Goal: Communication & Community: Answer question/provide support

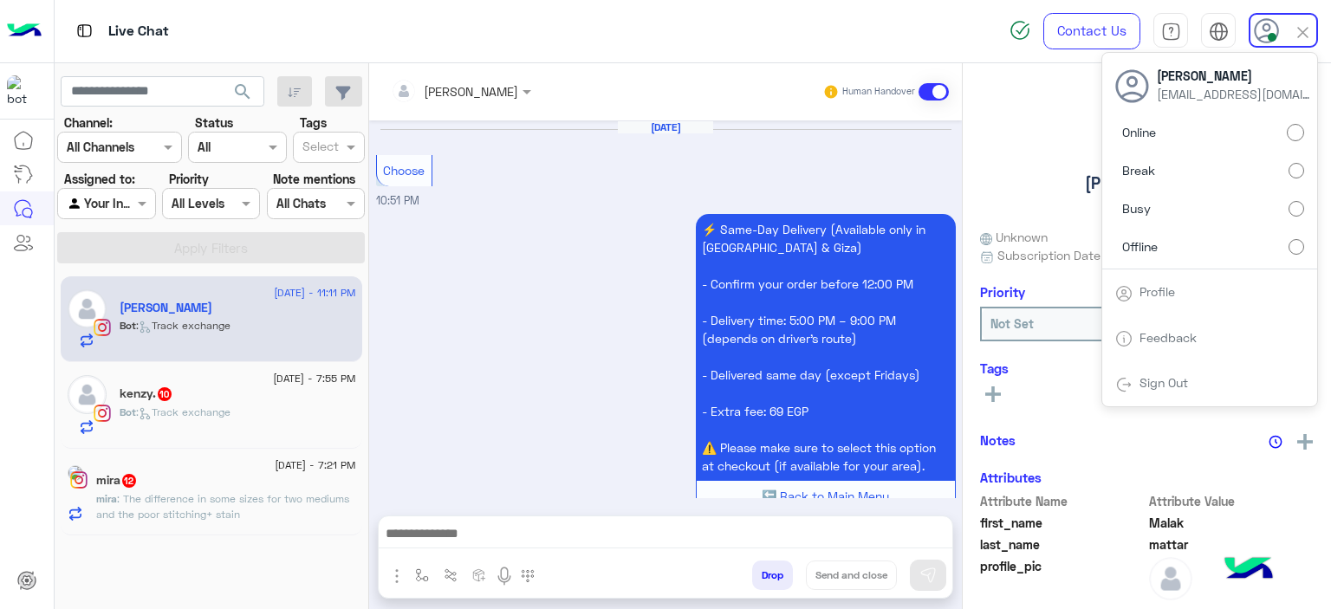
scroll to position [2177, 0]
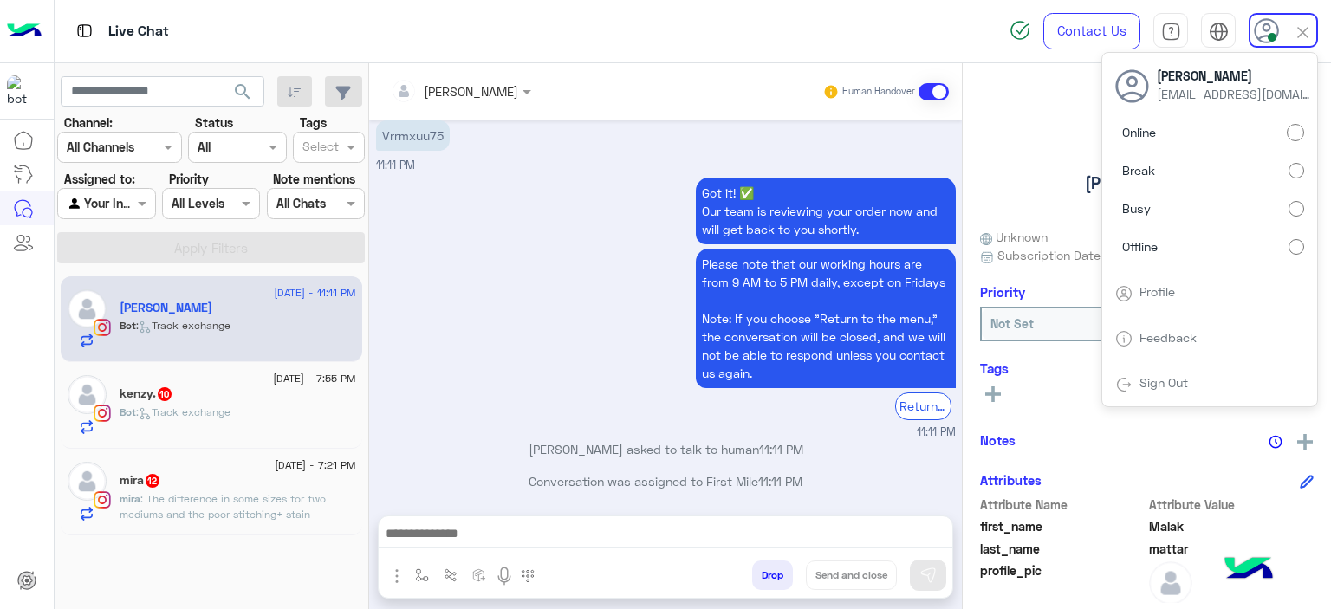
click at [246, 504] on span ": The difference in some sizes for two mediums and the poor stitching+ stain" at bounding box center [223, 506] width 206 height 29
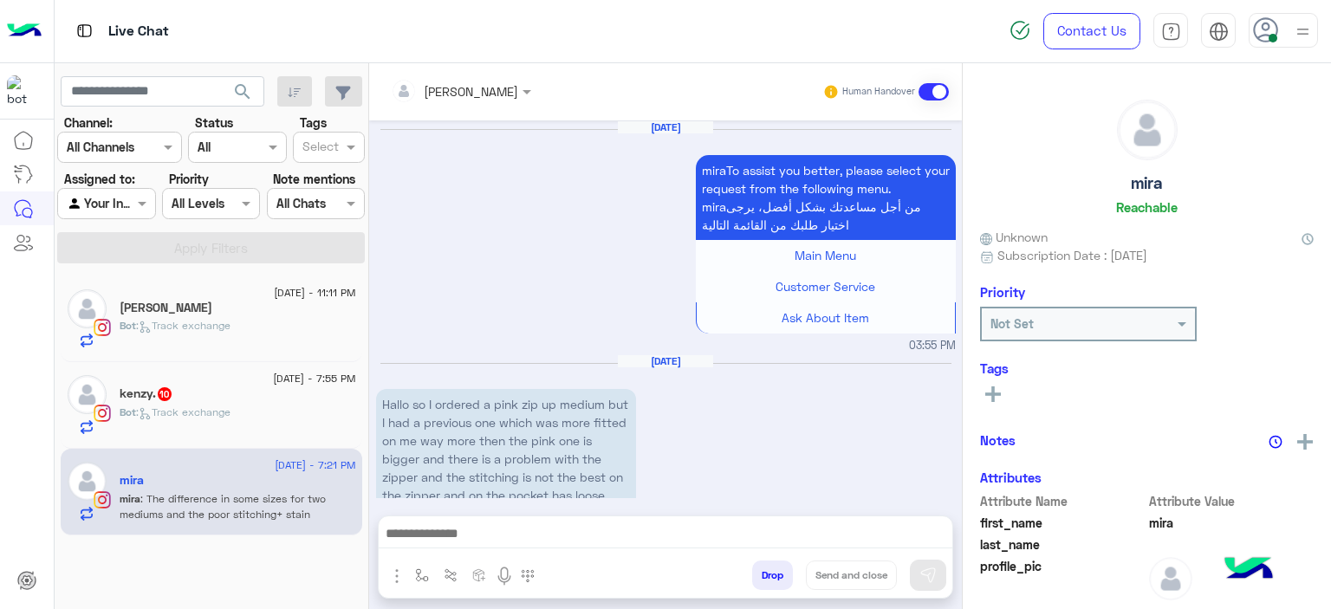
scroll to position [2434, 0]
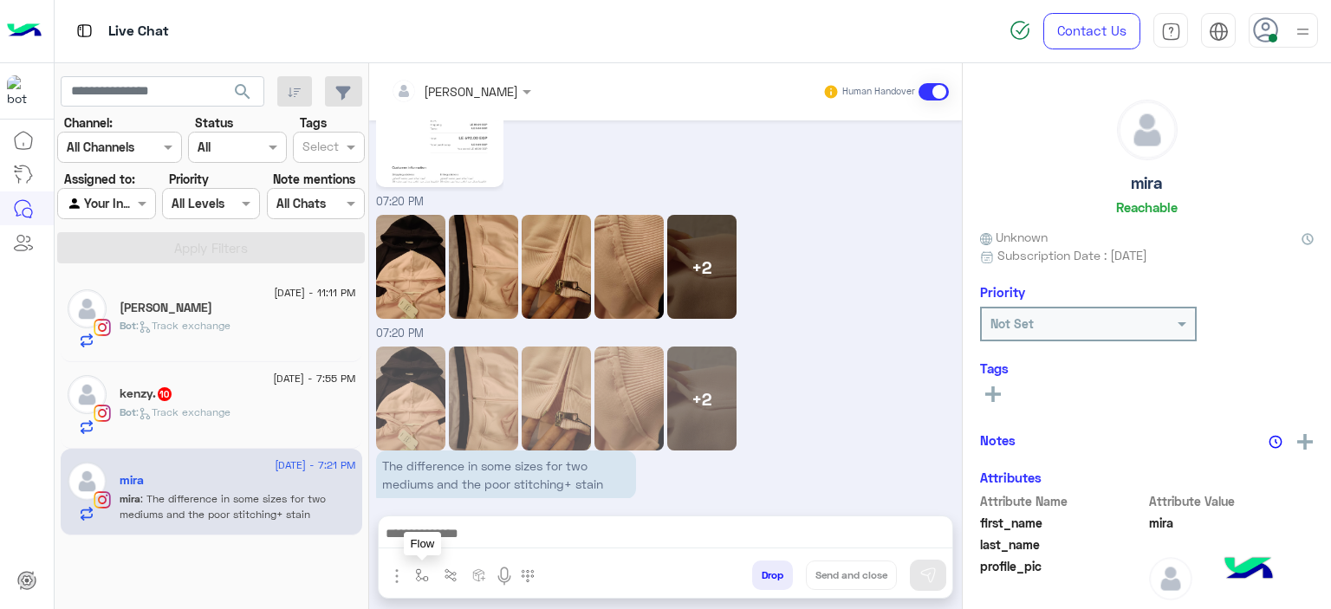
click at [420, 580] on button "button" at bounding box center [422, 575] width 29 height 29
click at [442, 540] on input "text" at bounding box center [453, 538] width 71 height 20
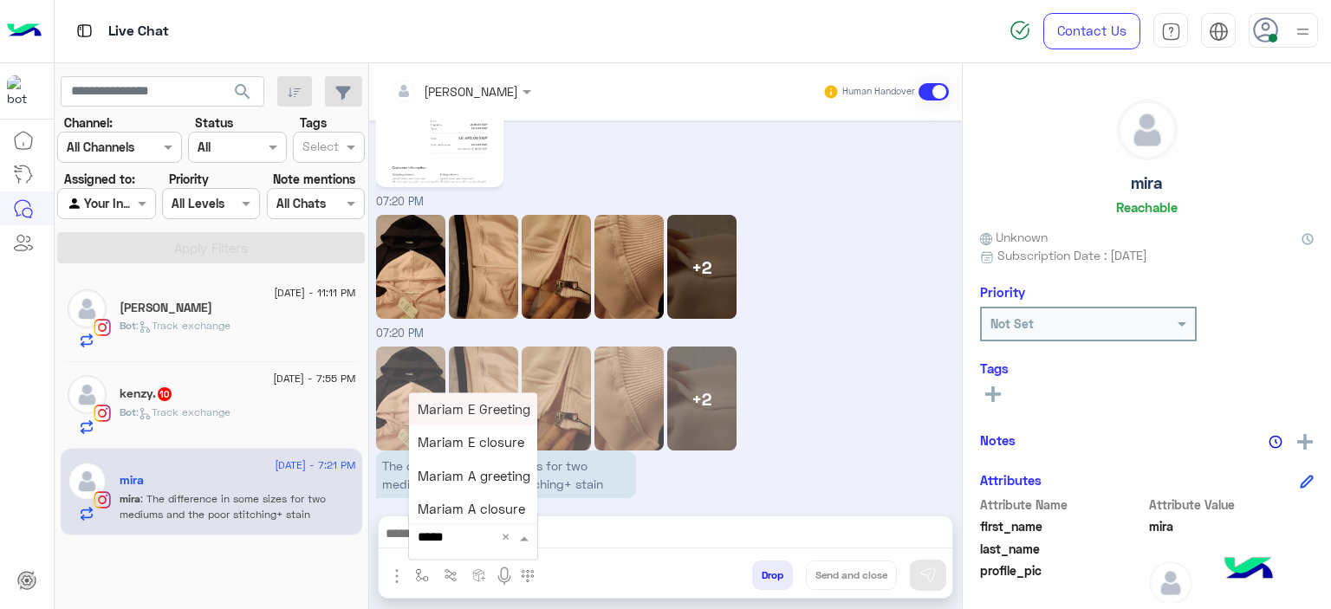
type input "******"
click at [473, 407] on span "Mariam E Greeting" at bounding box center [474, 409] width 113 height 16
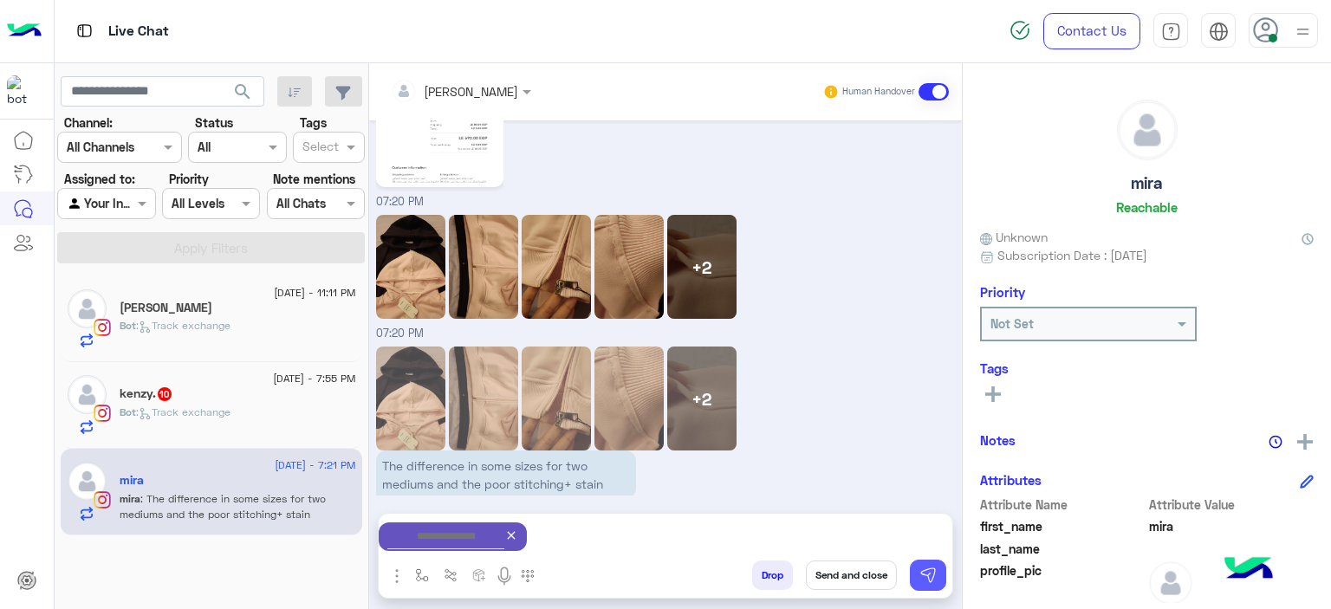
type textarea "**********"
click at [928, 575] on img at bounding box center [927, 575] width 17 height 17
click at [254, 401] on div "kenzy. 10" at bounding box center [238, 396] width 237 height 18
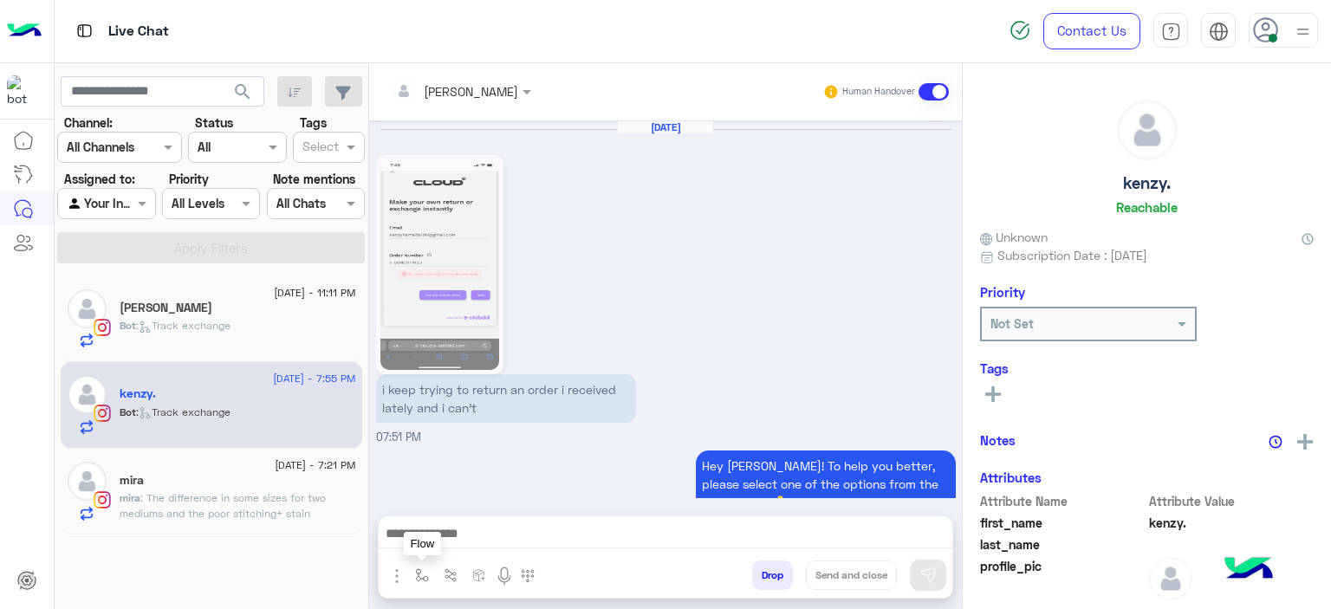
scroll to position [2256, 0]
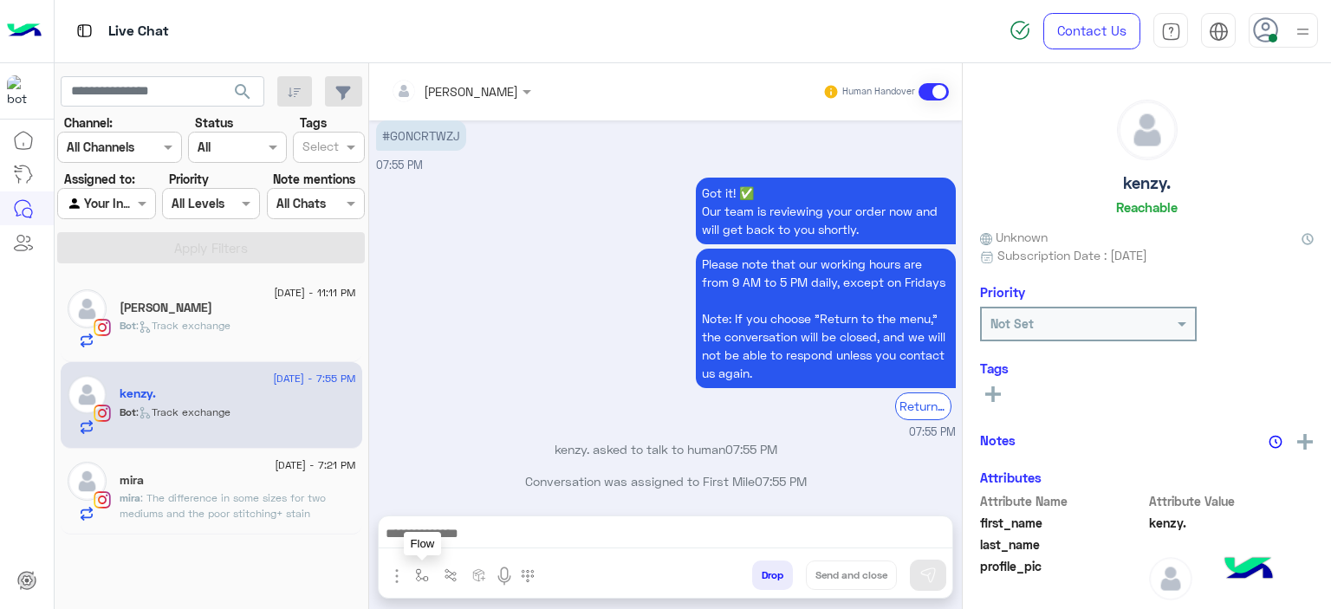
click at [415, 574] on img "button" at bounding box center [422, 576] width 14 height 14
click at [453, 538] on input "text" at bounding box center [453, 538] width 71 height 20
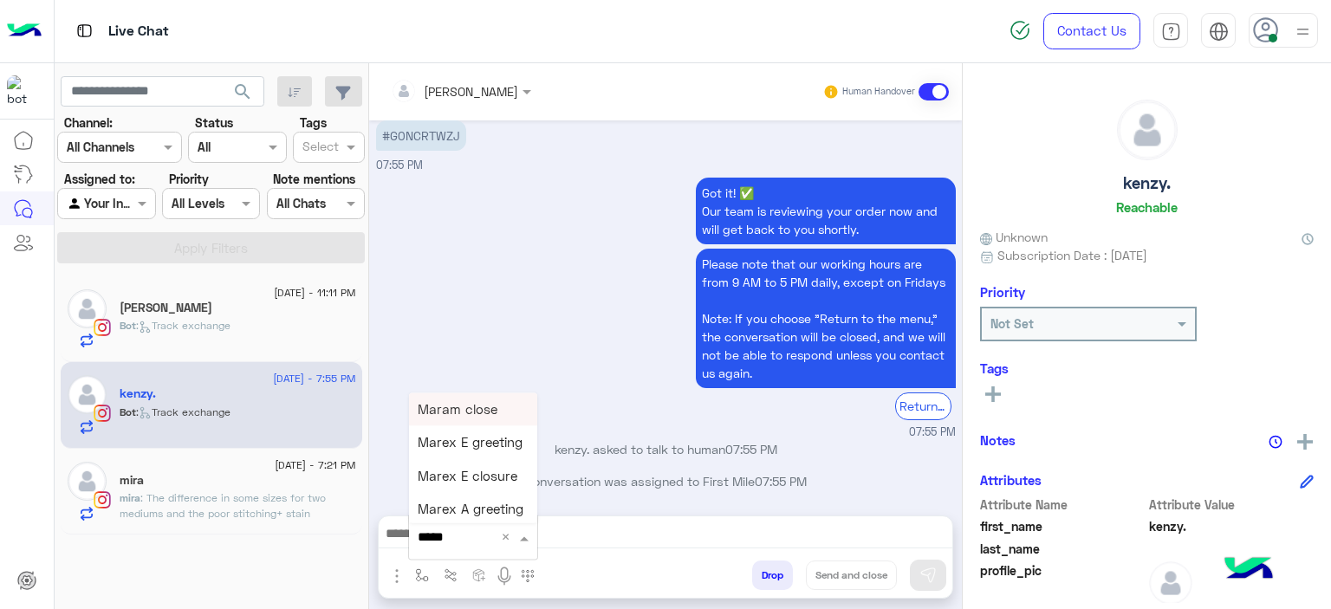
type input "******"
click at [460, 414] on span "Mariam E Greeting" at bounding box center [474, 409] width 113 height 16
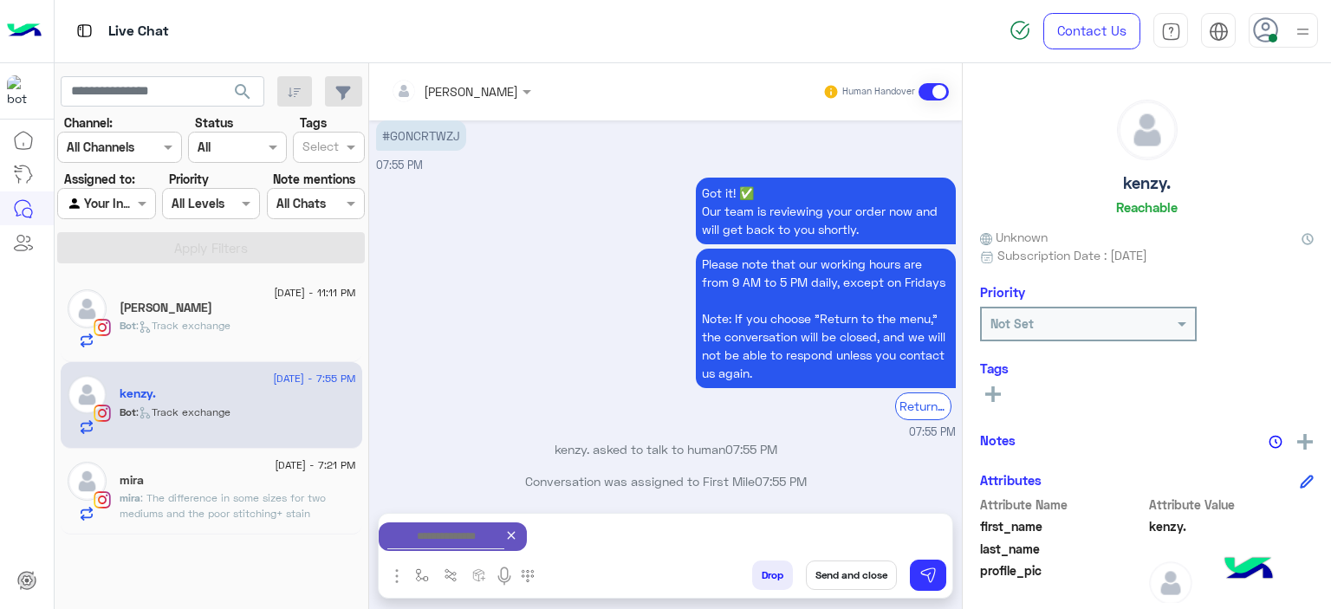
type textarea "**********"
click at [926, 569] on img at bounding box center [927, 575] width 17 height 17
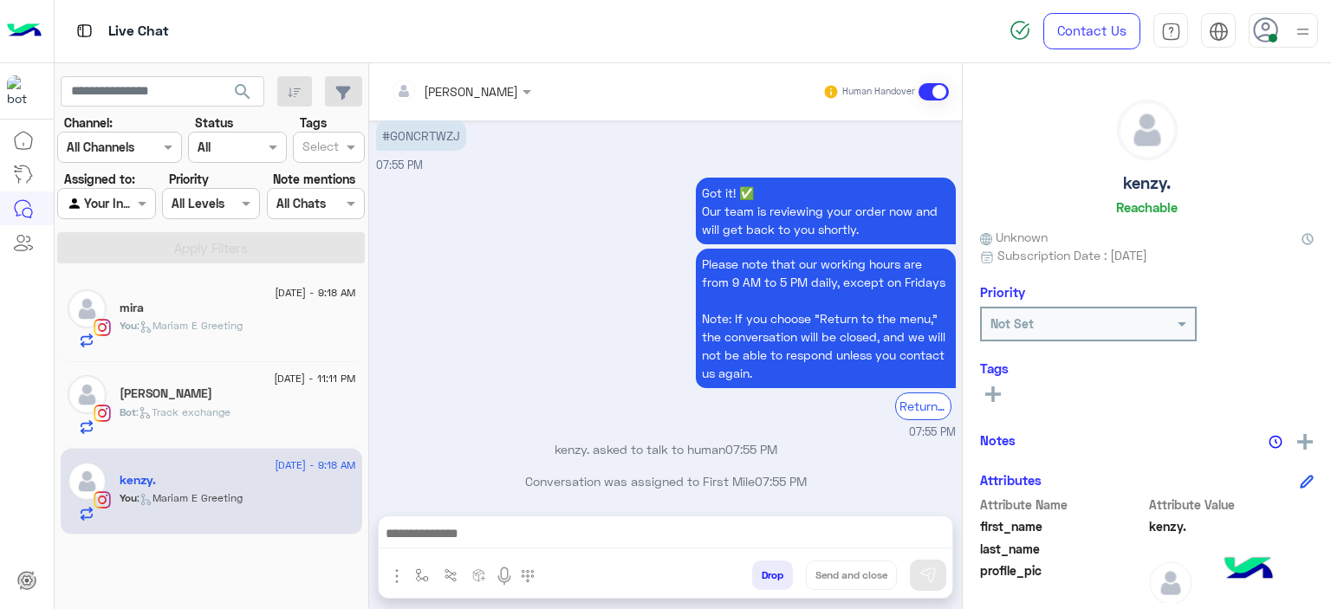
scroll to position [2409, 0]
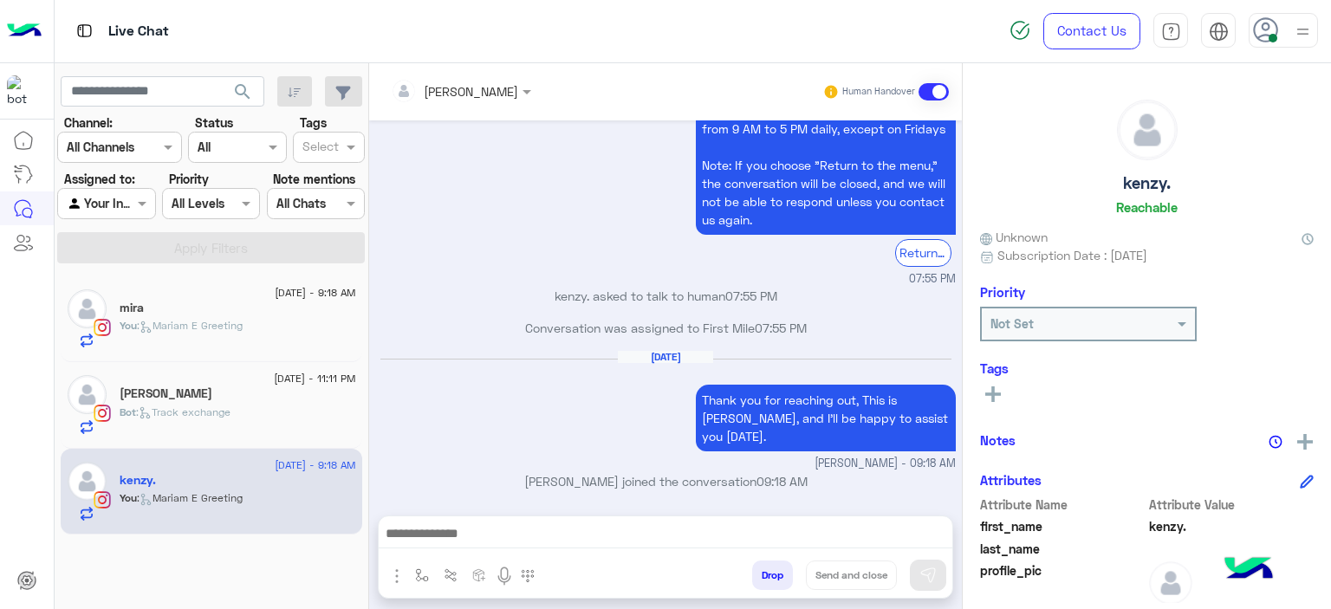
click at [253, 399] on div "[PERSON_NAME]" at bounding box center [238, 396] width 237 height 18
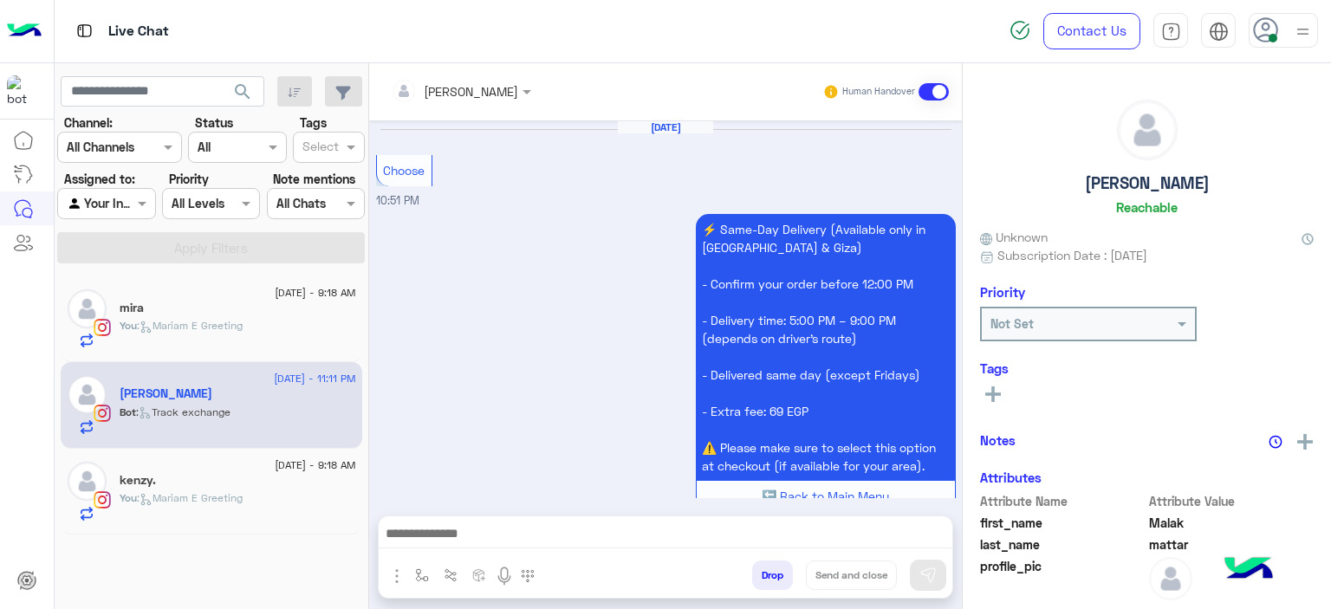
scroll to position [2177, 0]
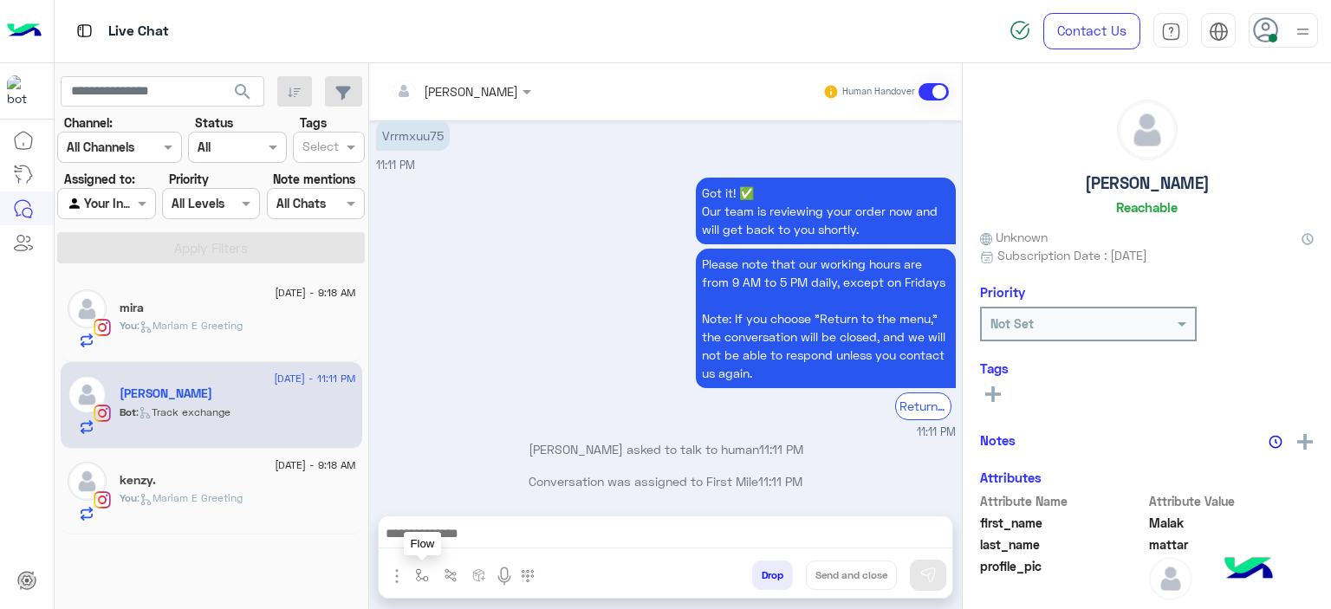
click at [419, 574] on img "button" at bounding box center [422, 576] width 14 height 14
click at [448, 545] on div "enter flow name" at bounding box center [463, 538] width 109 height 20
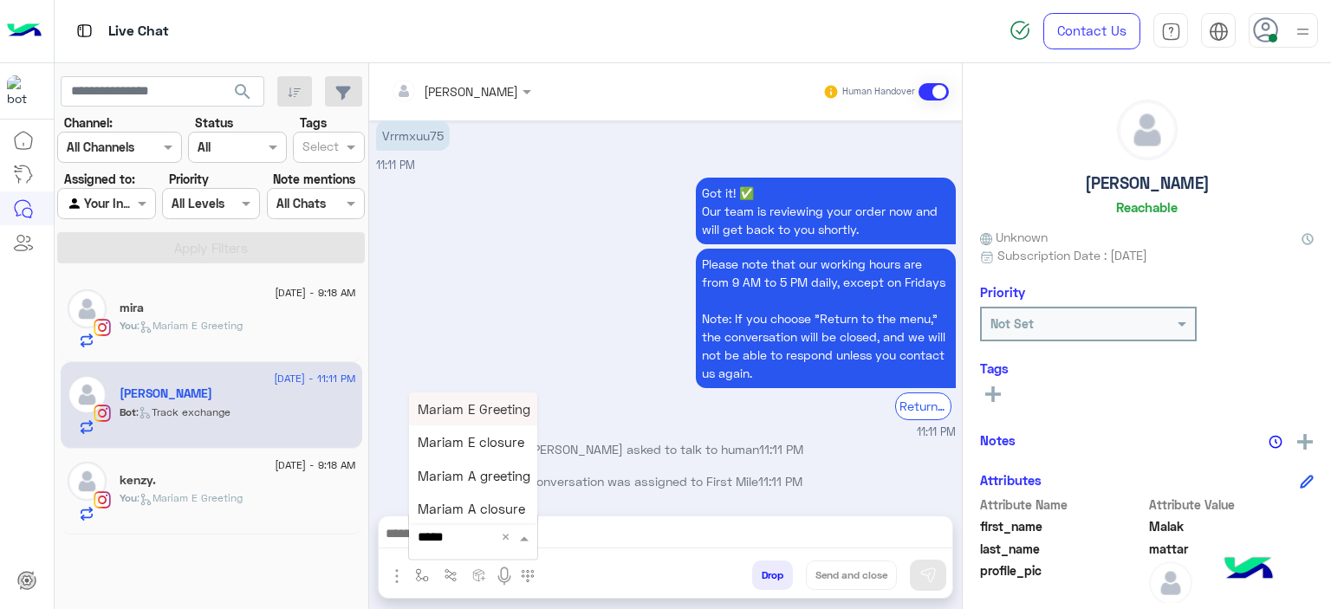
type input "******"
click at [483, 407] on span "Mariam E Greeting" at bounding box center [474, 409] width 113 height 16
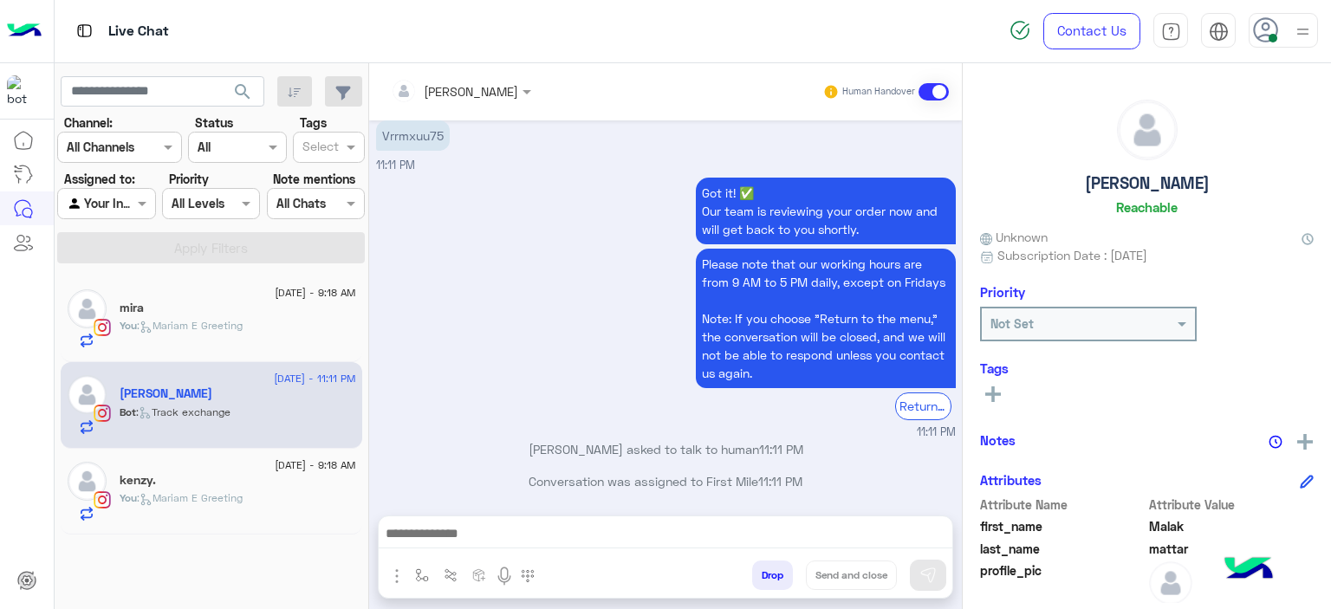
type textarea "**********"
click at [933, 569] on img at bounding box center [927, 575] width 17 height 17
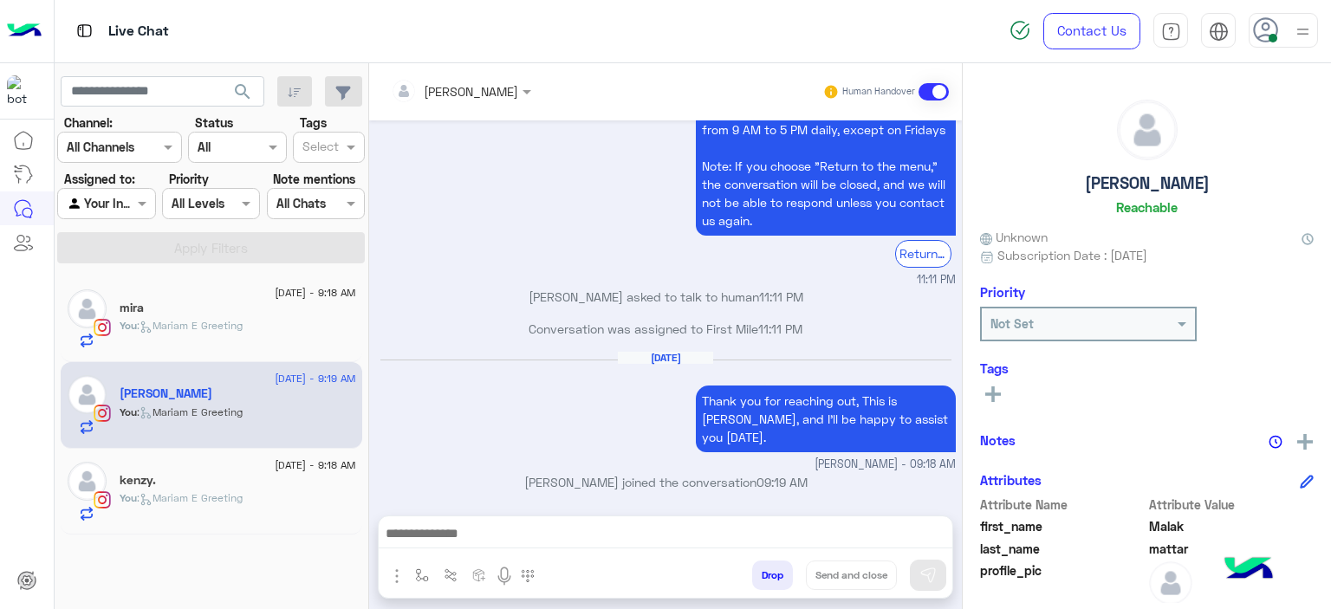
click at [315, 491] on div "You : [PERSON_NAME] E Greeting" at bounding box center [238, 506] width 237 height 30
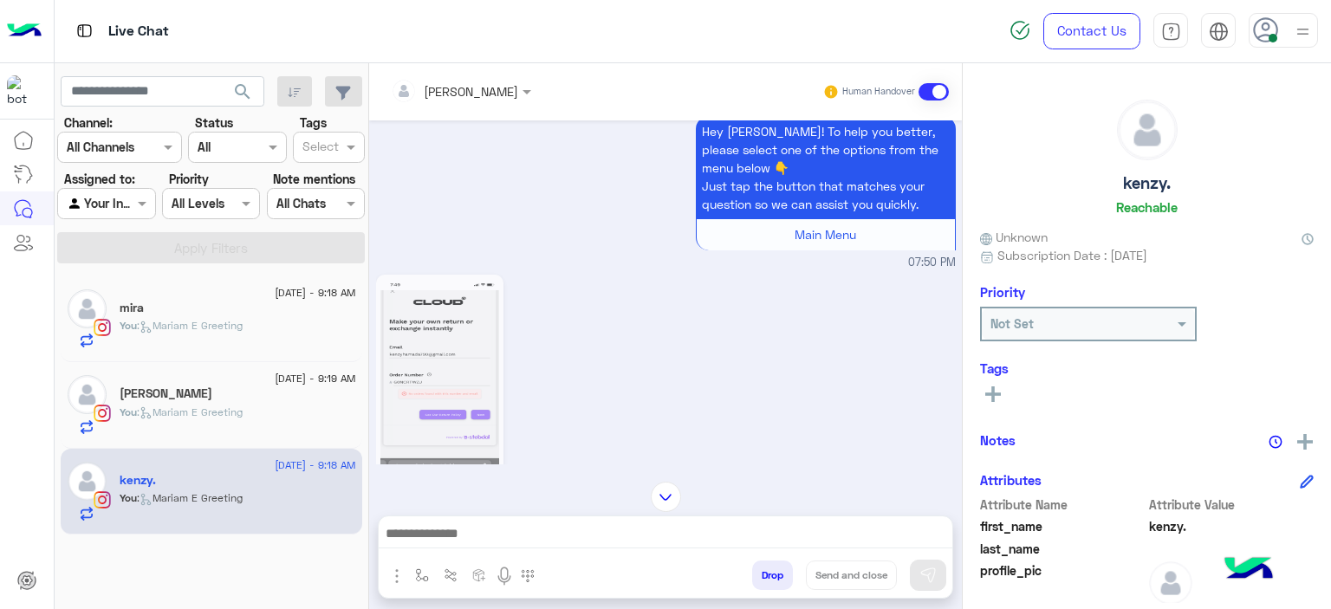
scroll to position [420, 0]
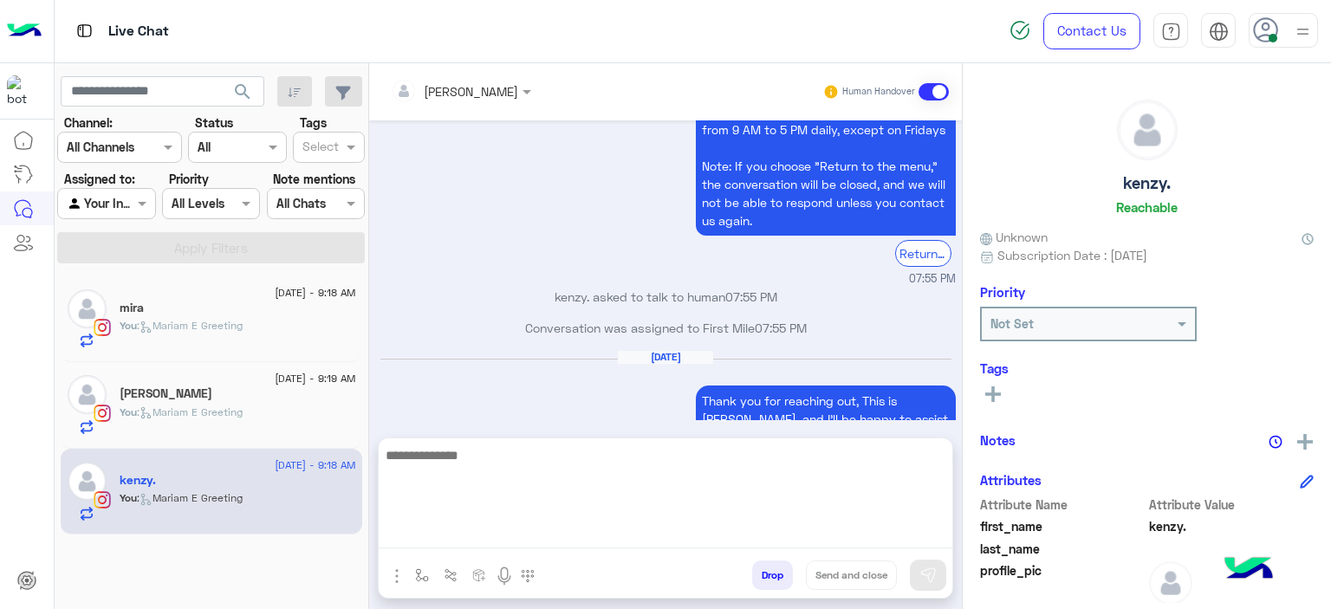
click at [506, 532] on textarea at bounding box center [666, 497] width 574 height 104
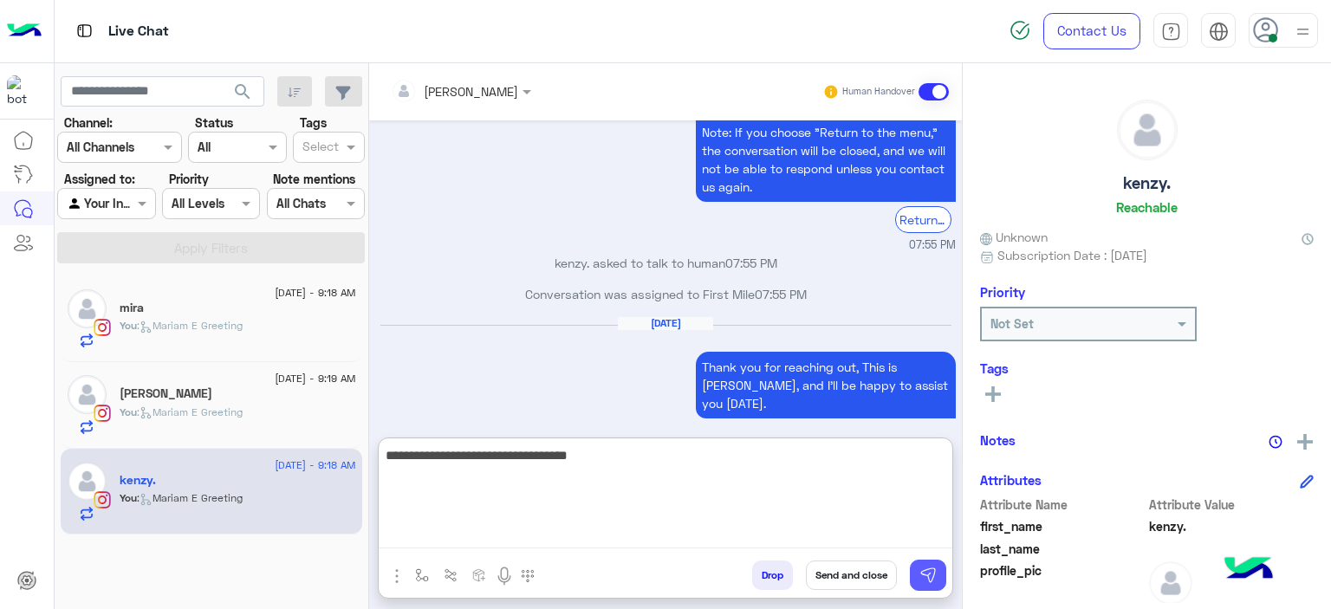
type textarea "**********"
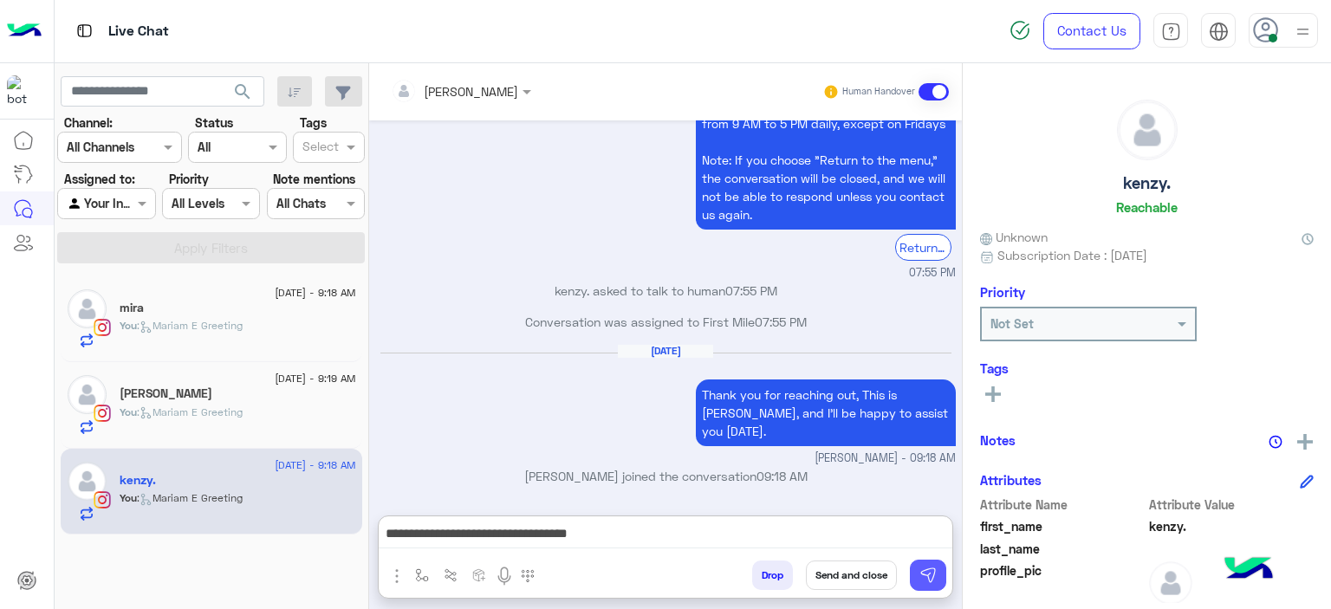
click at [928, 578] on img at bounding box center [927, 575] width 17 height 17
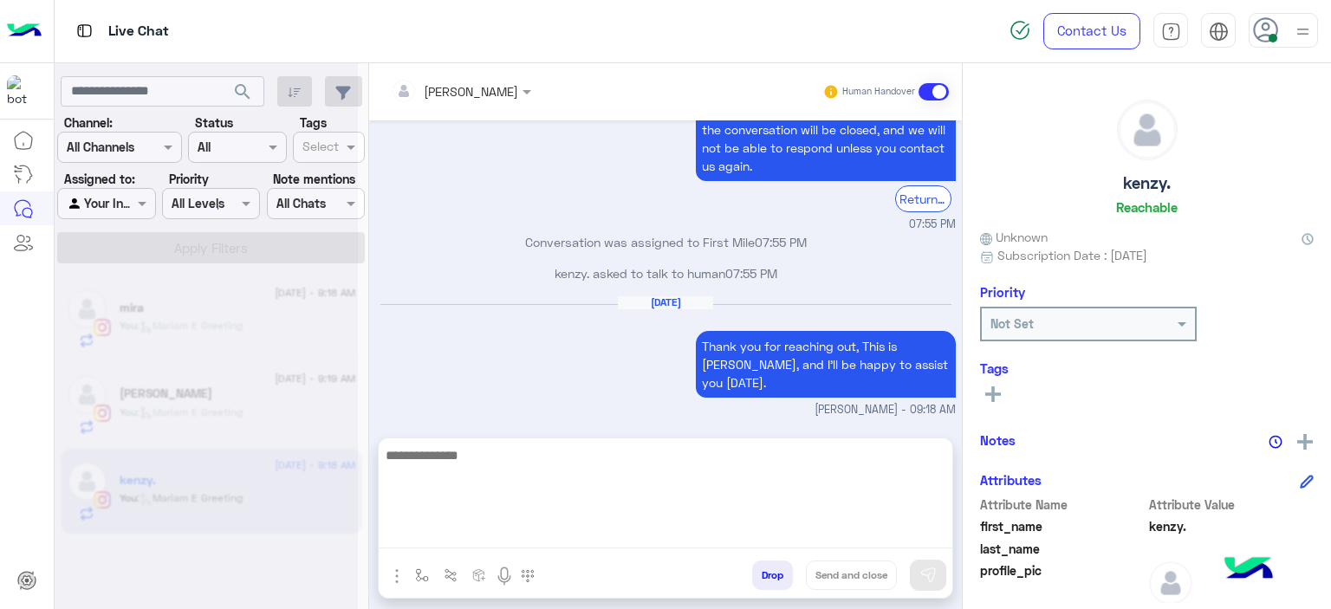
click at [639, 528] on textarea at bounding box center [666, 497] width 574 height 104
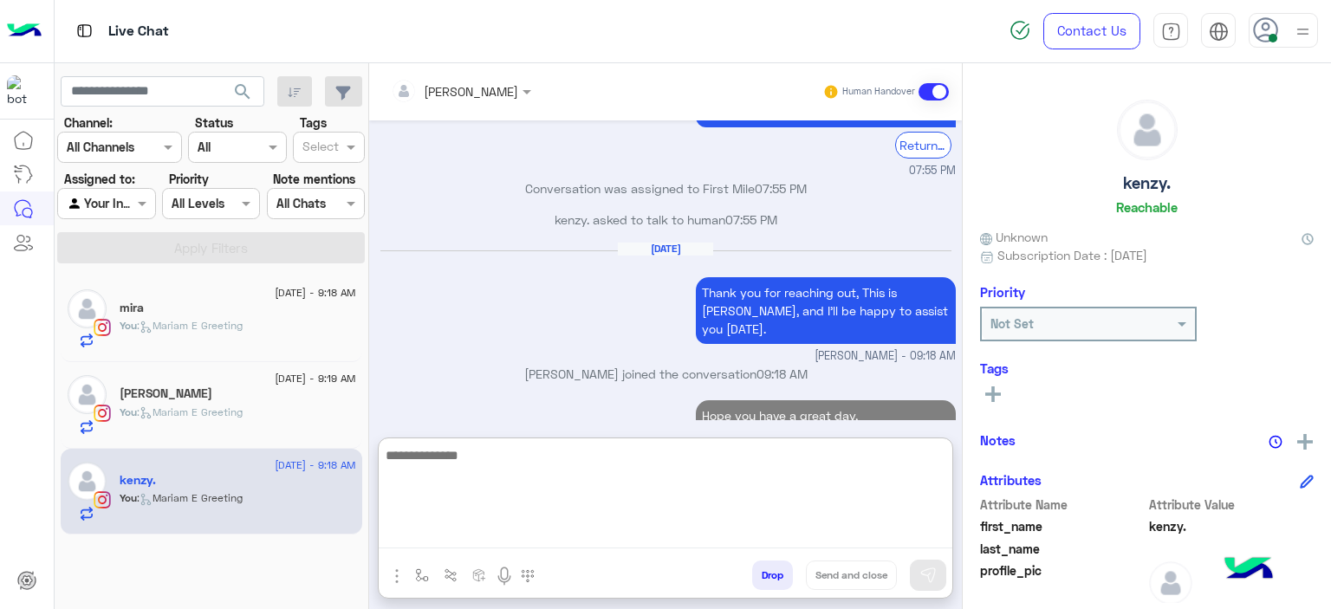
scroll to position [2948, 0]
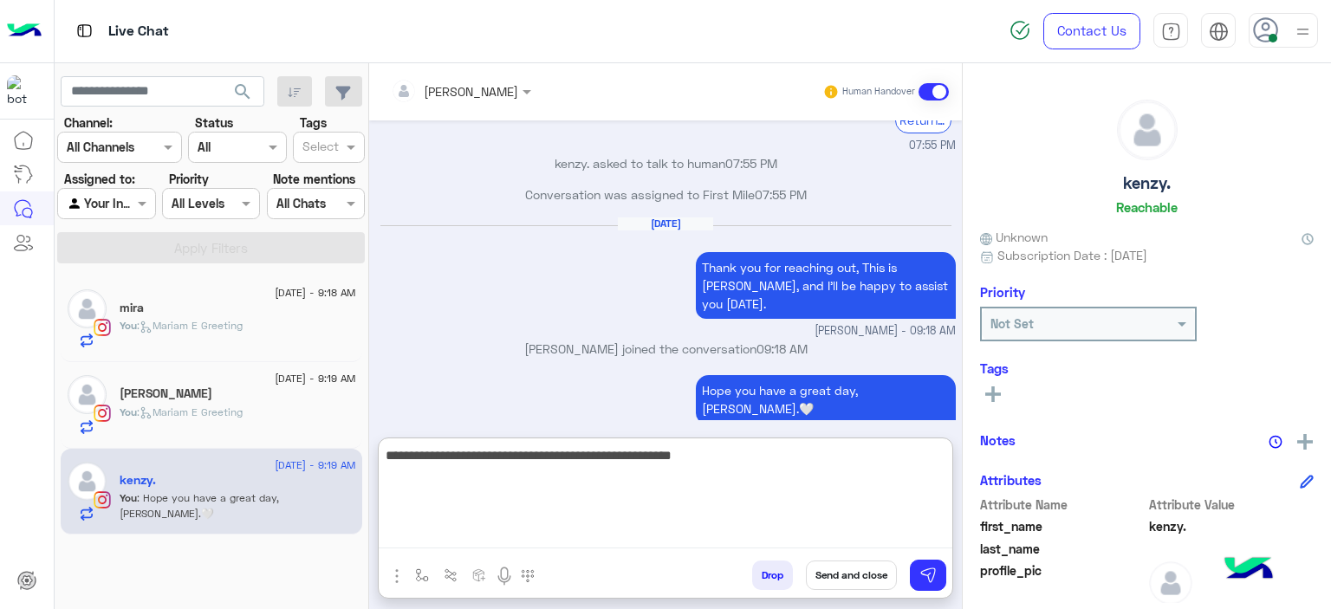
type textarea "**********"
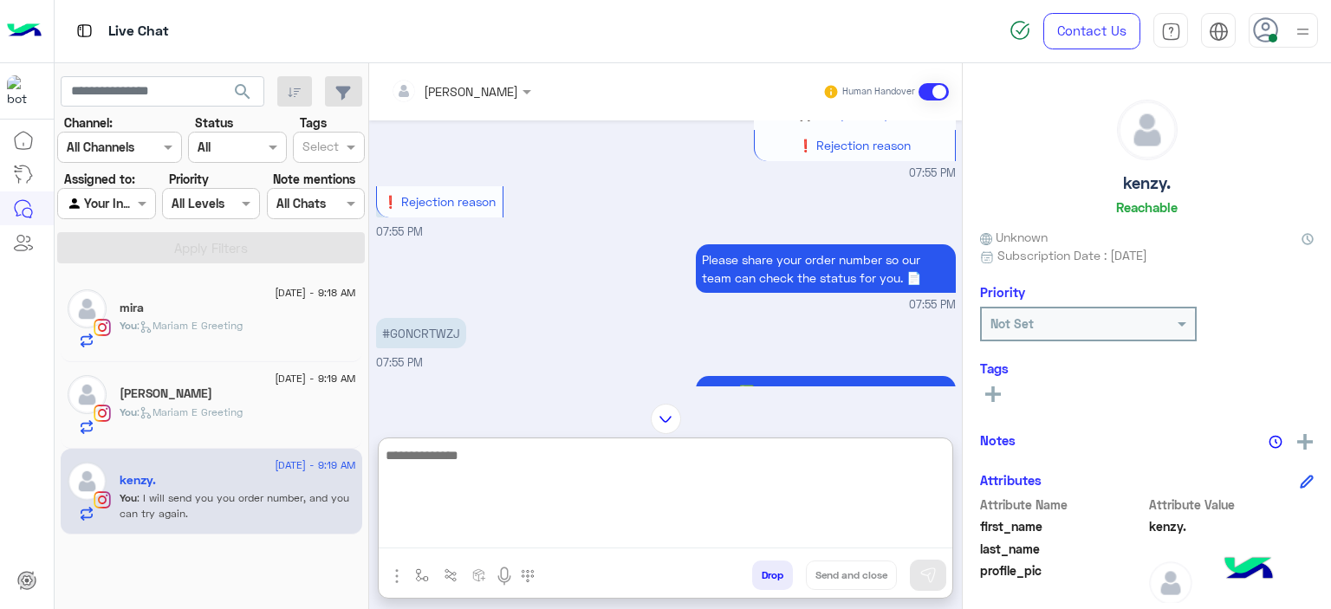
scroll to position [2446, 0]
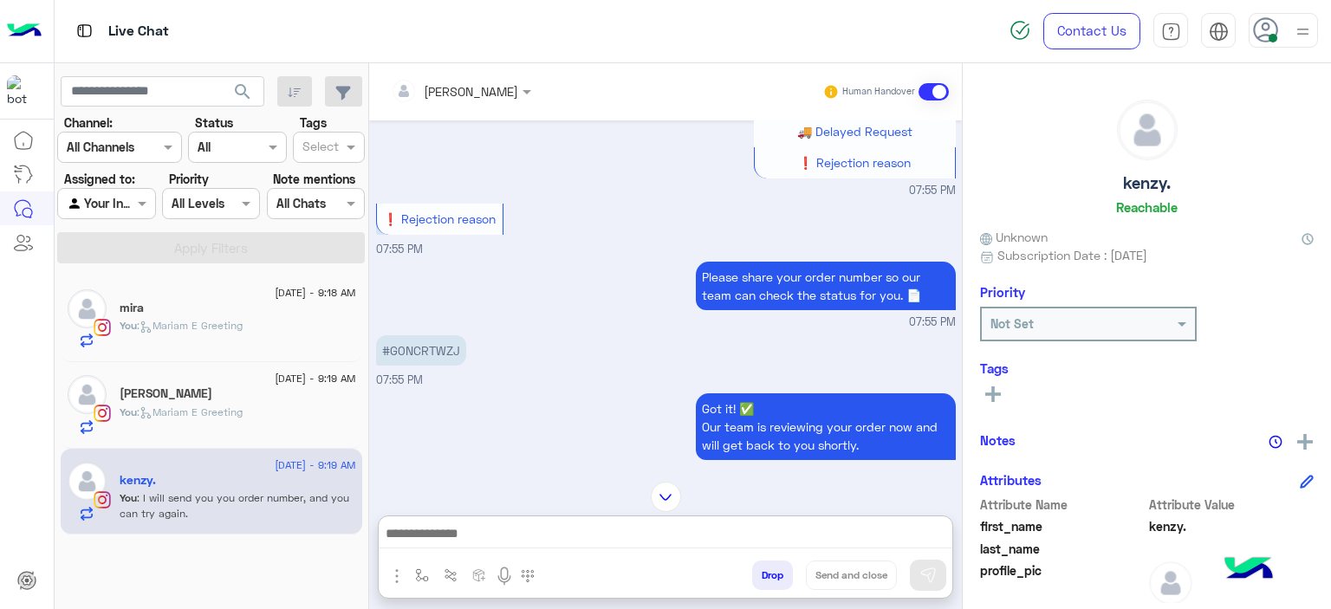
click at [441, 344] on p "#G0NCRTWZJ" at bounding box center [421, 350] width 90 height 30
copy p "G0NCRTWZJ"
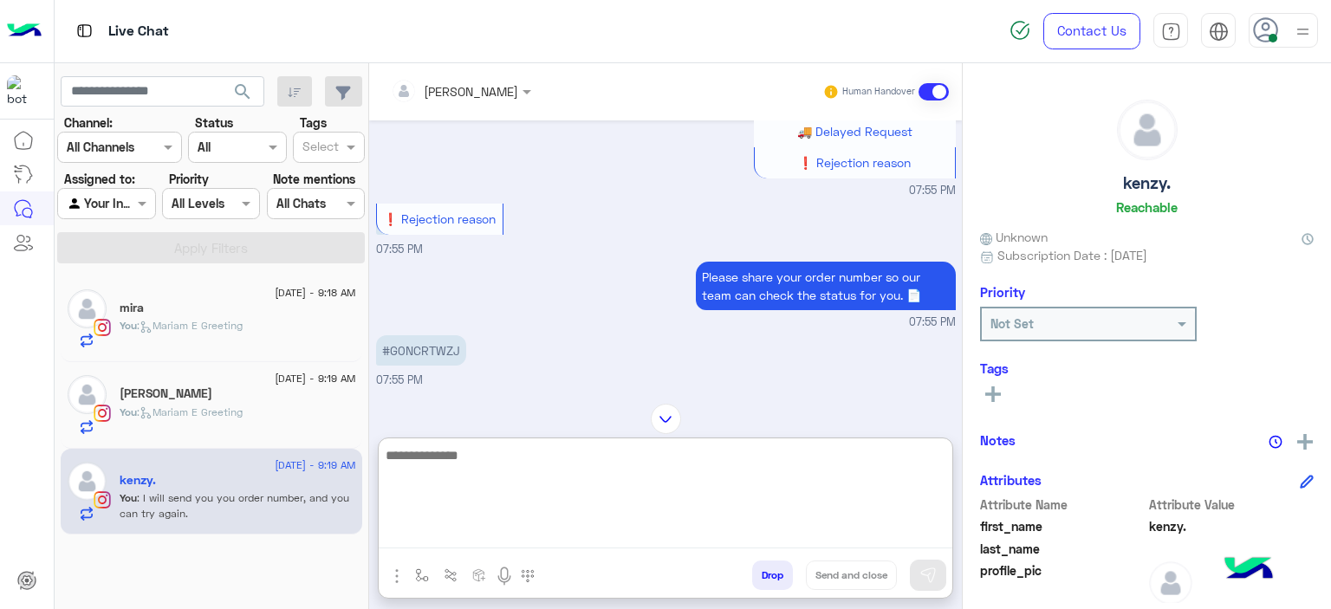
click at [502, 530] on textarea at bounding box center [666, 497] width 574 height 104
paste textarea "*******"
type textarea "**********"
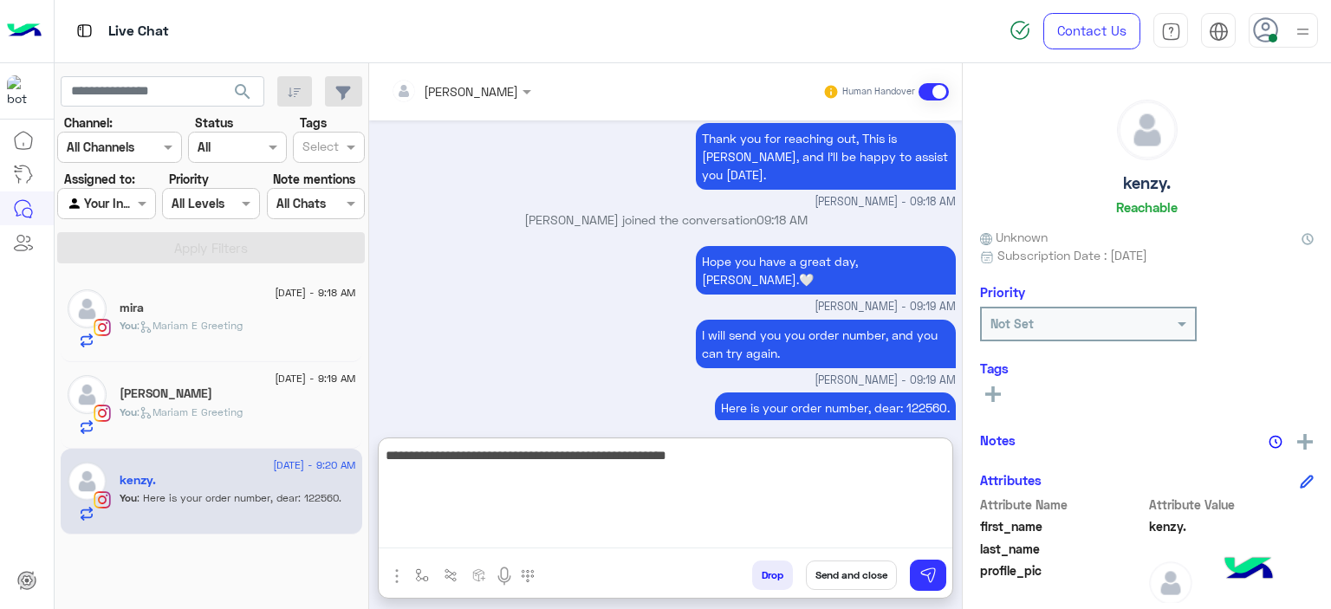
type textarea "**********"
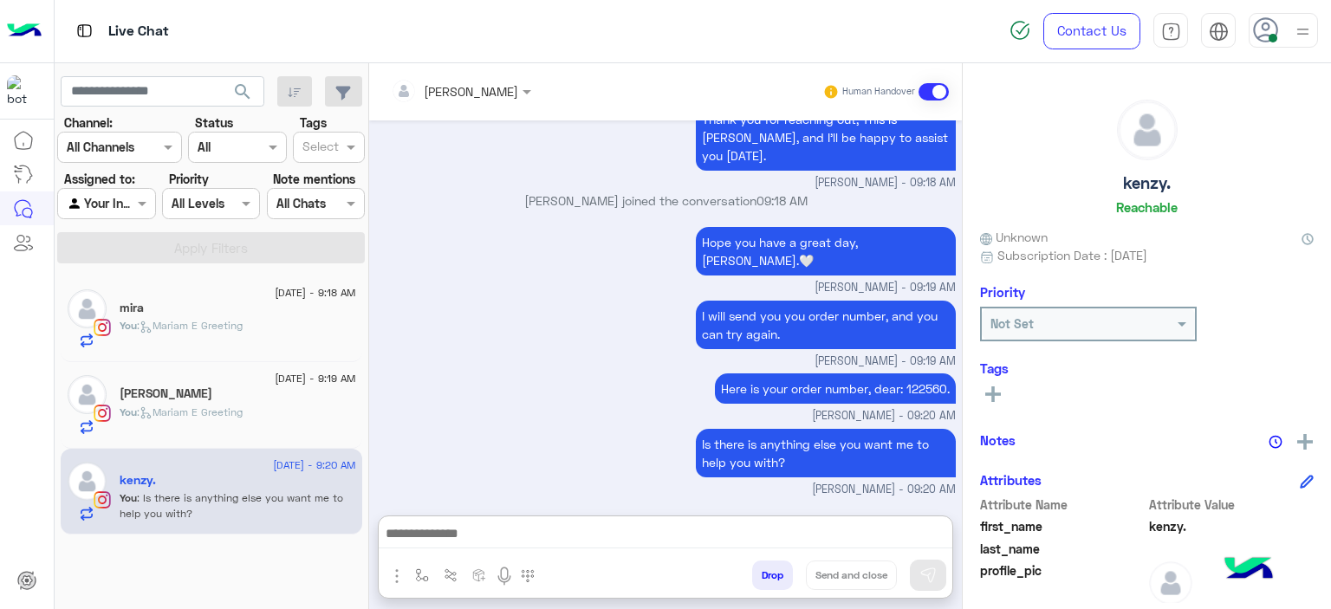
click at [266, 394] on div "[PERSON_NAME]" at bounding box center [238, 396] width 237 height 18
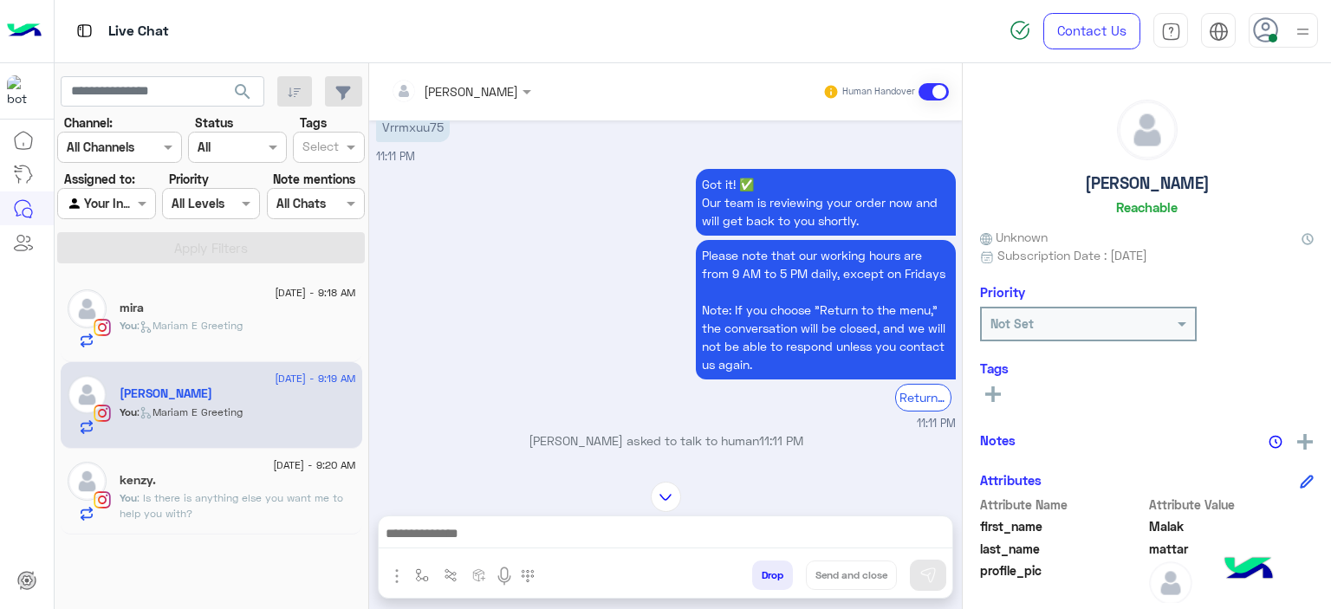
scroll to position [4980, 0]
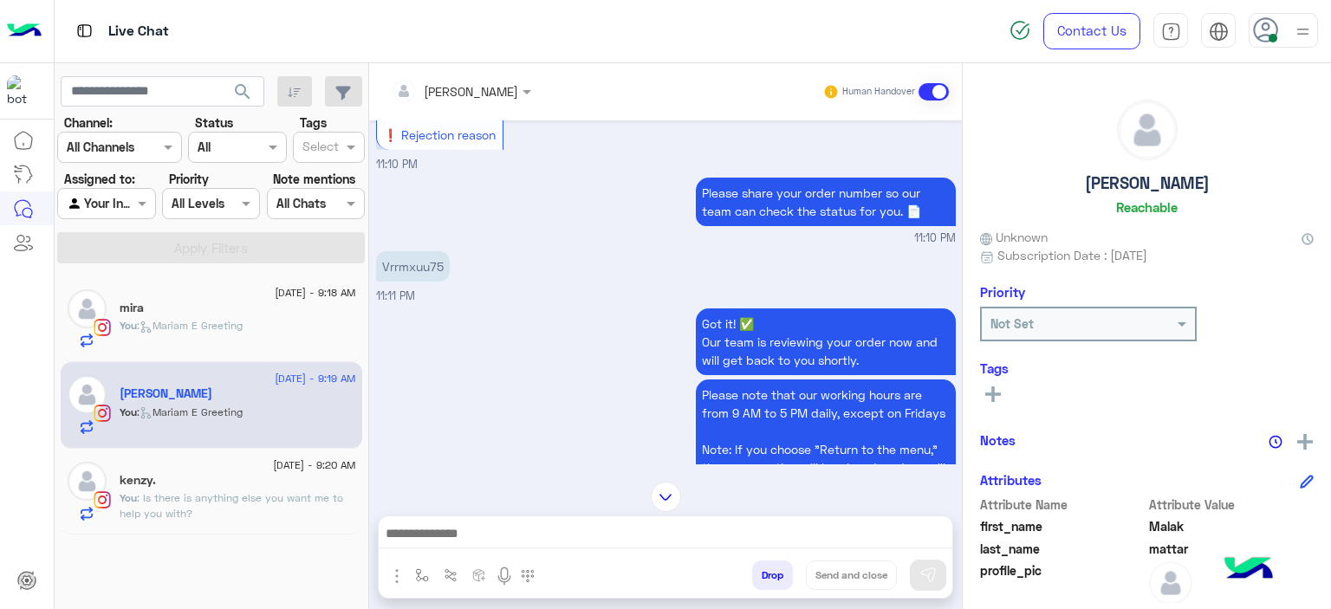
click at [430, 251] on p "Vrrmxuu75" at bounding box center [413, 266] width 74 height 30
copy p "Vrrmxuu75"
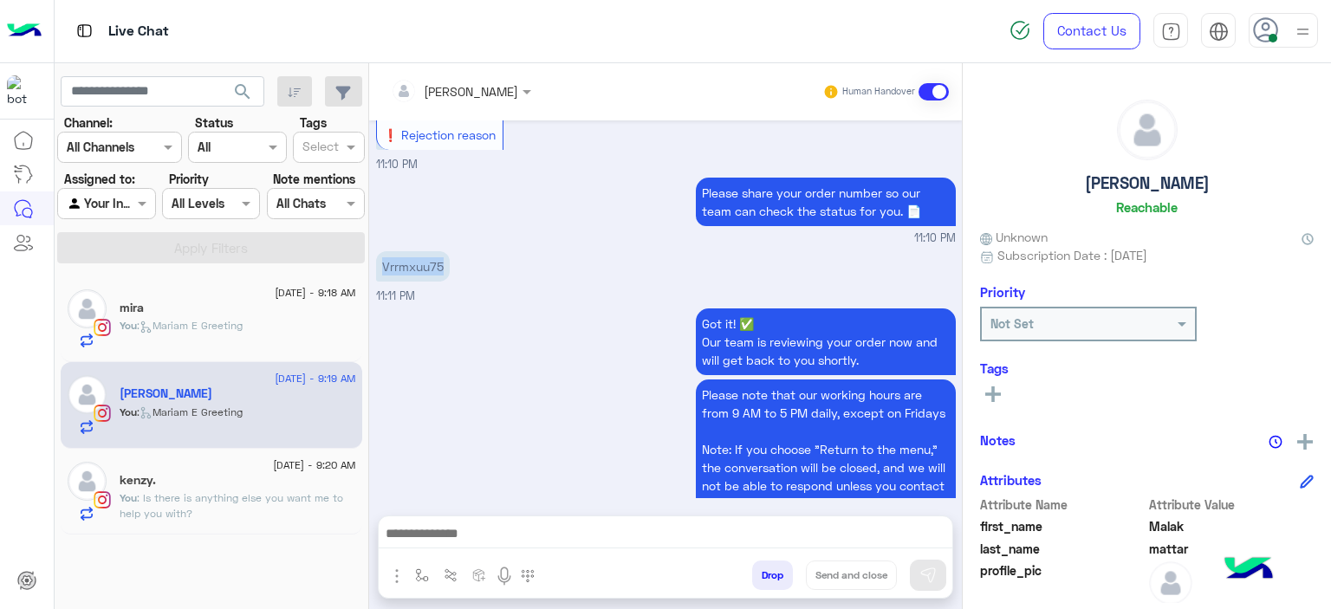
scroll to position [5259, 0]
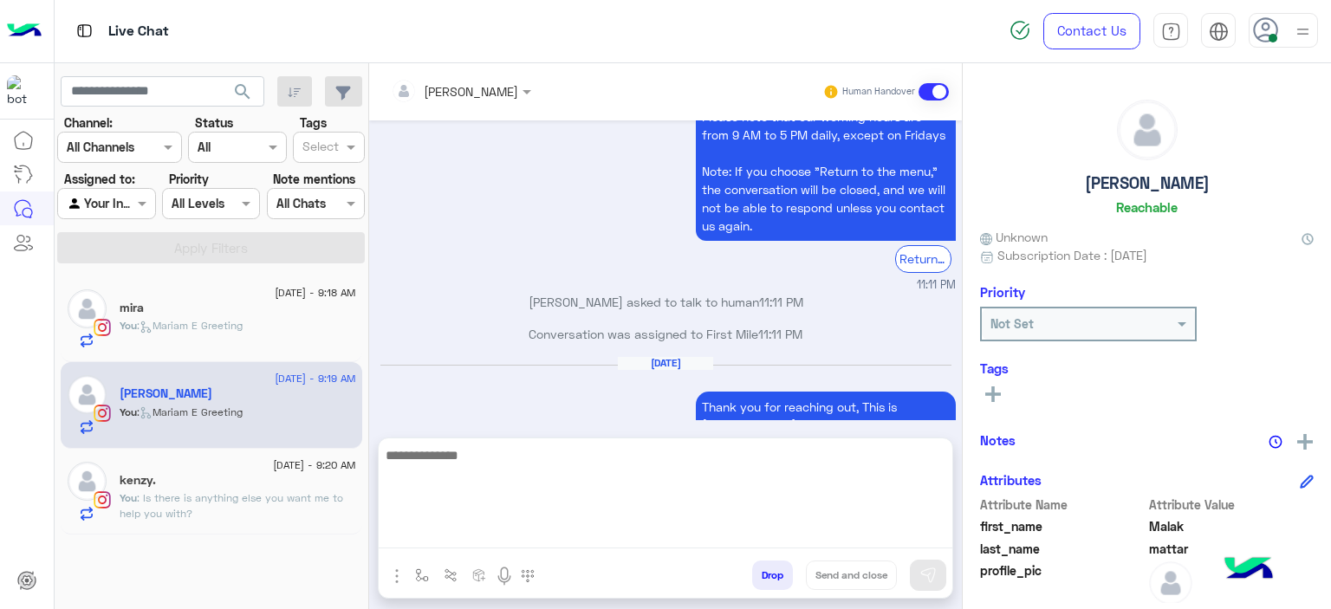
click at [462, 529] on textarea at bounding box center [666, 497] width 574 height 104
type textarea "**********"
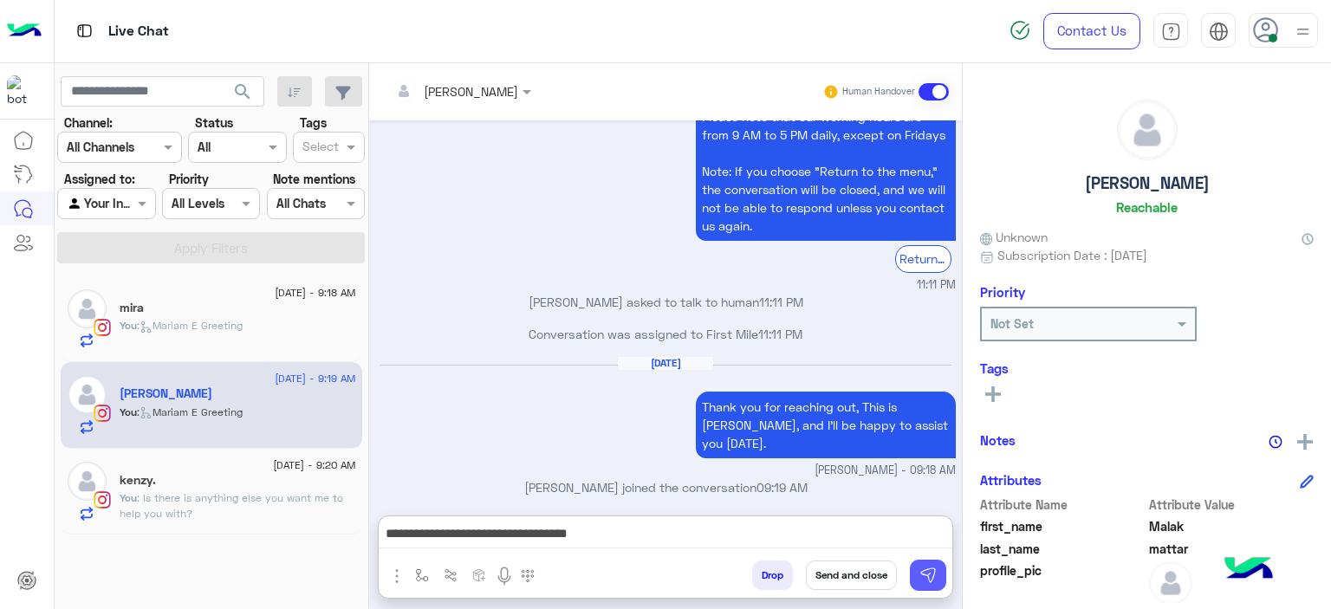
click at [937, 567] on button at bounding box center [928, 575] width 36 height 31
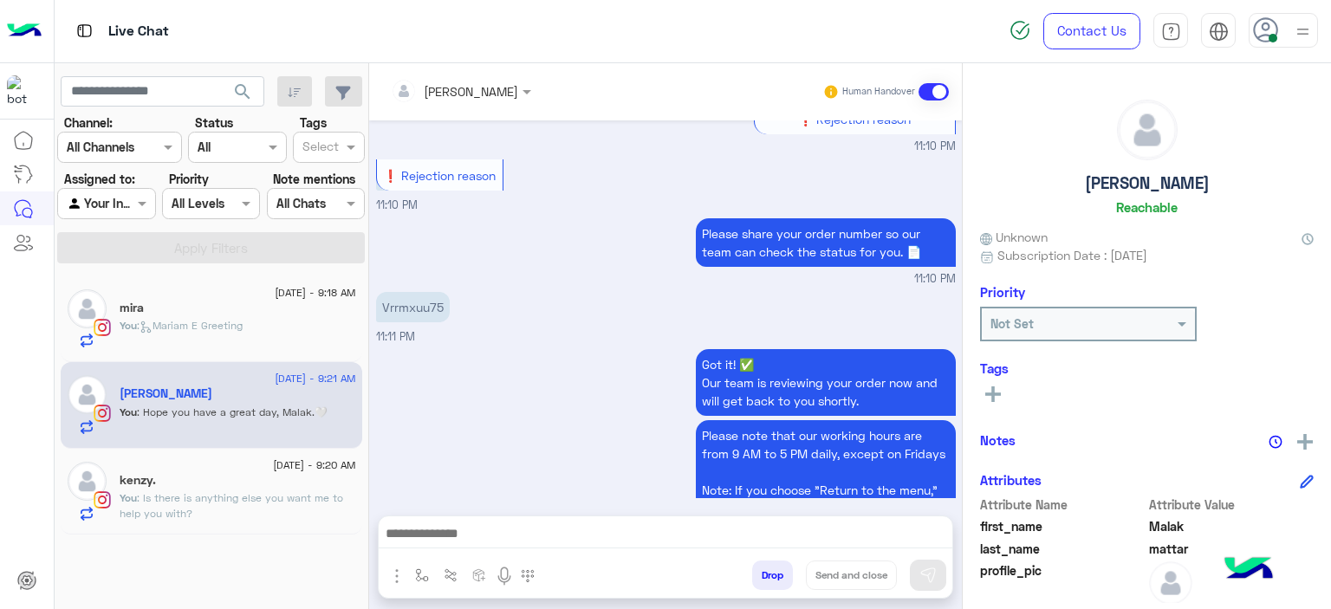
scroll to position [5314, 0]
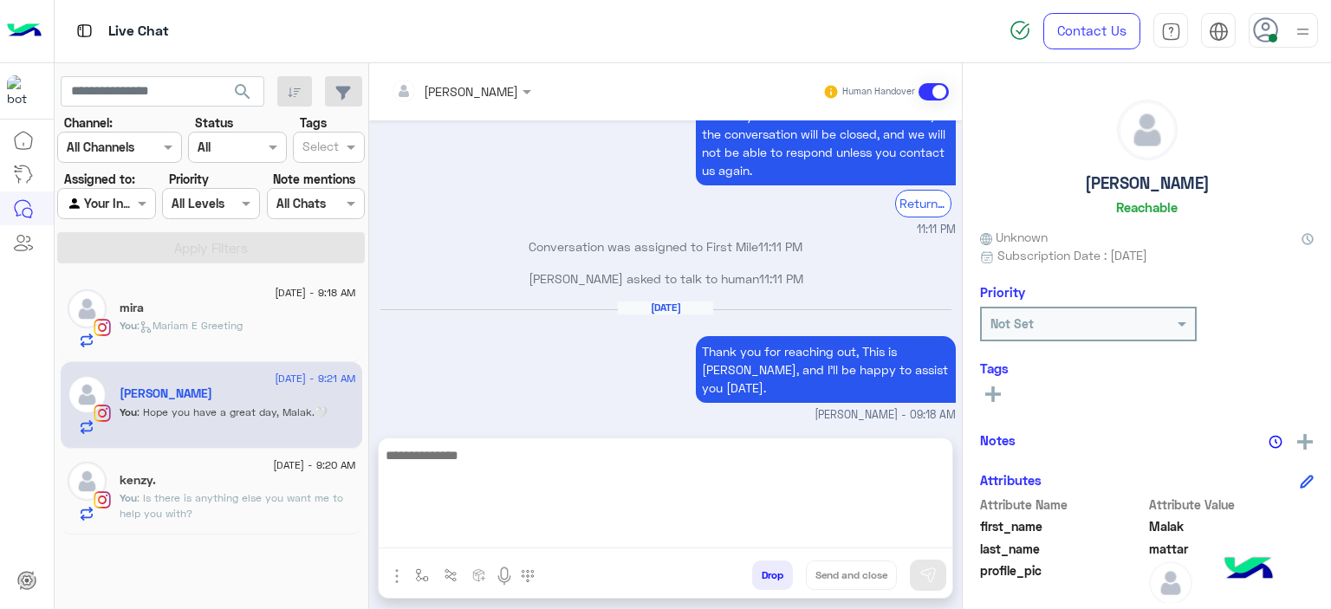
click at [535, 526] on textarea at bounding box center [666, 497] width 574 height 104
type textarea "**********"
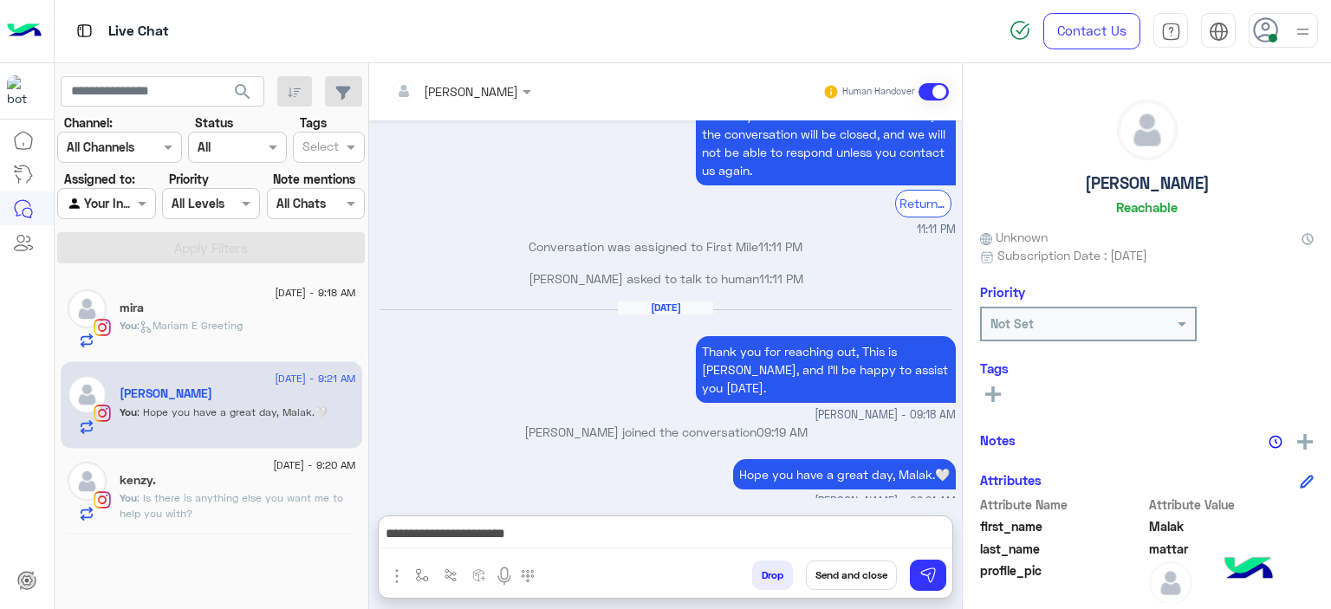
click at [310, 491] on p "You : Is there is anything else you want me to help you with?" at bounding box center [238, 506] width 237 height 31
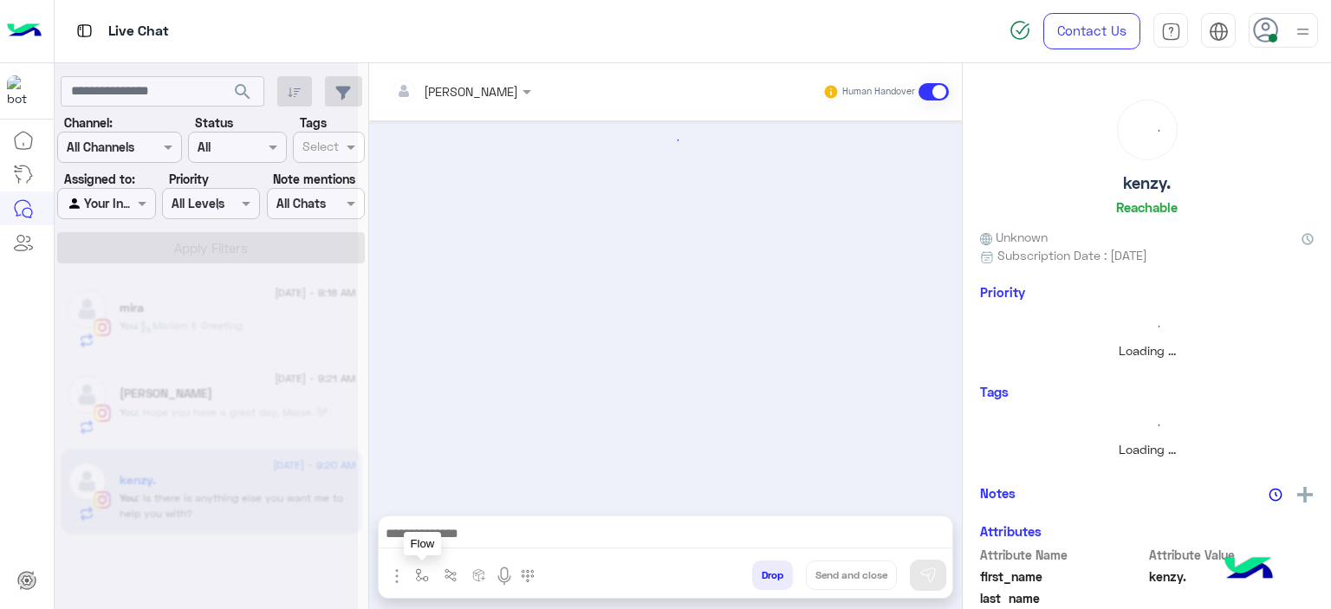
click at [418, 572] on img "button" at bounding box center [422, 576] width 14 height 14
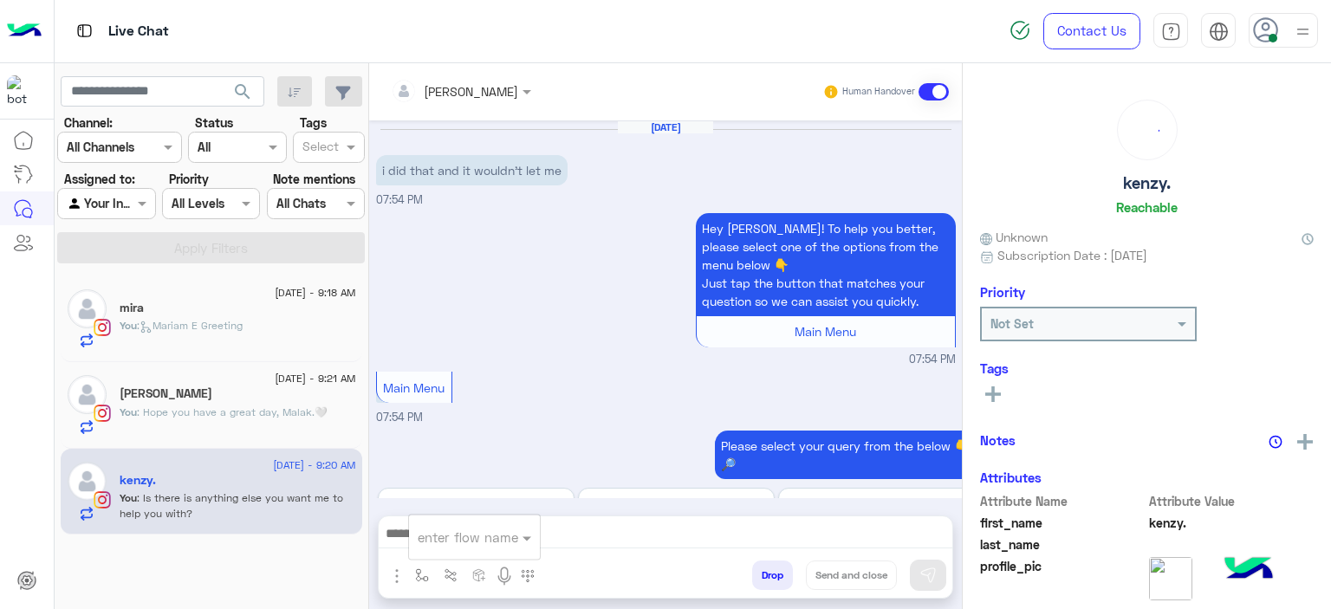
click at [444, 532] on input "text" at bounding box center [453, 538] width 71 height 20
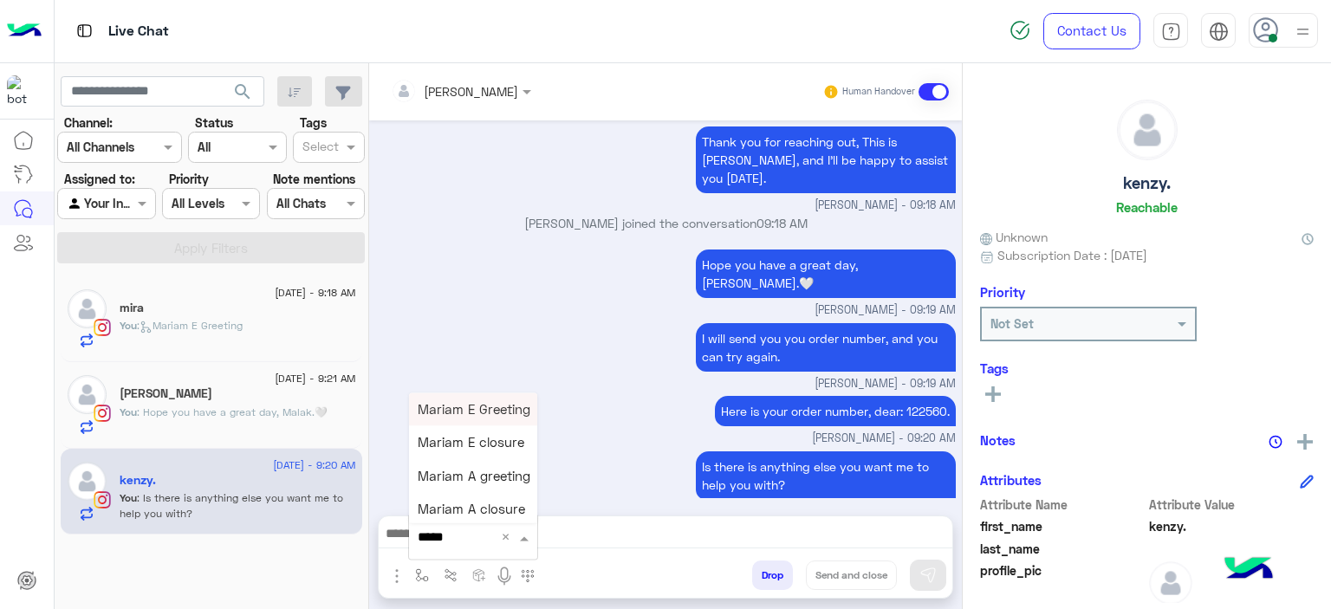
type input "******"
click at [445, 450] on div "Mariam E closure" at bounding box center [473, 442] width 128 height 33
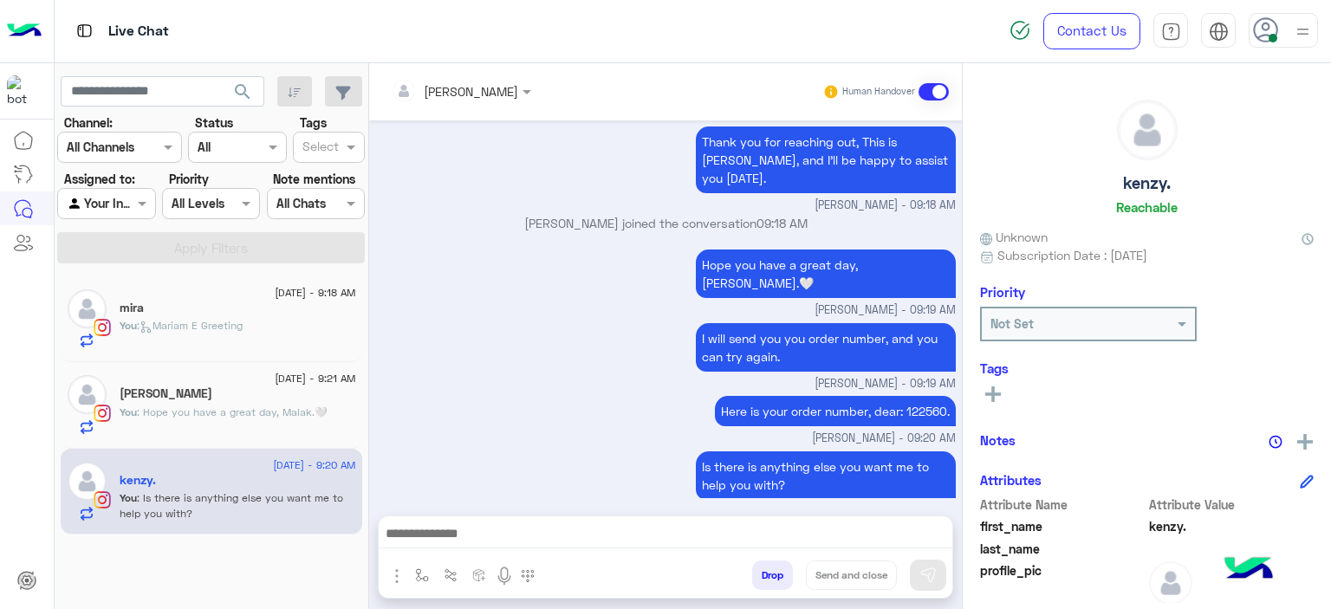
type textarea "**********"
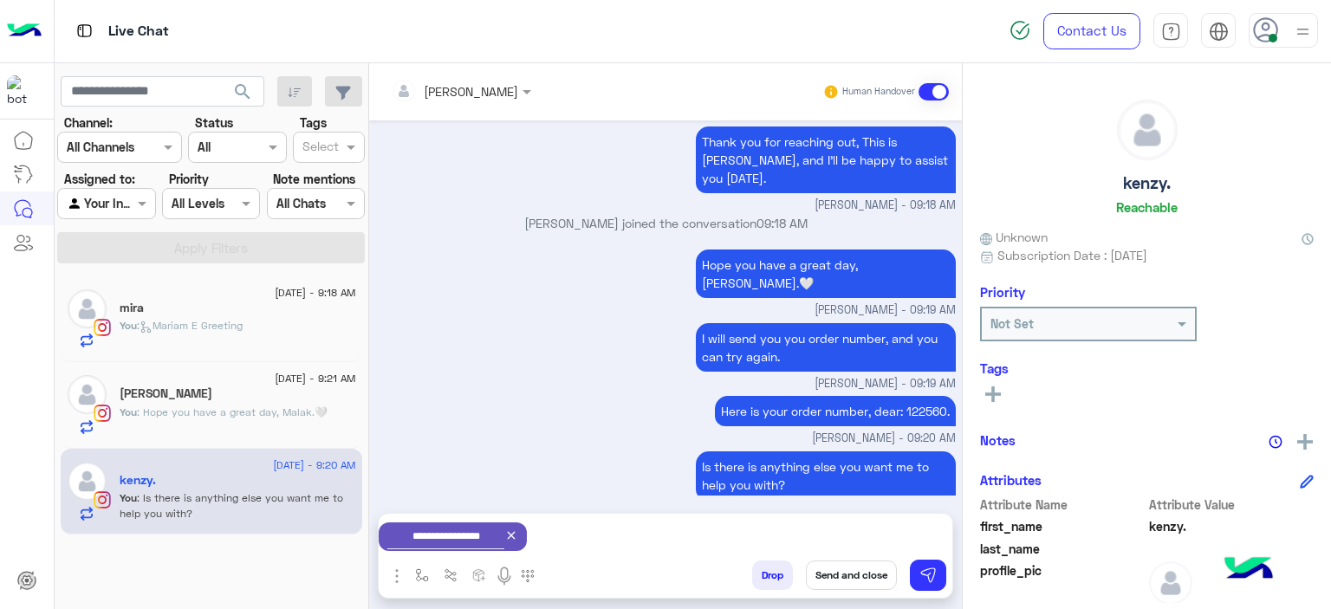
click at [837, 578] on button "Send and close" at bounding box center [851, 575] width 91 height 29
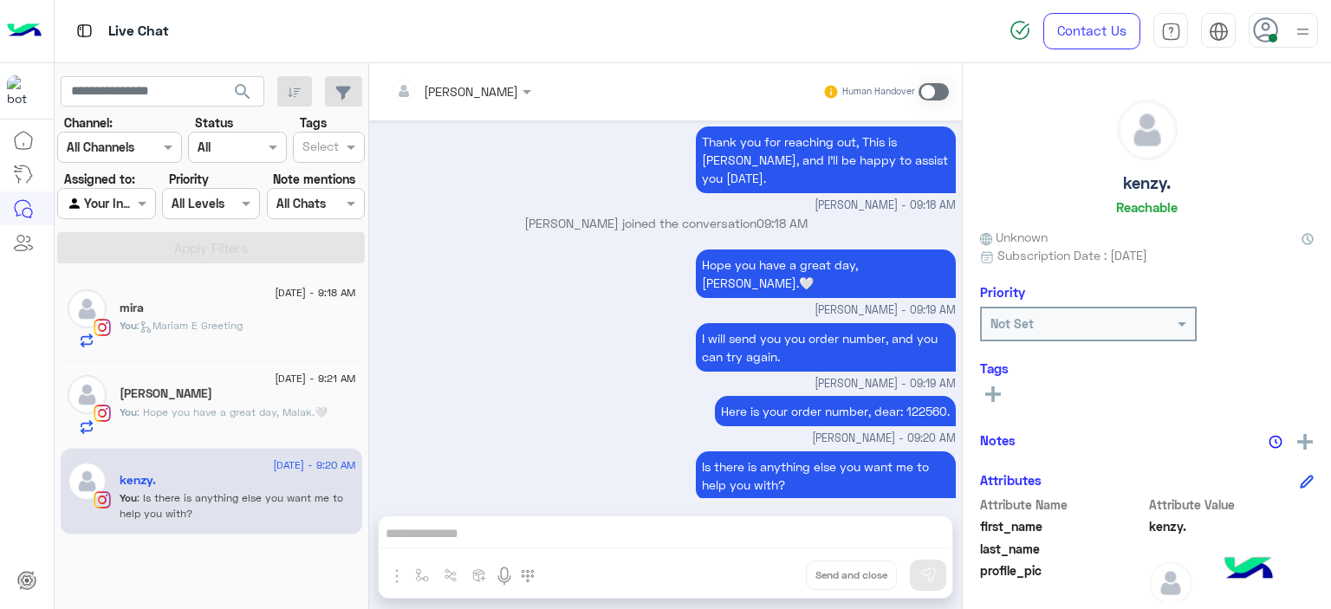
scroll to position [1582, 0]
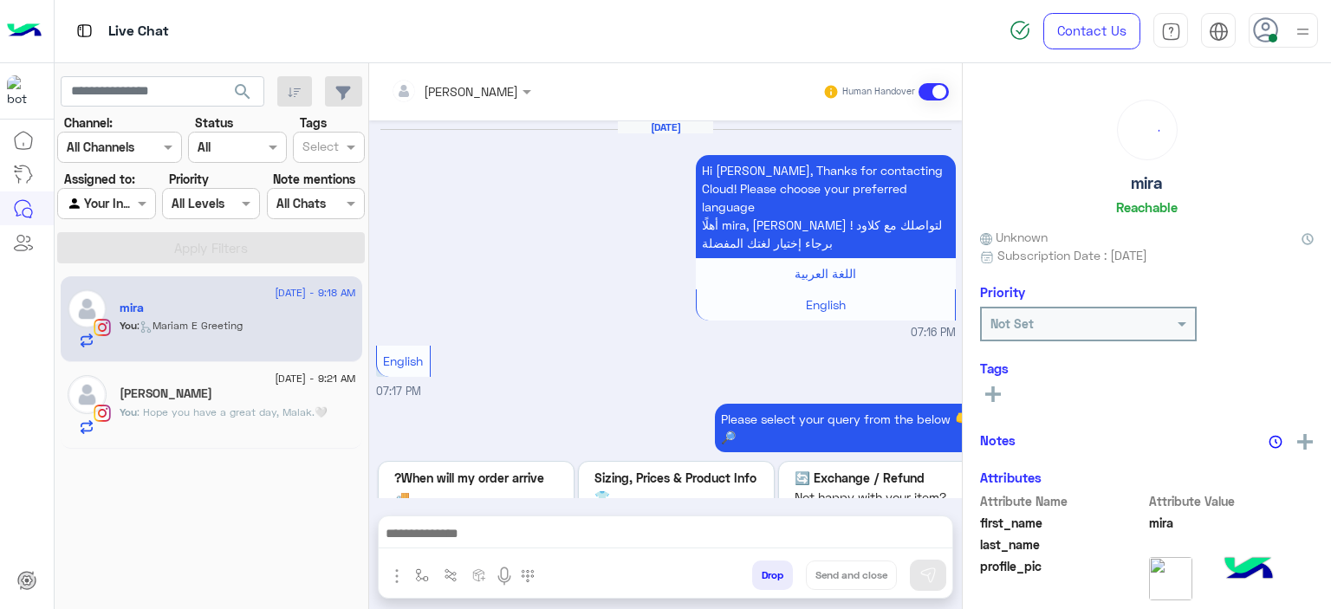
scroll to position [2133, 0]
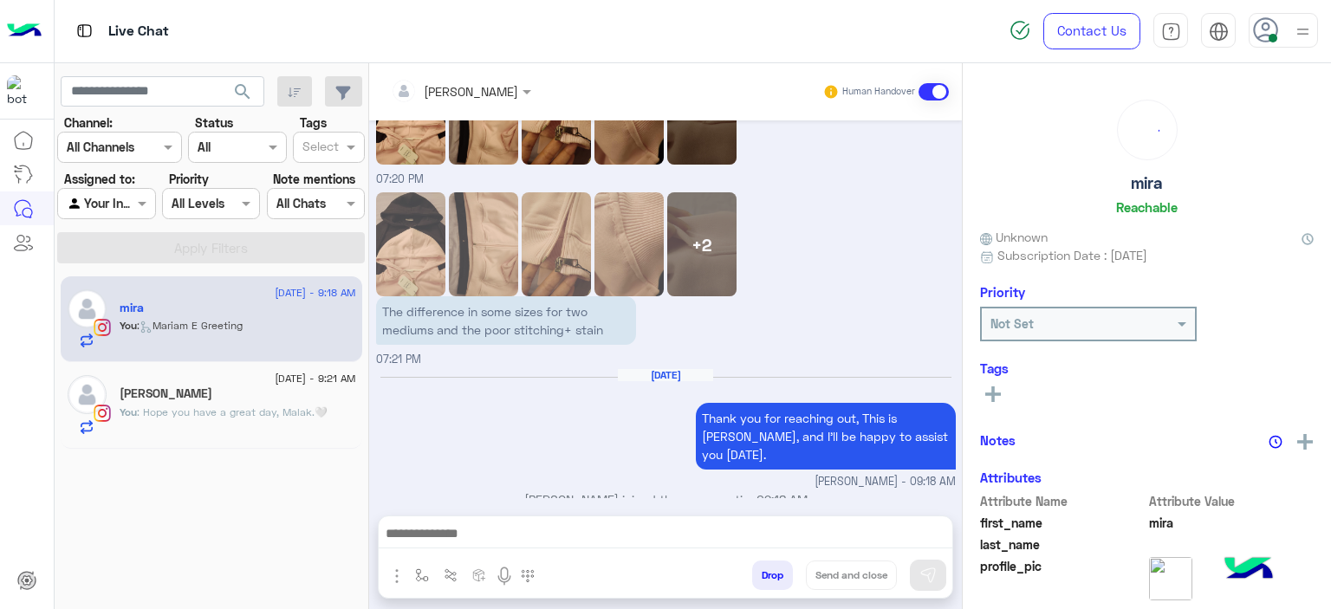
click at [295, 408] on span ": Hope you have a great day, Malak.🤍" at bounding box center [232, 412] width 191 height 13
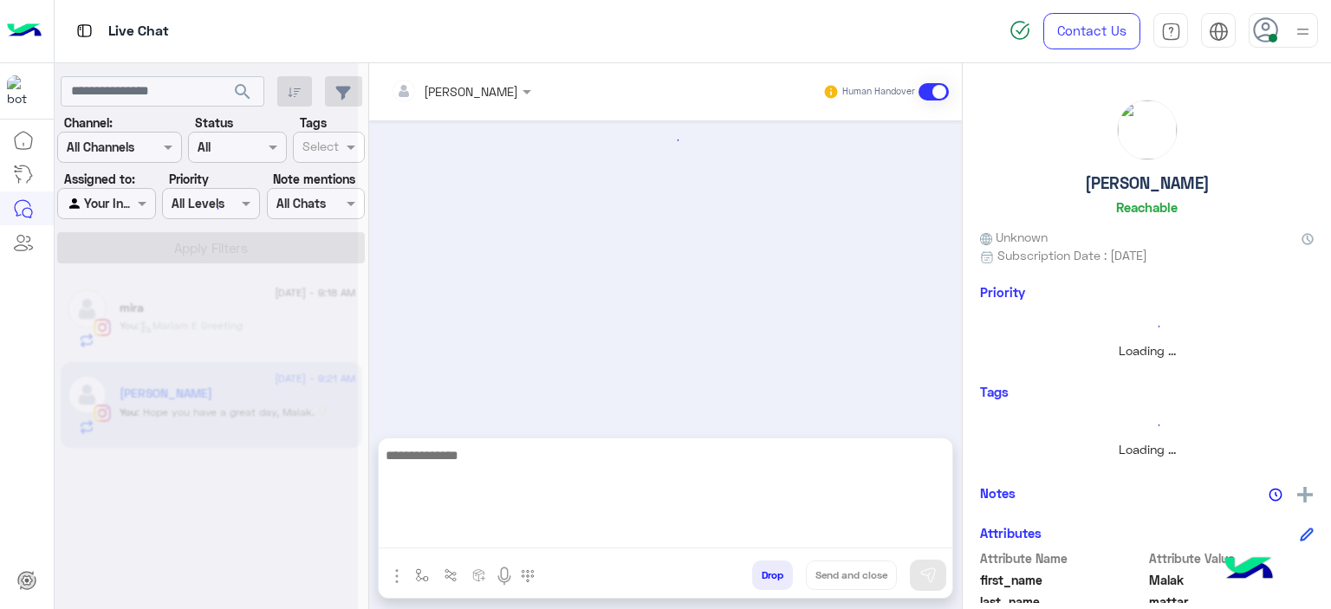
click at [465, 531] on textarea at bounding box center [666, 497] width 574 height 104
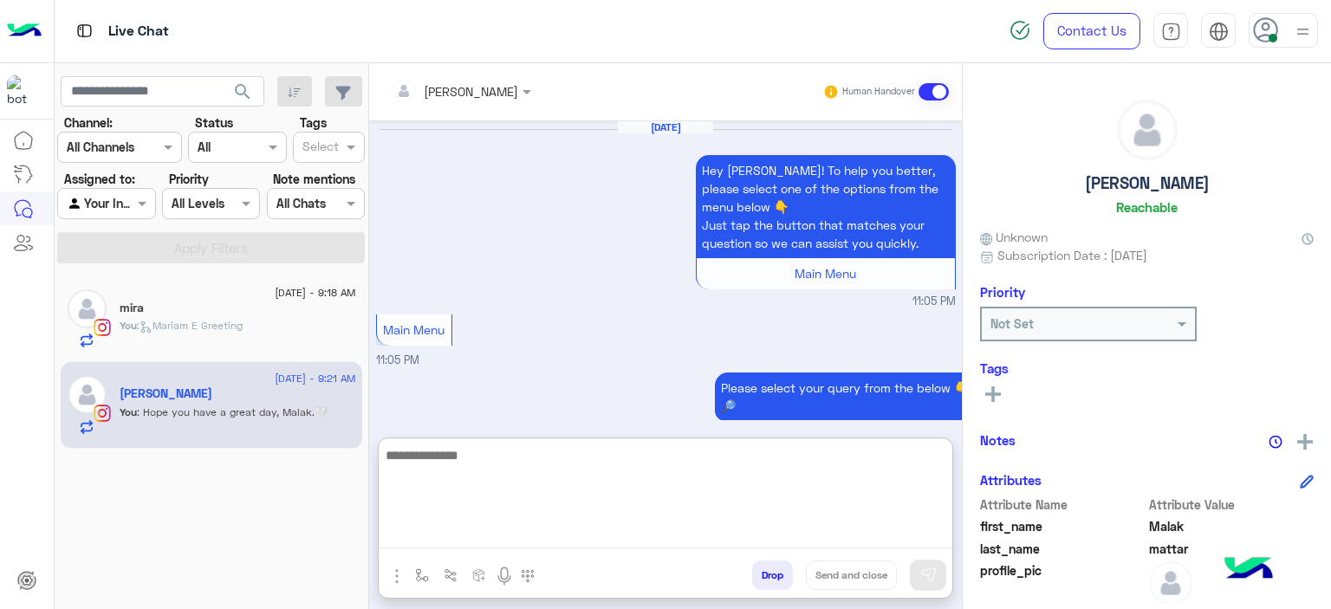
scroll to position [1974, 0]
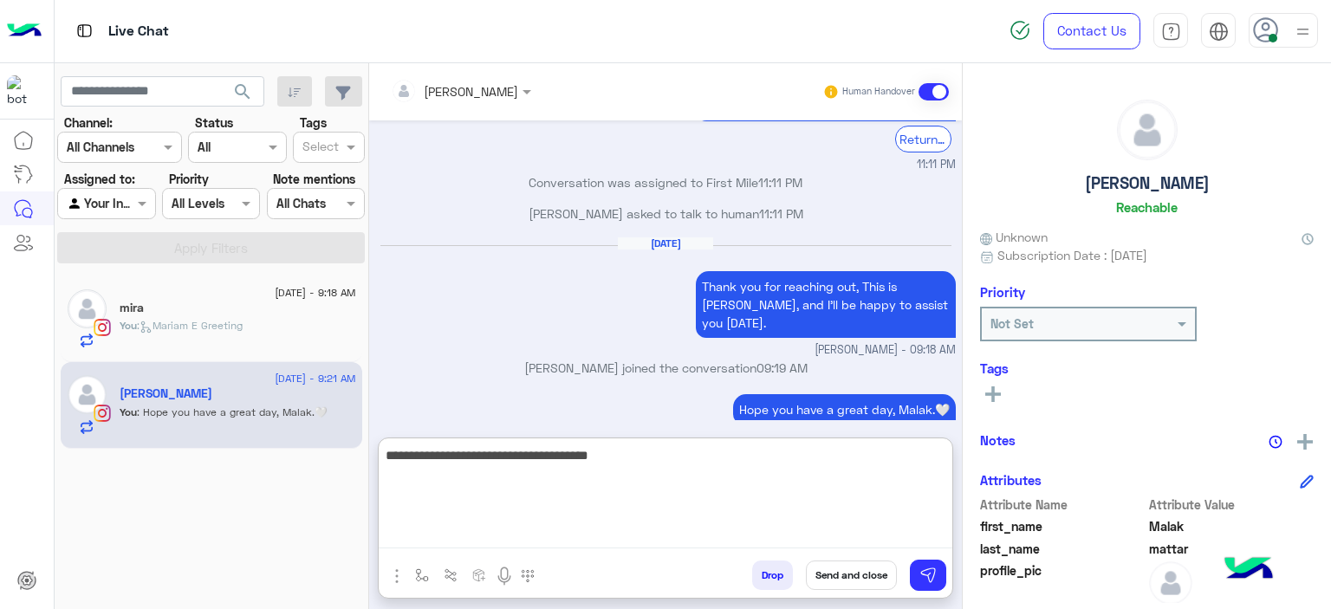
paste textarea "*******"
click at [804, 454] on textarea "**********" at bounding box center [666, 497] width 574 height 104
click at [848, 458] on textarea "**********" at bounding box center [666, 497] width 574 height 104
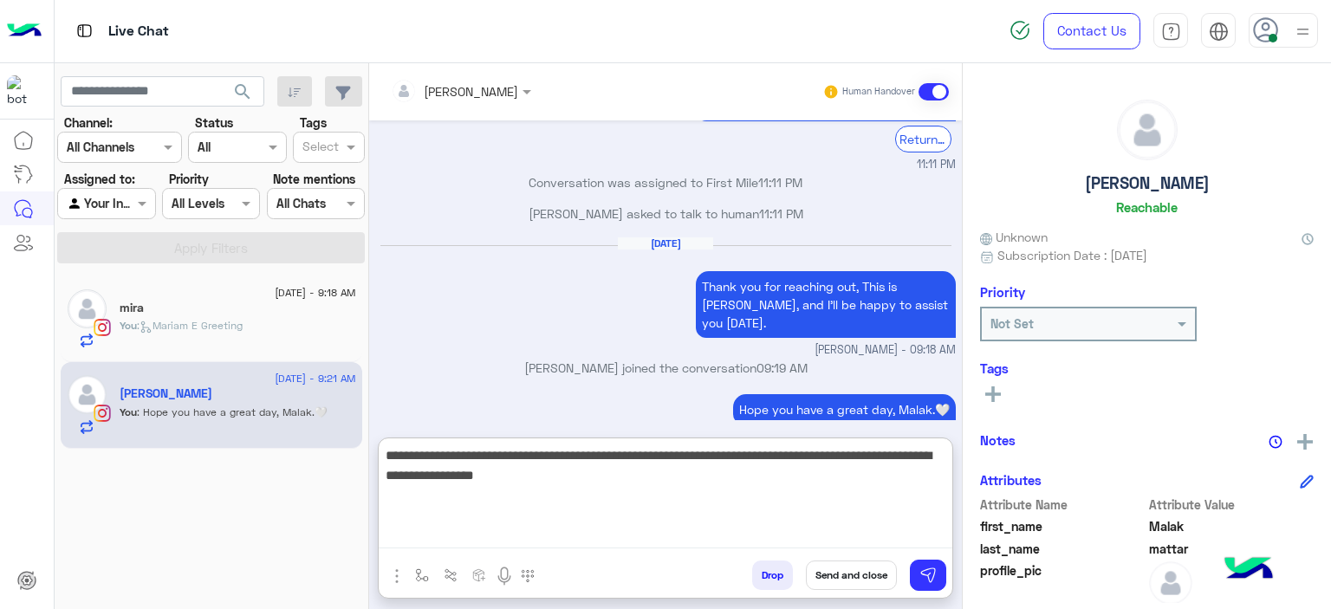
type textarea "**********"
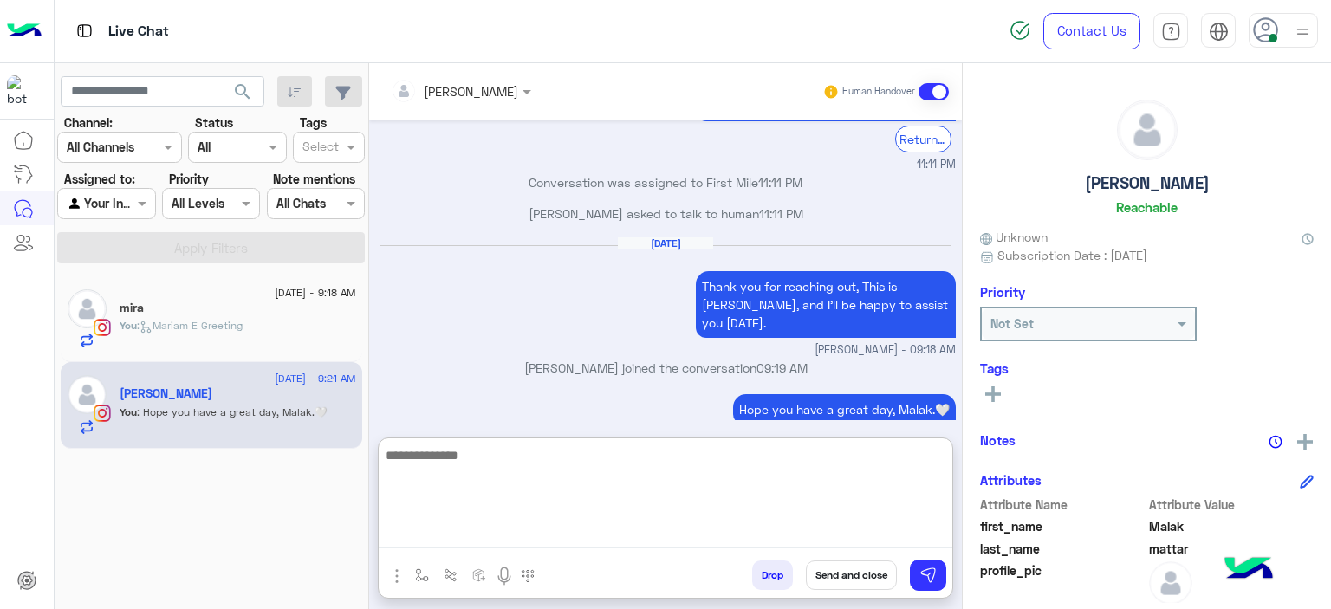
scroll to position [2104, 0]
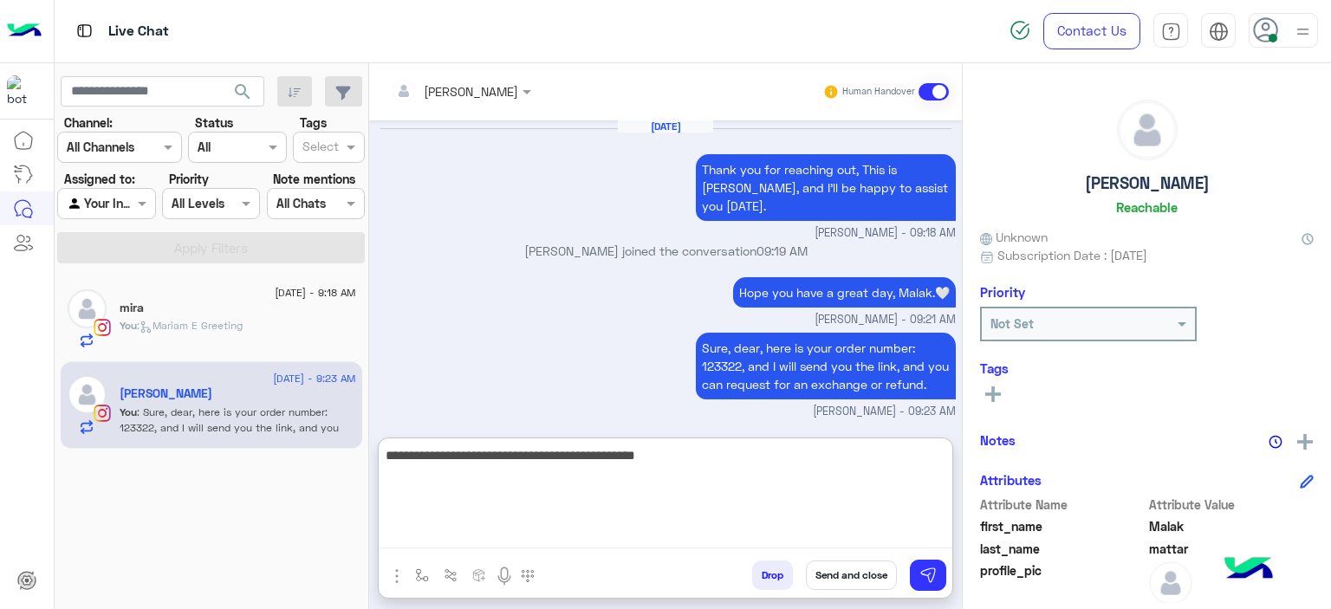
click at [623, 455] on textarea "**********" at bounding box center [666, 497] width 574 height 104
click at [695, 454] on textarea "**********" at bounding box center [666, 497] width 574 height 104
type textarea "**********"
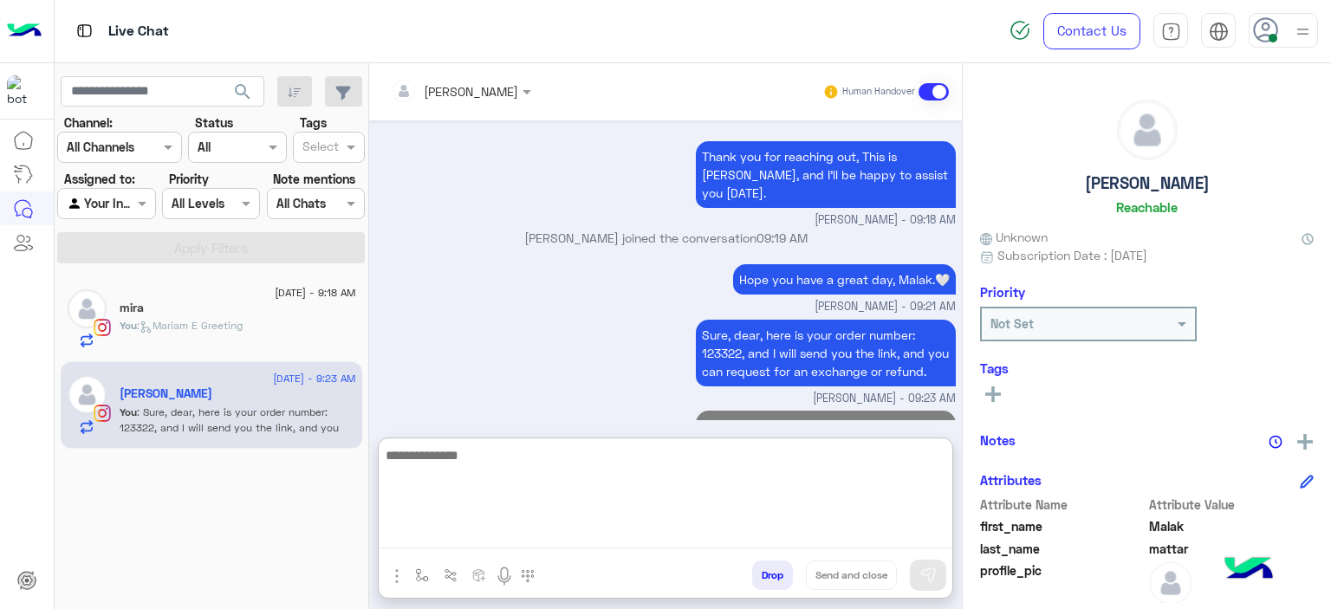
scroll to position [2195, 0]
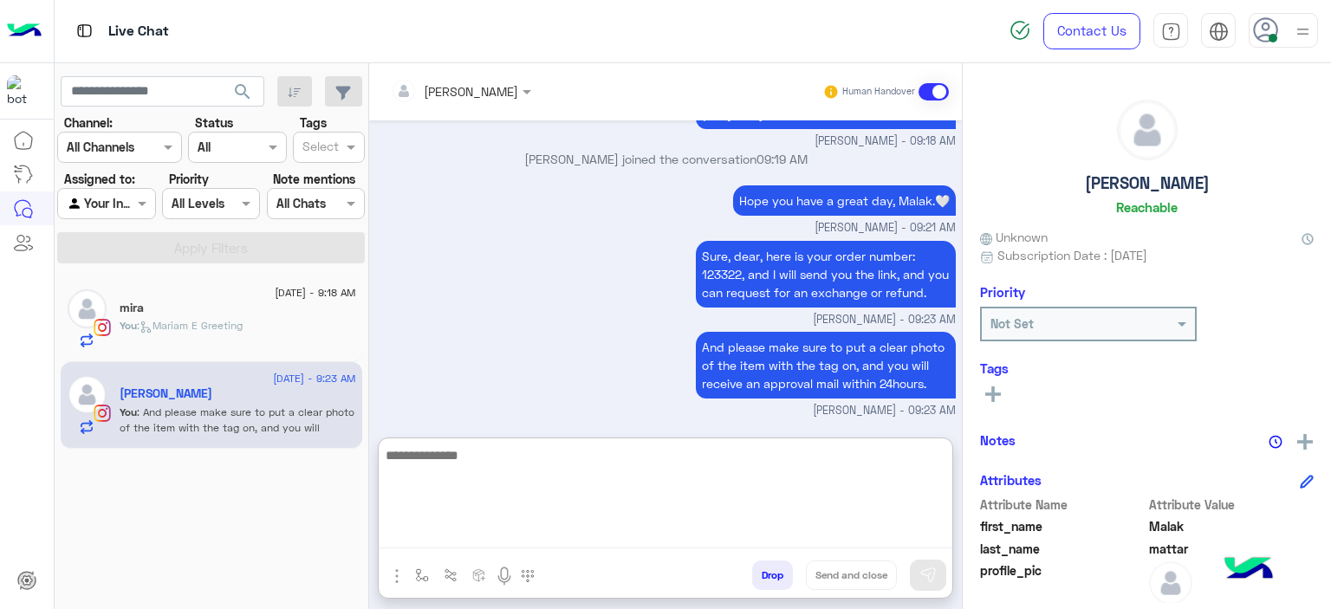
click at [497, 457] on textarea at bounding box center [666, 497] width 574 height 104
paste textarea "**********"
type textarea "**********"
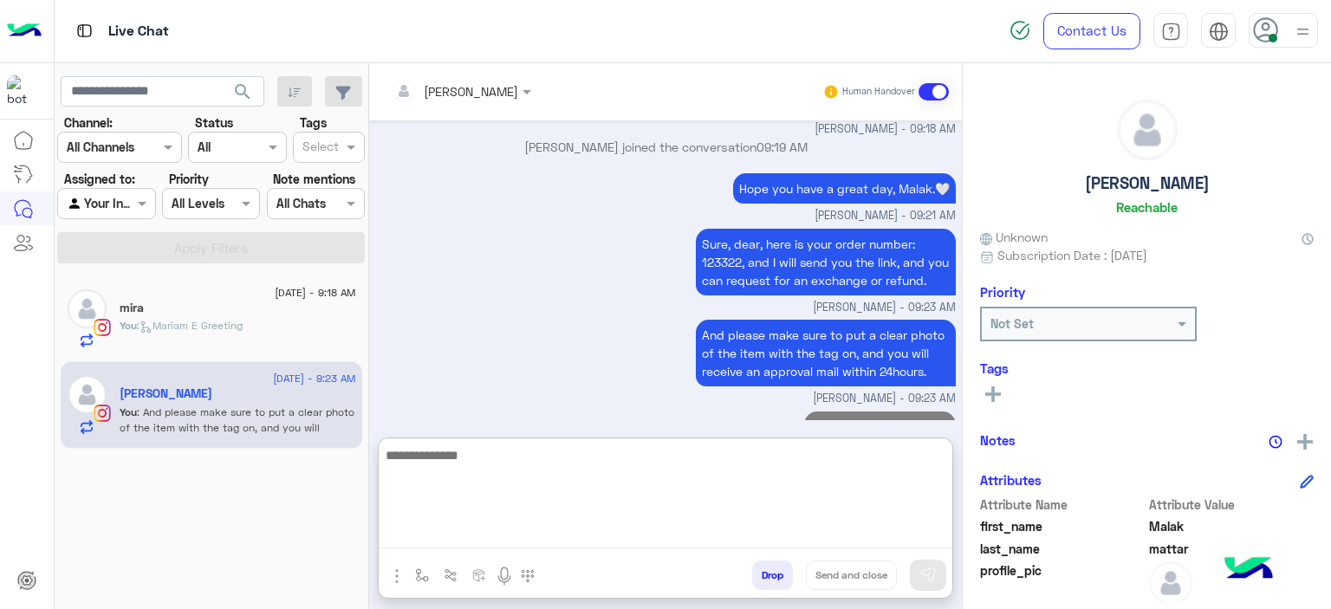
scroll to position [2251, 0]
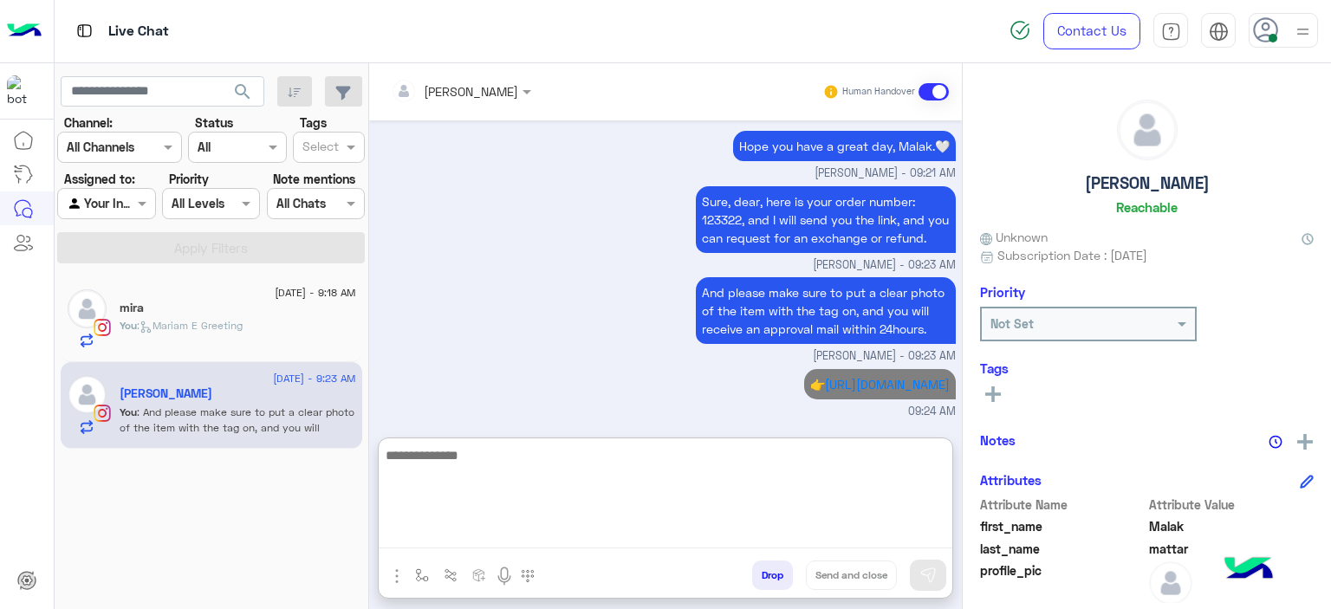
type textarea "*"
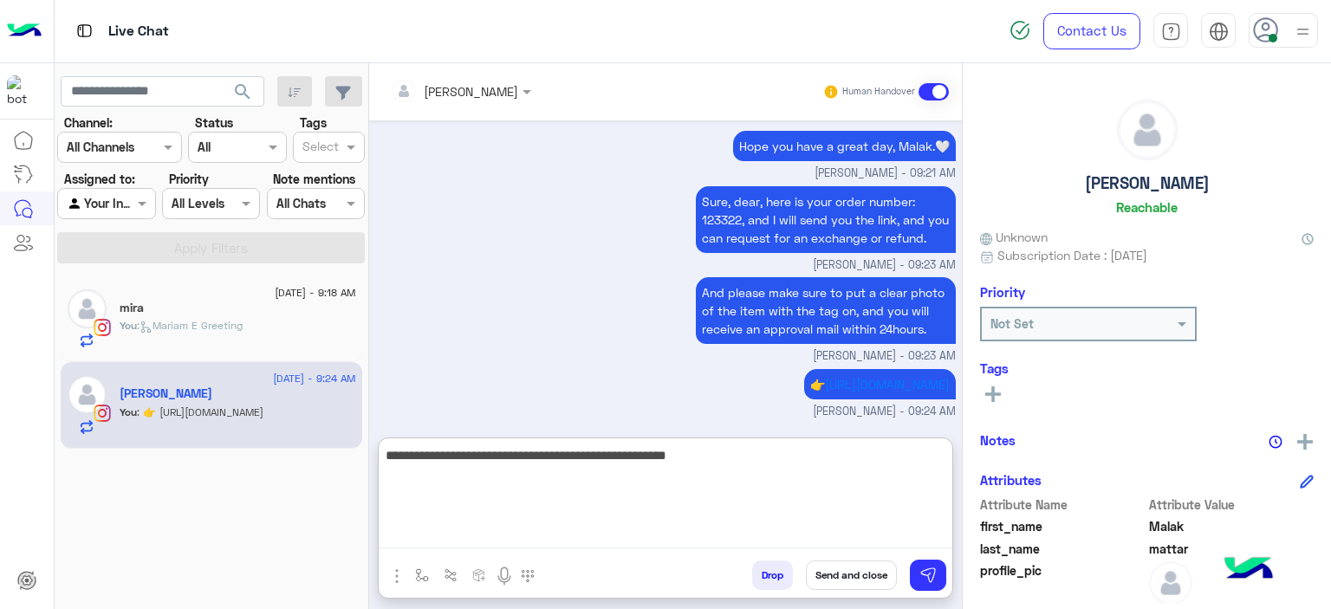
type textarea "**********"
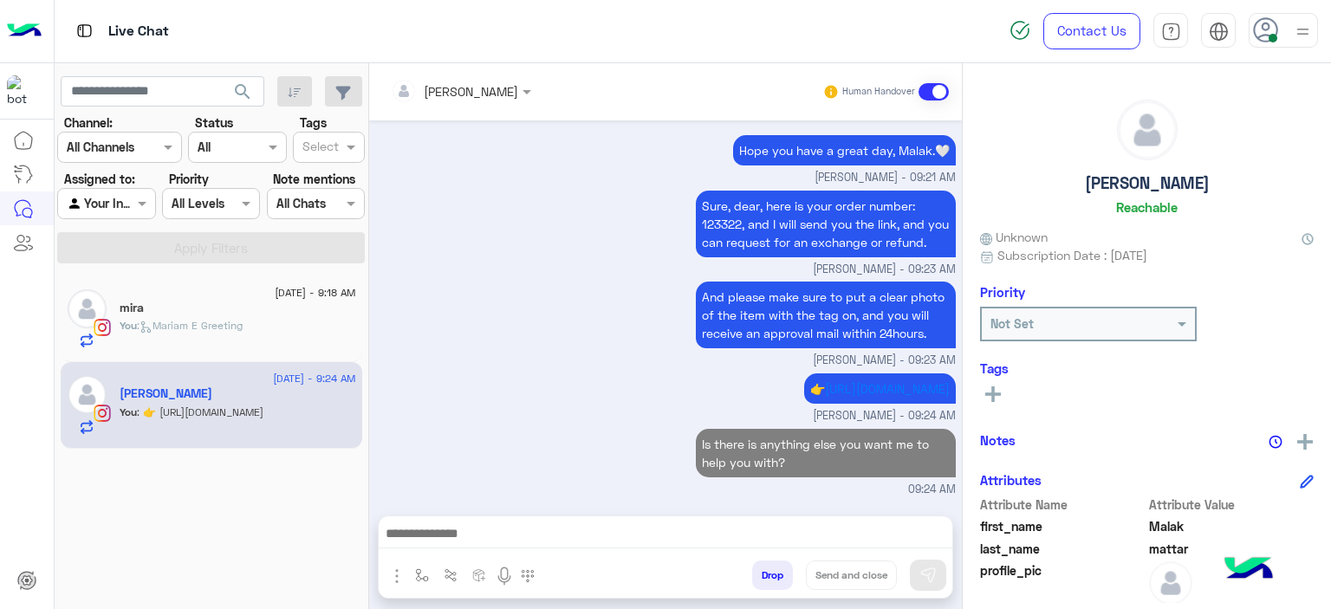
scroll to position [2246, 0]
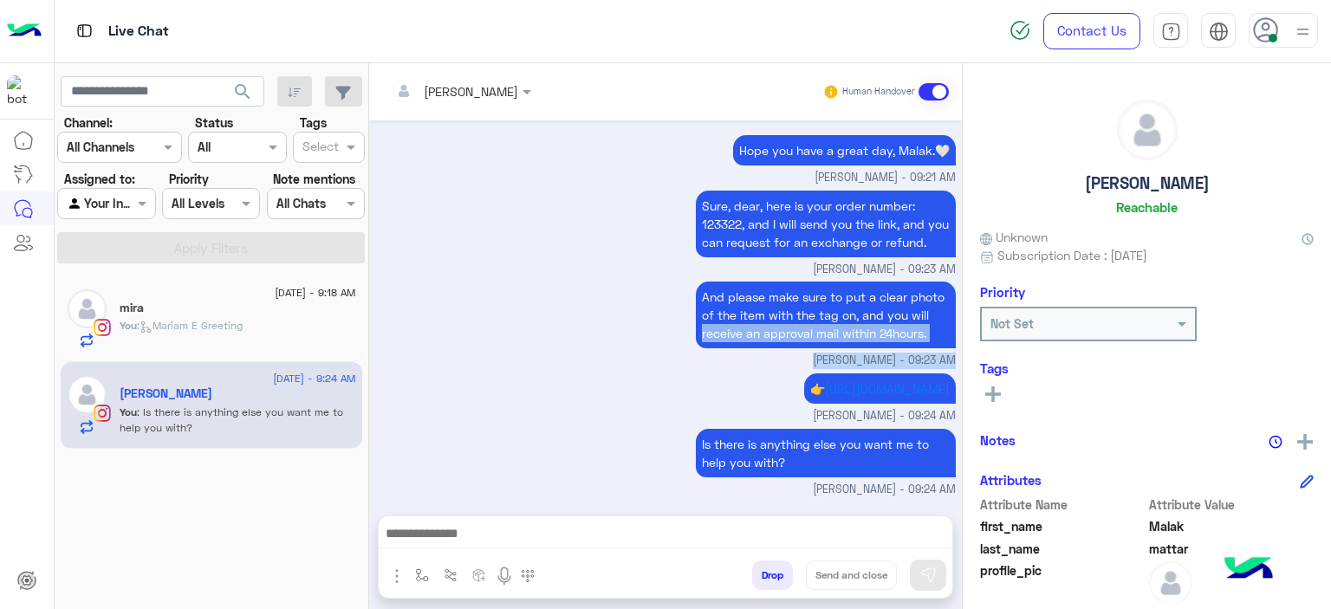
drag, startPoint x: 492, startPoint y: 405, endPoint x: 556, endPoint y: 340, distance: 91.3
click at [556, 340] on div "Sep 1, 2025 Hey Malak! To help you better, please select one of the options fro…" at bounding box center [665, 309] width 593 height 378
click at [484, 296] on div "And please make sure to put a clear photo of the item with the tag on, and you …" at bounding box center [666, 323] width 580 height 92
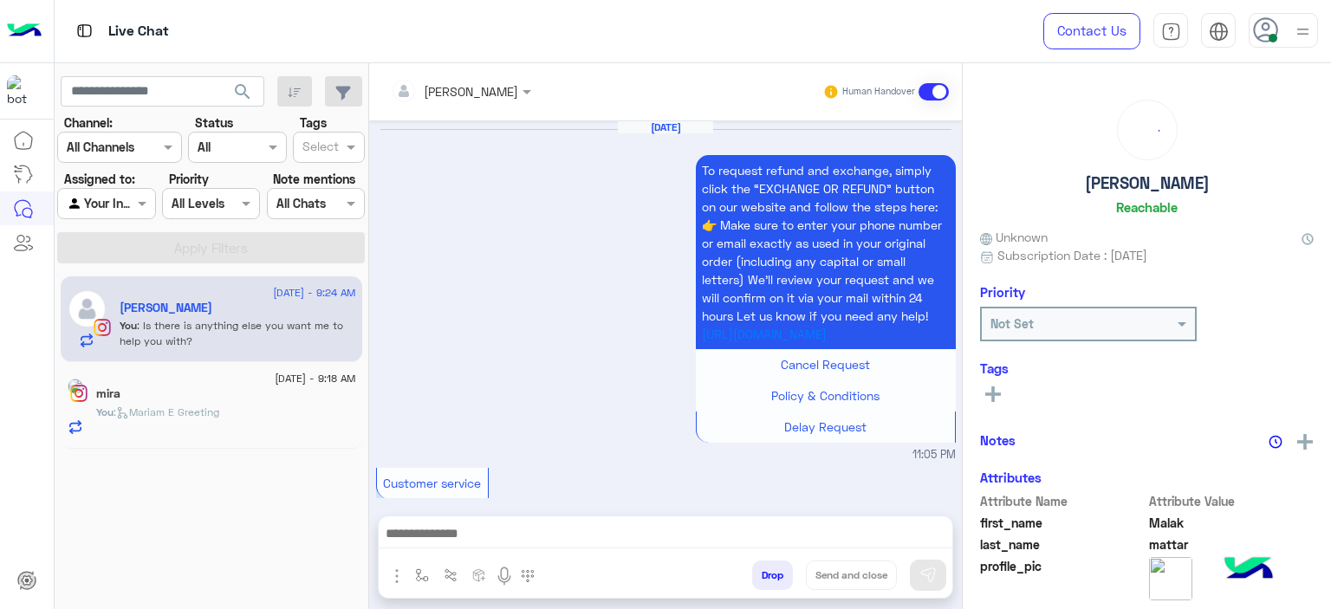
scroll to position [1738, 0]
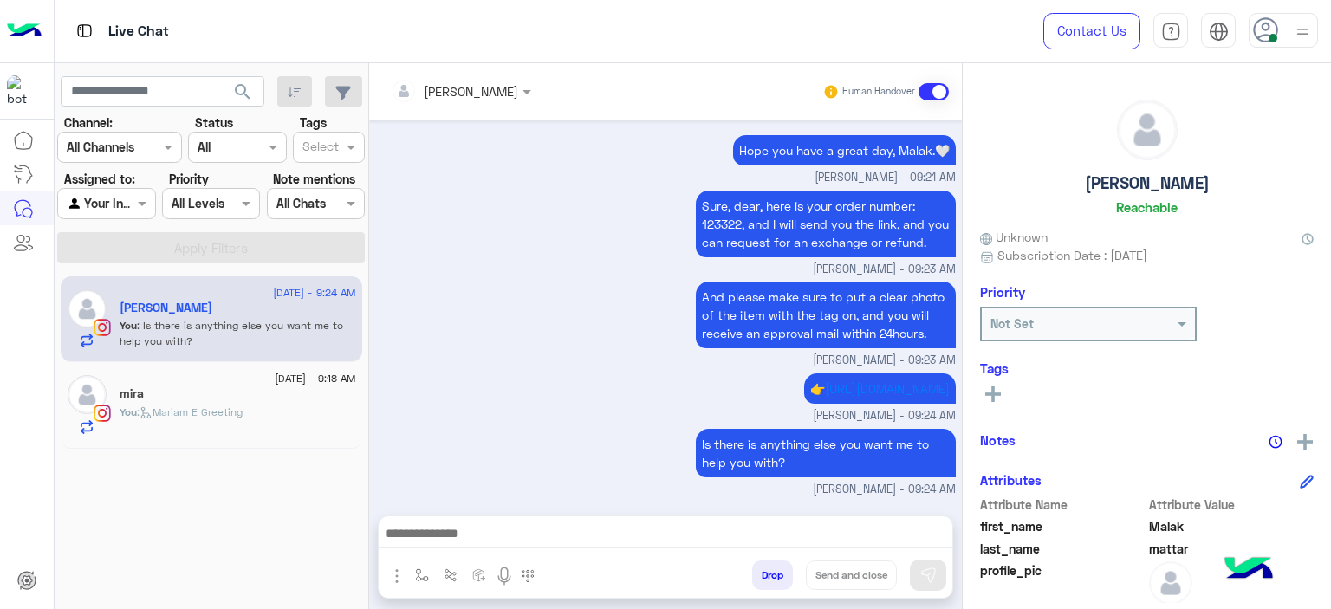
click at [267, 405] on div "You : Mariam E Greeting" at bounding box center [238, 420] width 237 height 30
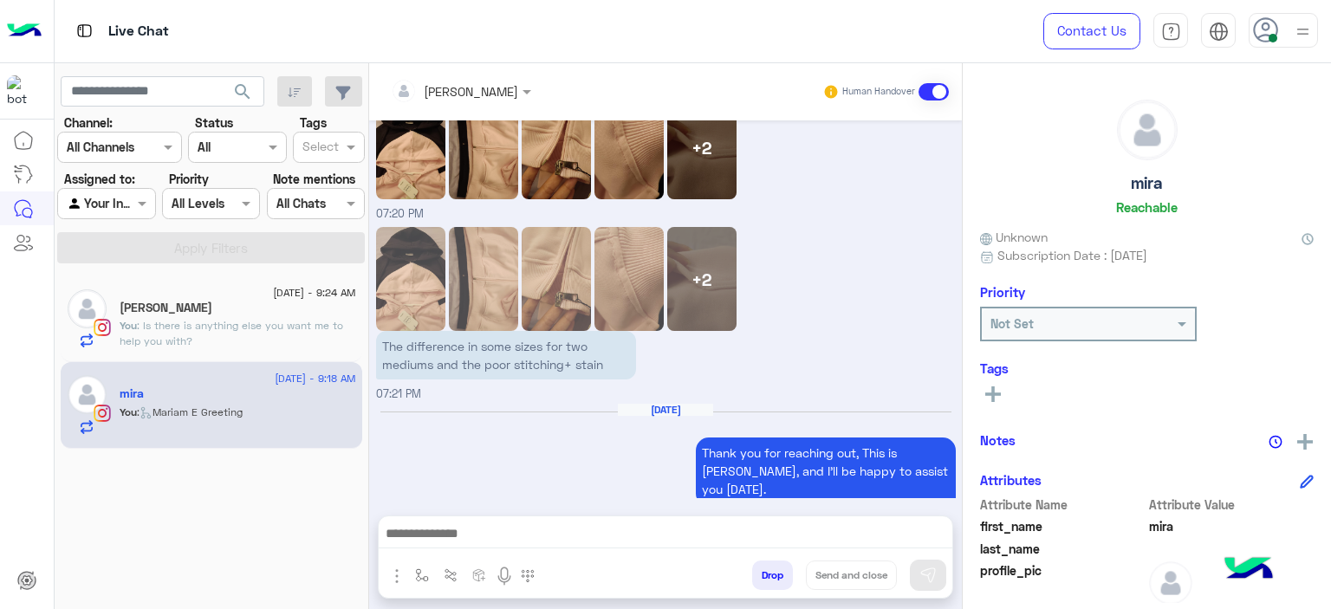
scroll to position [2133, 0]
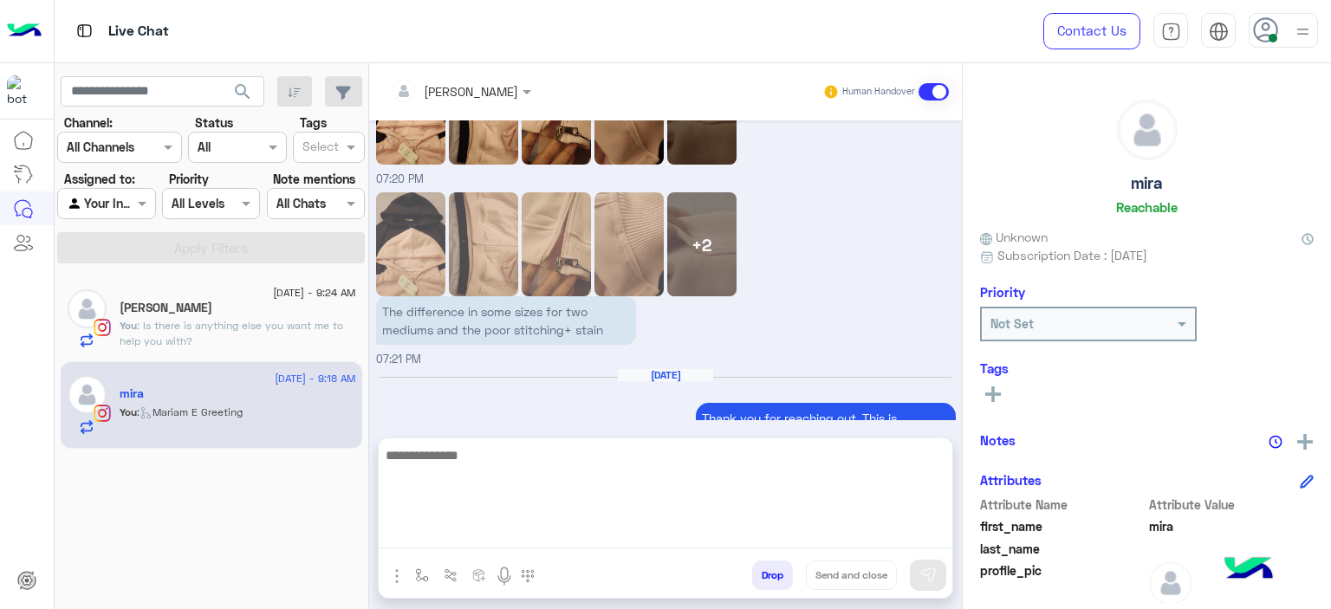
click at [468, 539] on textarea at bounding box center [666, 497] width 574 height 104
type textarea "**********"
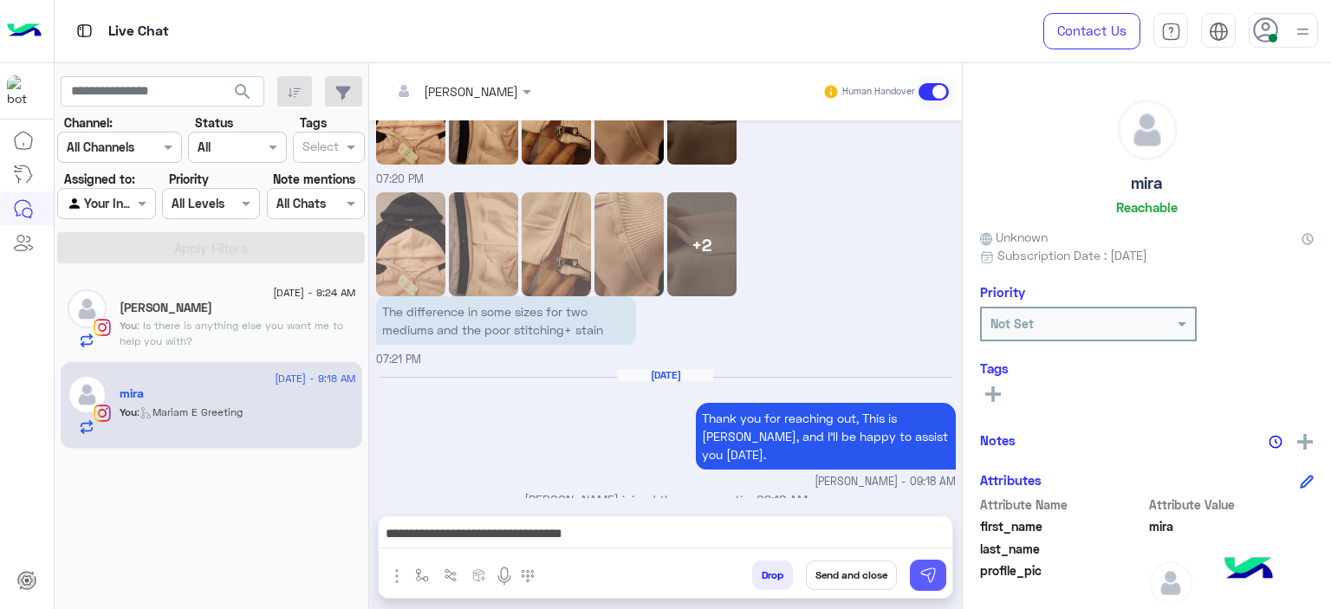
click at [927, 575] on img at bounding box center [927, 575] width 17 height 17
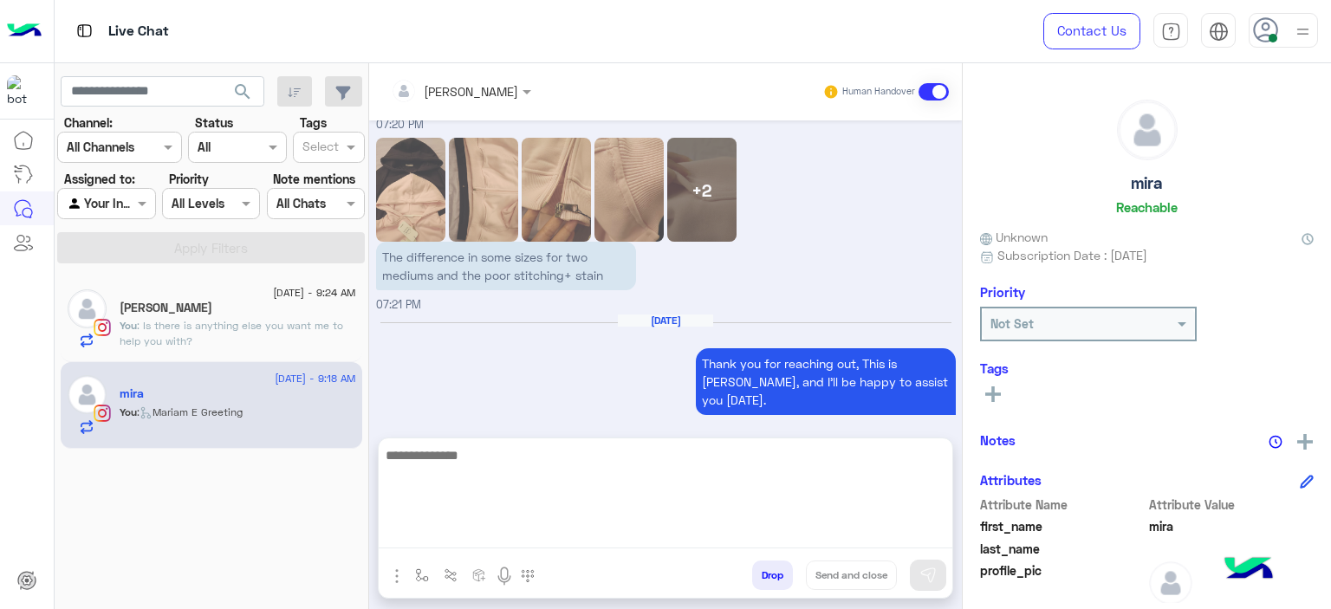
click at [600, 543] on textarea at bounding box center [666, 497] width 574 height 104
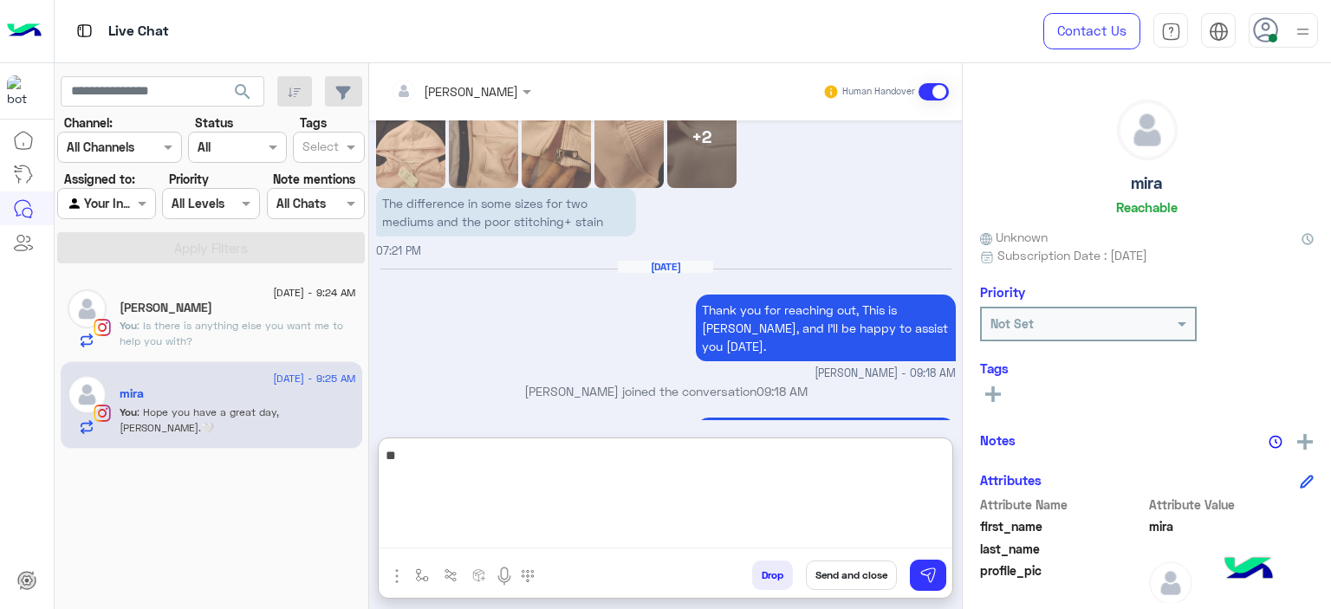
scroll to position [2266, 0]
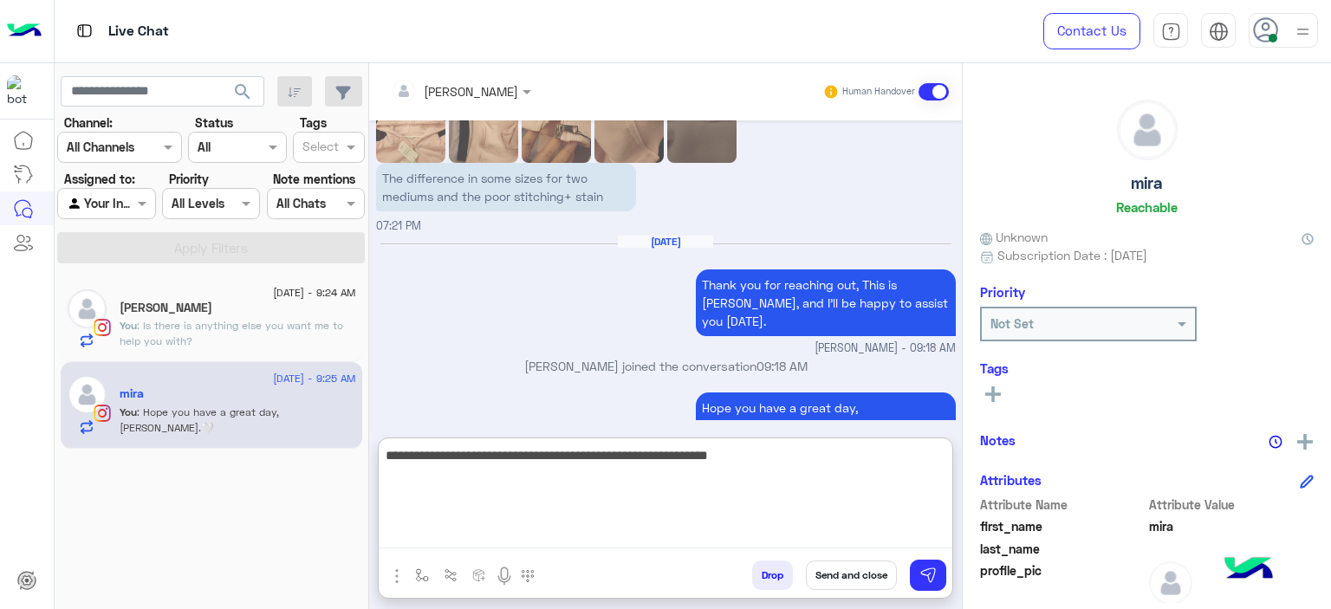
click at [736, 465] on textarea "**********" at bounding box center [666, 497] width 574 height 104
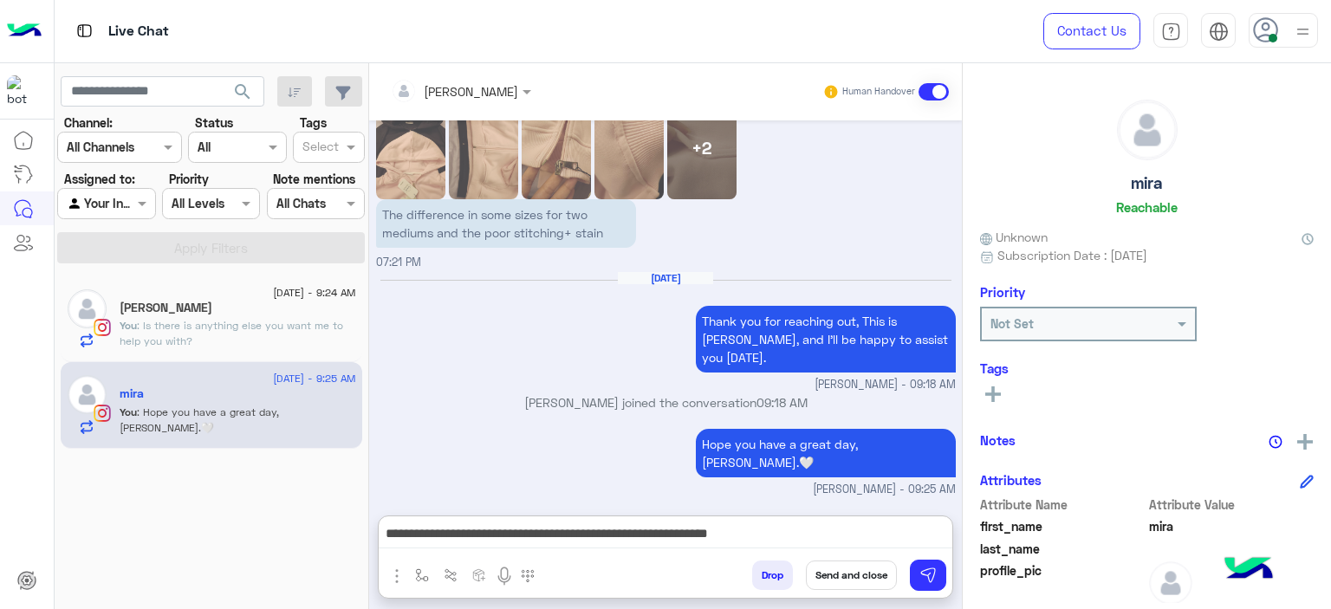
drag, startPoint x: 736, startPoint y: 465, endPoint x: 659, endPoint y: 397, distance: 102.6
click at [659, 425] on div "Hope you have a great day, Mira.🤍 Mariam Ahmed - 09:25 AM" at bounding box center [666, 462] width 580 height 74
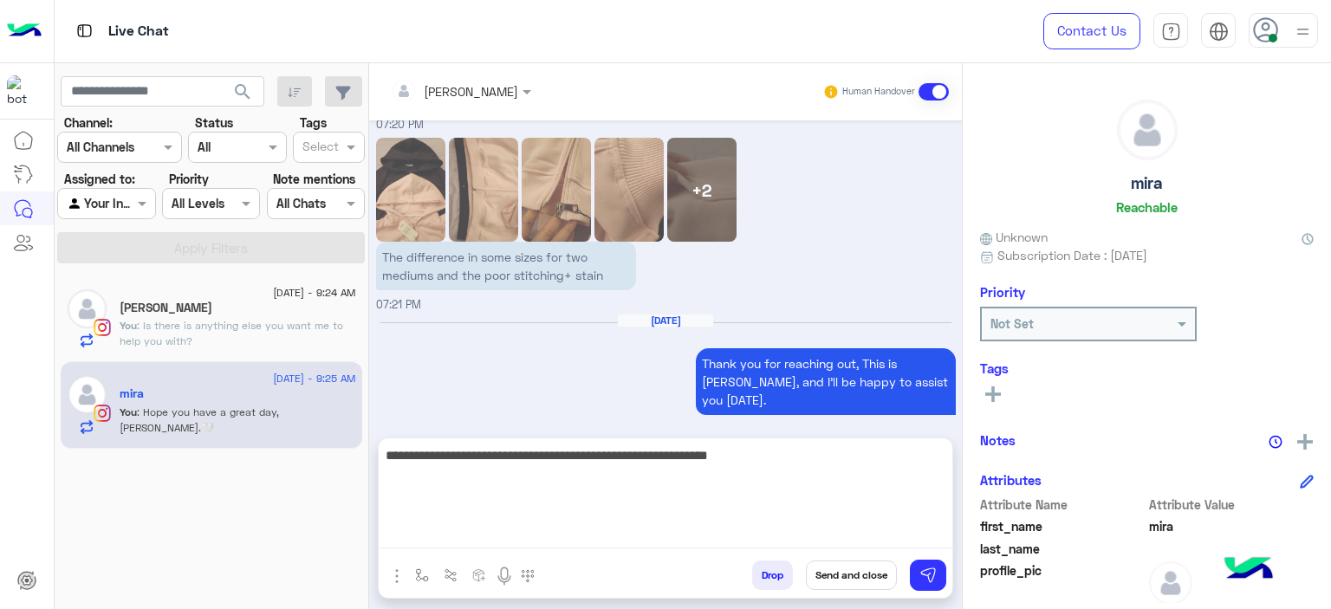
click at [750, 535] on textarea "**********" at bounding box center [666, 497] width 574 height 104
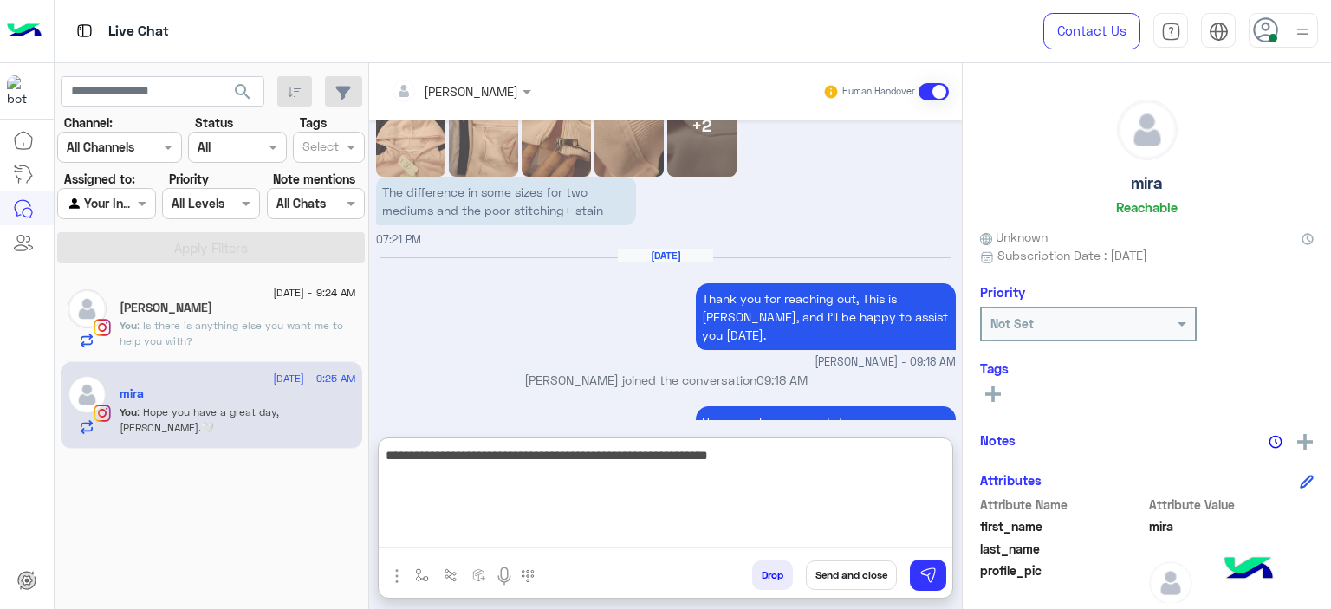
click at [750, 535] on textarea "**********" at bounding box center [666, 497] width 574 height 104
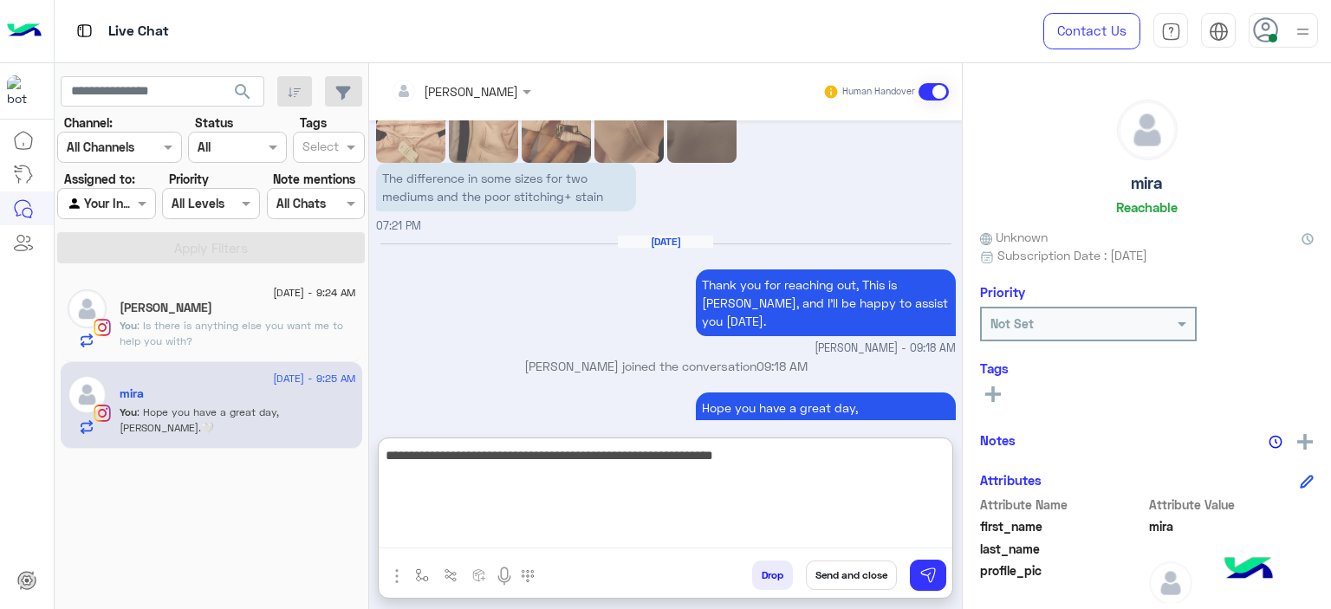
click at [780, 452] on textarea "**********" at bounding box center [666, 497] width 574 height 104
click at [781, 452] on textarea "**********" at bounding box center [666, 497] width 574 height 104
type textarea "**********"
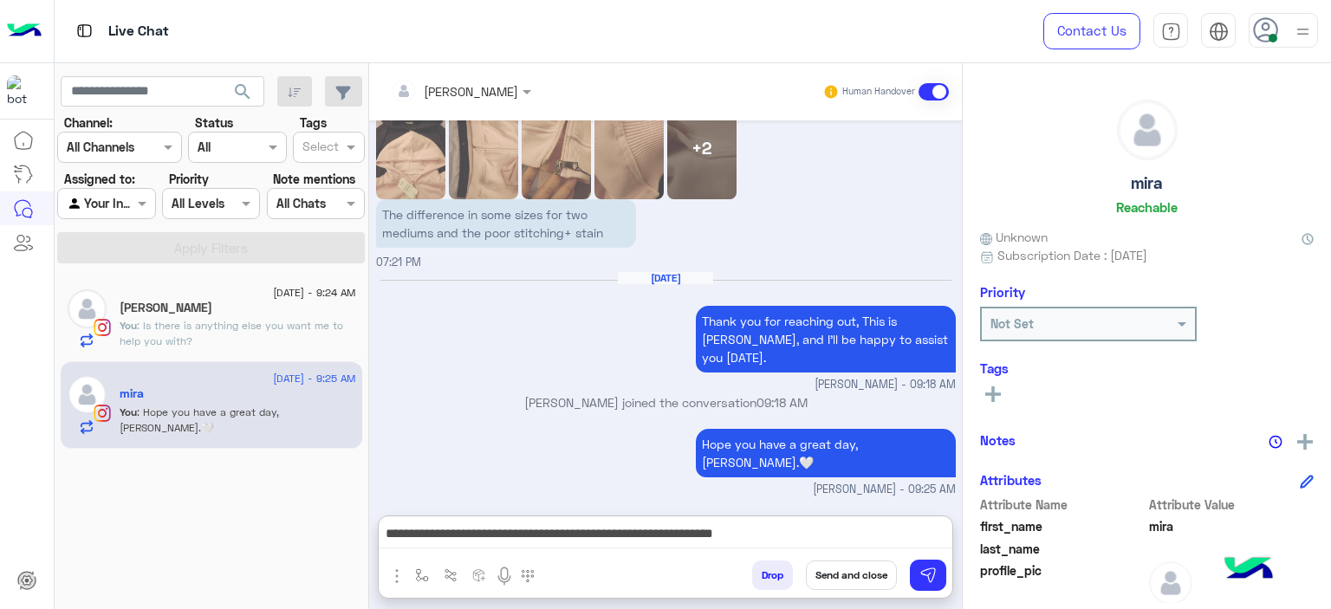
click at [291, 335] on p "You : Is there is anything else you want me to help you with?" at bounding box center [238, 333] width 237 height 31
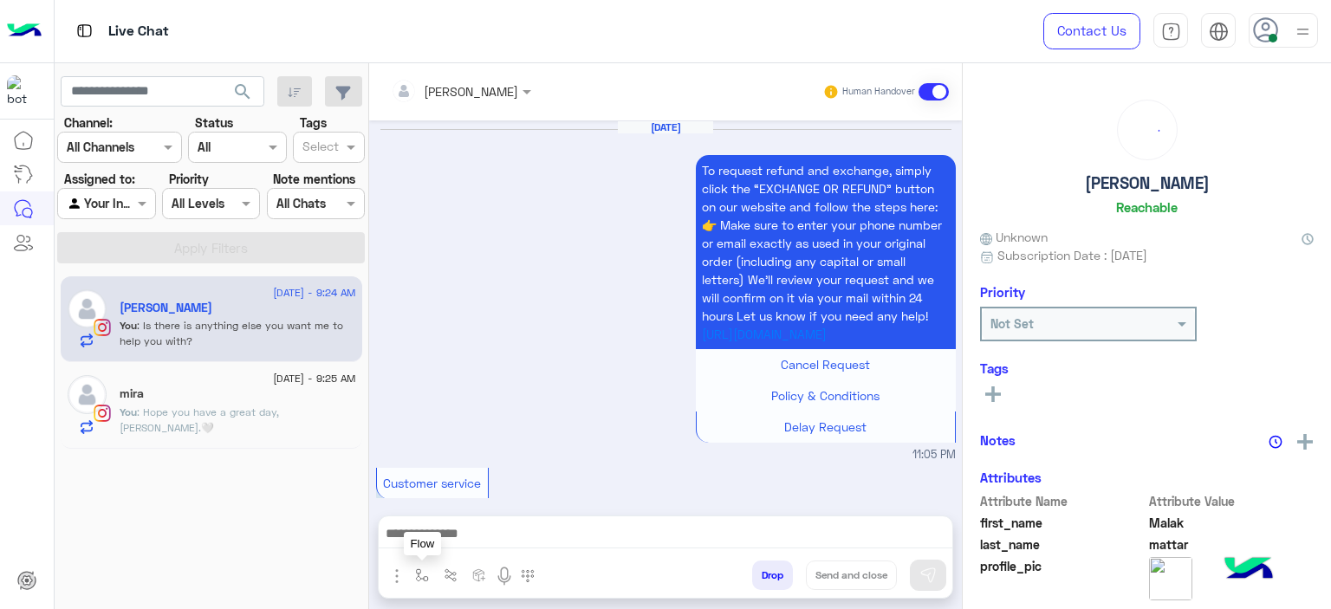
scroll to position [1738, 0]
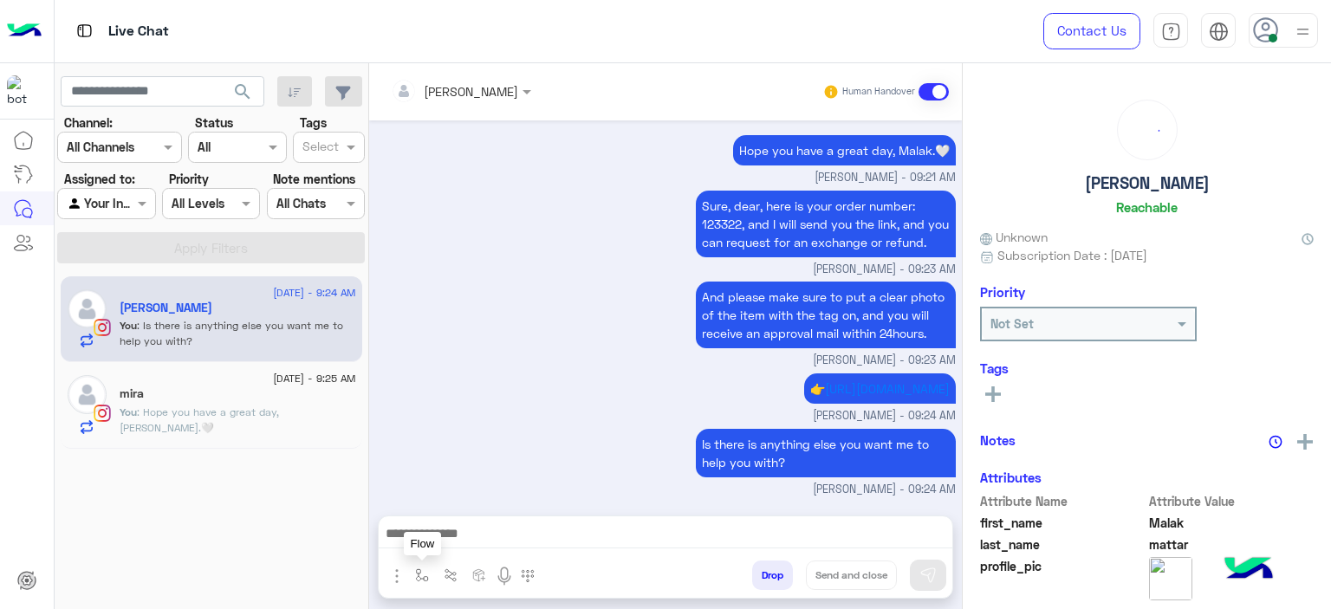
click at [426, 572] on img "button" at bounding box center [422, 576] width 14 height 14
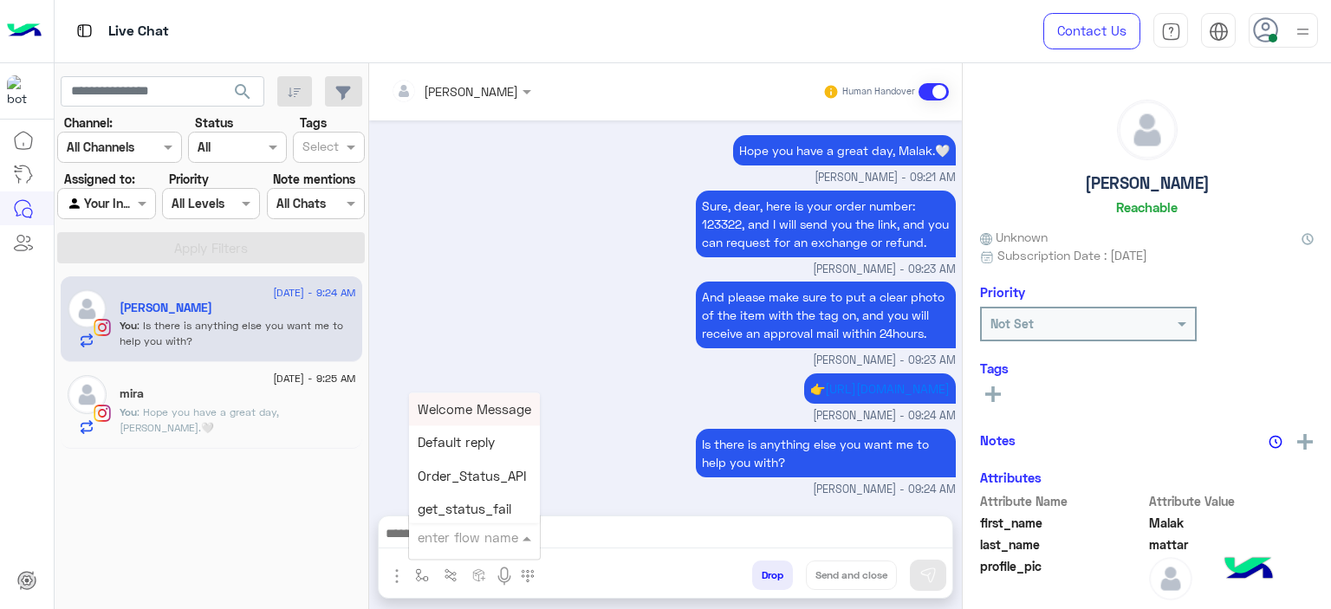
click at [454, 543] on input "text" at bounding box center [453, 538] width 71 height 20
type input "******"
click at [485, 440] on span "Mariam E closure" at bounding box center [471, 443] width 107 height 16
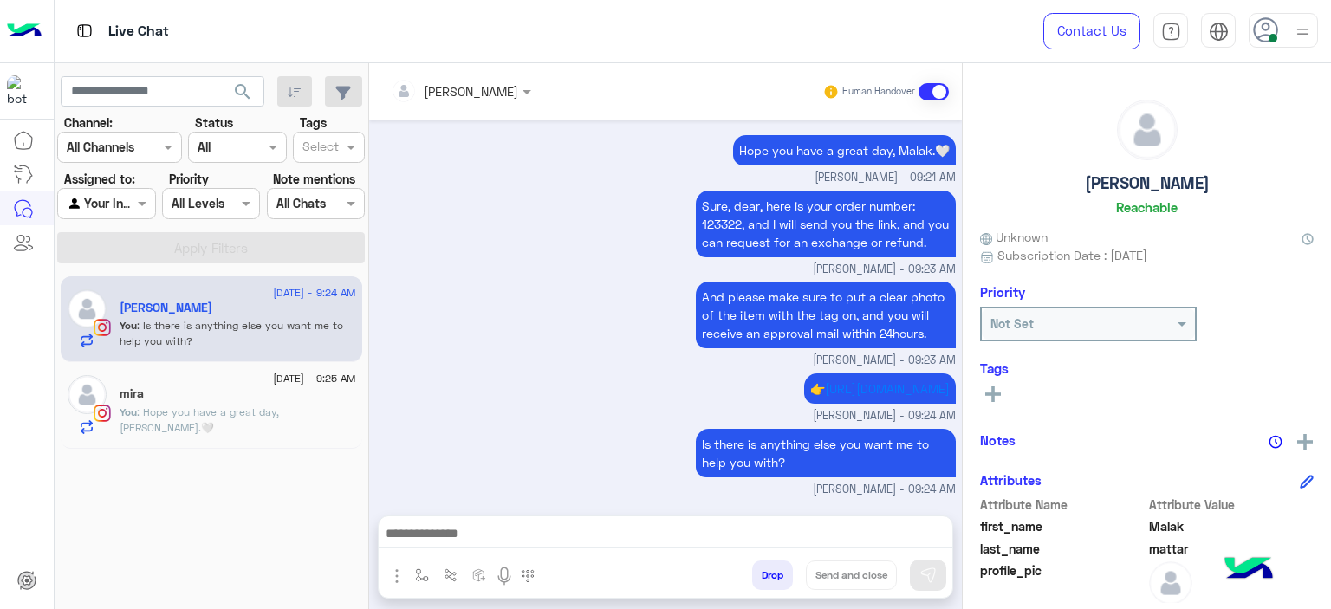
type textarea "**********"
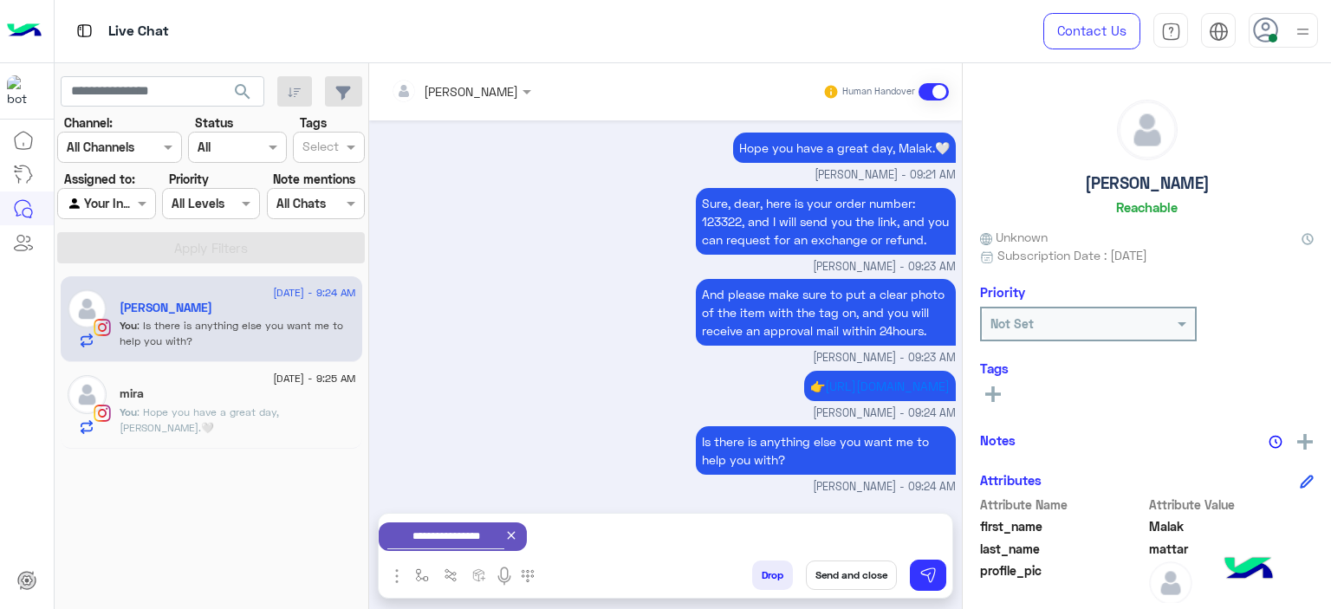
click at [842, 579] on button "Send and close" at bounding box center [851, 575] width 91 height 29
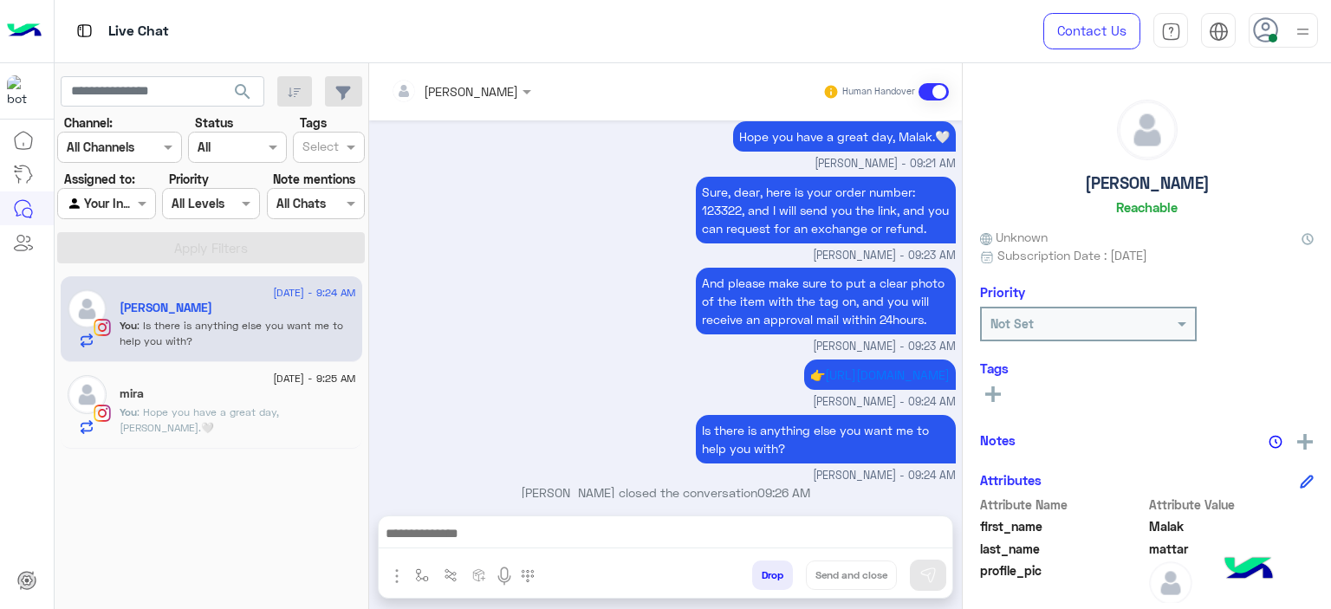
scroll to position [1769, 0]
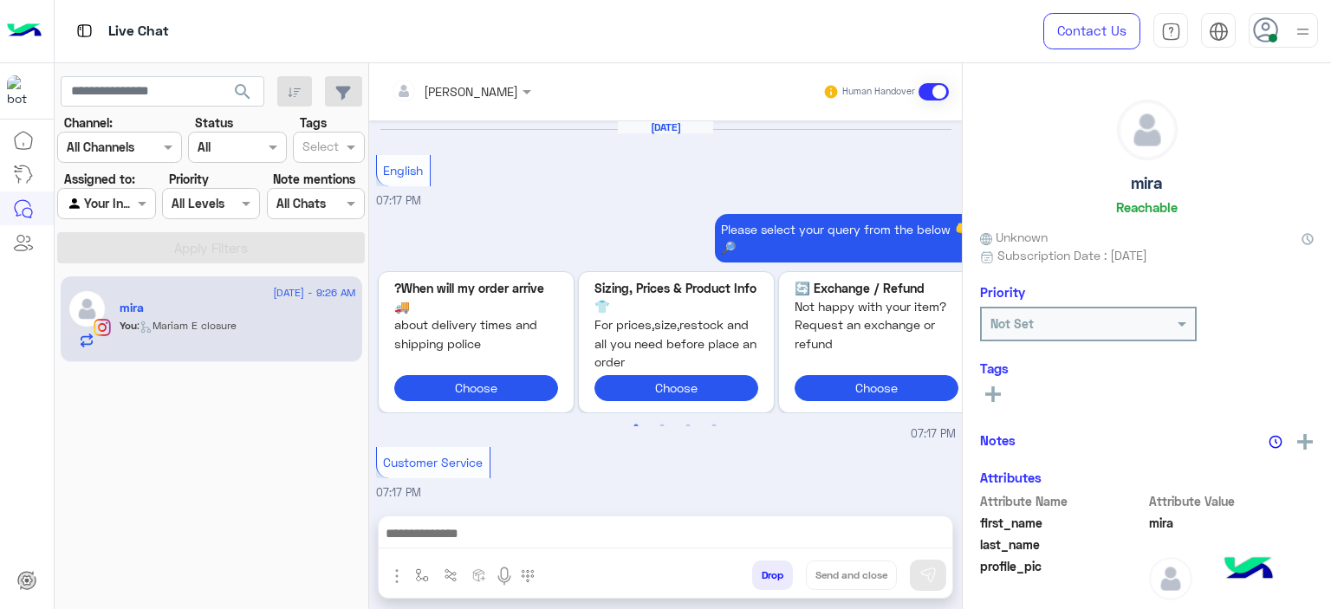
scroll to position [2016, 0]
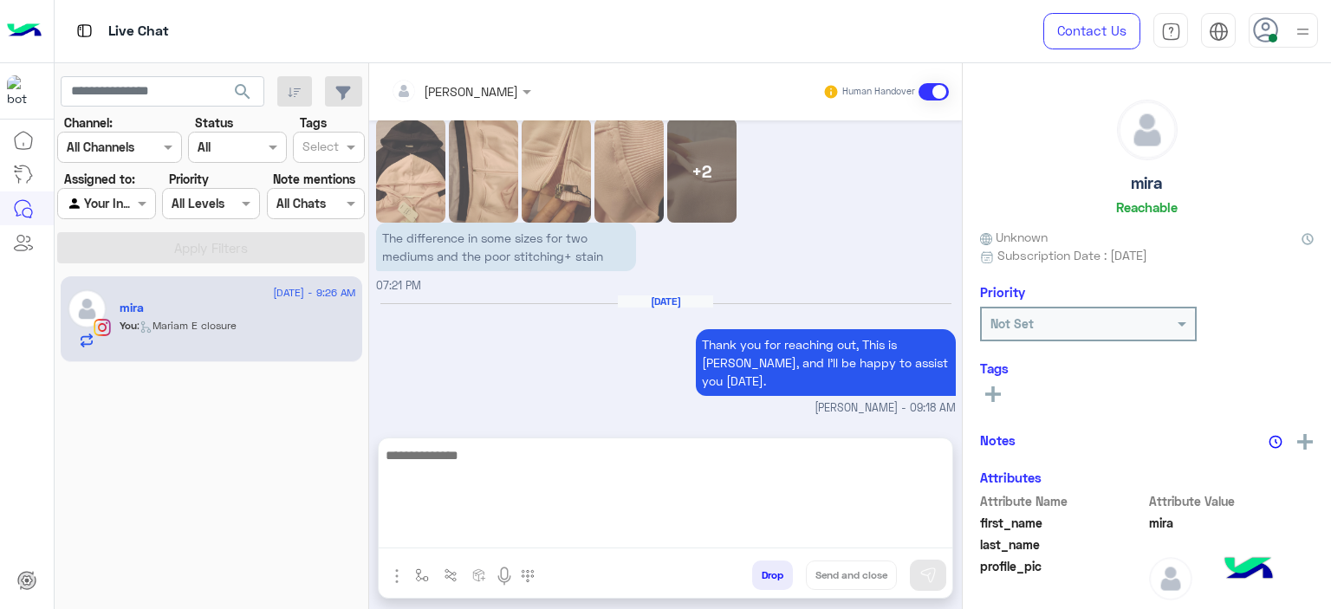
click at [451, 536] on textarea at bounding box center [666, 497] width 574 height 104
paste textarea "**********"
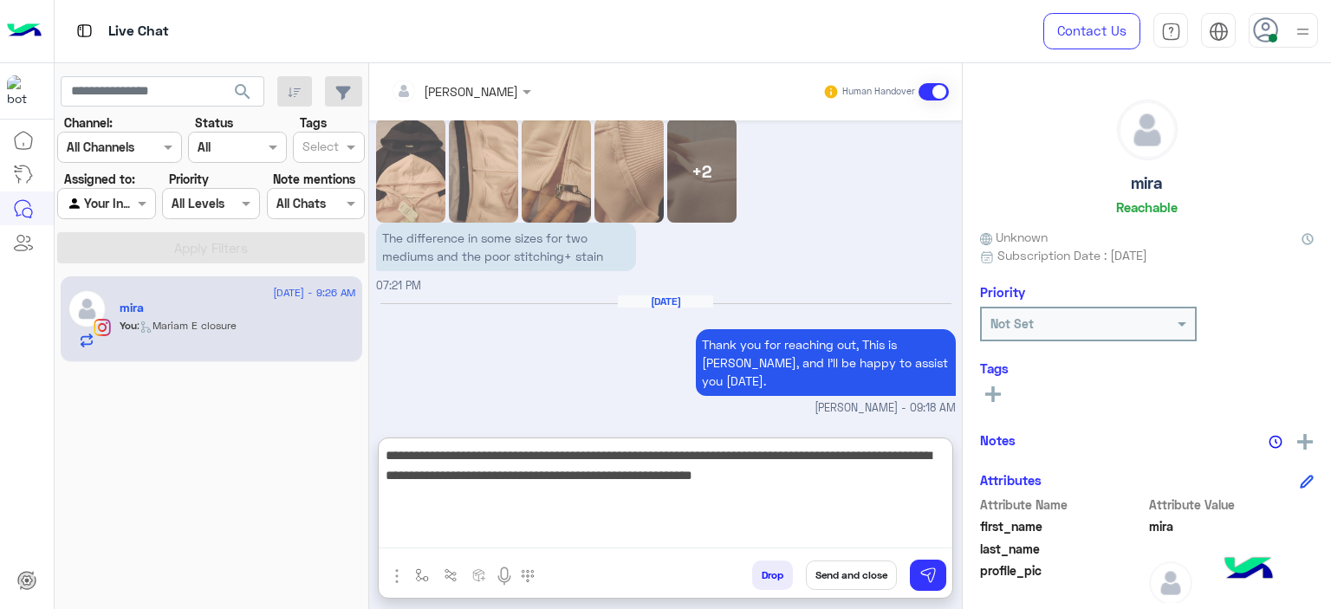
type textarea "**********"
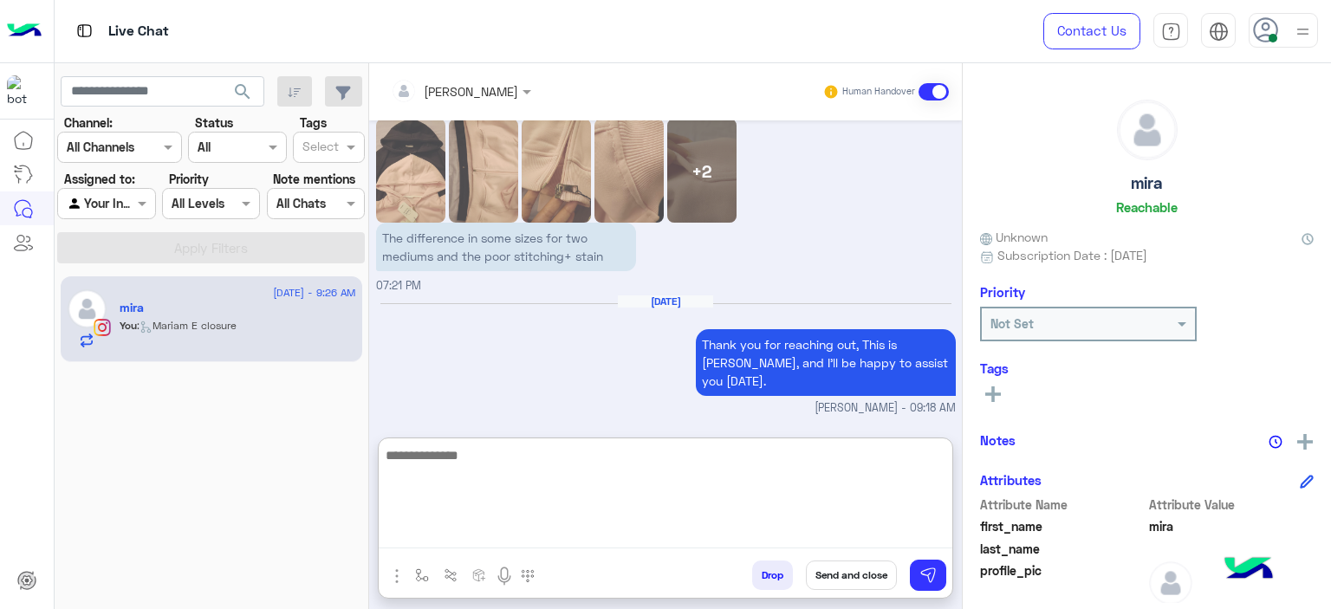
scroll to position [2204, 0]
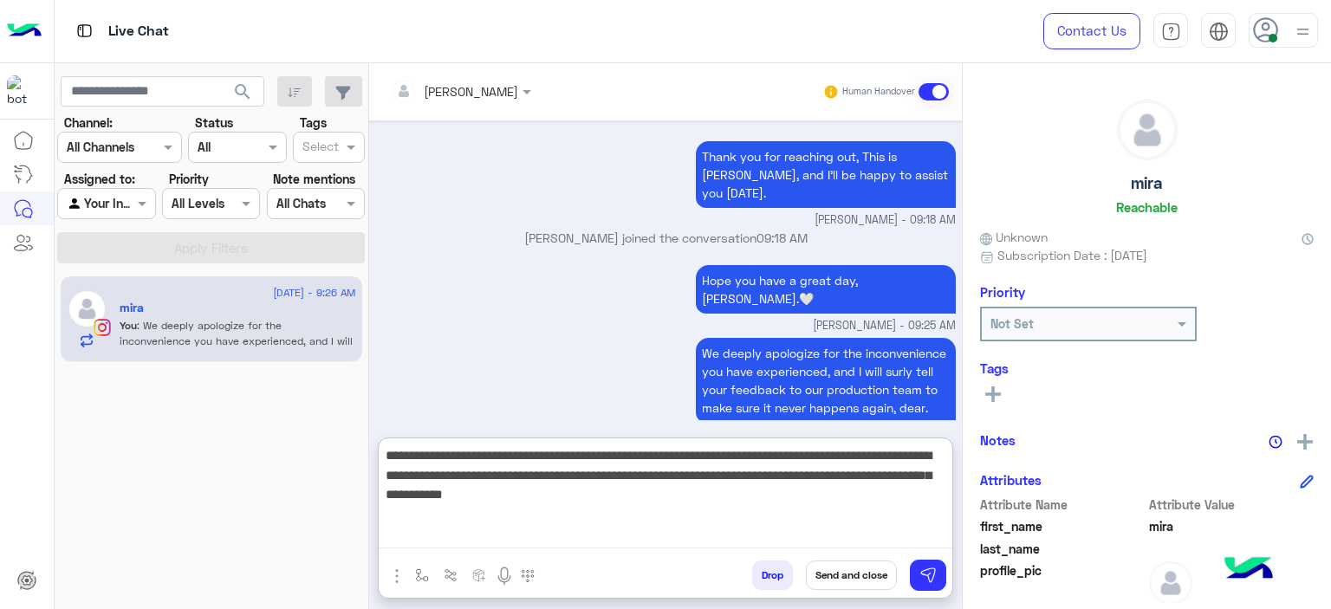
type textarea "**********"
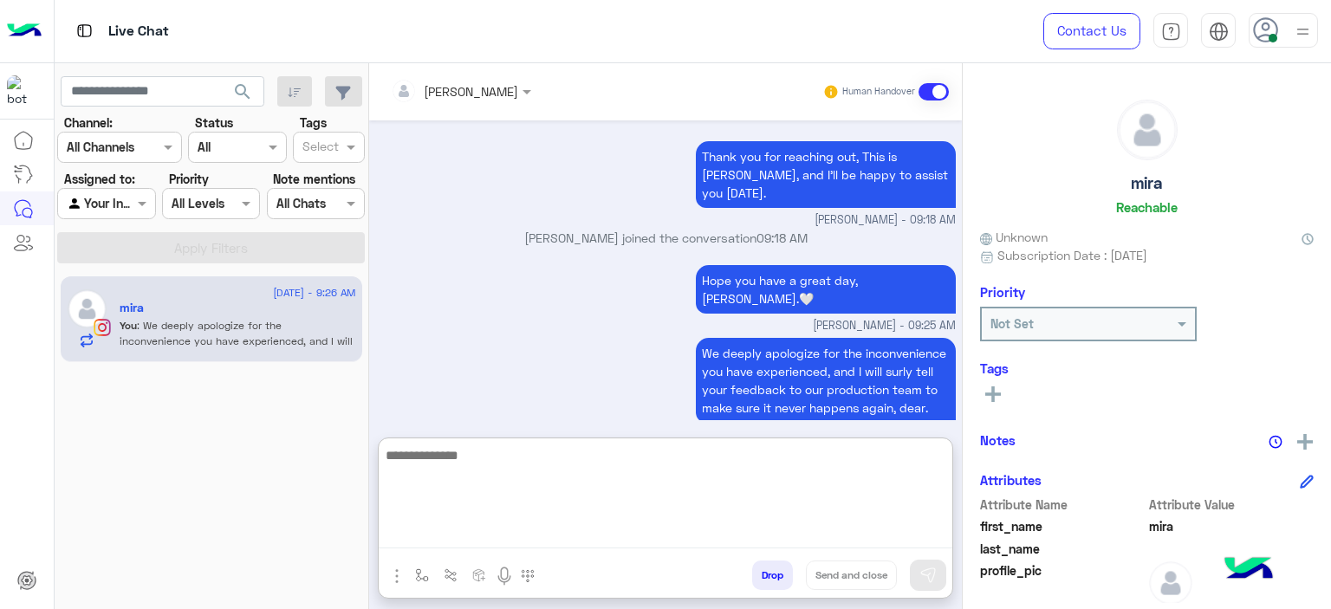
scroll to position [2350, 0]
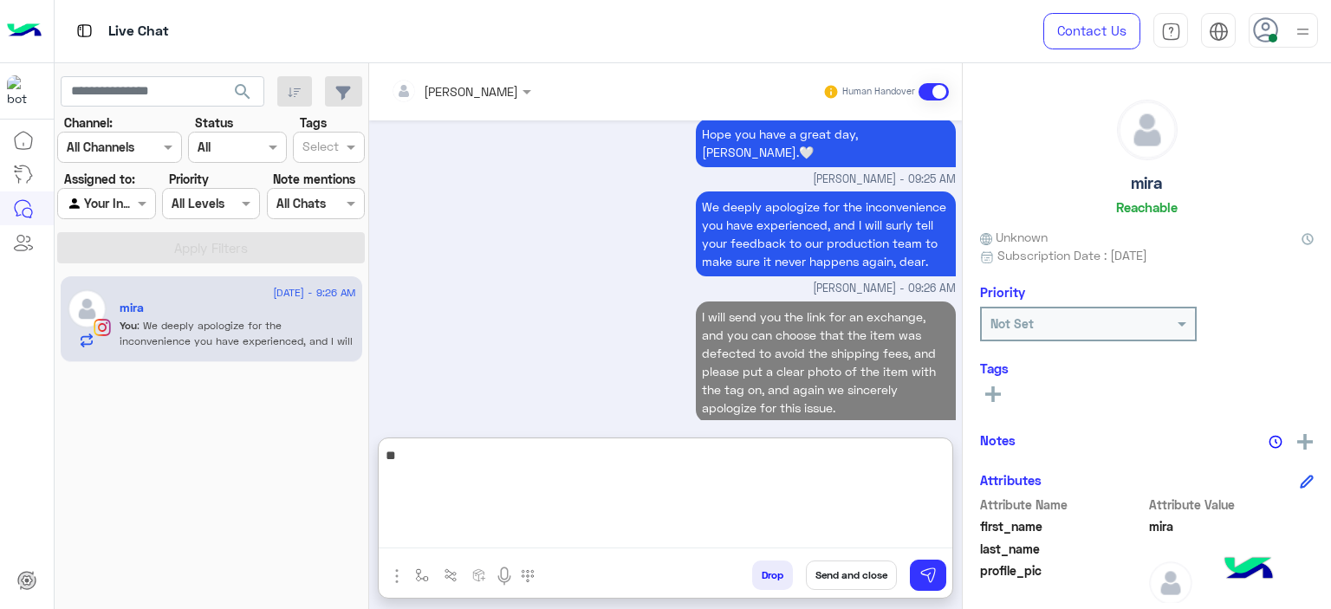
type textarea "*"
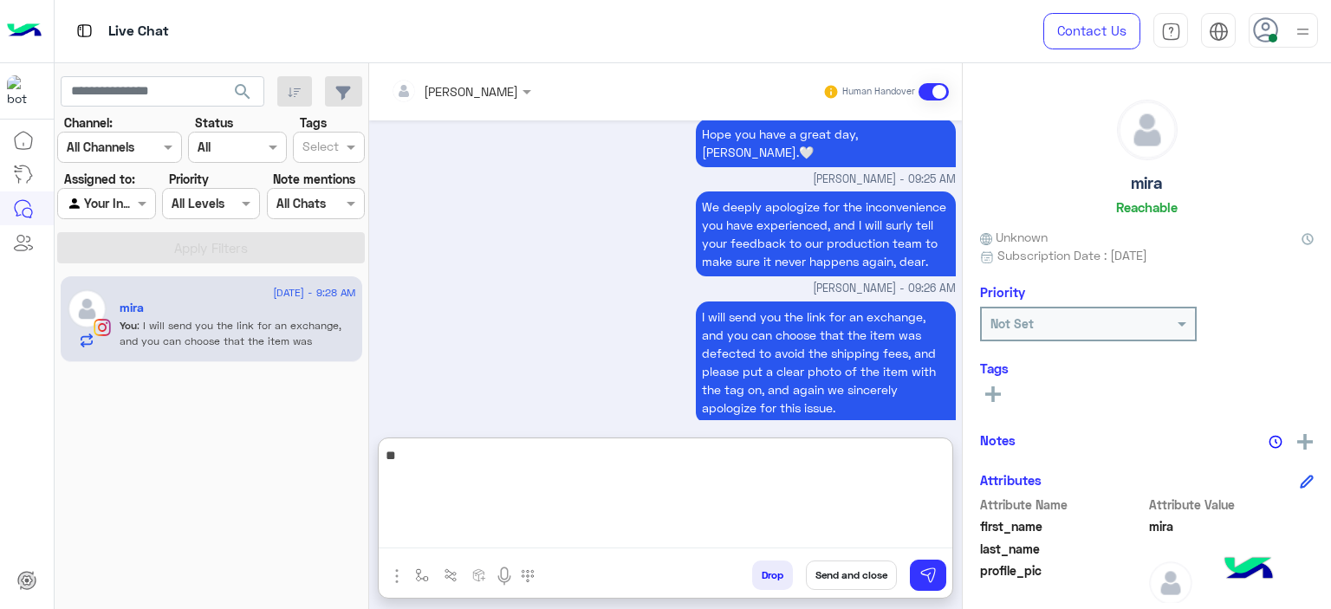
type textarea "*"
paste textarea "**********"
type textarea "**********"
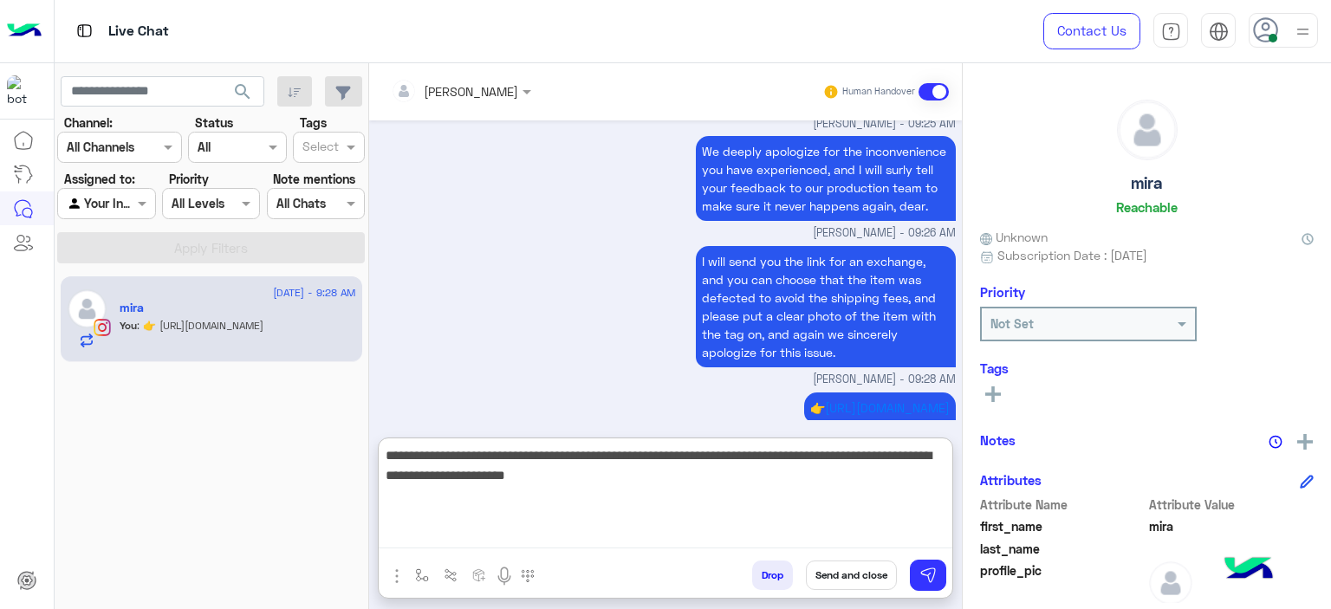
click at [609, 473] on textarea "**********" at bounding box center [666, 497] width 574 height 104
click at [587, 477] on textarea "**********" at bounding box center [666, 497] width 574 height 104
click at [652, 484] on textarea "**********" at bounding box center [666, 497] width 574 height 104
type textarea "**********"
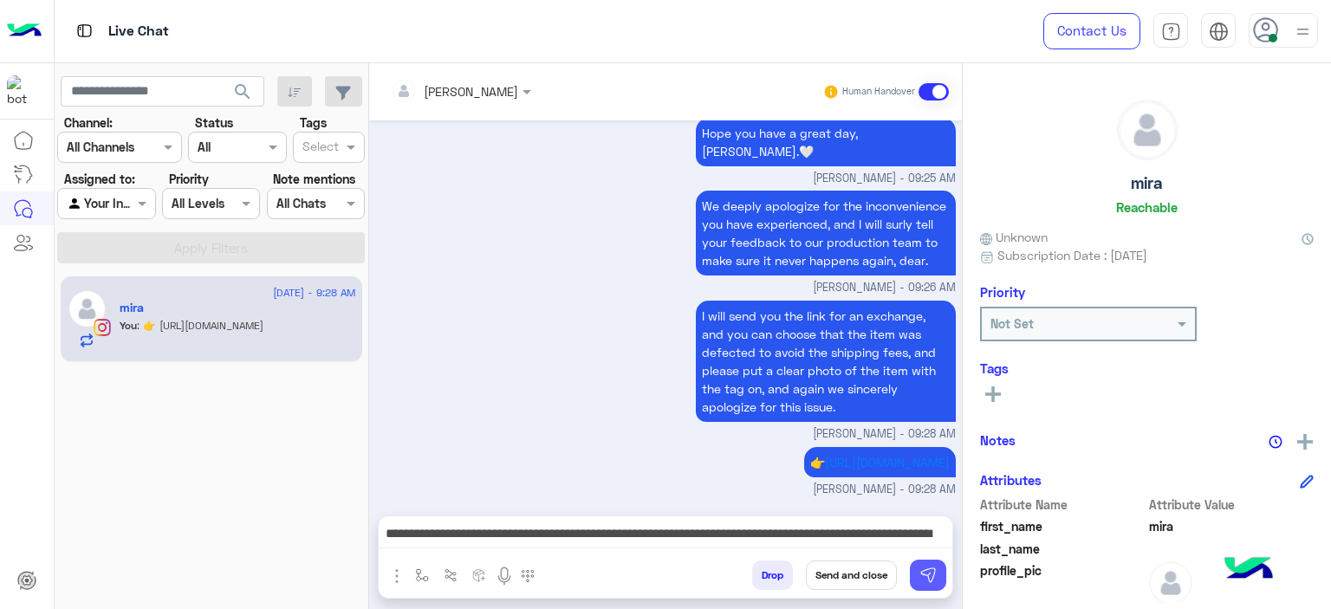
click at [922, 575] on img at bounding box center [927, 575] width 17 height 17
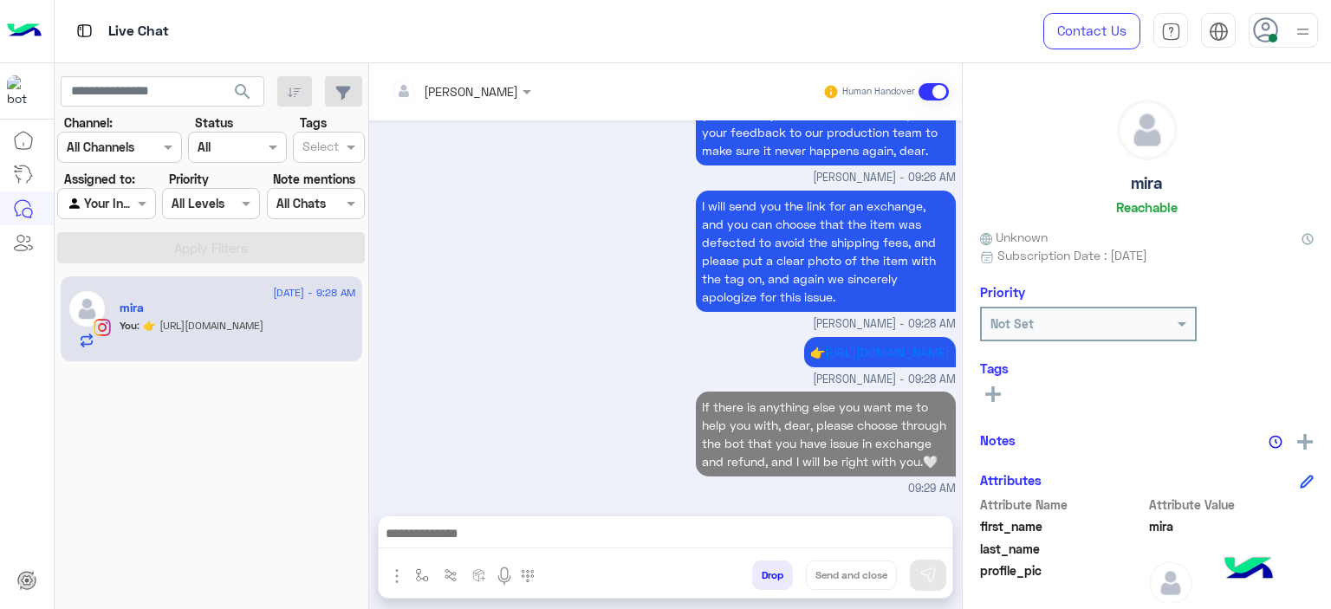
scroll to position [2454, 0]
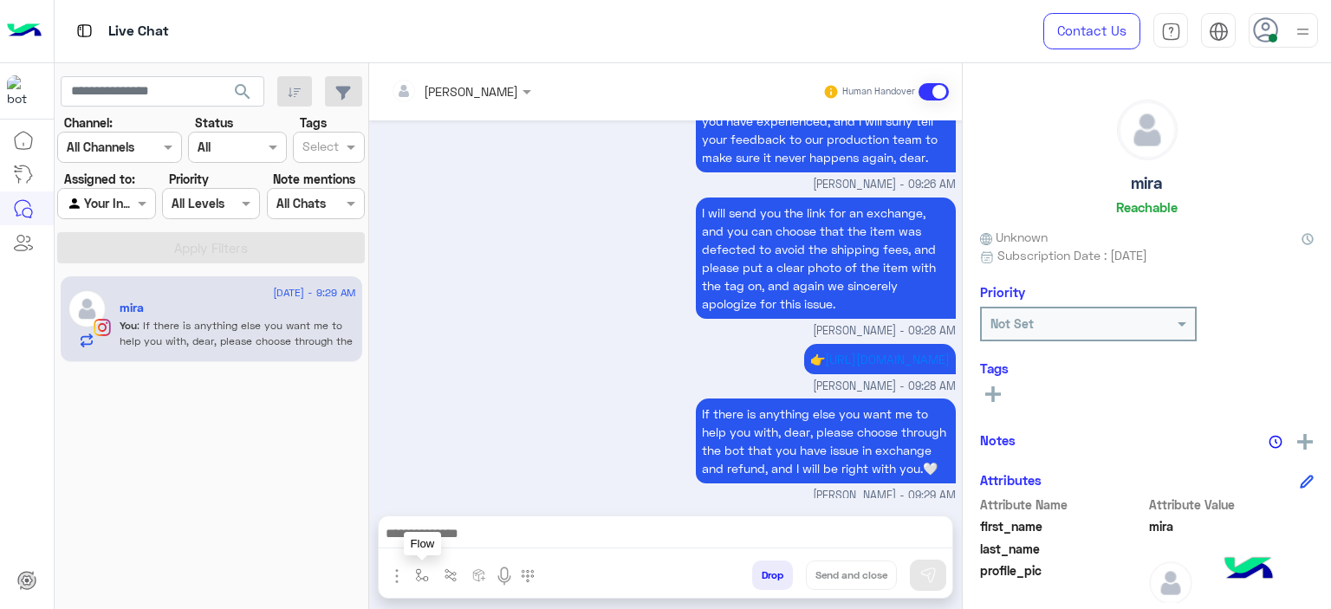
click at [418, 578] on img "button" at bounding box center [422, 576] width 14 height 14
click at [434, 536] on input "text" at bounding box center [453, 538] width 71 height 20
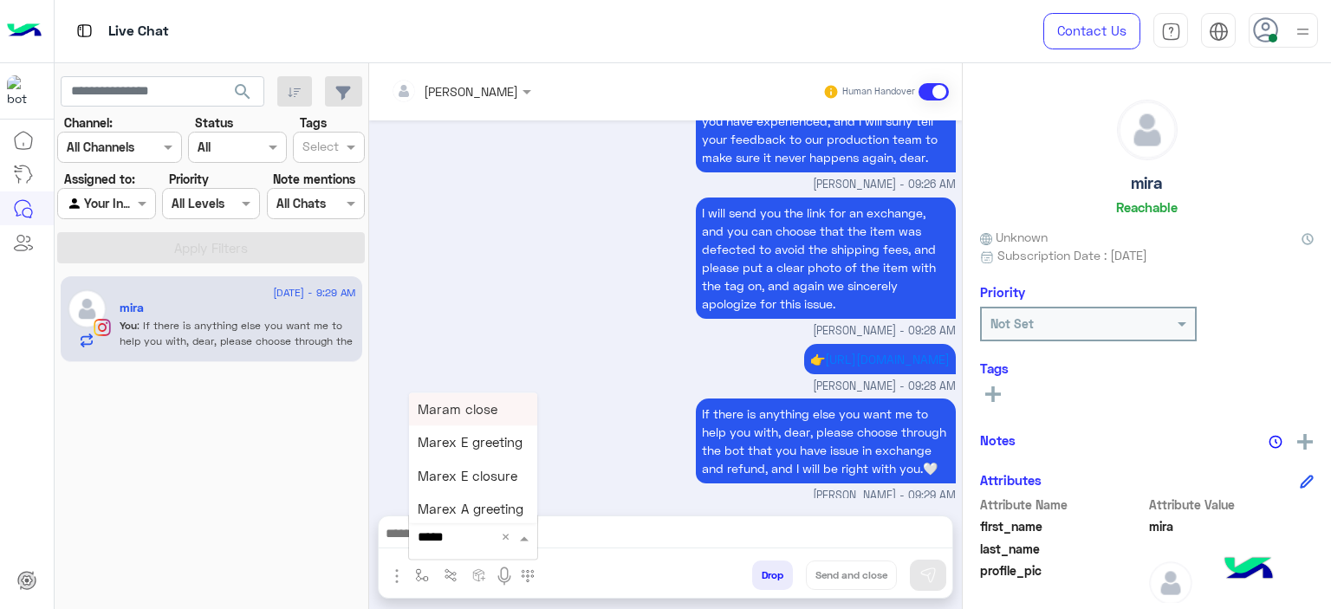
type input "******"
click at [461, 450] on span "Mariam E closure" at bounding box center [471, 443] width 107 height 16
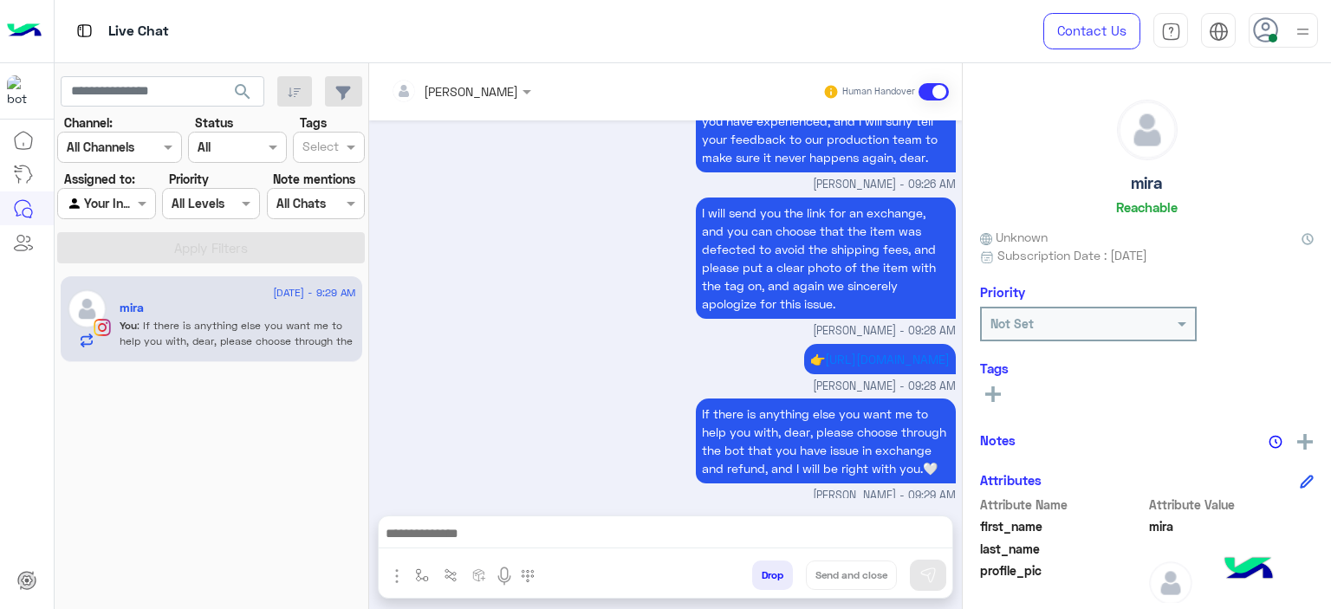
type textarea "**********"
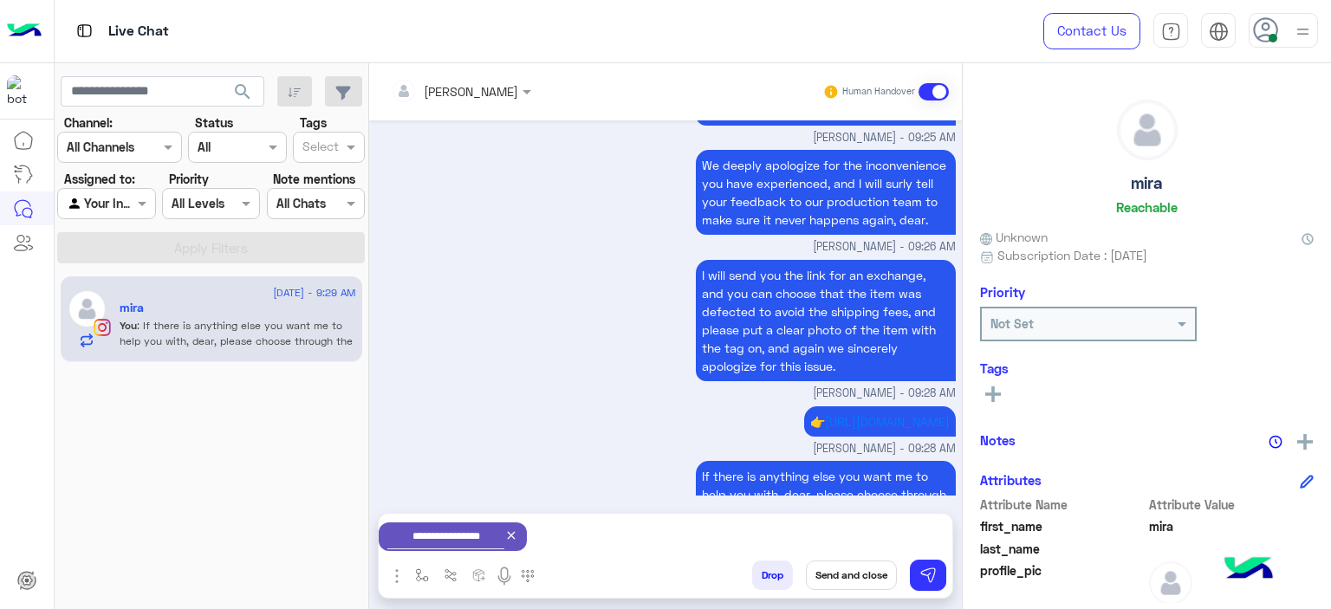
scroll to position [2458, 0]
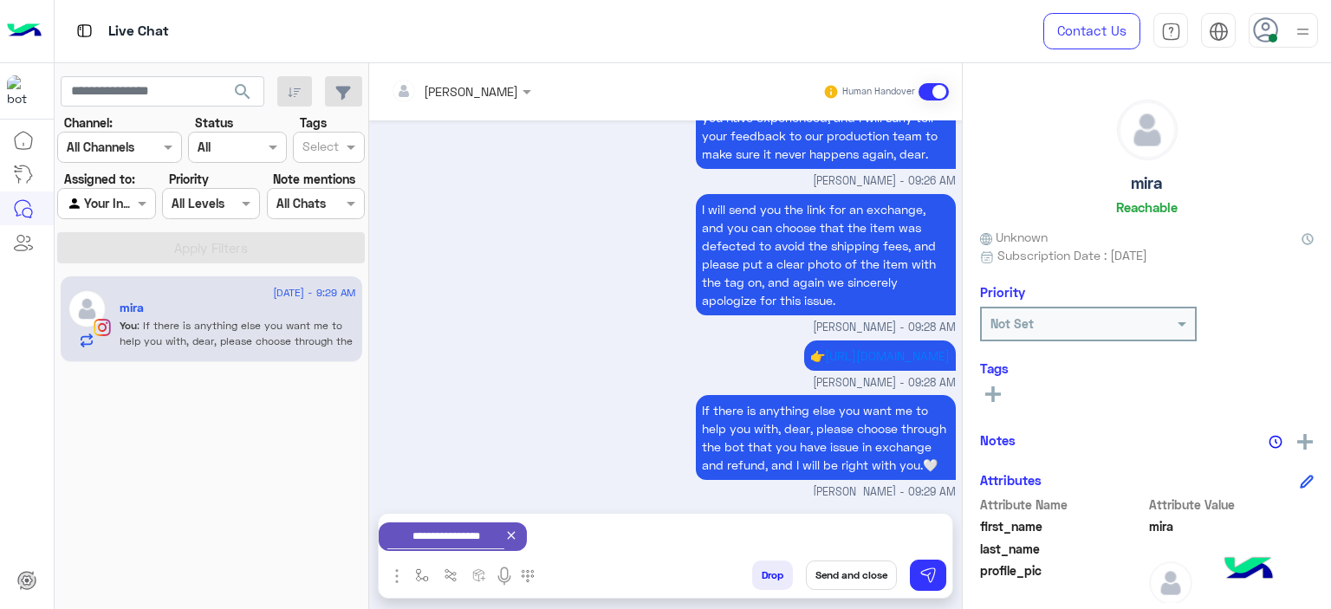
click at [630, 294] on div "I will send you the link for an exchange, and you can choose that the item was …" at bounding box center [666, 263] width 580 height 146
click at [829, 577] on button "Send and close" at bounding box center [851, 575] width 91 height 29
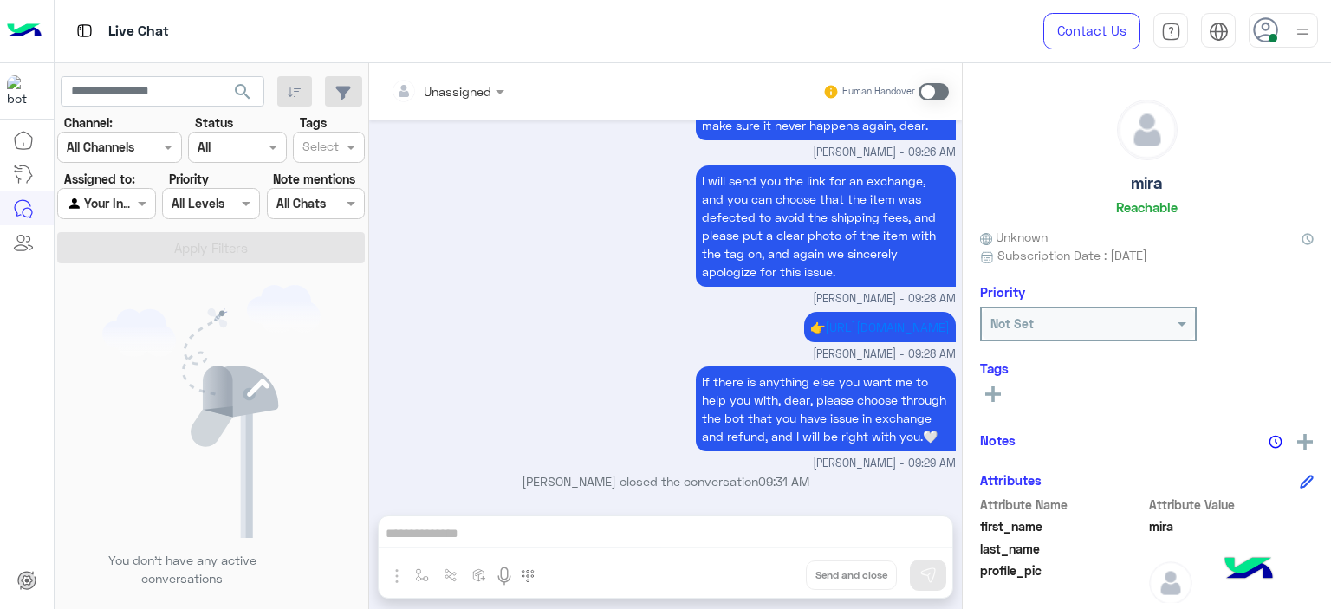
scroll to position [2700, 0]
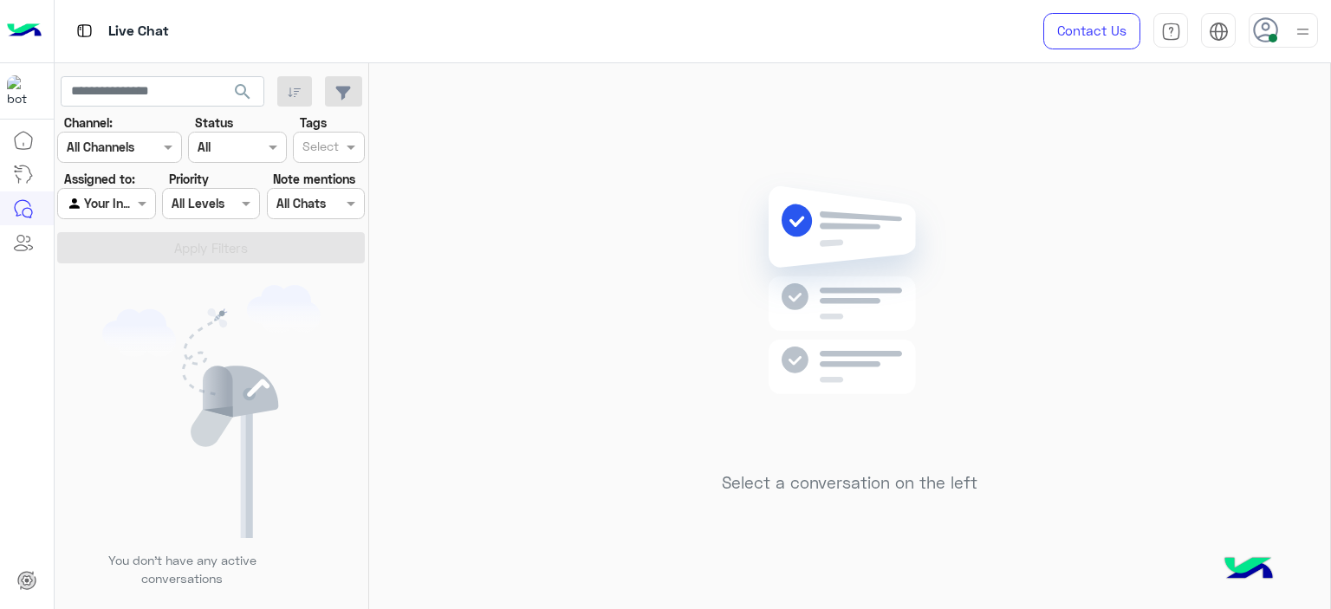
click at [118, 197] on div at bounding box center [106, 203] width 96 height 20
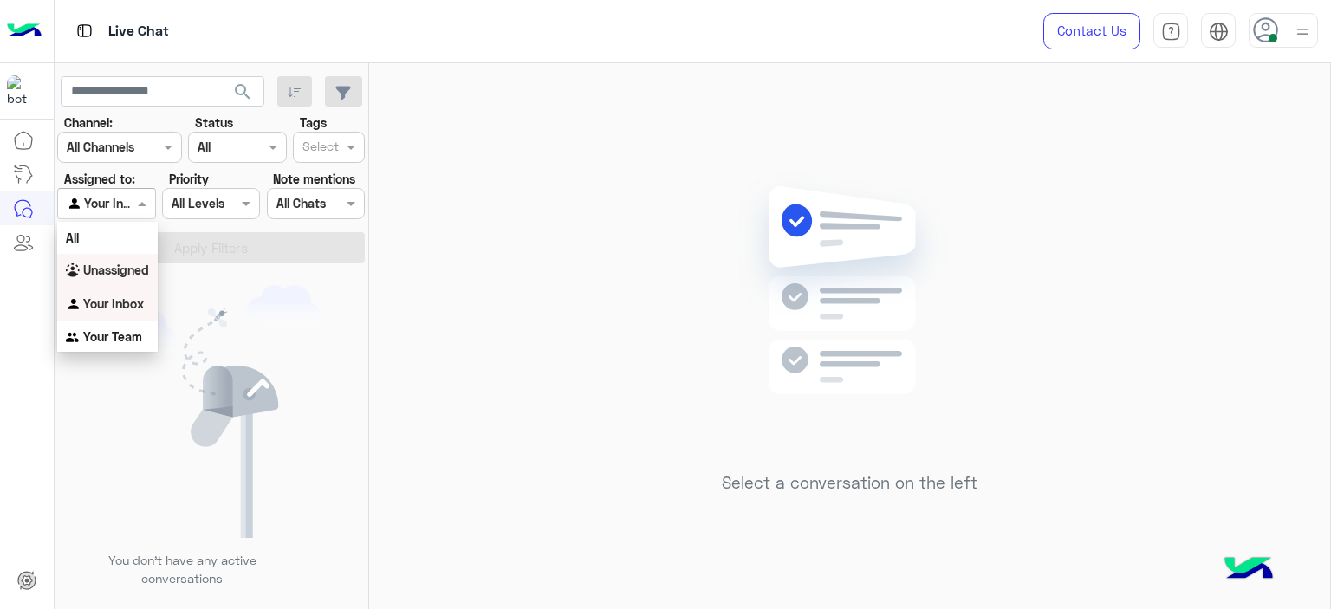
click at [133, 270] on b "Unassigned" at bounding box center [116, 270] width 66 height 15
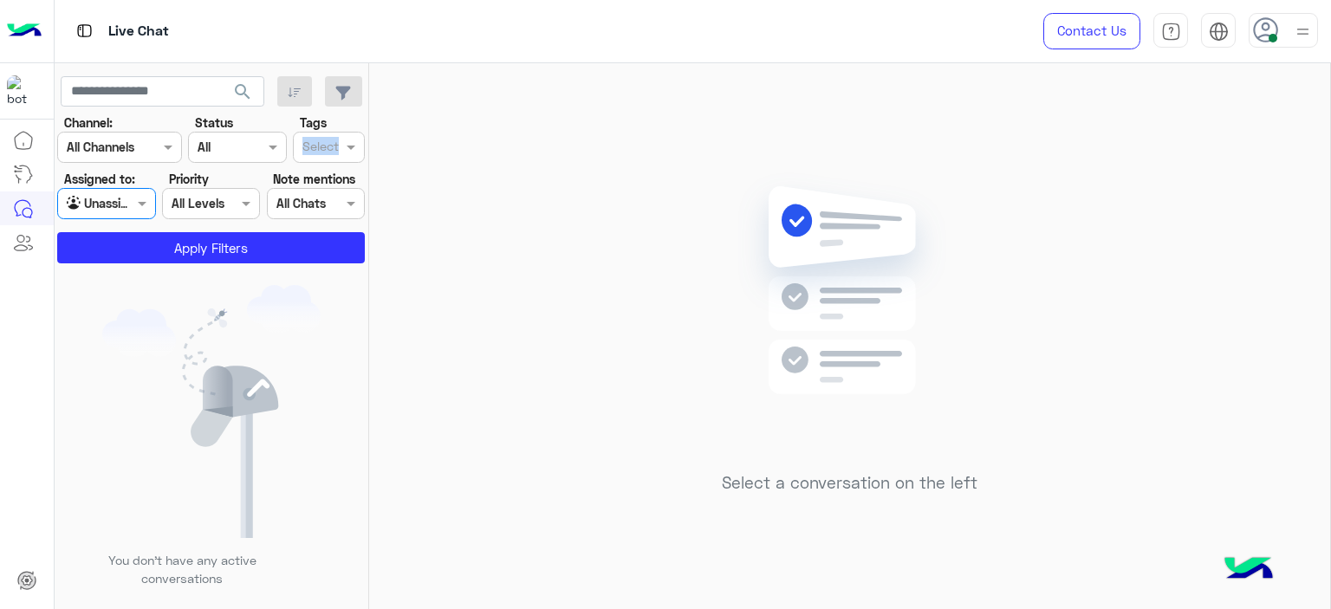
click at [343, 133] on div "Tags Select" at bounding box center [329, 138] width 72 height 49
click at [342, 142] on div at bounding box center [321, 149] width 42 height 23
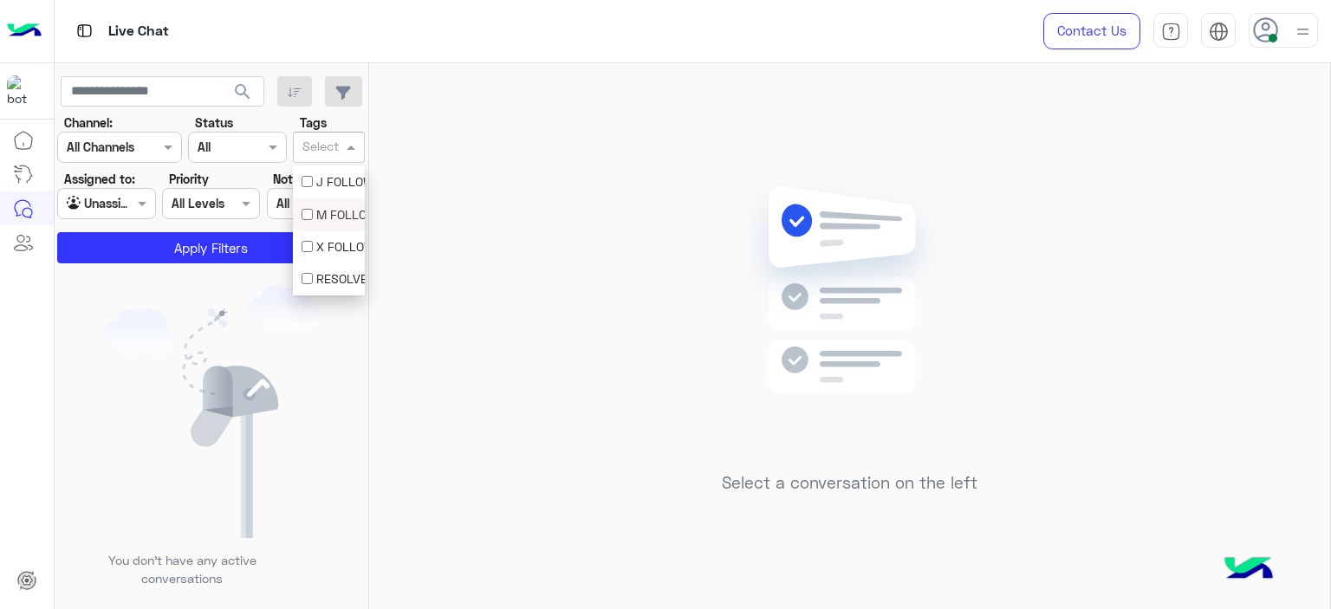
click at [323, 206] on div "M FOLLOW UP" at bounding box center [329, 214] width 55 height 18
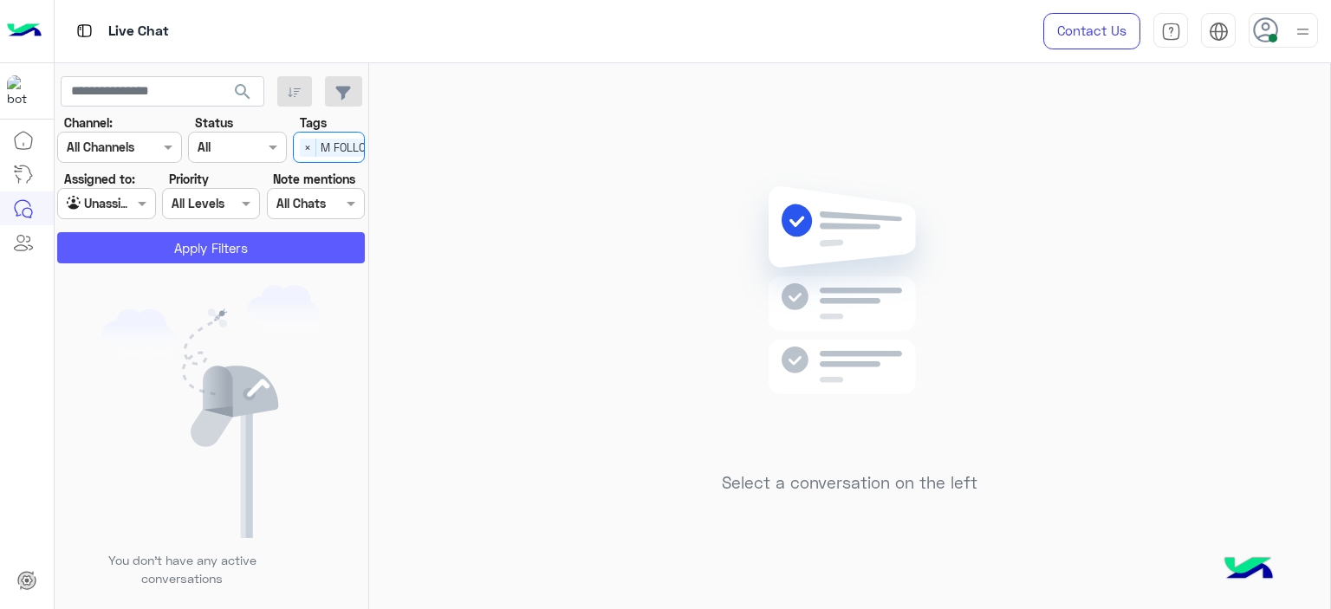
click at [263, 249] on button "Apply Filters" at bounding box center [211, 247] width 308 height 31
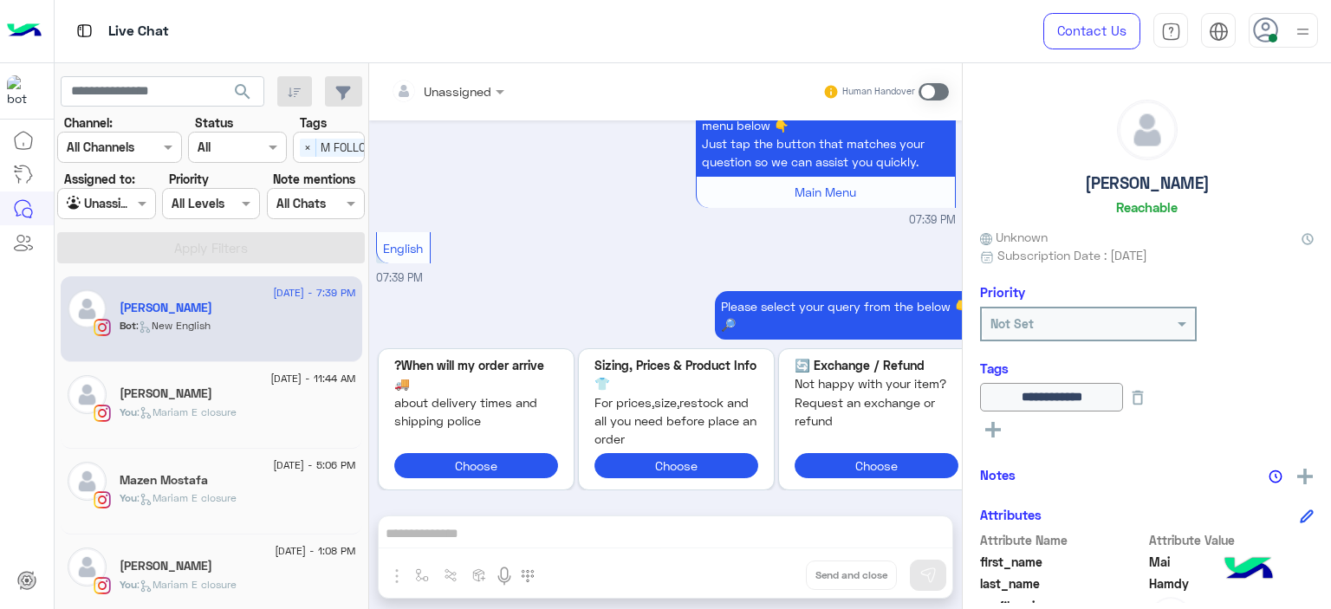
scroll to position [8, 0]
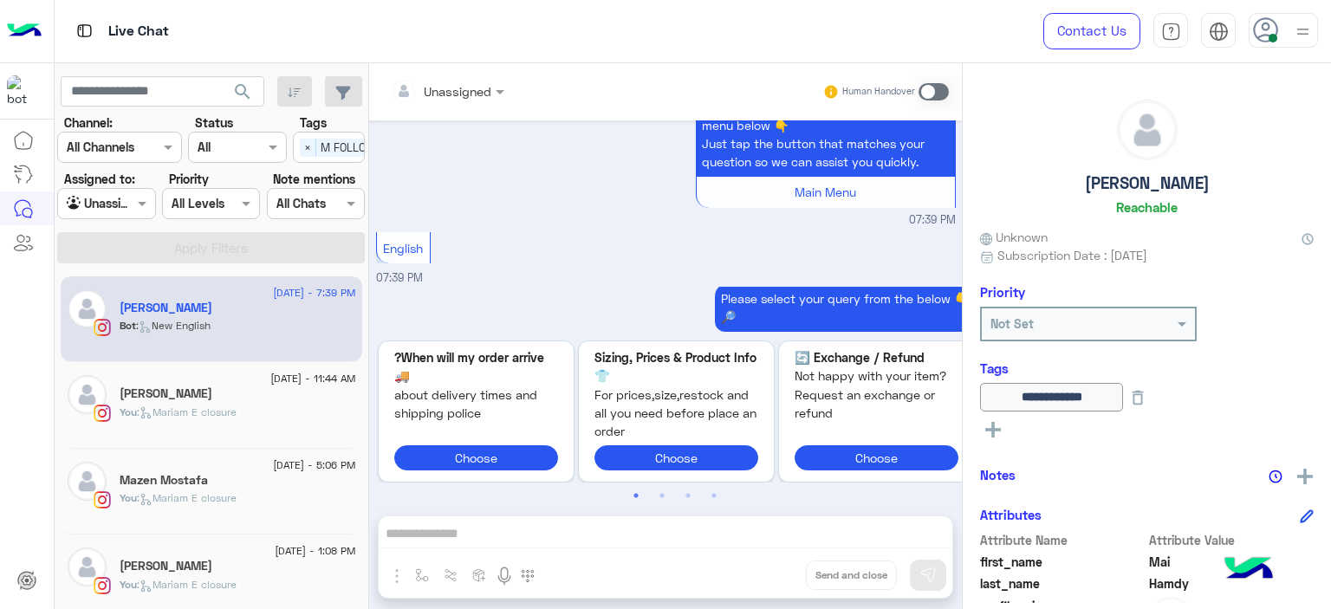
click at [276, 403] on div "1 September - 11:44 AM Hana Sameh You : Mariam E closure" at bounding box center [238, 405] width 237 height 60
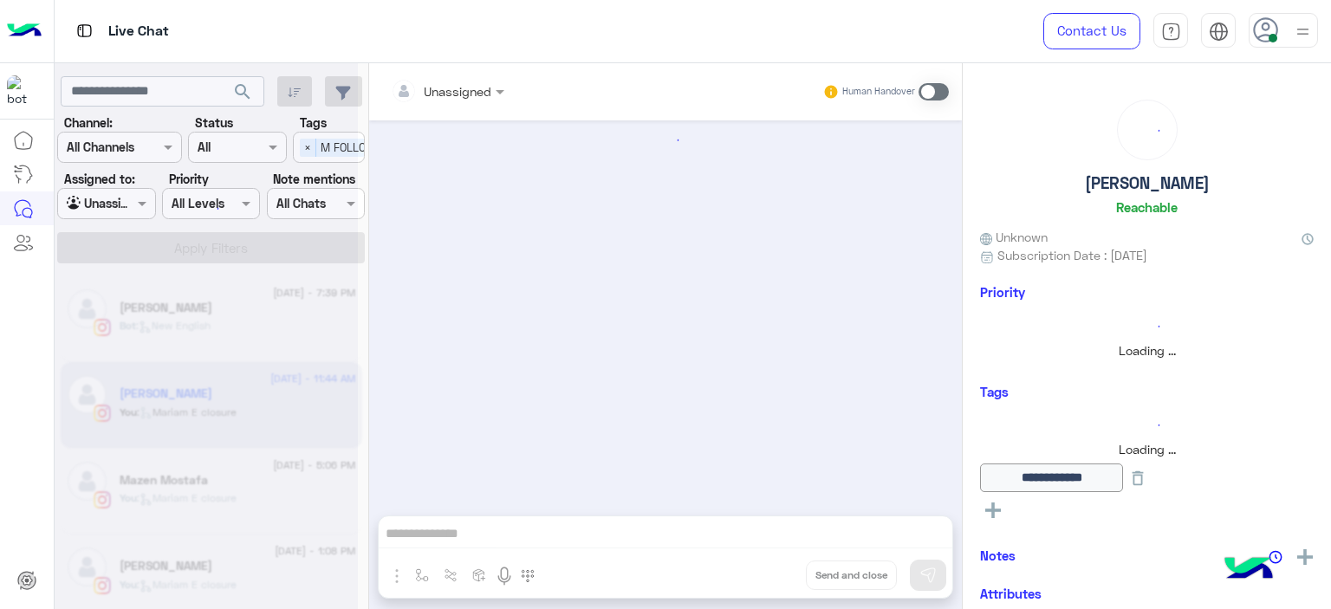
scroll to position [1197, 0]
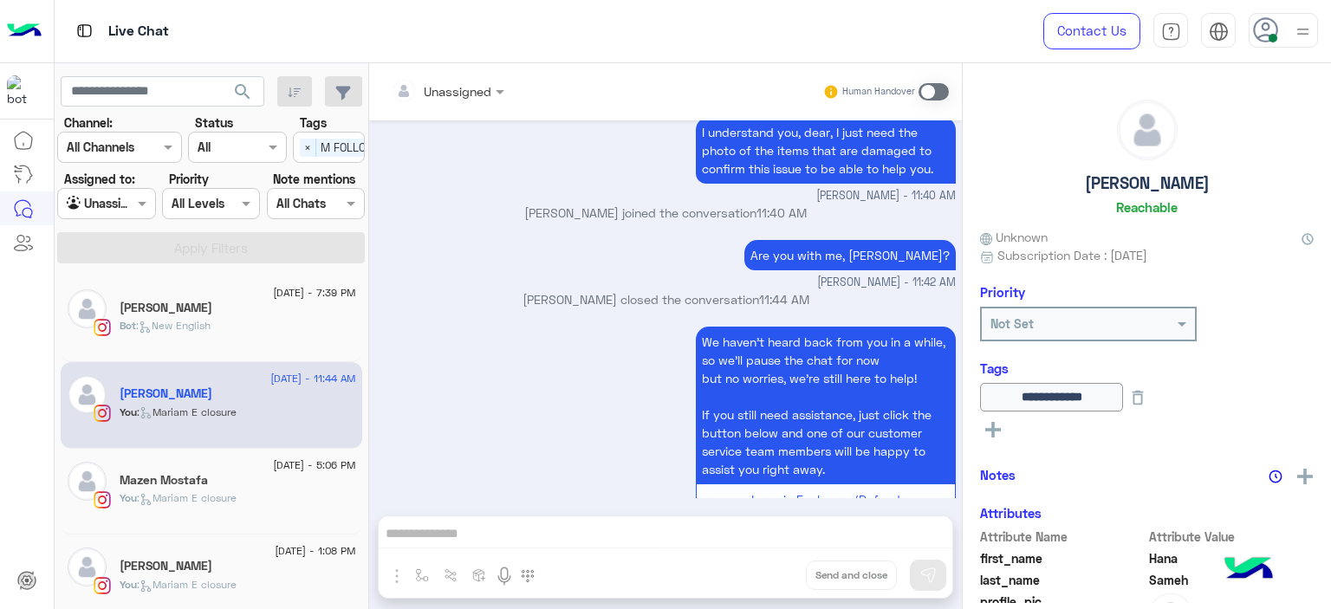
click at [276, 318] on div "Bot : New English" at bounding box center [238, 333] width 237 height 30
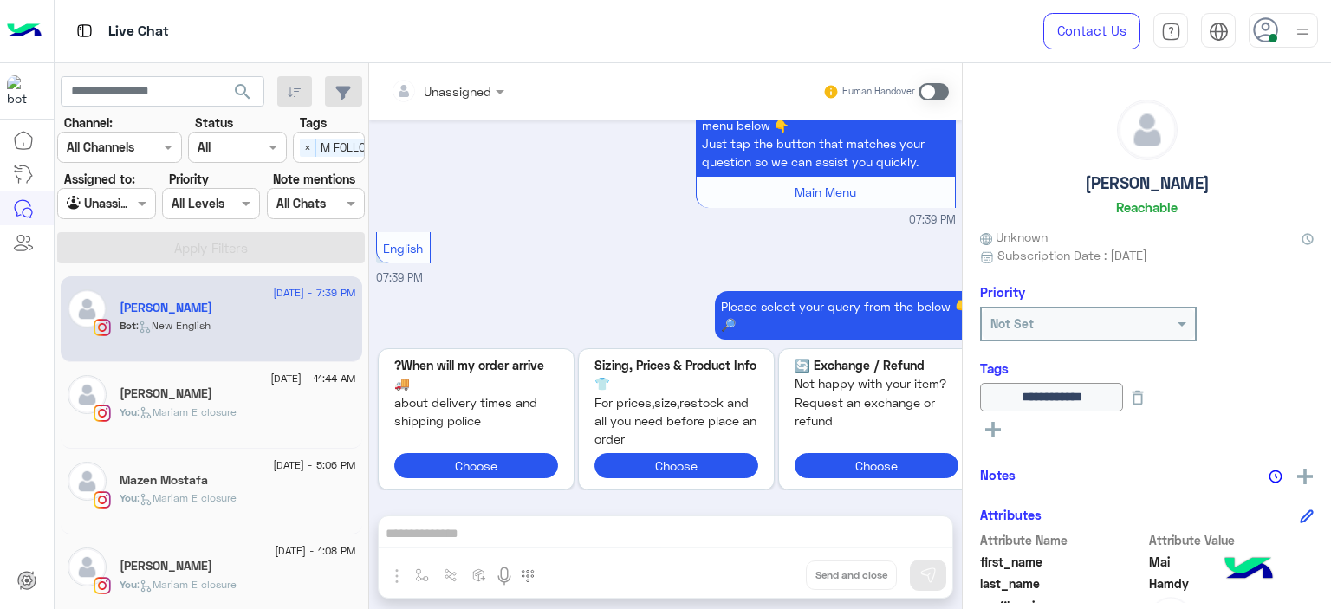
scroll to position [8, 0]
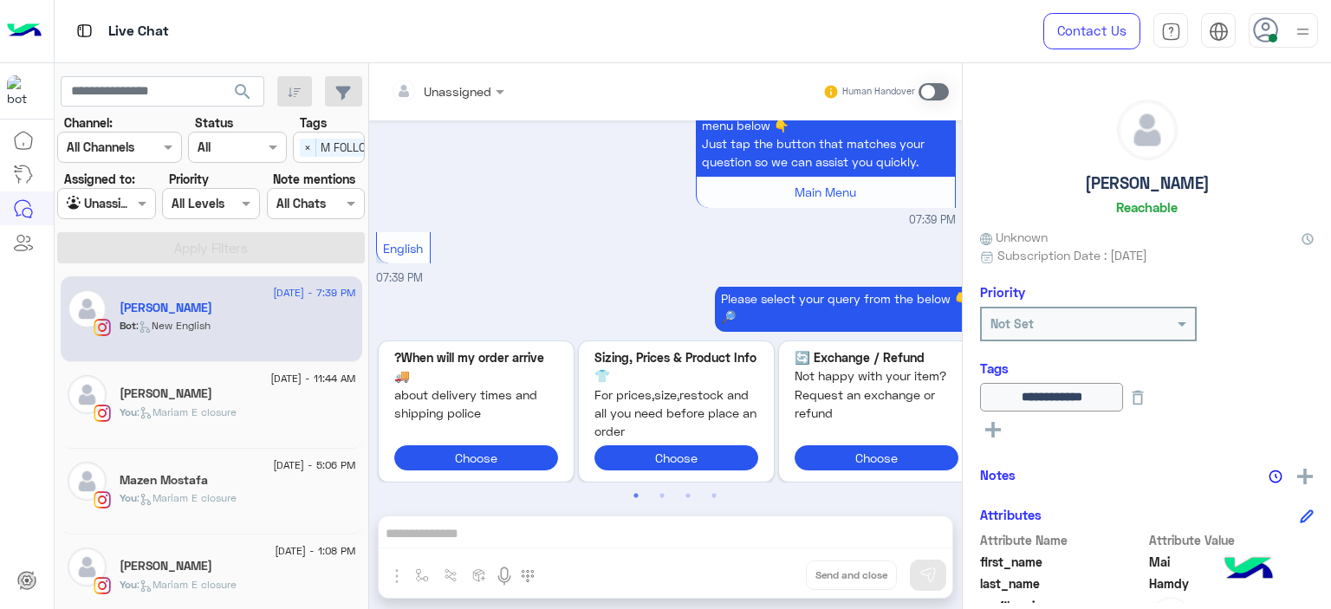
click at [485, 88] on div at bounding box center [447, 91] width 131 height 20
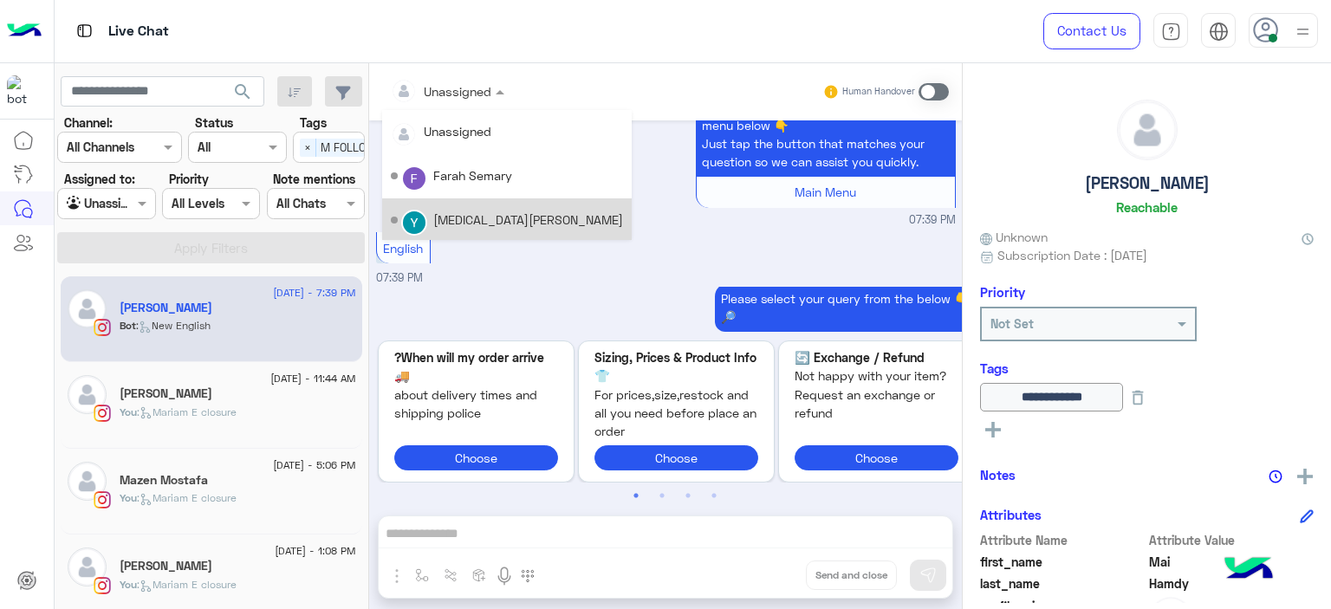
scroll to position [351, 0]
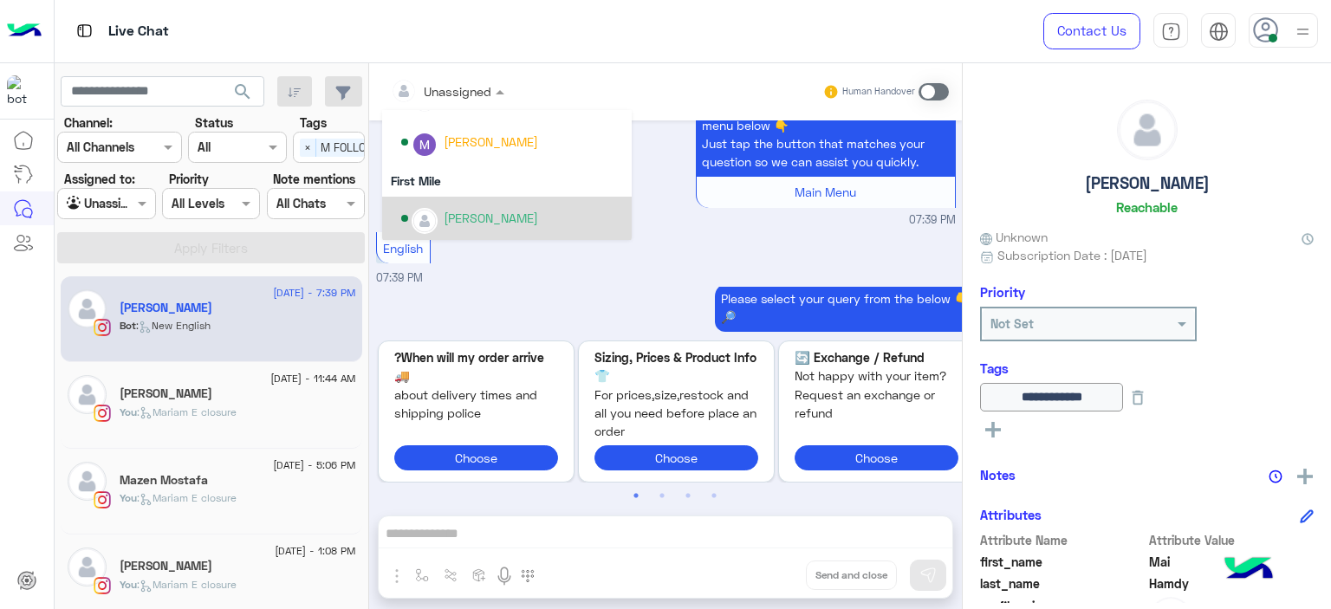
click at [519, 219] on div "[PERSON_NAME]" at bounding box center [491, 218] width 94 height 18
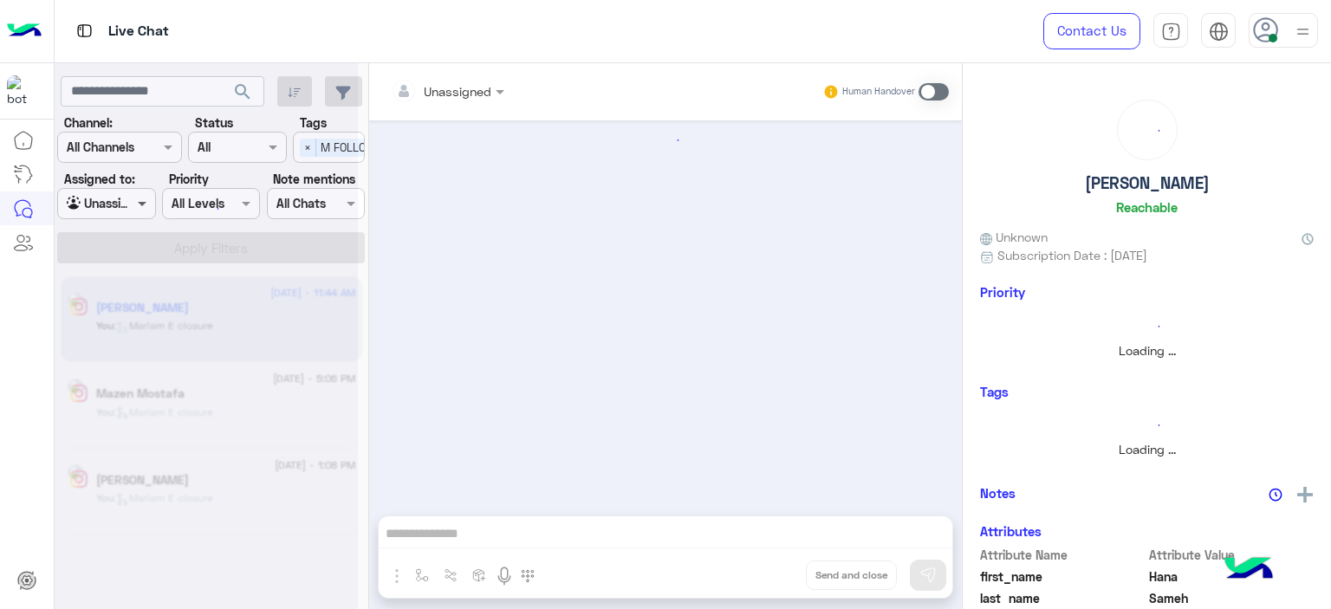
click at [140, 205] on span at bounding box center [144, 203] width 22 height 18
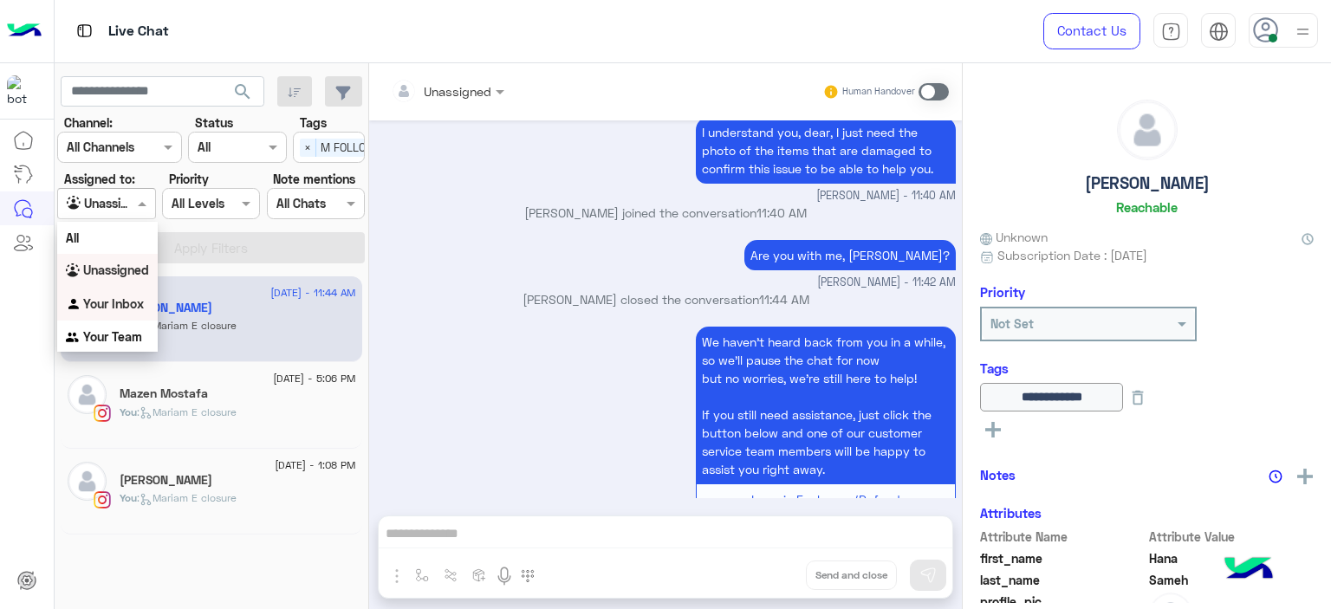
click at [124, 306] on b "Your Inbox" at bounding box center [113, 303] width 61 height 15
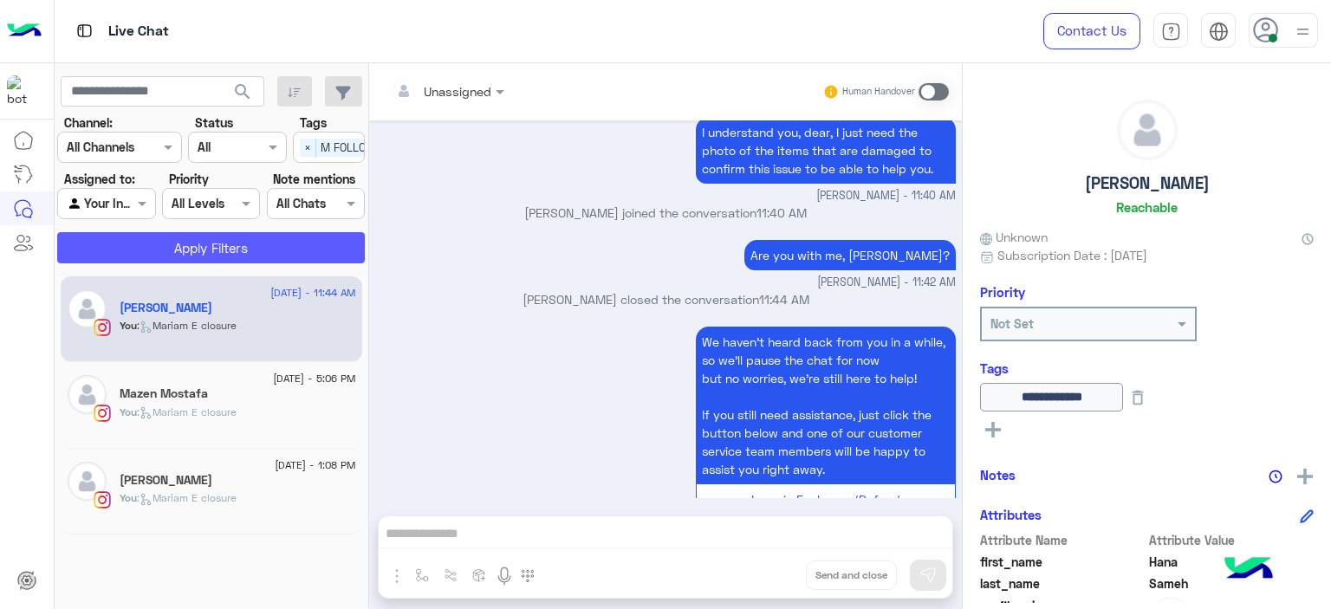
click at [312, 248] on button "Apply Filters" at bounding box center [211, 247] width 308 height 31
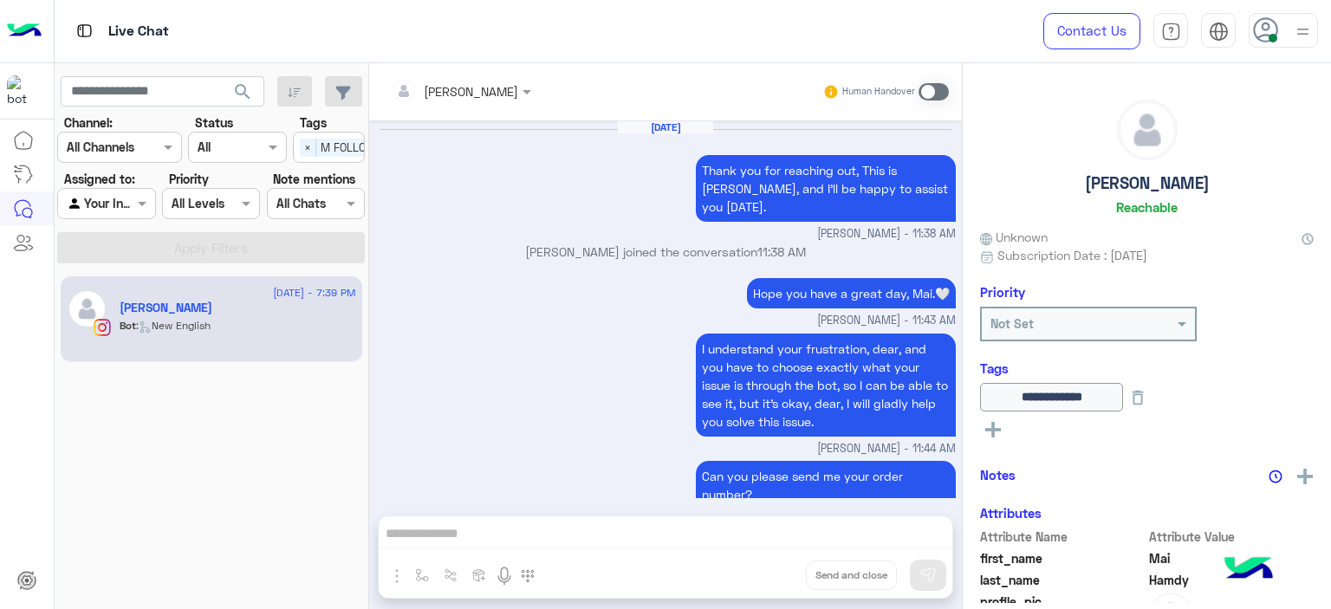
scroll to position [1868, 0]
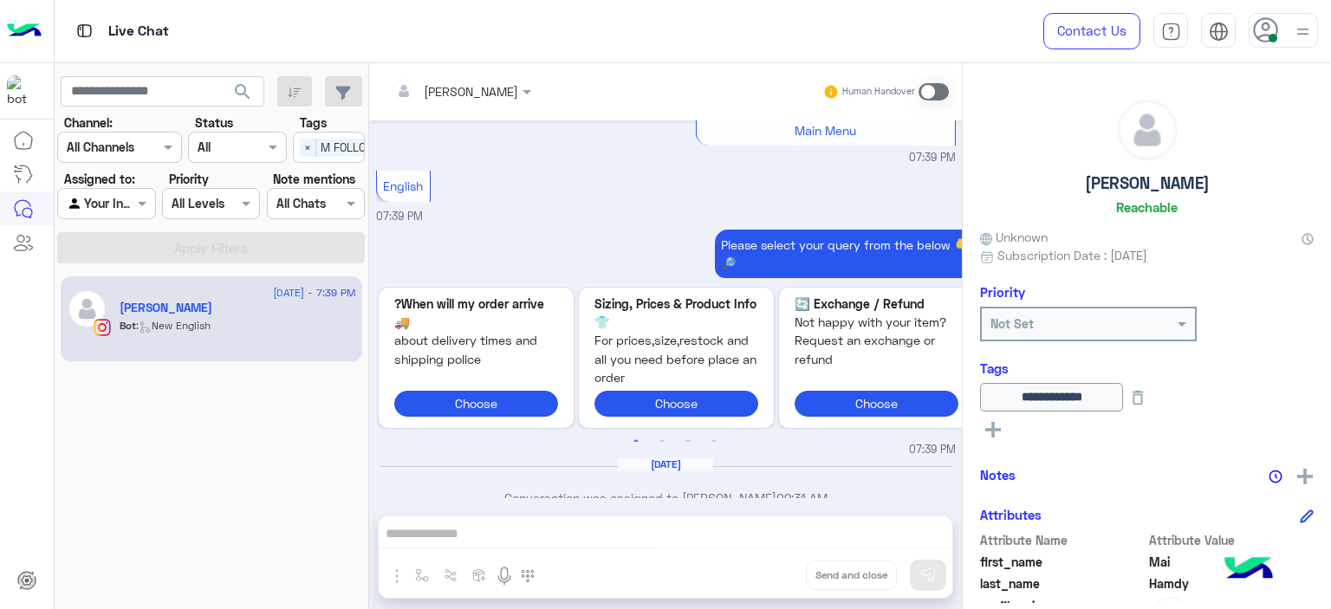
click at [922, 88] on span at bounding box center [934, 91] width 30 height 17
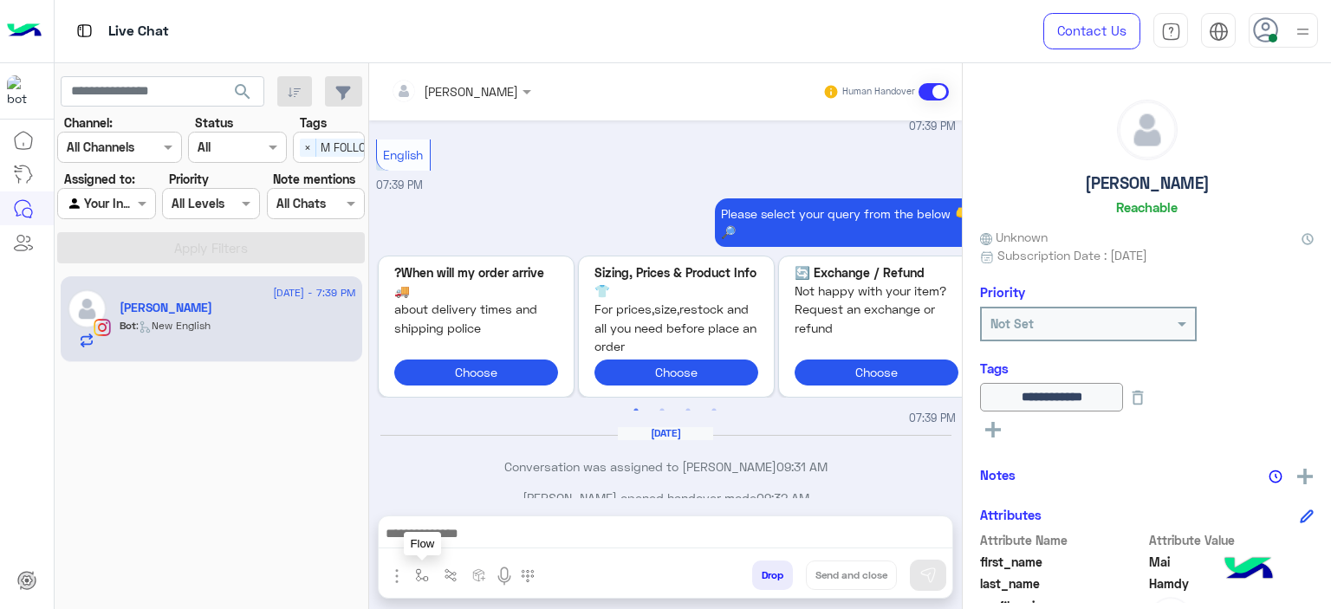
click at [416, 575] on img "button" at bounding box center [422, 576] width 14 height 14
click at [455, 547] on div "enter flow name" at bounding box center [463, 538] width 109 height 20
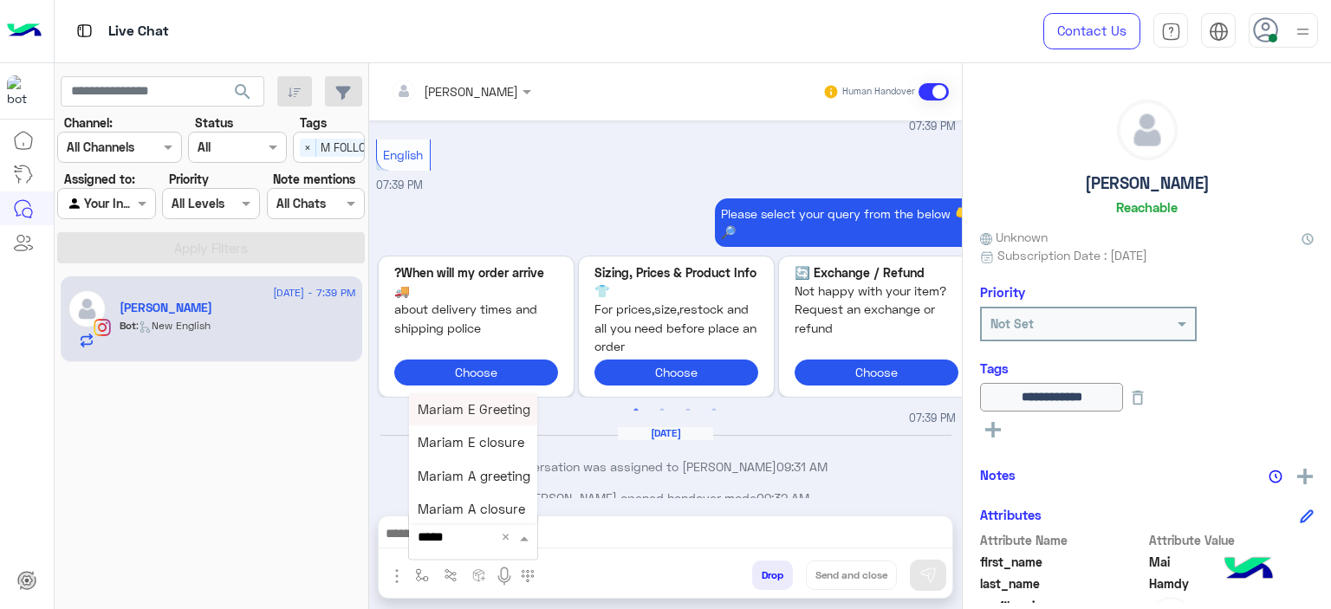
type input "******"
click at [480, 412] on span "Mariam E Greeting" at bounding box center [474, 409] width 113 height 16
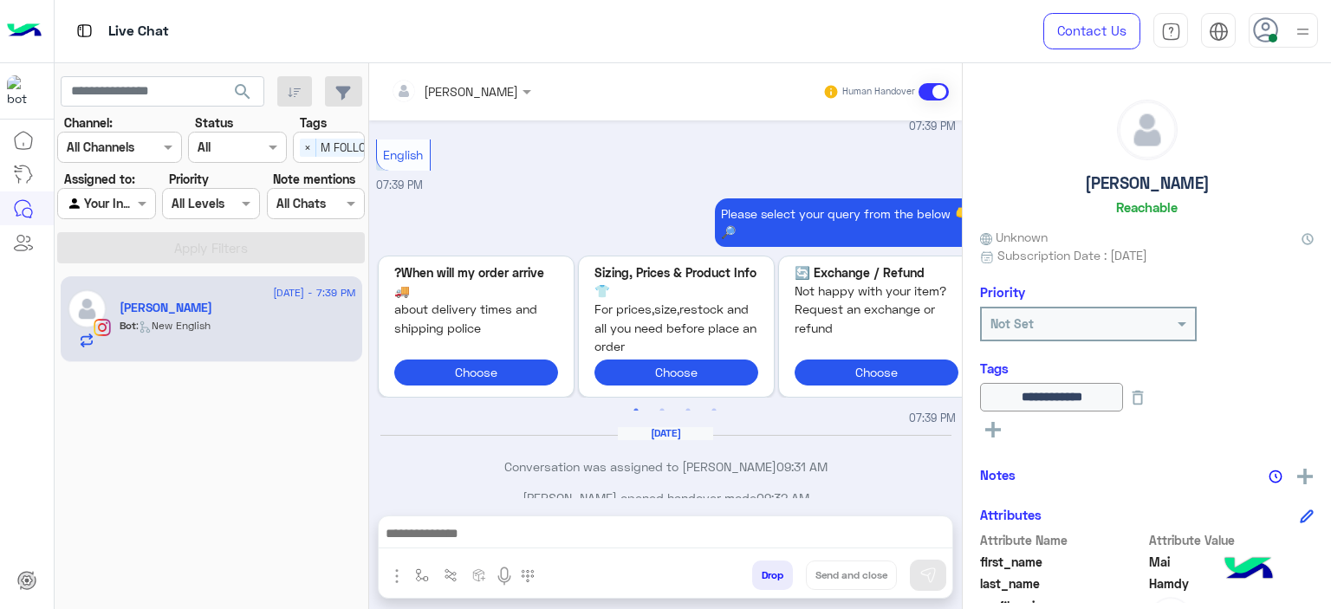
type textarea "**********"
click at [917, 564] on button at bounding box center [928, 575] width 36 height 31
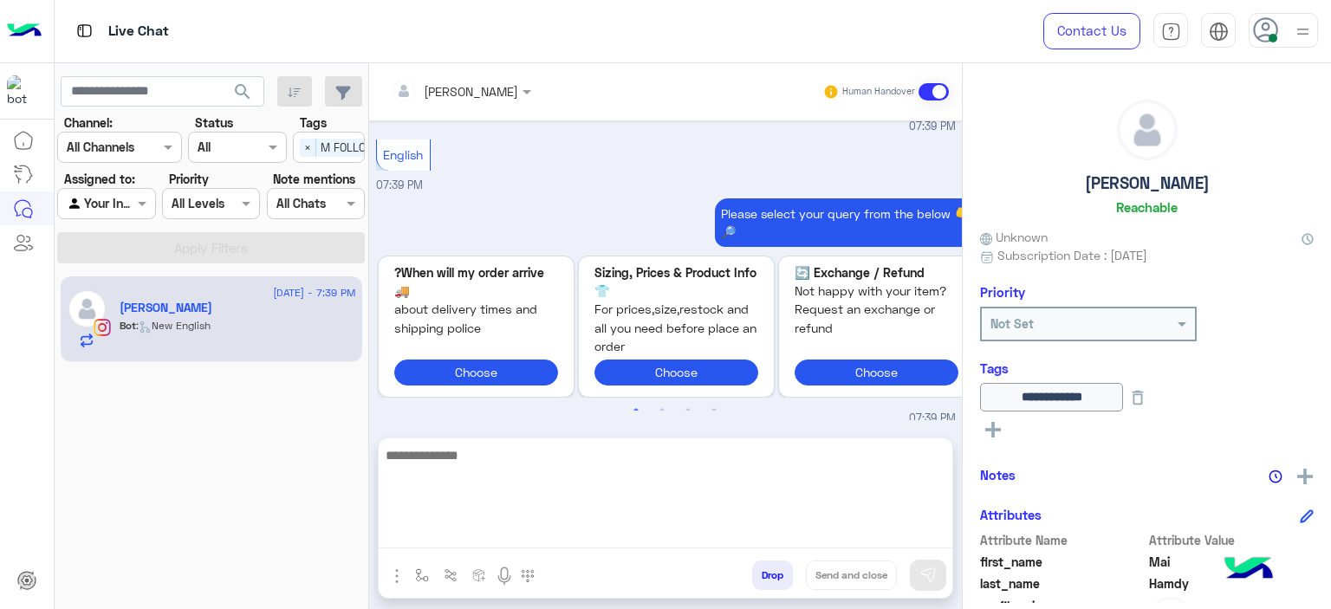
click at [642, 544] on textarea at bounding box center [666, 497] width 574 height 104
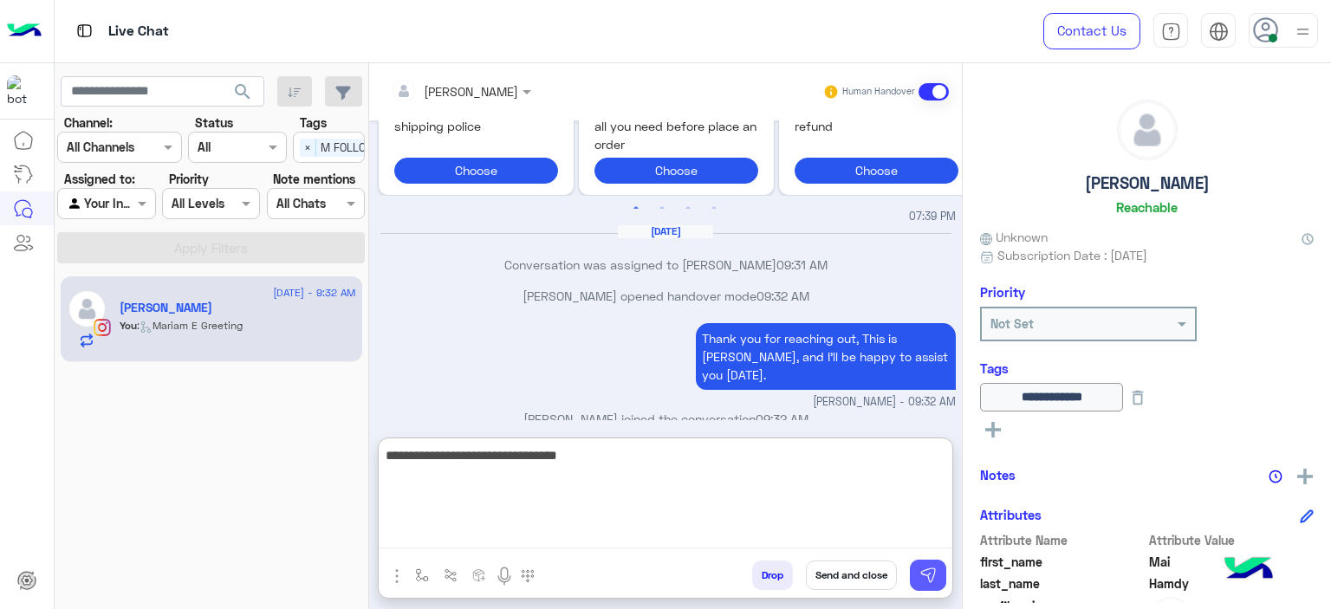
type textarea "**********"
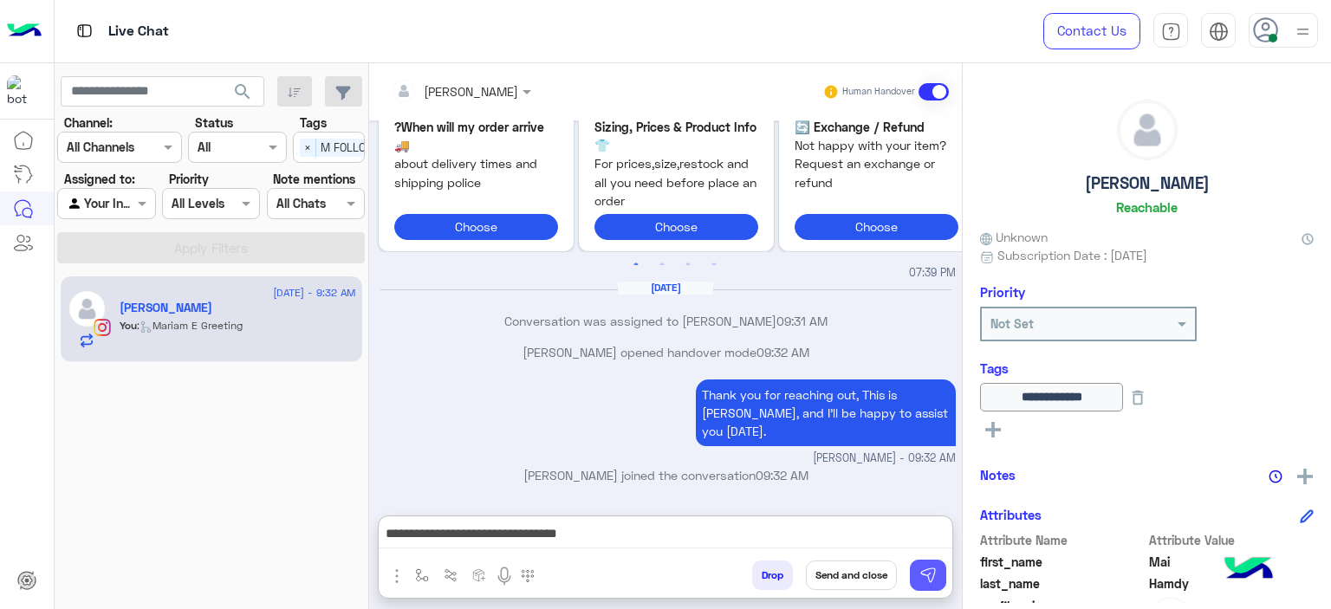
drag, startPoint x: 936, startPoint y: 578, endPoint x: 922, endPoint y: 564, distance: 19.6
click at [936, 577] on img at bounding box center [927, 575] width 17 height 17
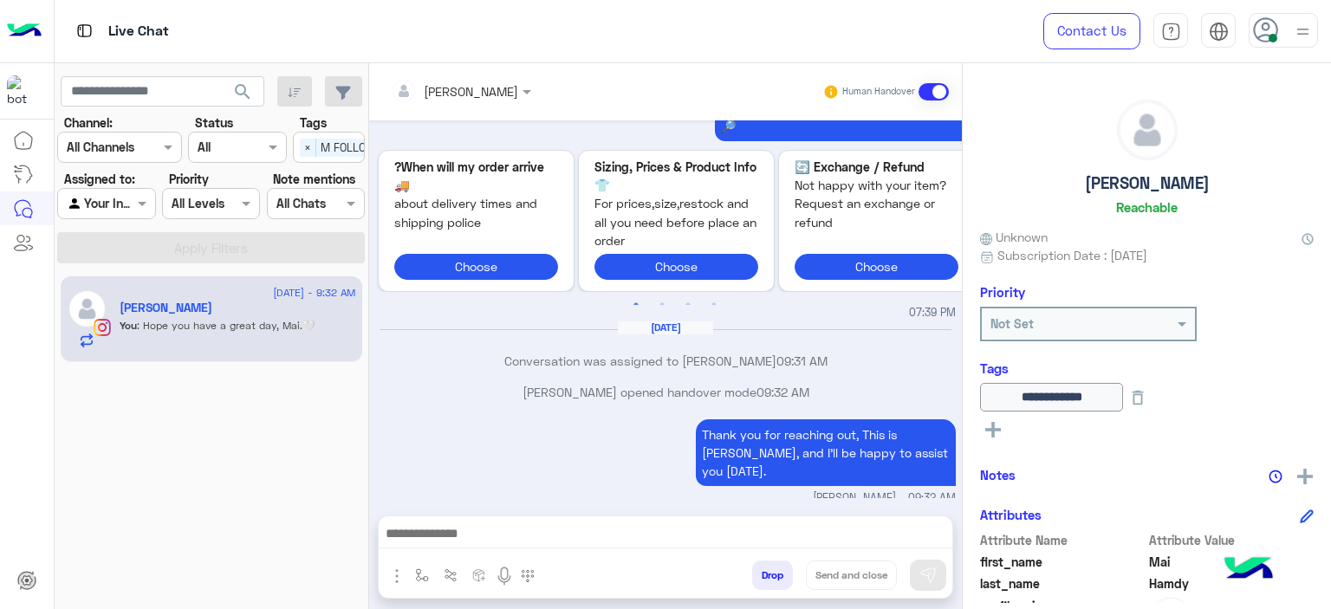
scroll to position [2076, 0]
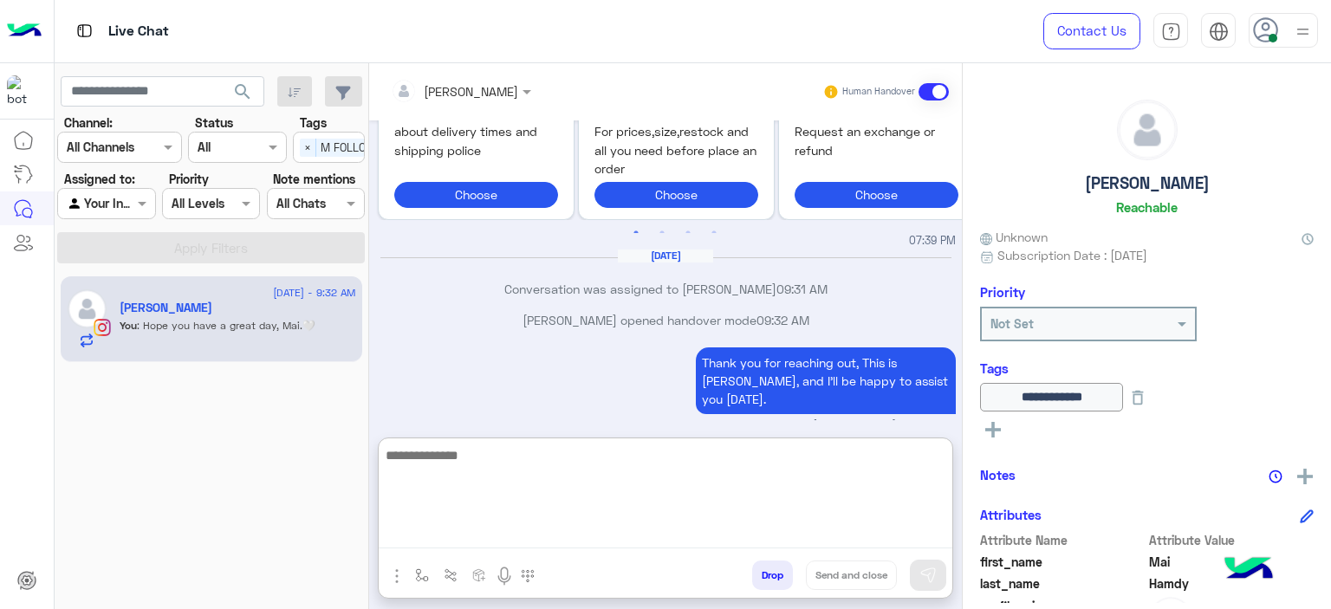
click at [499, 530] on textarea at bounding box center [666, 497] width 574 height 104
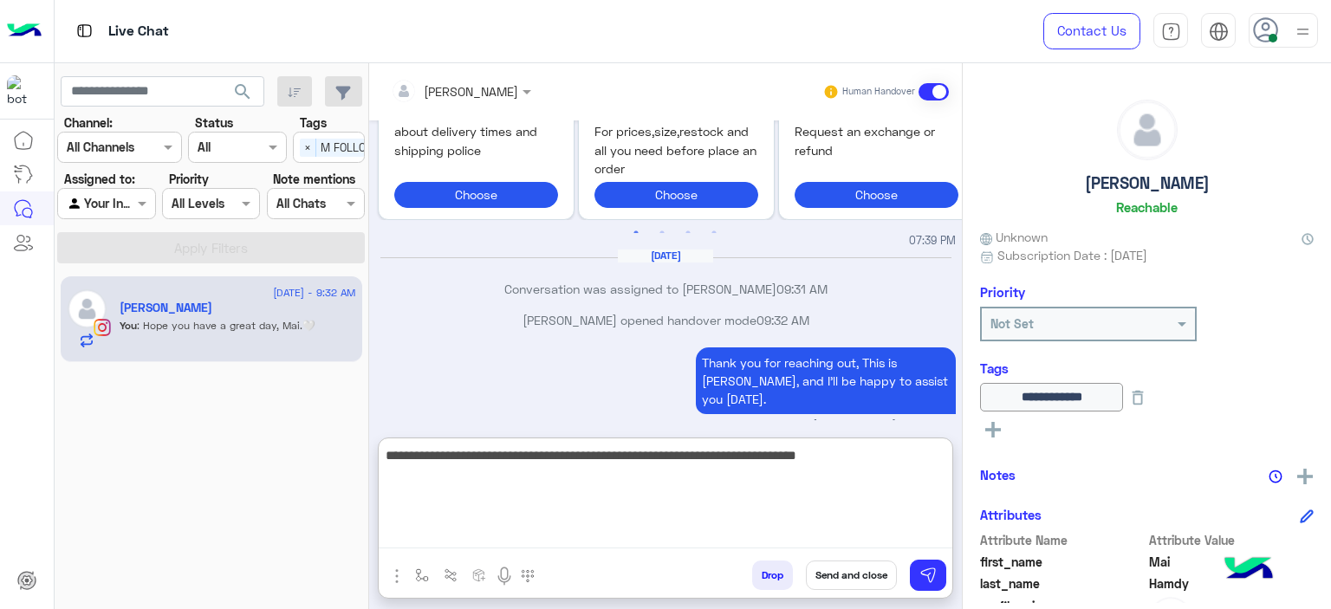
type textarea "**********"
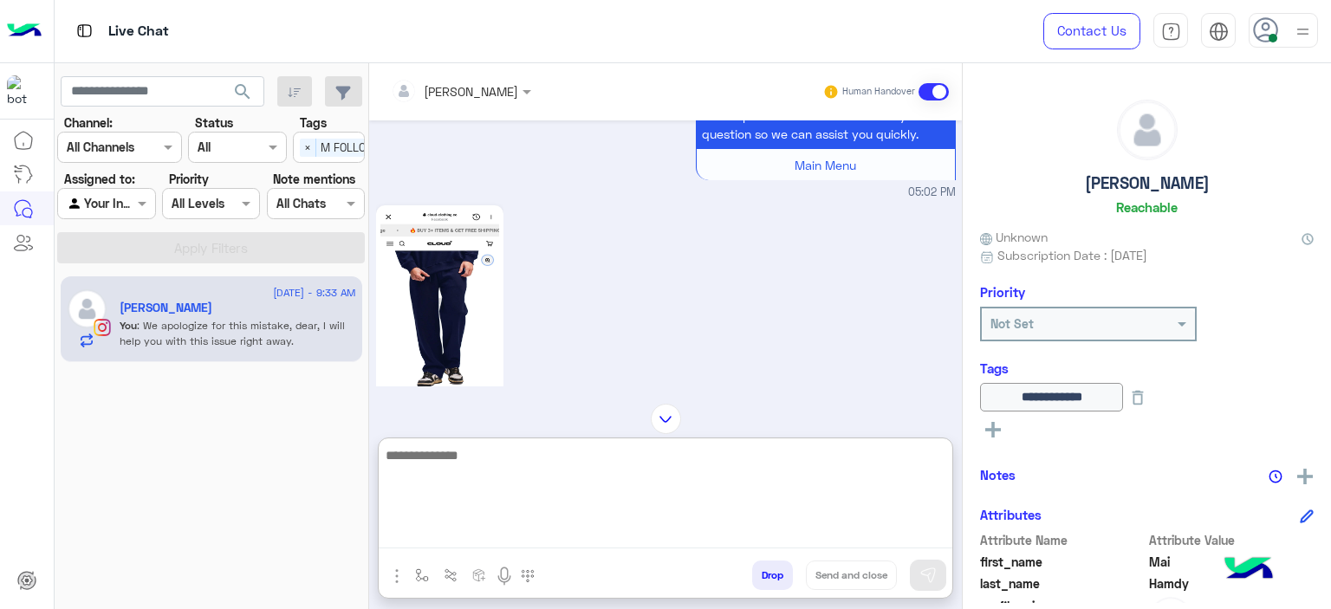
scroll to position [478, 0]
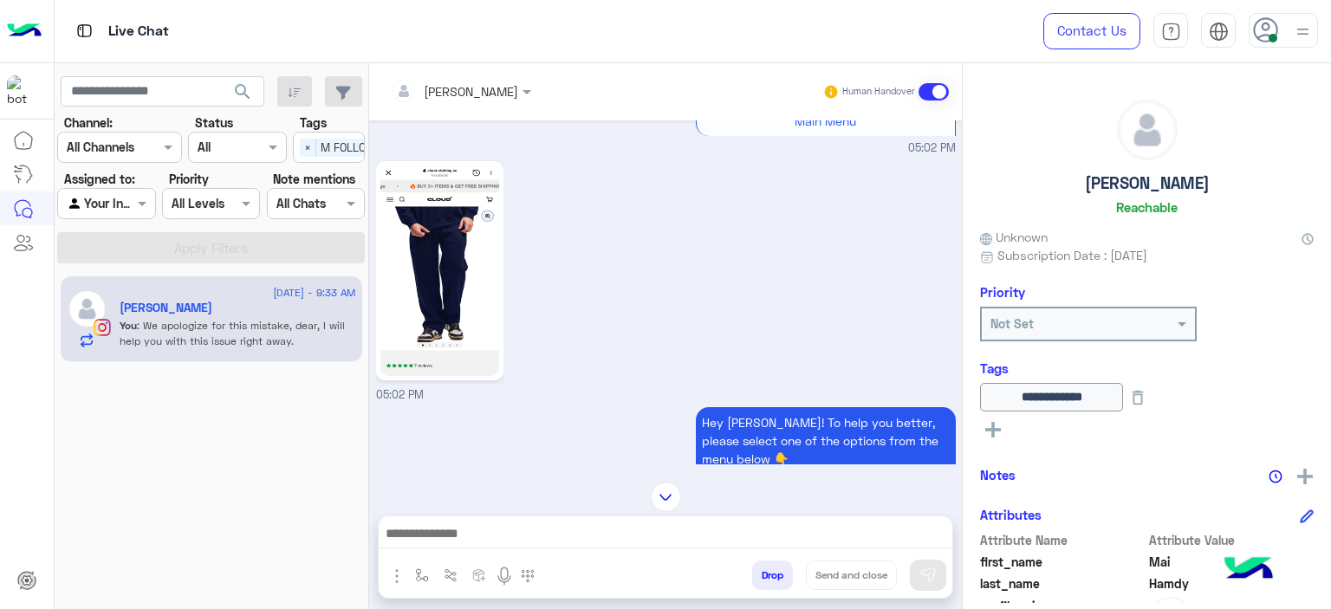
click at [426, 275] on img at bounding box center [439, 271] width 119 height 211
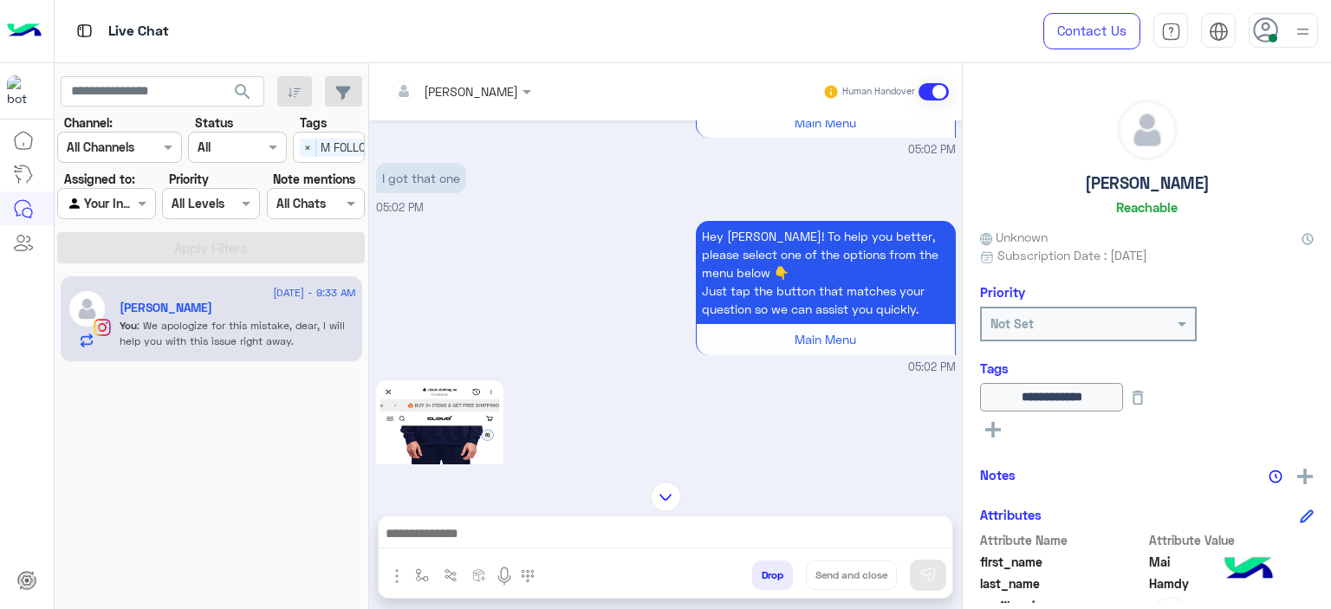
scroll to position [1077, 0]
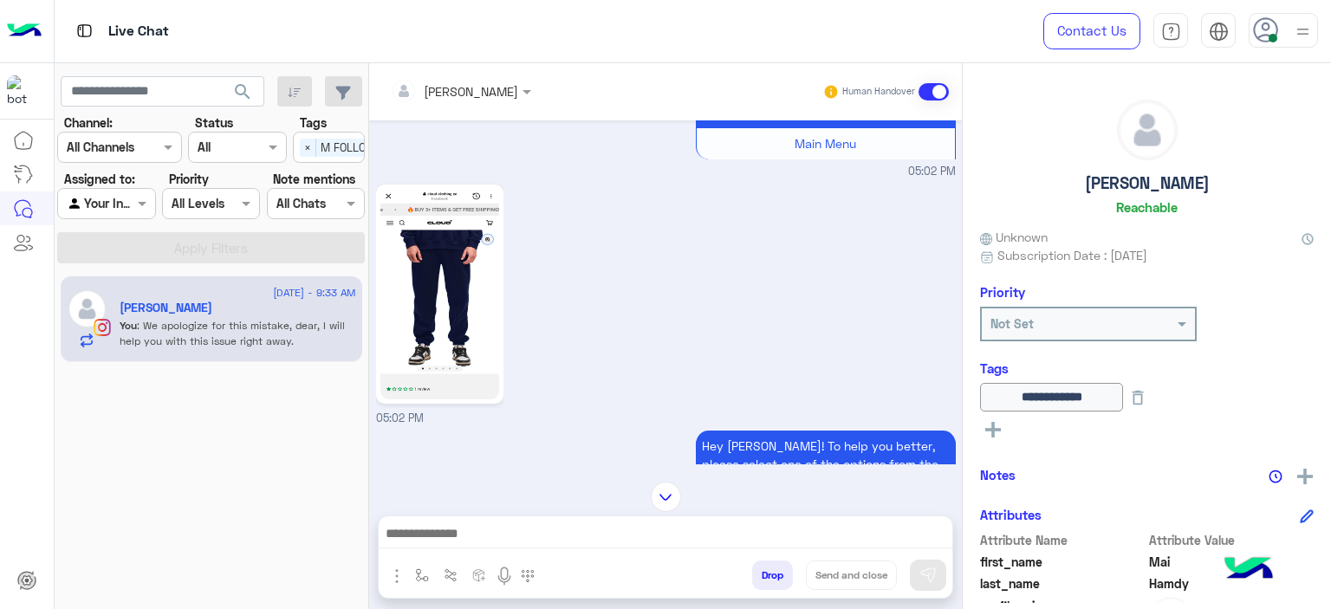
click at [479, 315] on img at bounding box center [439, 294] width 119 height 211
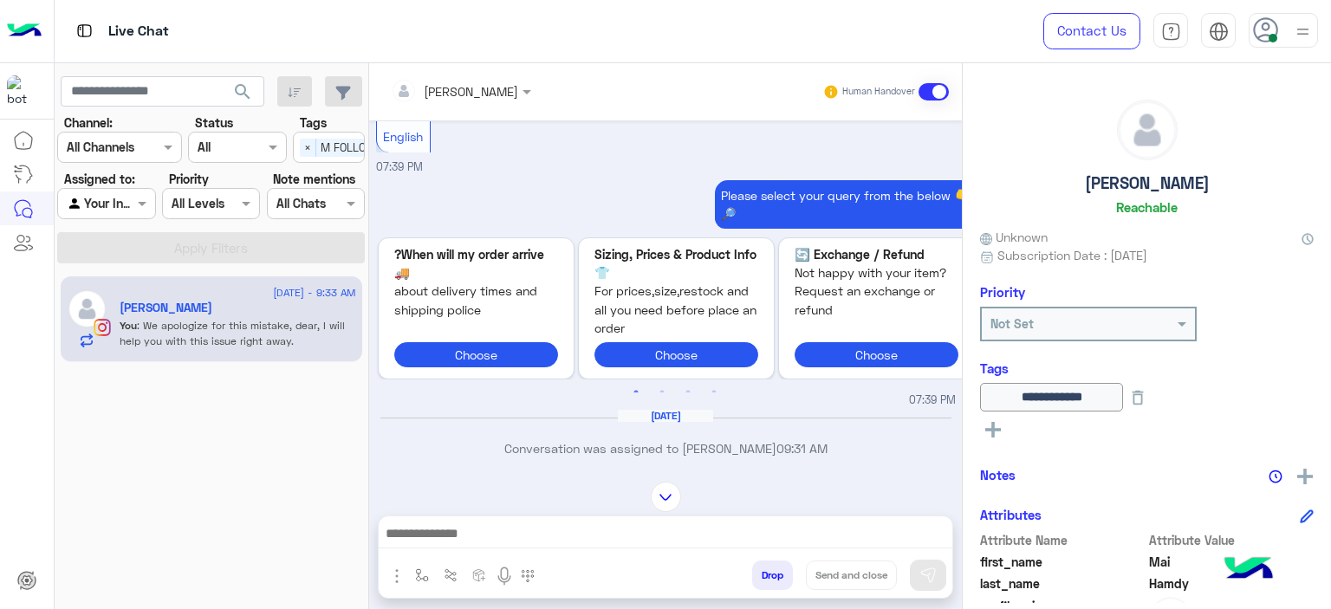
scroll to position [6015, 0]
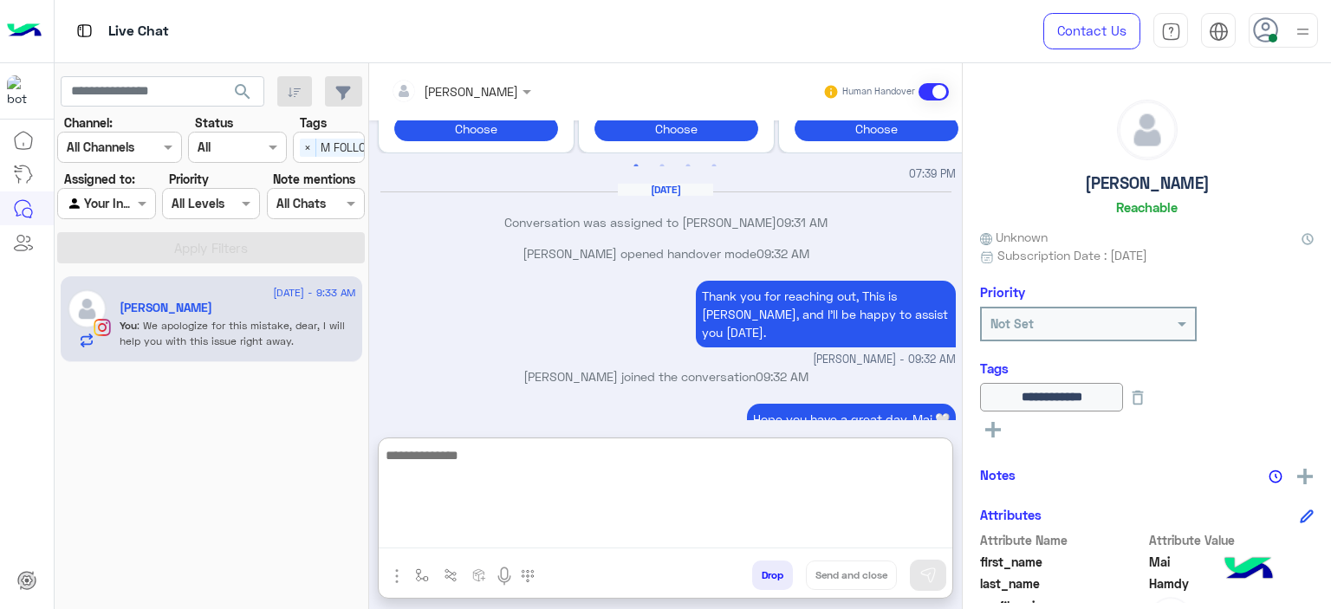
click at [435, 536] on textarea at bounding box center [666, 497] width 574 height 104
type textarea "*"
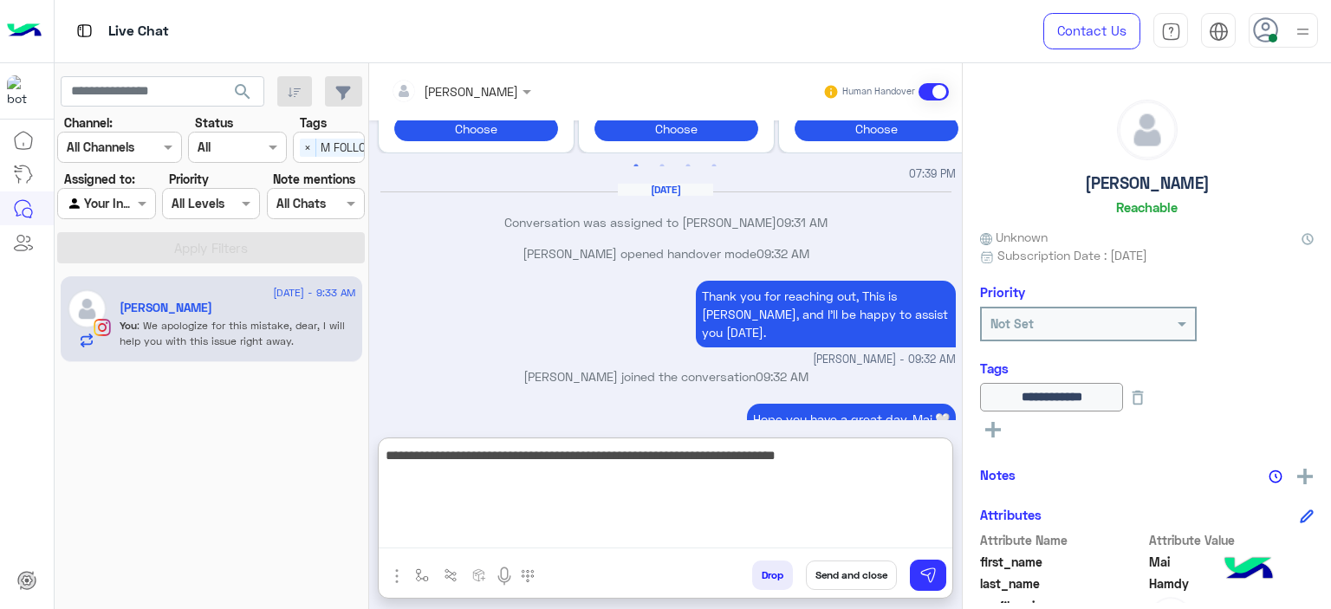
type textarea "**********"
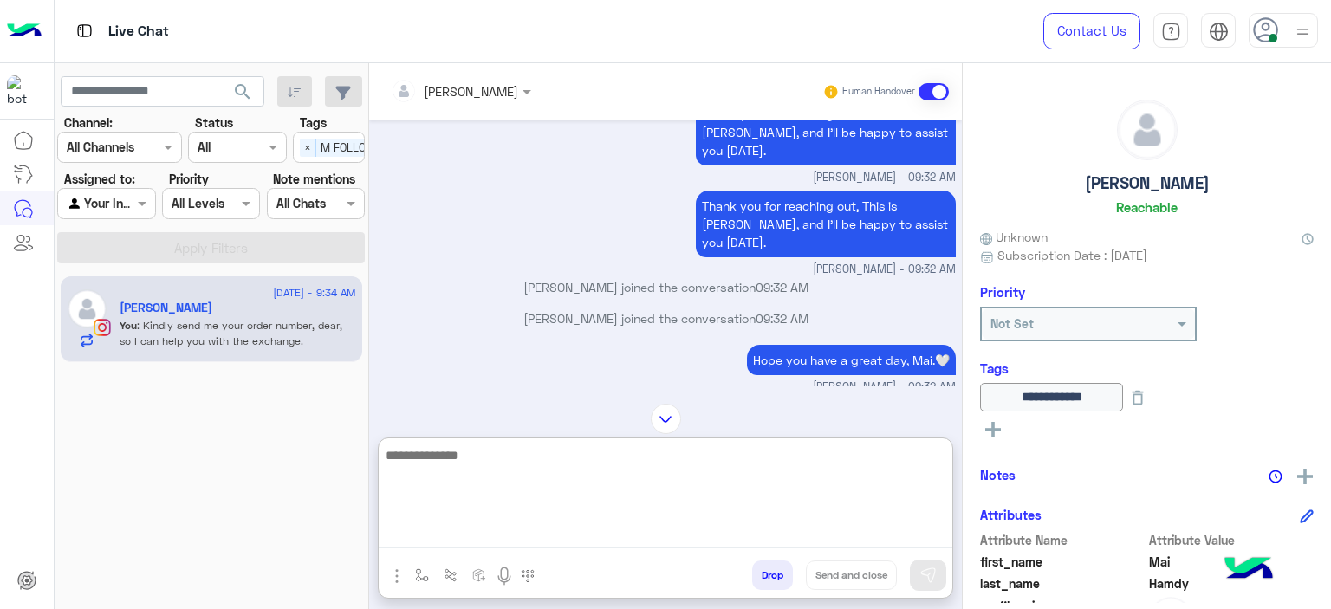
scroll to position [6451, 0]
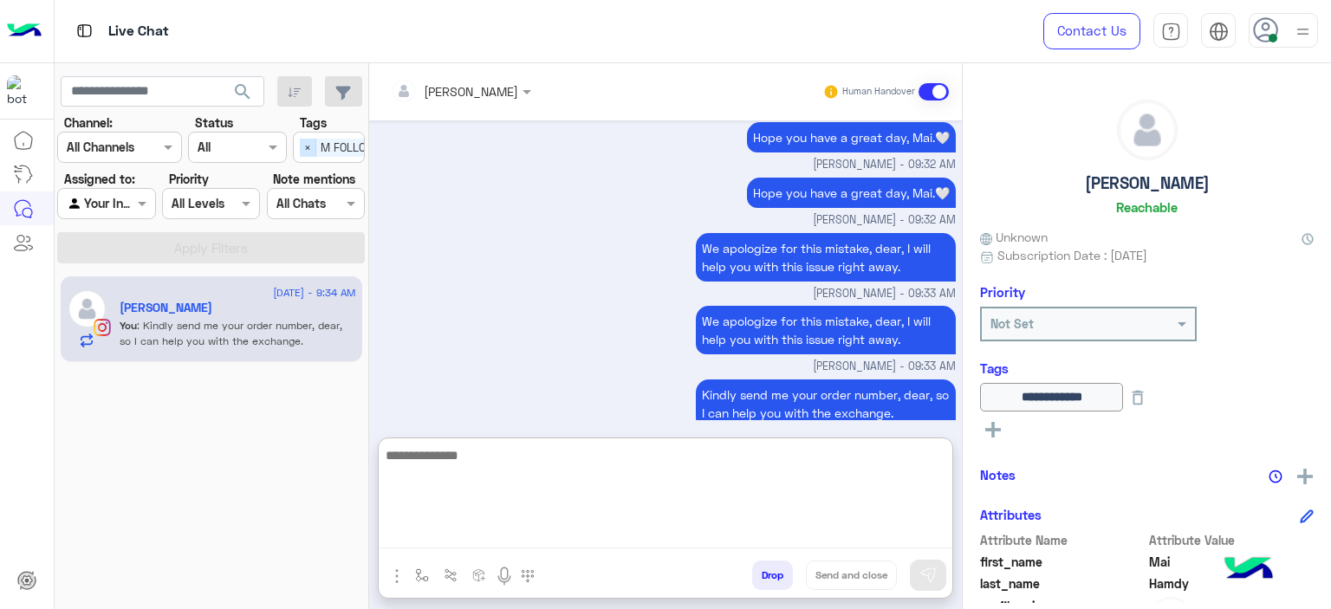
click at [309, 146] on span "×" at bounding box center [308, 148] width 16 height 18
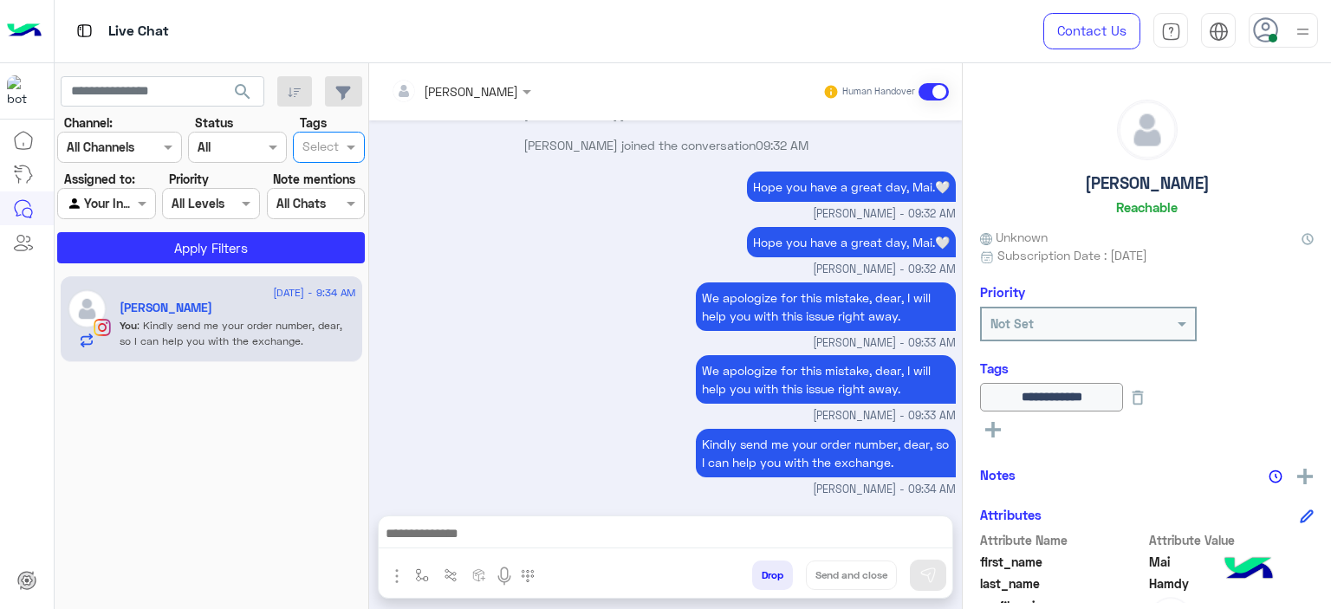
scroll to position [6372, 0]
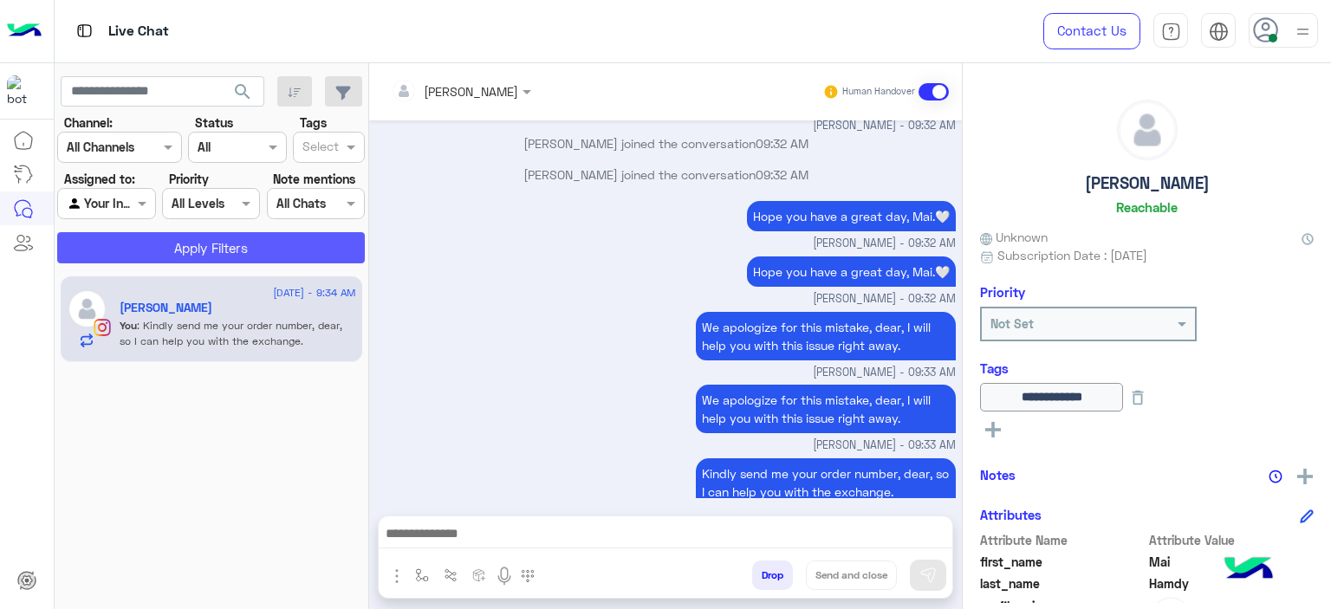
click at [192, 244] on button "Apply Filters" at bounding box center [211, 247] width 308 height 31
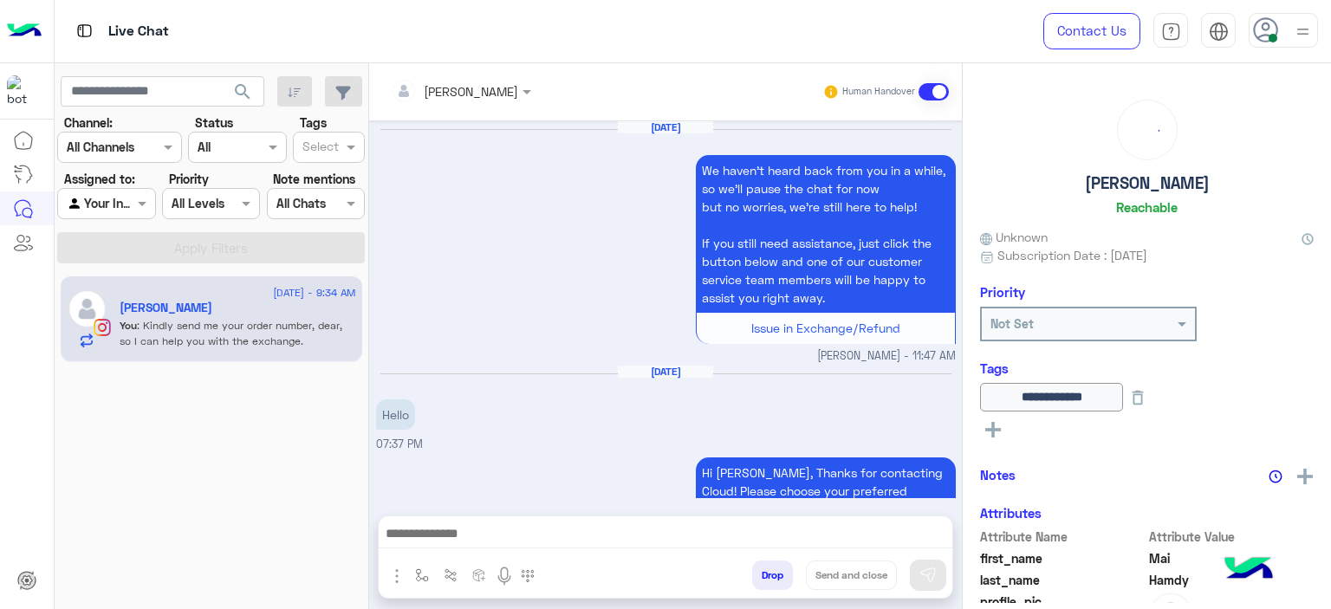
scroll to position [1813, 0]
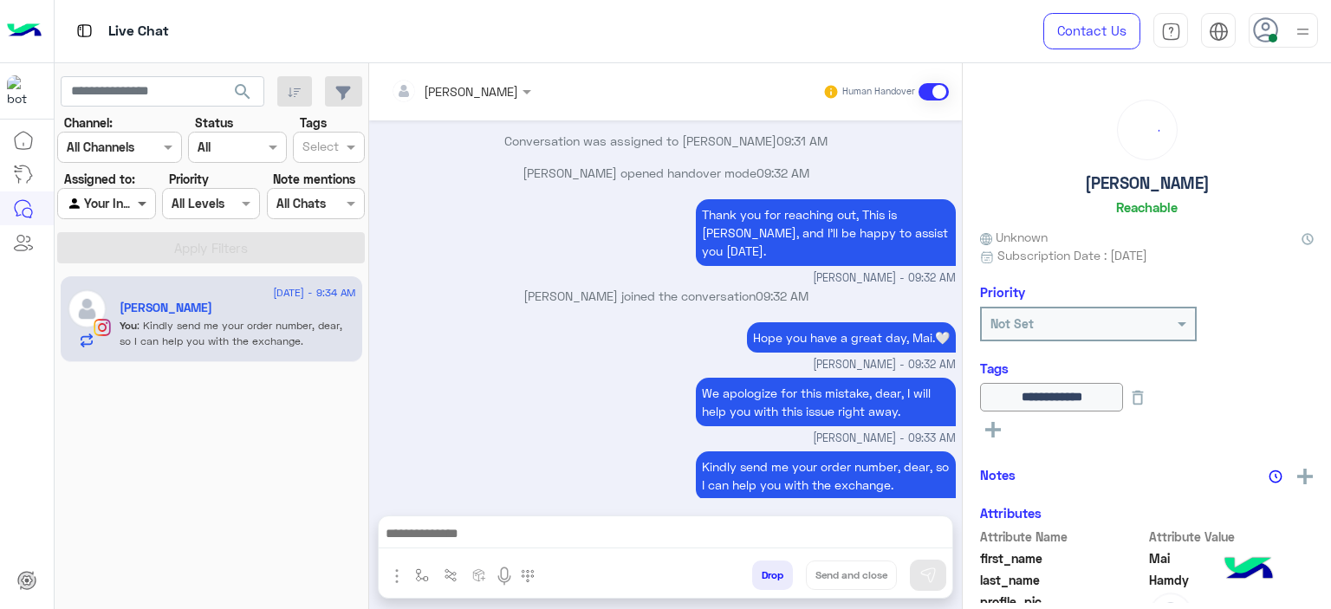
click at [135, 204] on span at bounding box center [144, 203] width 22 height 18
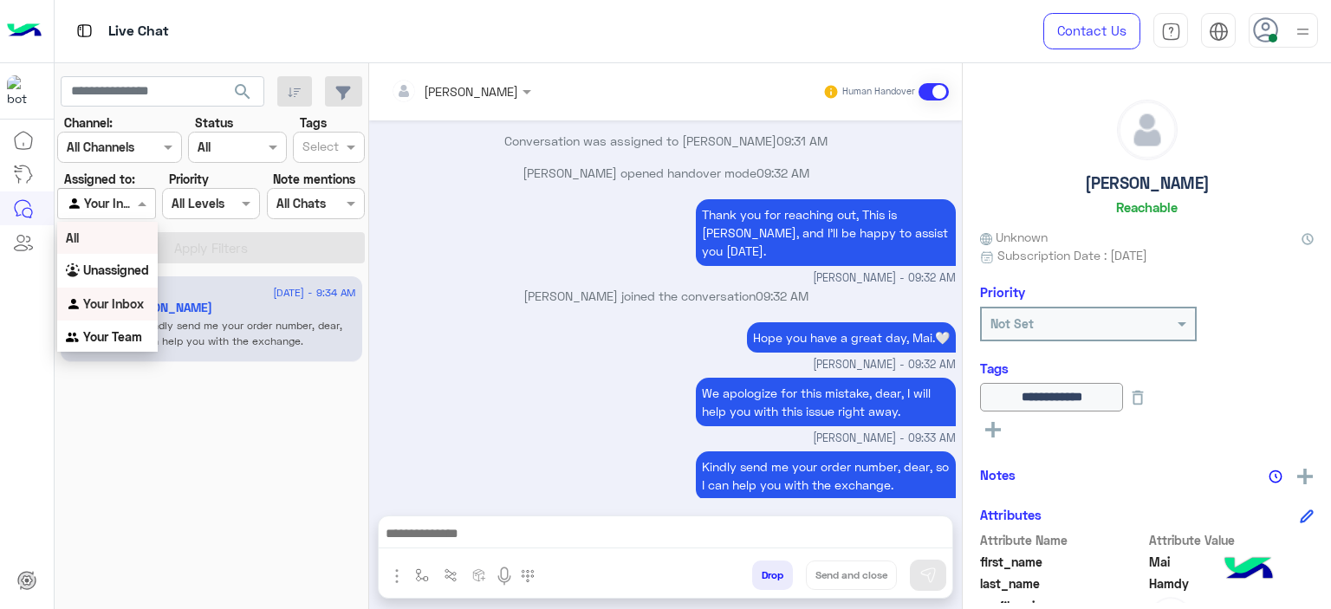
click at [191, 435] on div "2 September - 9:34 AM Mai Hamdy You : Kindly send me your order number, dear, s…" at bounding box center [212, 443] width 315 height 346
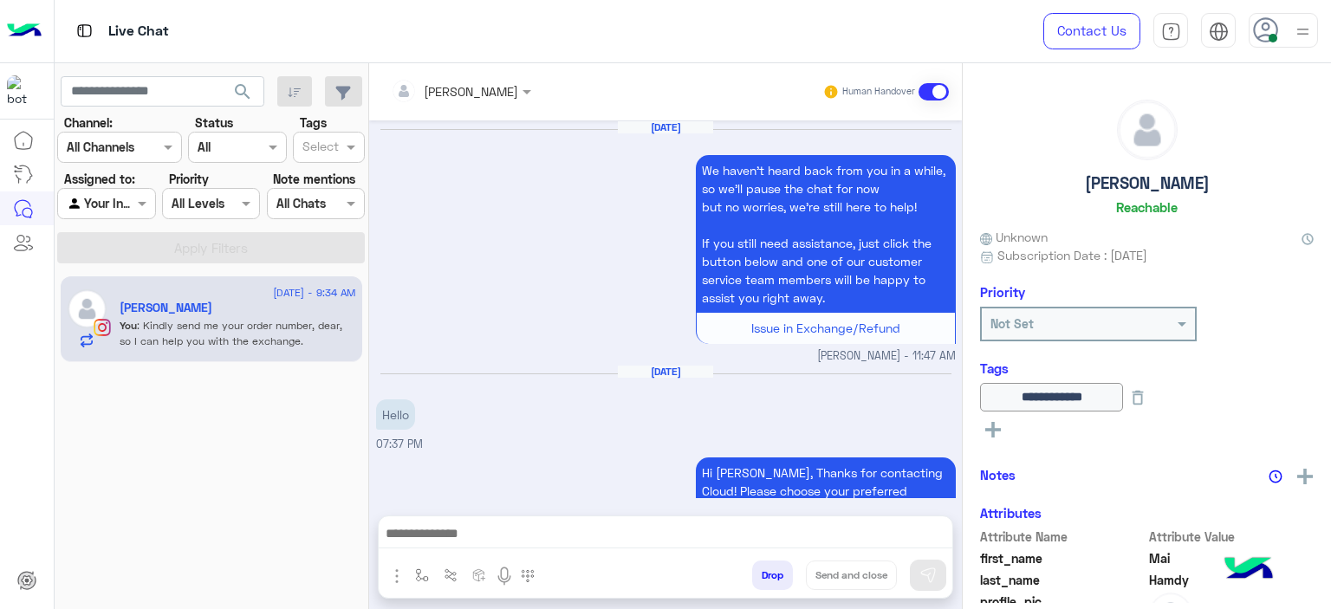
scroll to position [1813, 0]
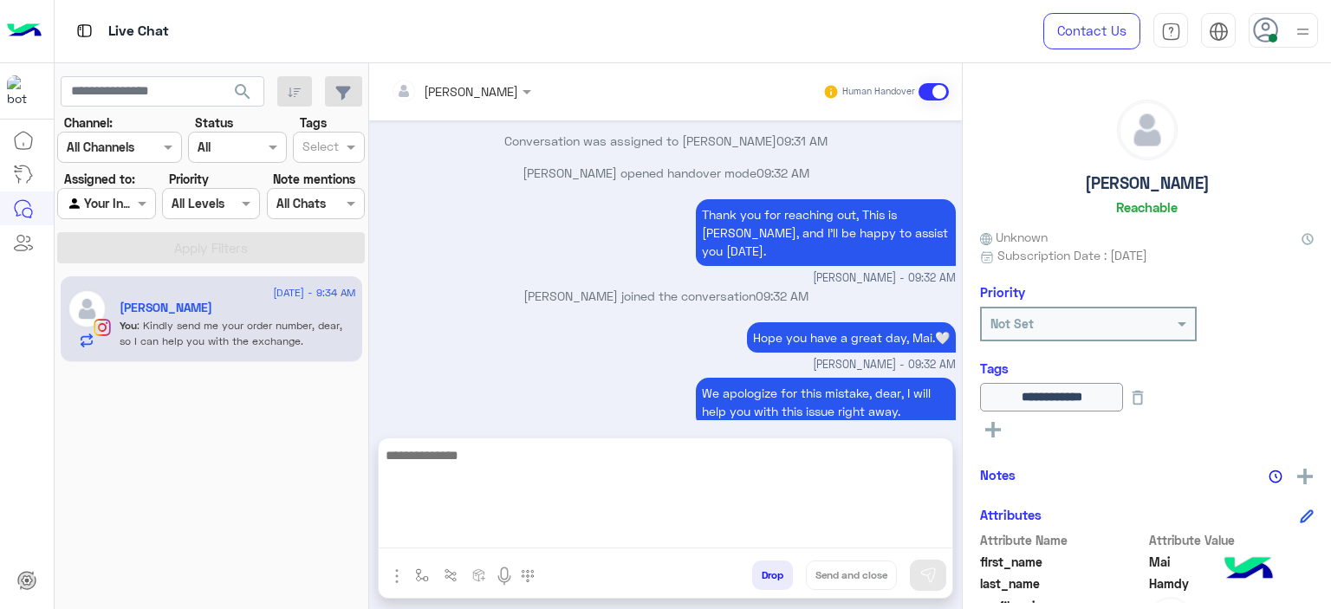
click at [476, 523] on textarea at bounding box center [666, 497] width 574 height 104
type textarea "**********"
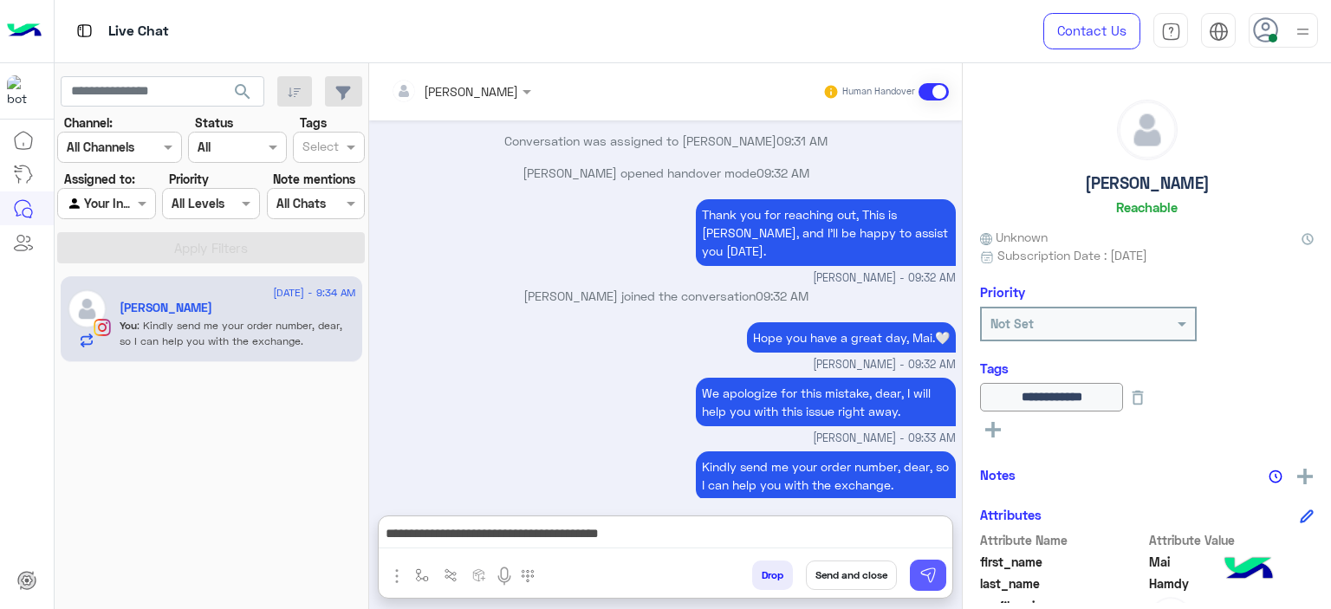
click at [926, 569] on img at bounding box center [927, 575] width 17 height 17
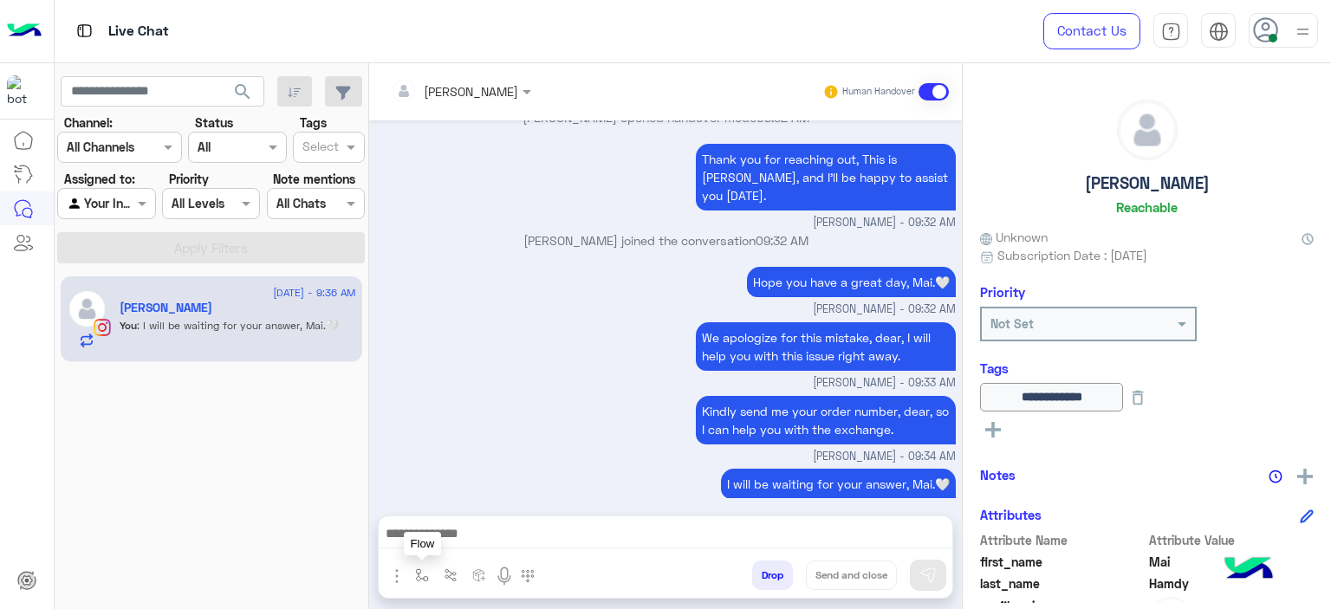
click at [423, 579] on img "button" at bounding box center [422, 576] width 14 height 14
click at [461, 545] on input "text" at bounding box center [453, 538] width 71 height 20
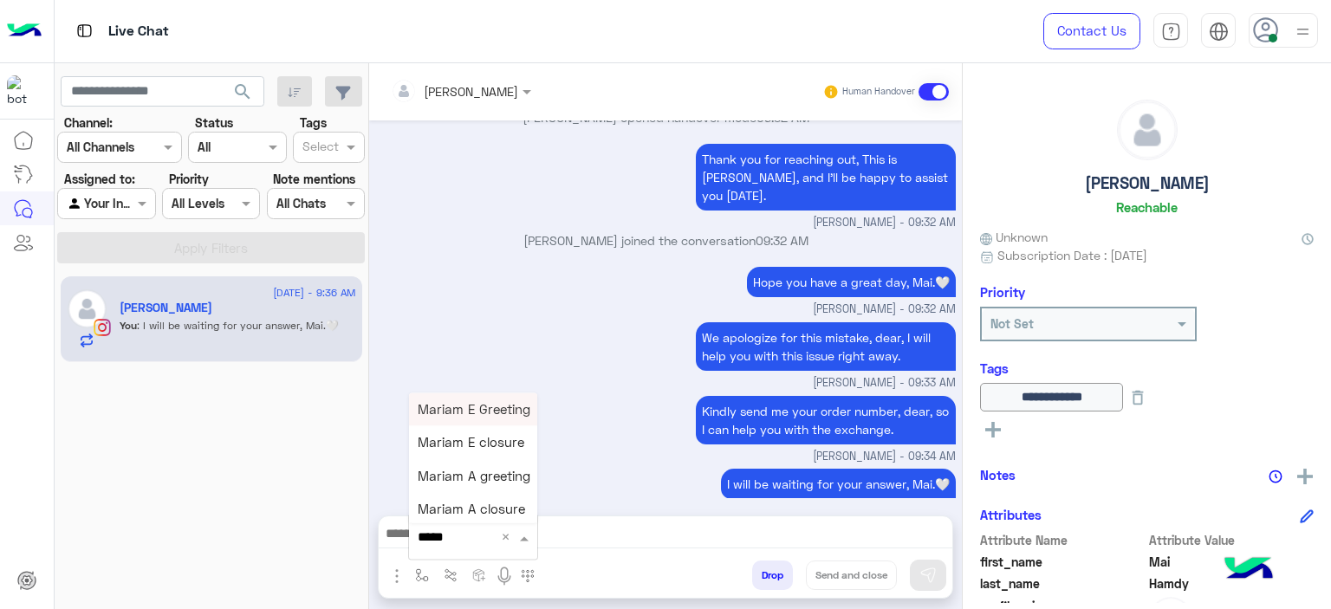
type input "******"
click at [499, 439] on span "Mariam E closure" at bounding box center [471, 443] width 107 height 16
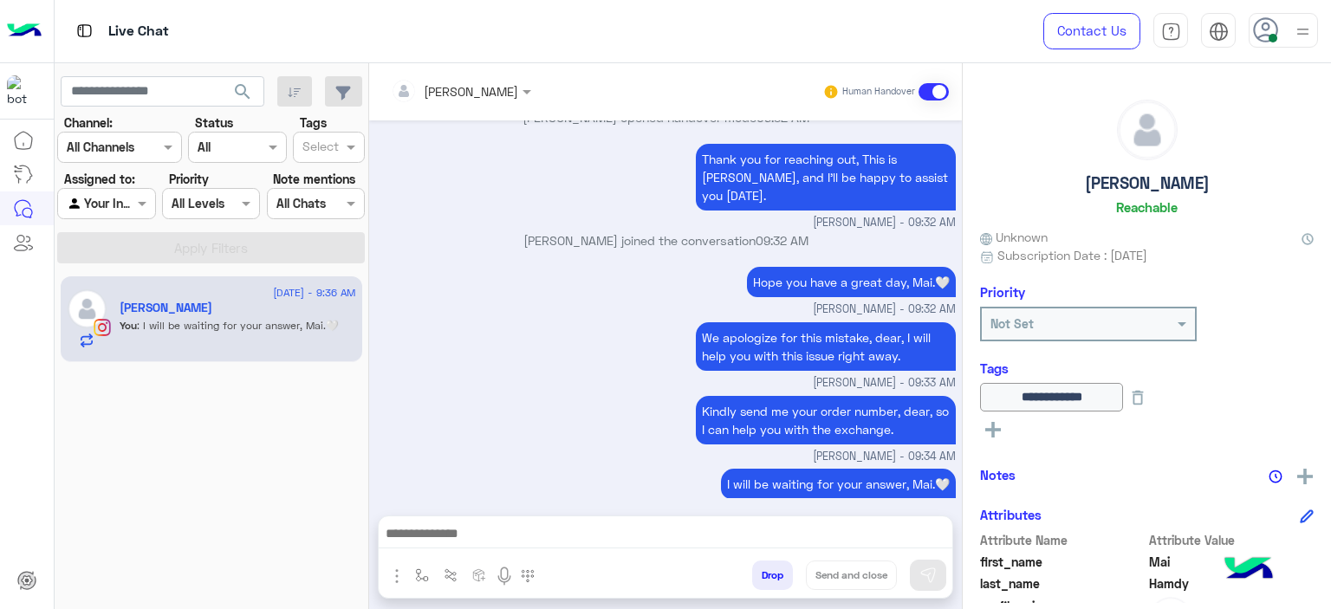
type textarea "**********"
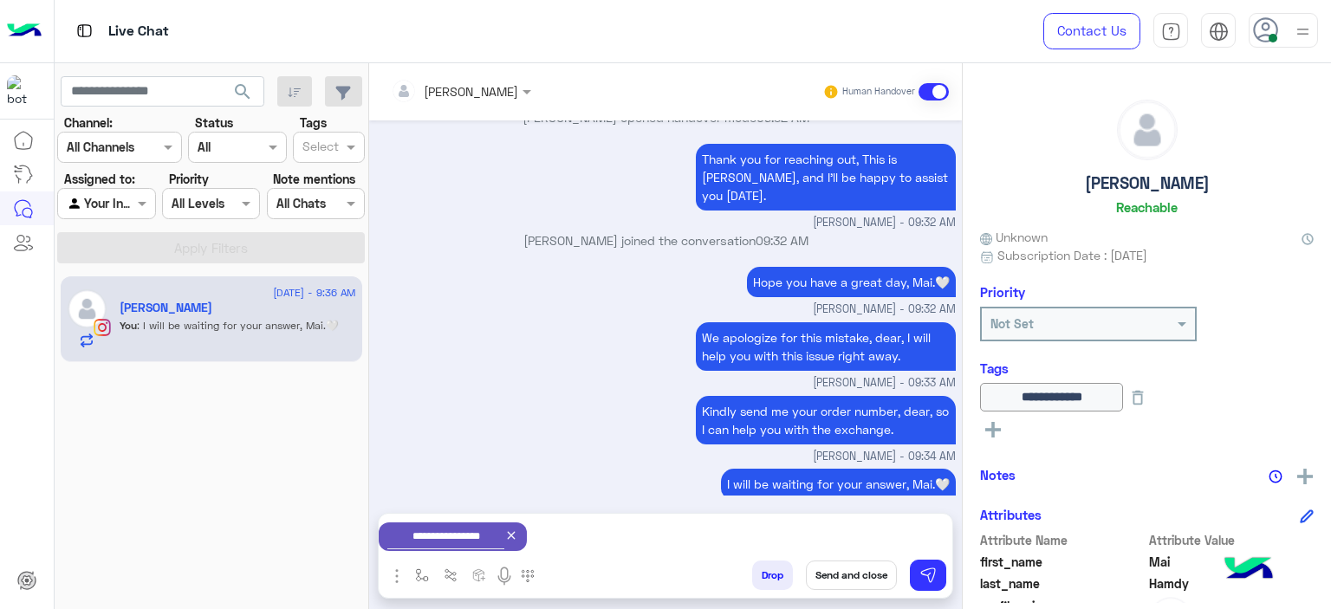
scroll to position [1871, 0]
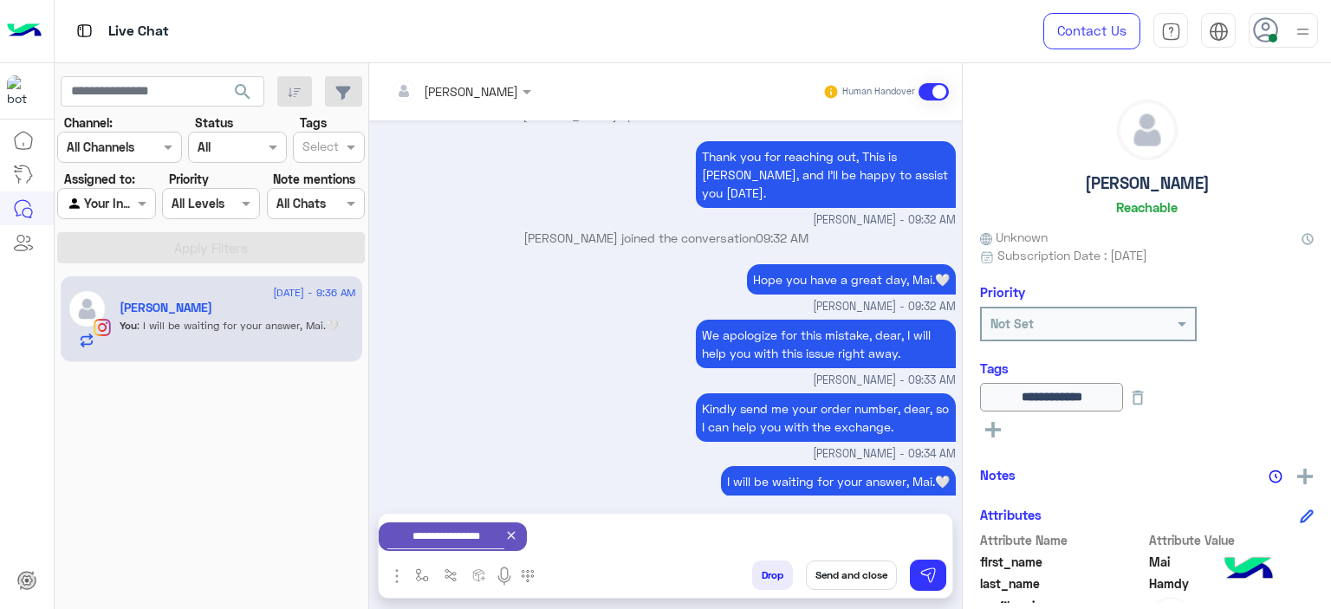
click at [598, 260] on div "Hope you have a great day, Mai.🤍 Mariam Ahmed - 09:32 AM" at bounding box center [666, 287] width 580 height 55
click at [846, 571] on button "Send and close" at bounding box center [851, 575] width 91 height 29
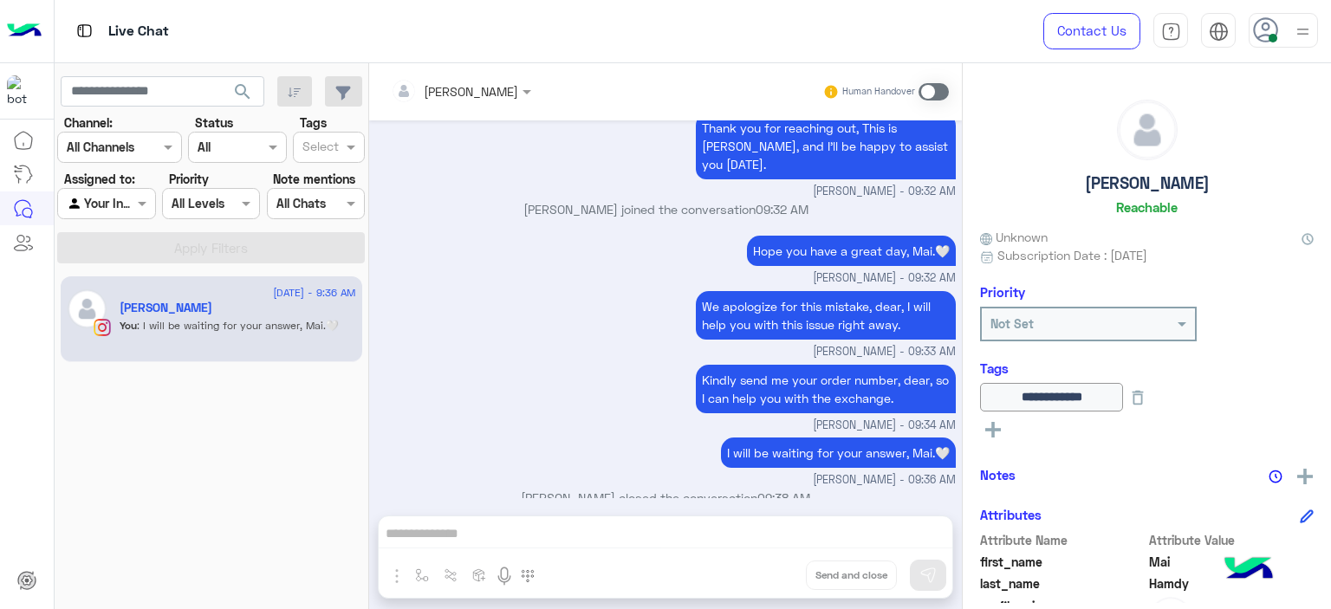
scroll to position [2113, 0]
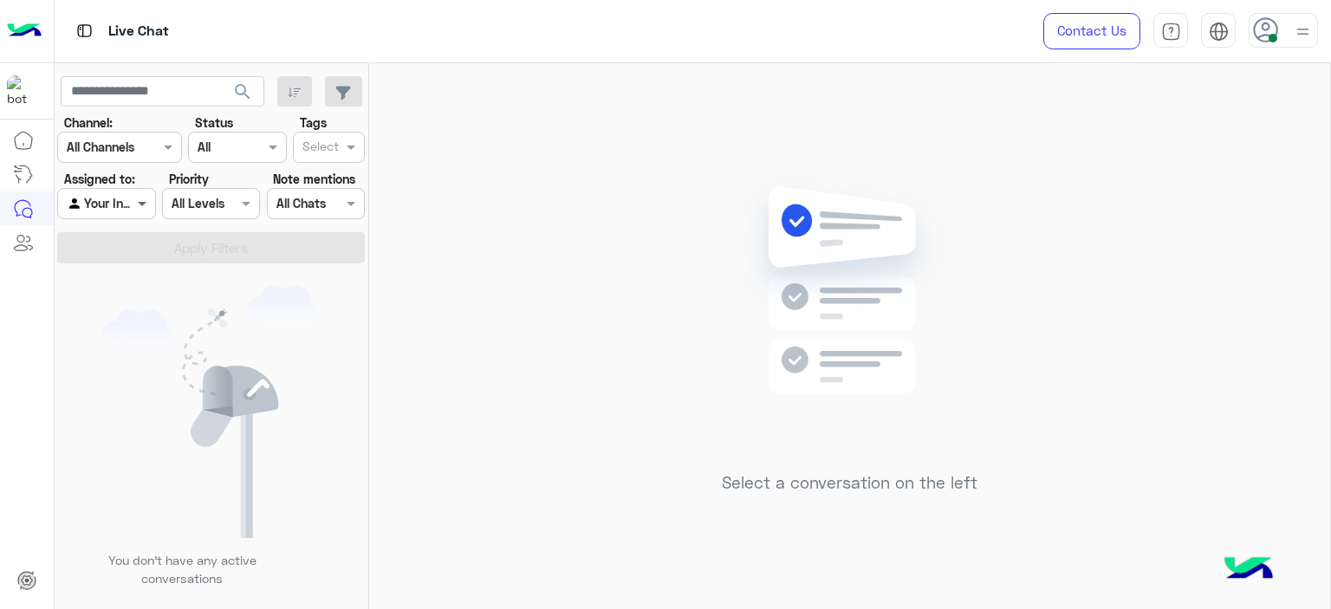
click at [140, 210] on span at bounding box center [144, 203] width 22 height 18
click at [95, 197] on input "text" at bounding box center [87, 204] width 40 height 18
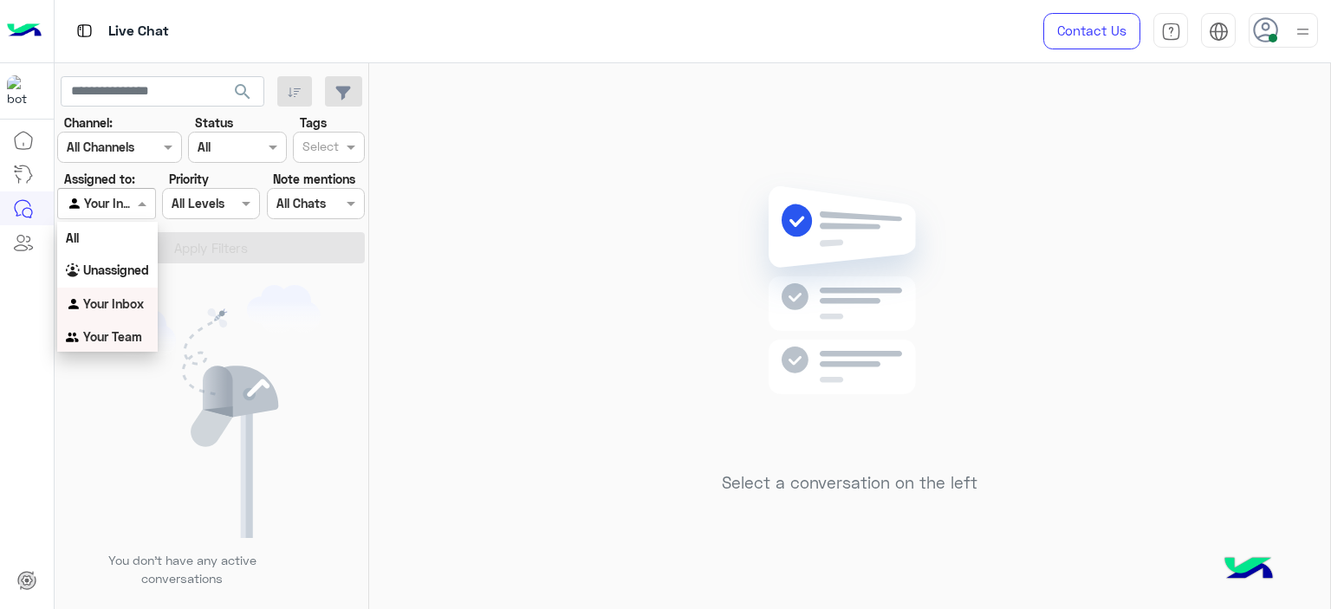
click at [149, 337] on div "Your Team" at bounding box center [107, 338] width 101 height 34
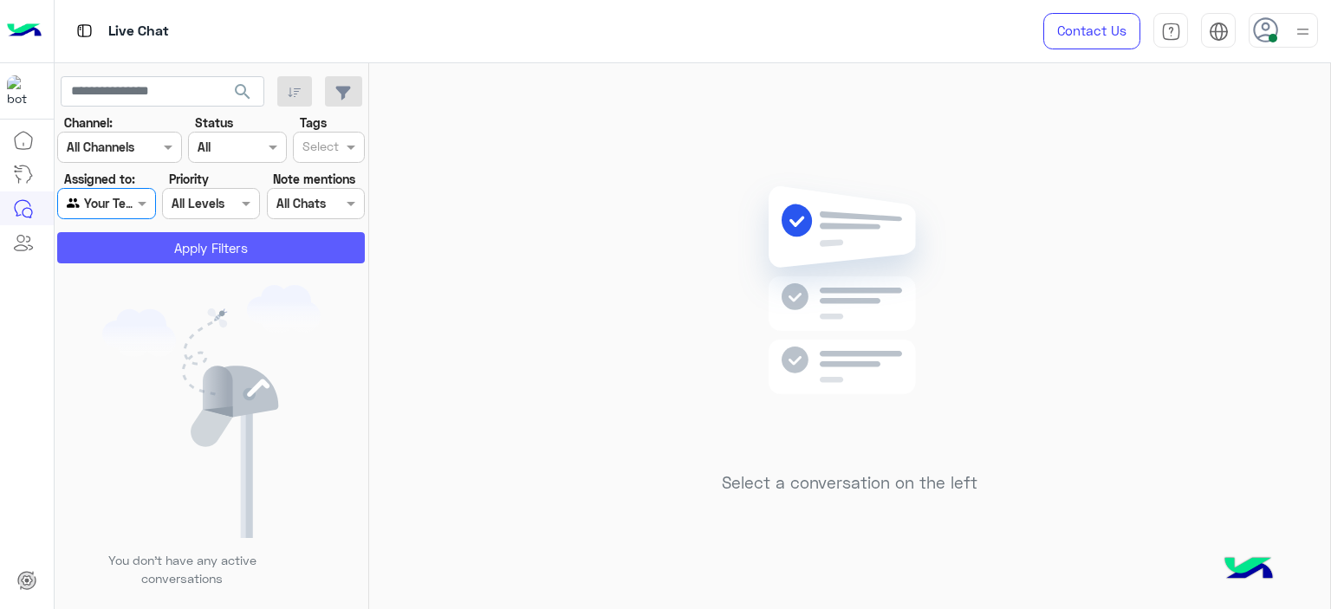
click at [234, 253] on button "Apply Filters" at bounding box center [211, 247] width 308 height 31
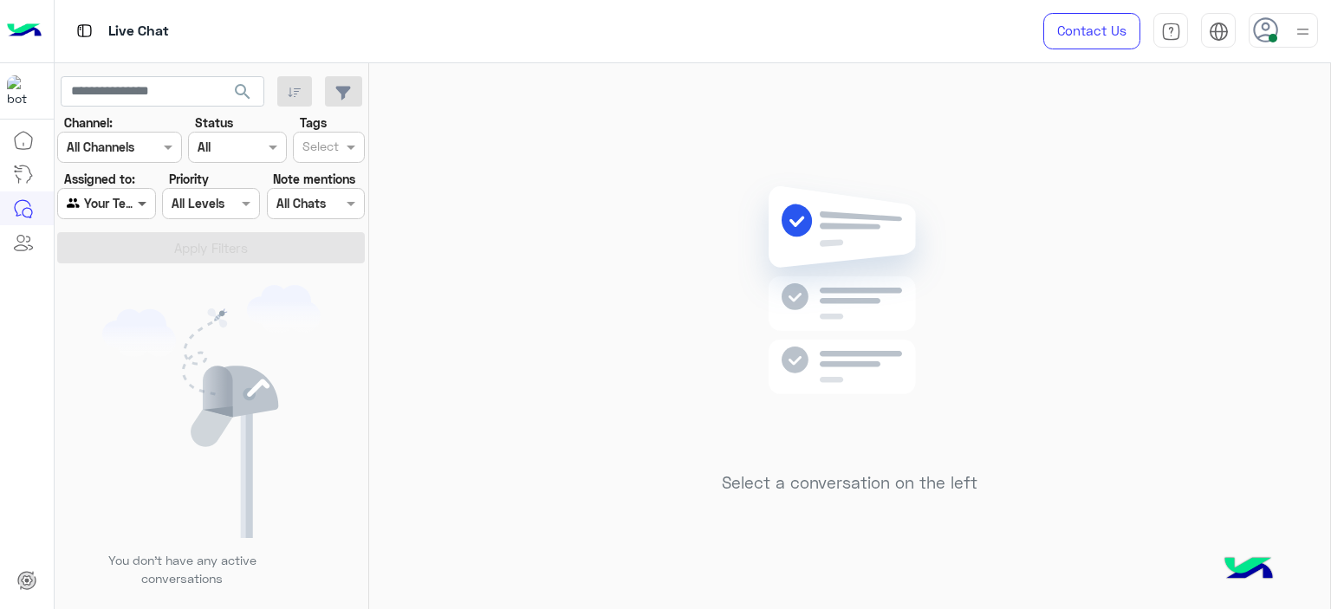
click at [145, 198] on span at bounding box center [144, 203] width 22 height 18
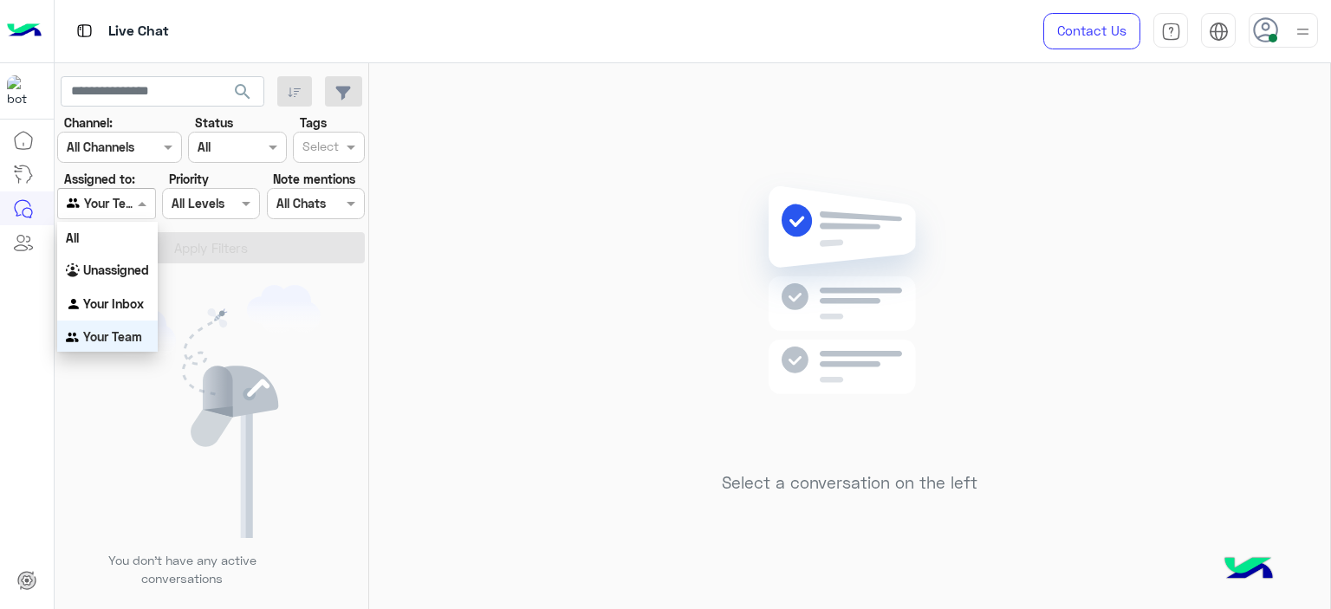
scroll to position [2, 0]
drag, startPoint x: 142, startPoint y: 294, endPoint x: 191, endPoint y: 265, distance: 56.3
click at [142, 295] on b "Your Inbox" at bounding box center [113, 302] width 61 height 15
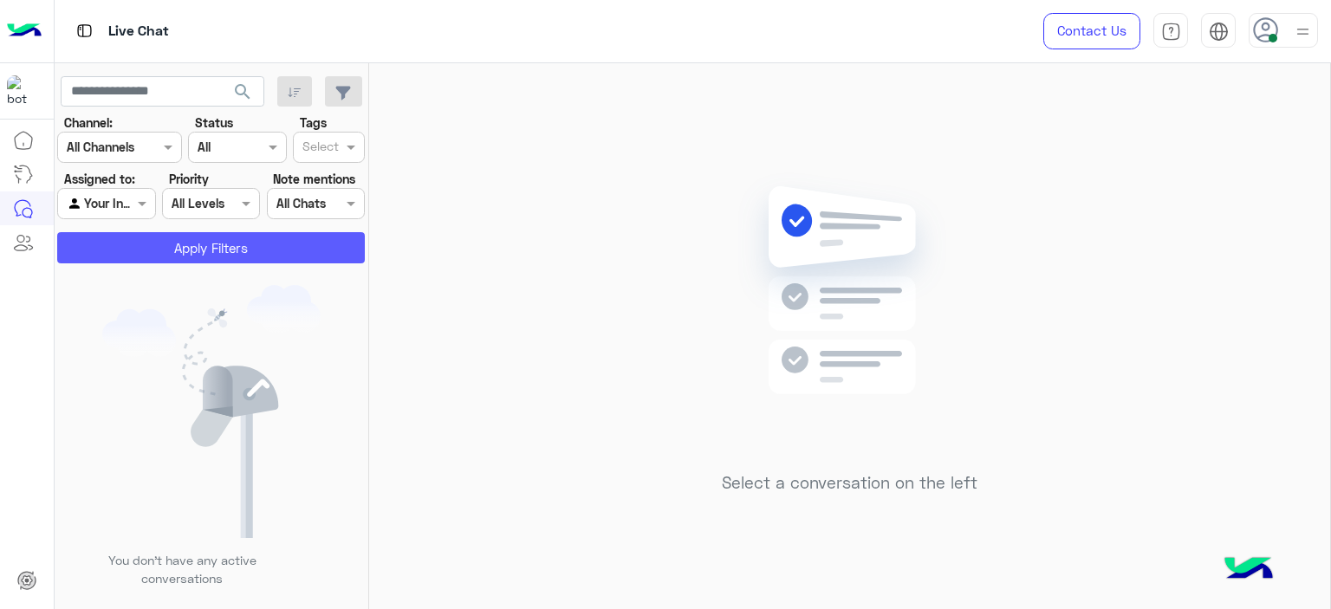
click at [198, 247] on button "Apply Filters" at bounding box center [211, 247] width 308 height 31
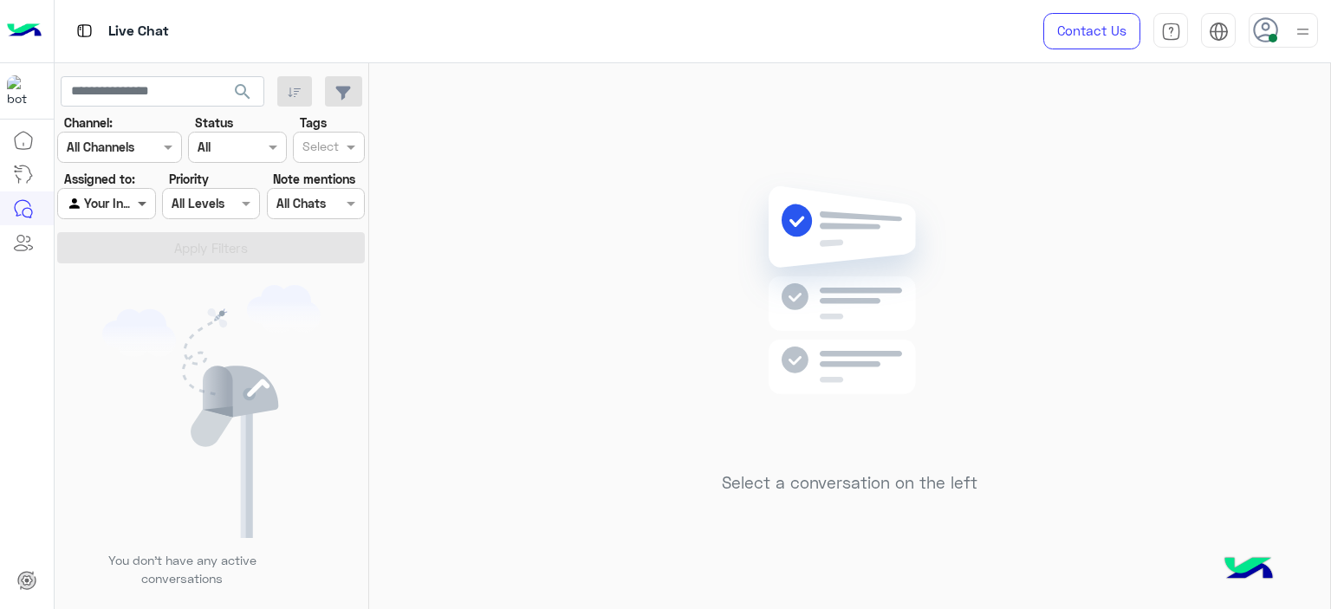
click at [135, 196] on span at bounding box center [144, 203] width 22 height 18
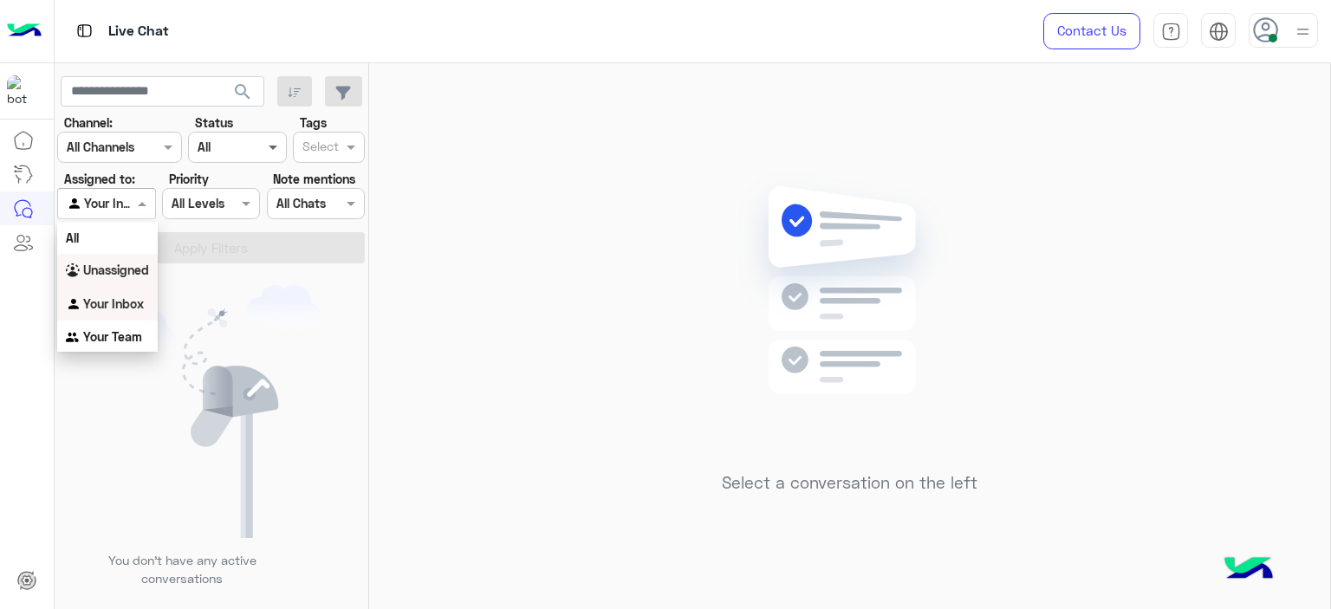
drag, startPoint x: 138, startPoint y: 266, endPoint x: 280, endPoint y: 150, distance: 183.5
click at [139, 265] on b "Unassigned" at bounding box center [116, 270] width 66 height 15
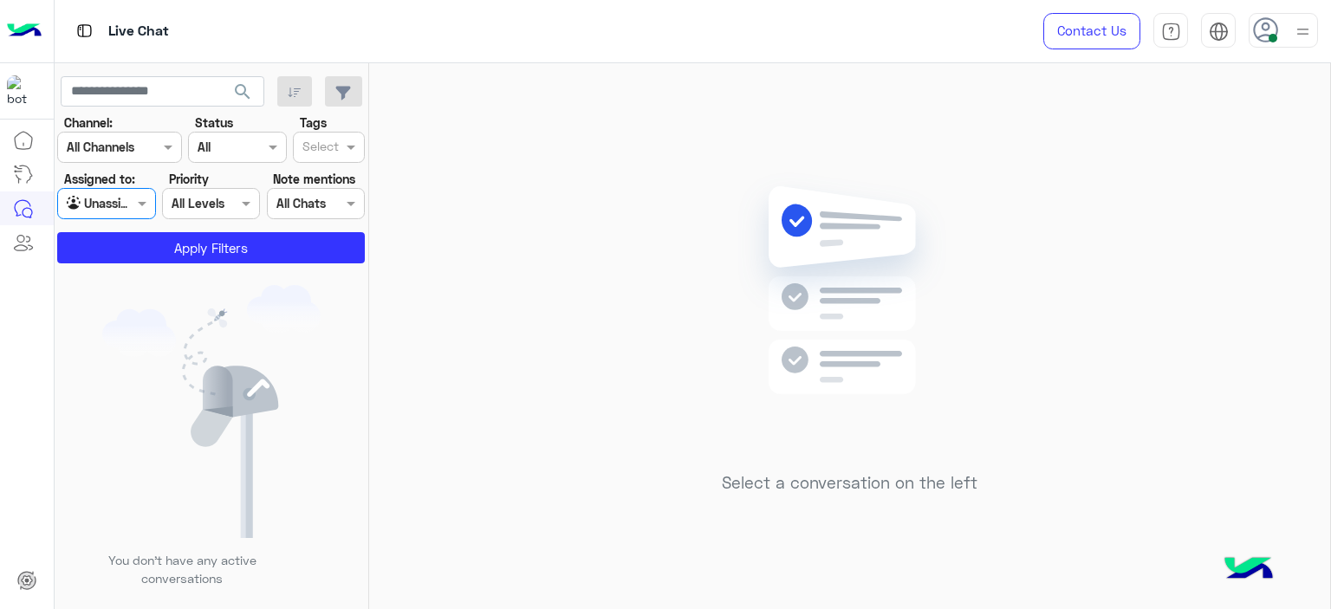
click at [332, 141] on input "text" at bounding box center [320, 149] width 36 height 18
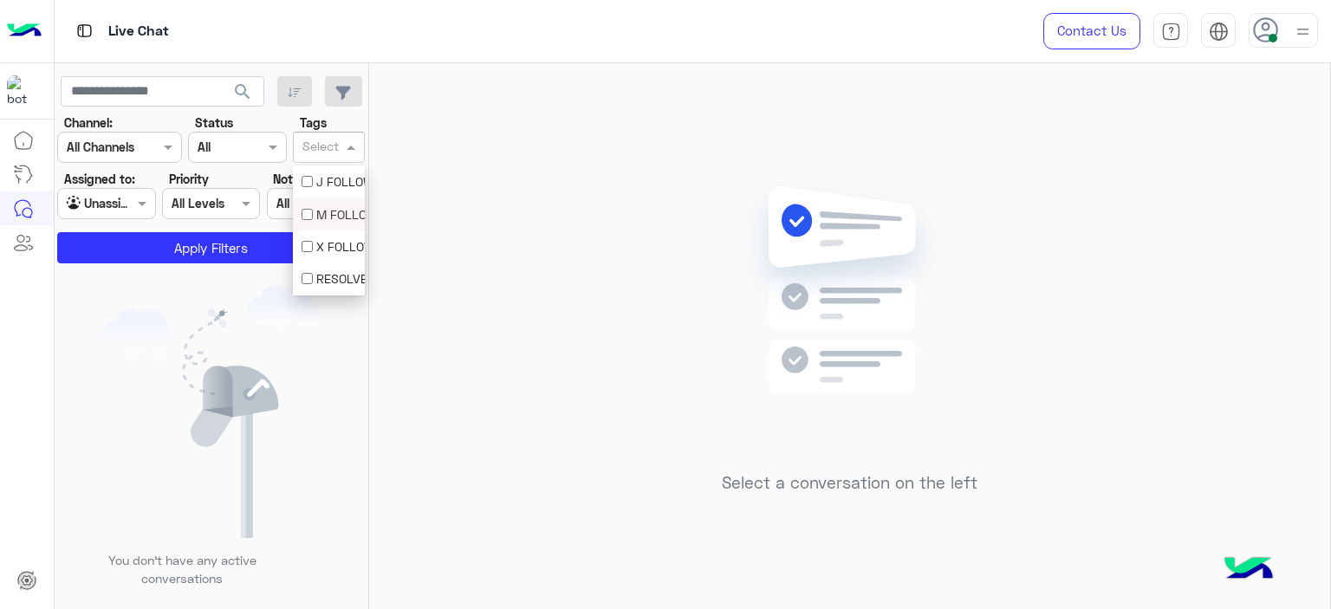
drag, startPoint x: 326, startPoint y: 200, endPoint x: 328, endPoint y: 228, distance: 27.8
click at [327, 221] on div "M FOLLOW UP" at bounding box center [329, 214] width 72 height 32
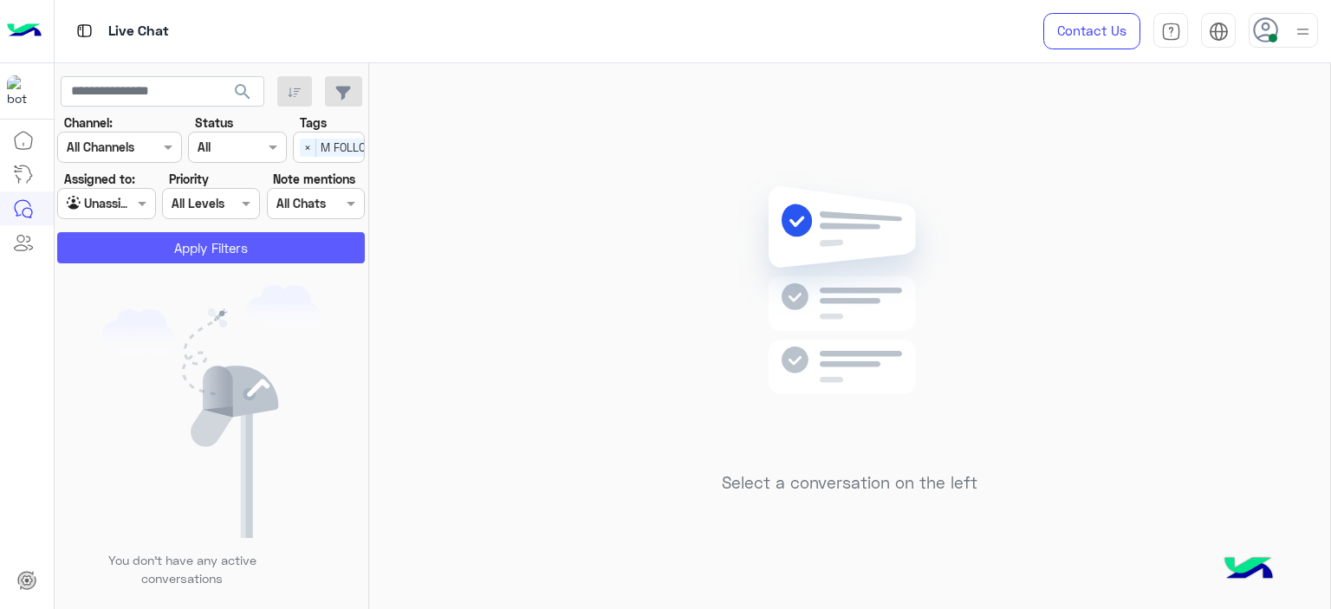
click at [253, 241] on button "Apply Filters" at bounding box center [211, 247] width 308 height 31
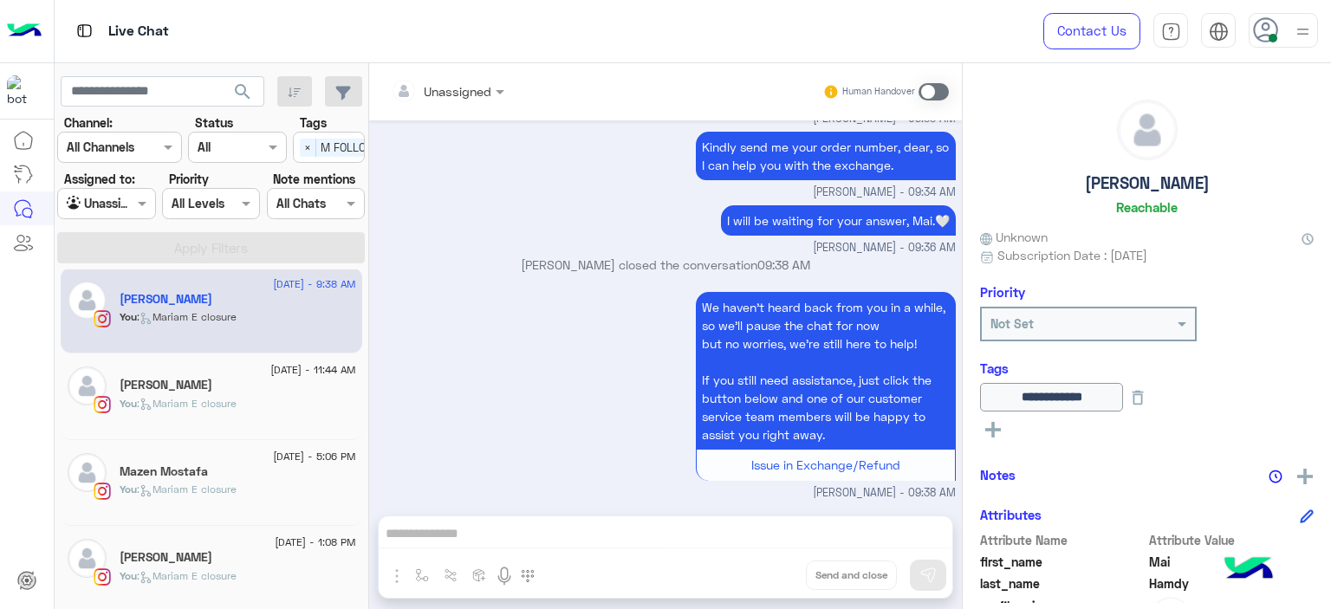
scroll to position [10, 0]
click at [205, 554] on div "[PERSON_NAME]" at bounding box center [238, 558] width 237 height 18
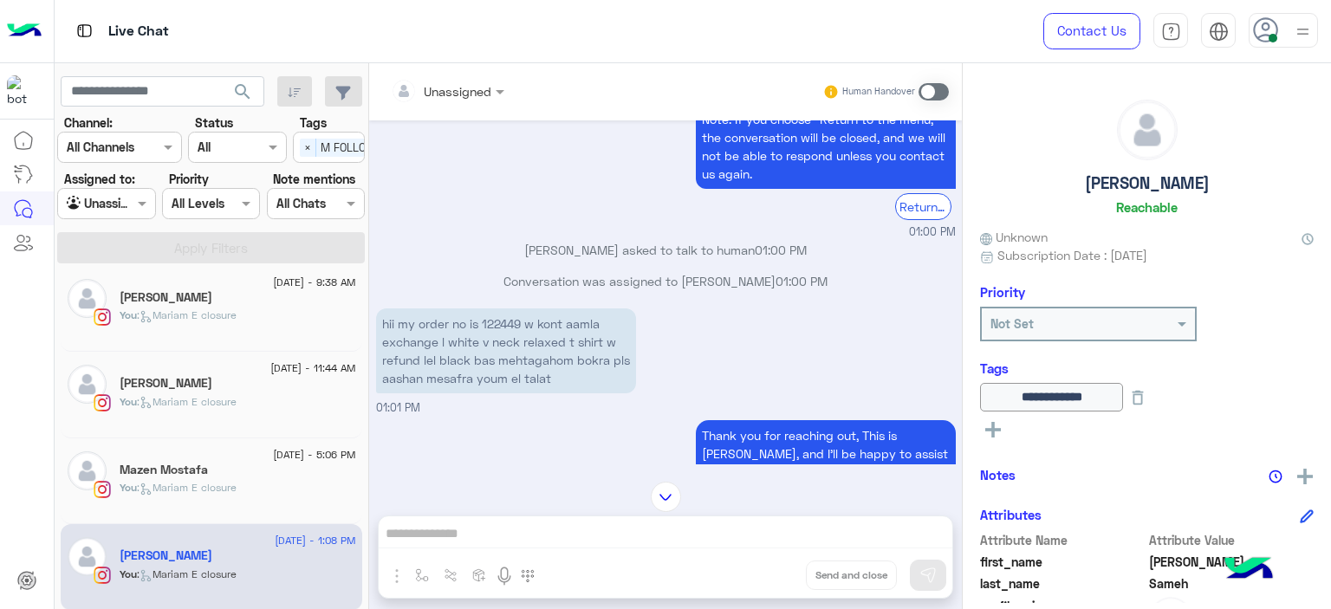
scroll to position [514, 0]
click at [510, 322] on p "hii my order no is 122449 w kont aamla exchange l white v neck relaxed t shirt …" at bounding box center [506, 352] width 260 height 85
click at [509, 322] on p "hii my order no is 122449 w kont aamla exchange l white v neck relaxed t shirt …" at bounding box center [506, 352] width 260 height 85
copy p "122449"
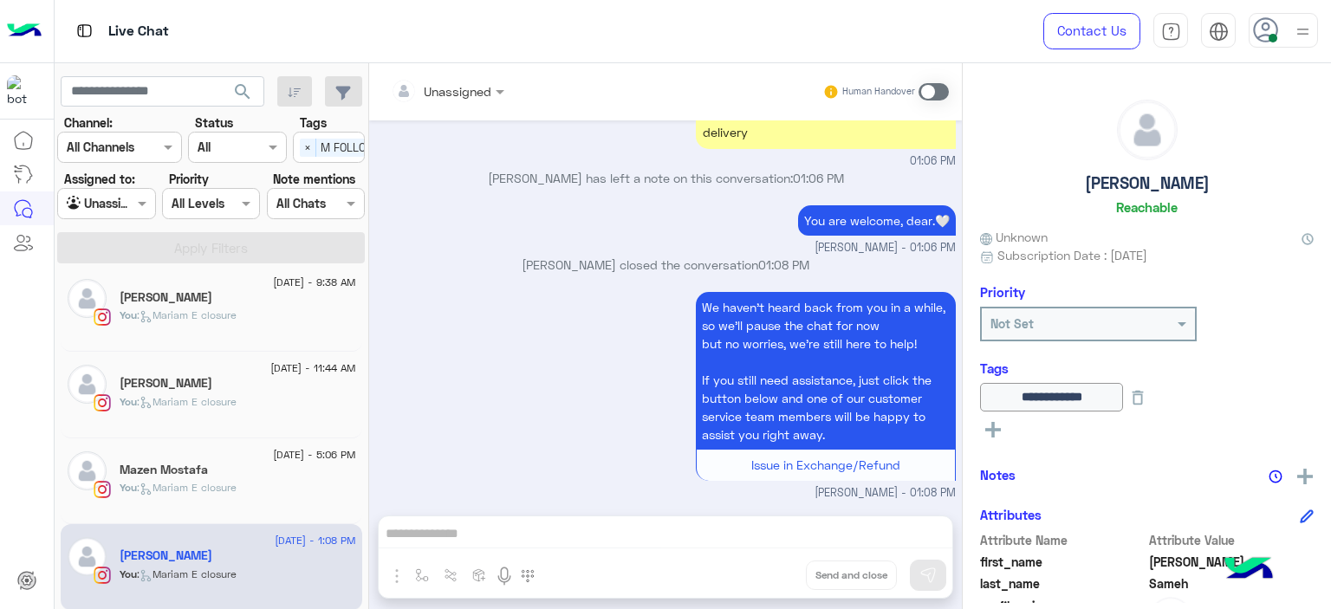
click at [472, 87] on div at bounding box center [447, 91] width 131 height 20
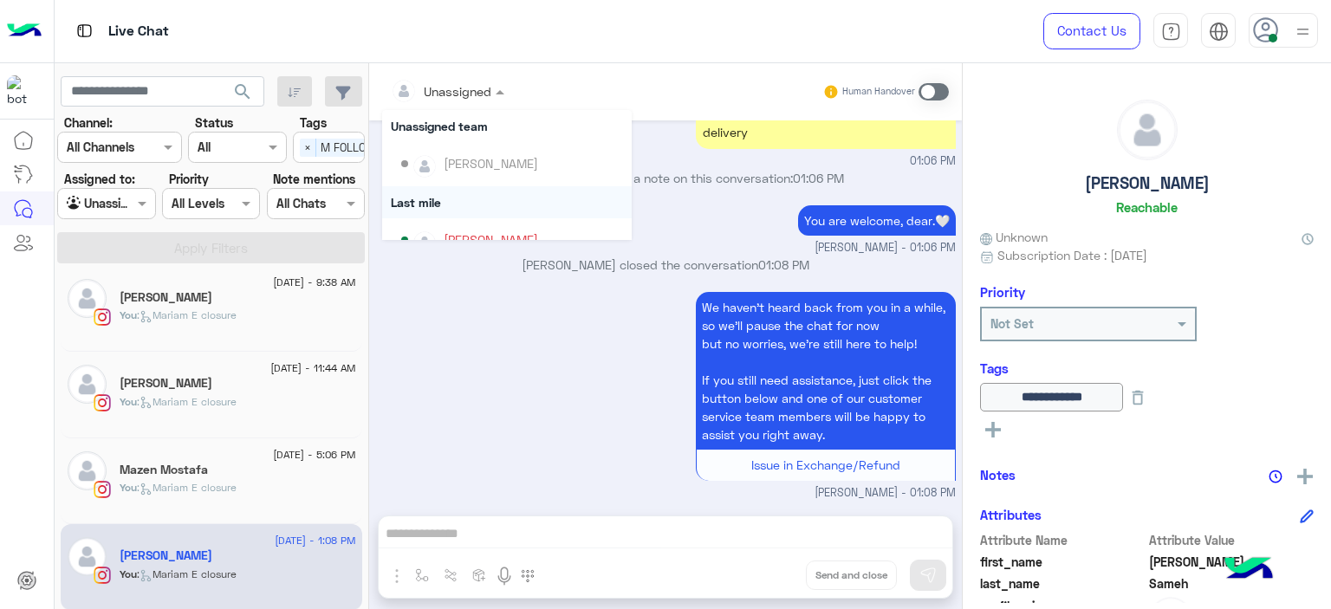
scroll to position [307, 0]
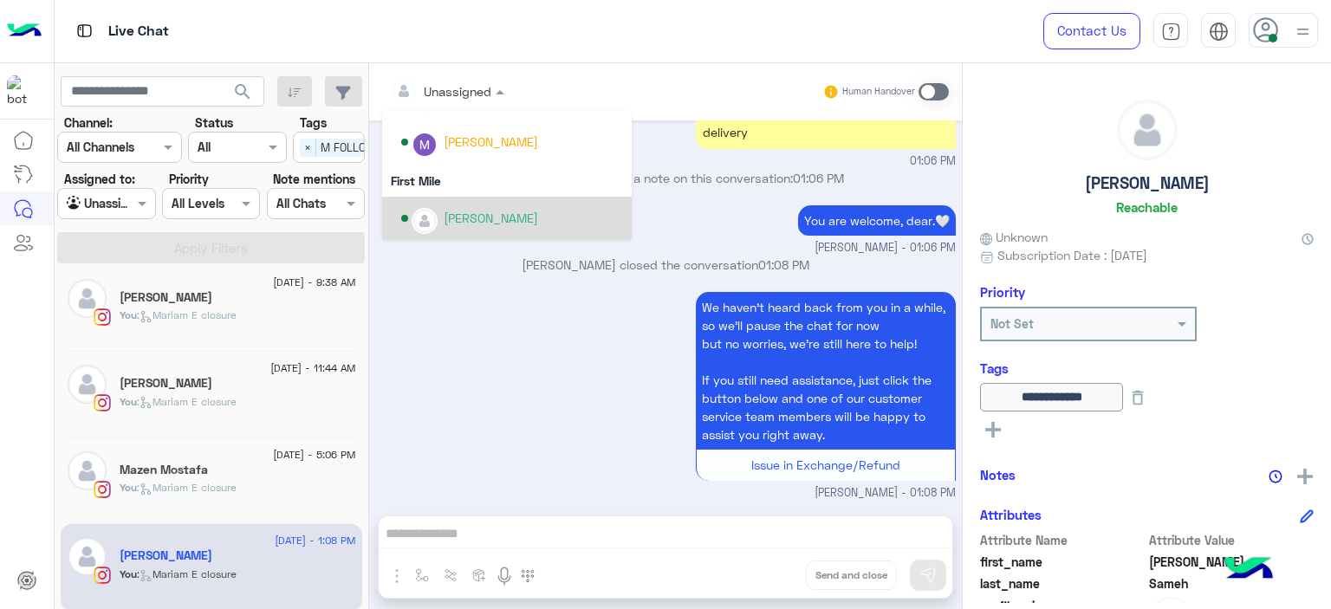
click at [471, 221] on div "[PERSON_NAME]" at bounding box center [491, 218] width 94 height 18
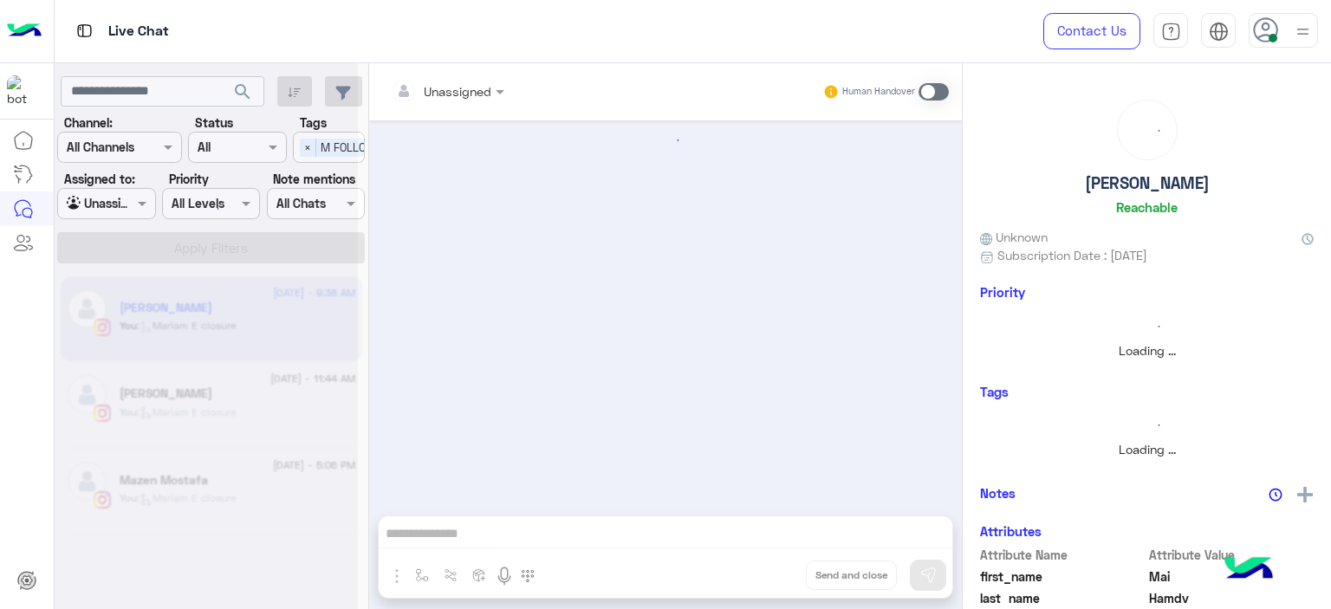
click at [144, 204] on div at bounding box center [206, 311] width 303 height 609
click at [697, 281] on div at bounding box center [665, 309] width 593 height 378
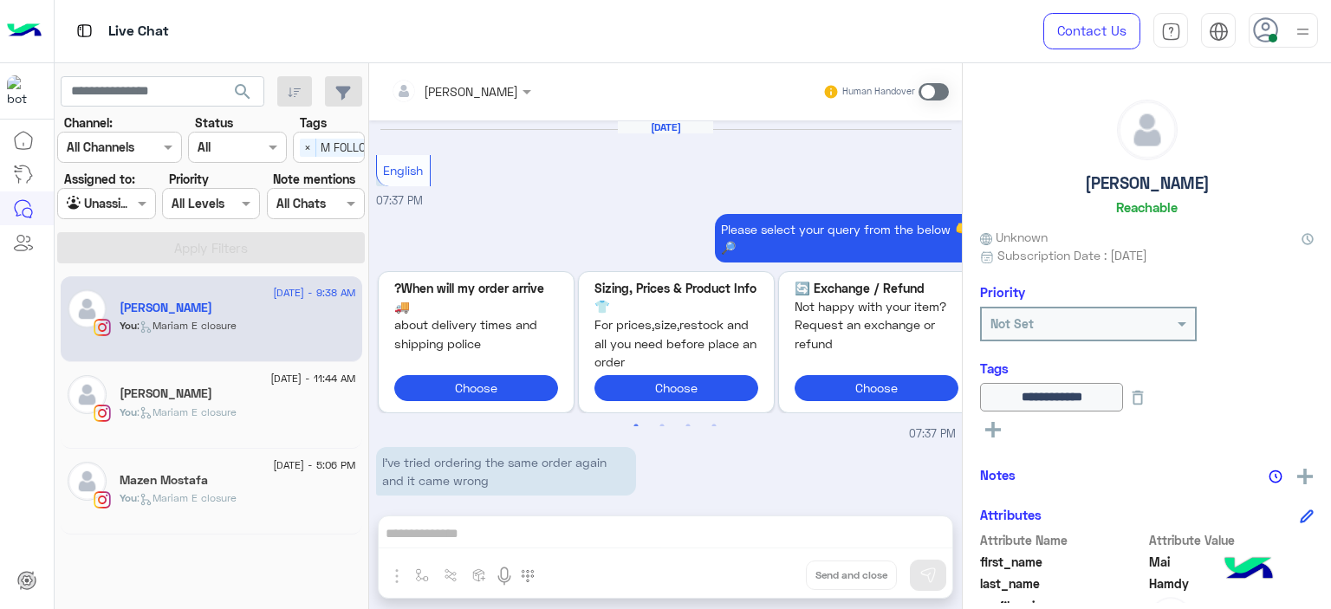
scroll to position [1640, 0]
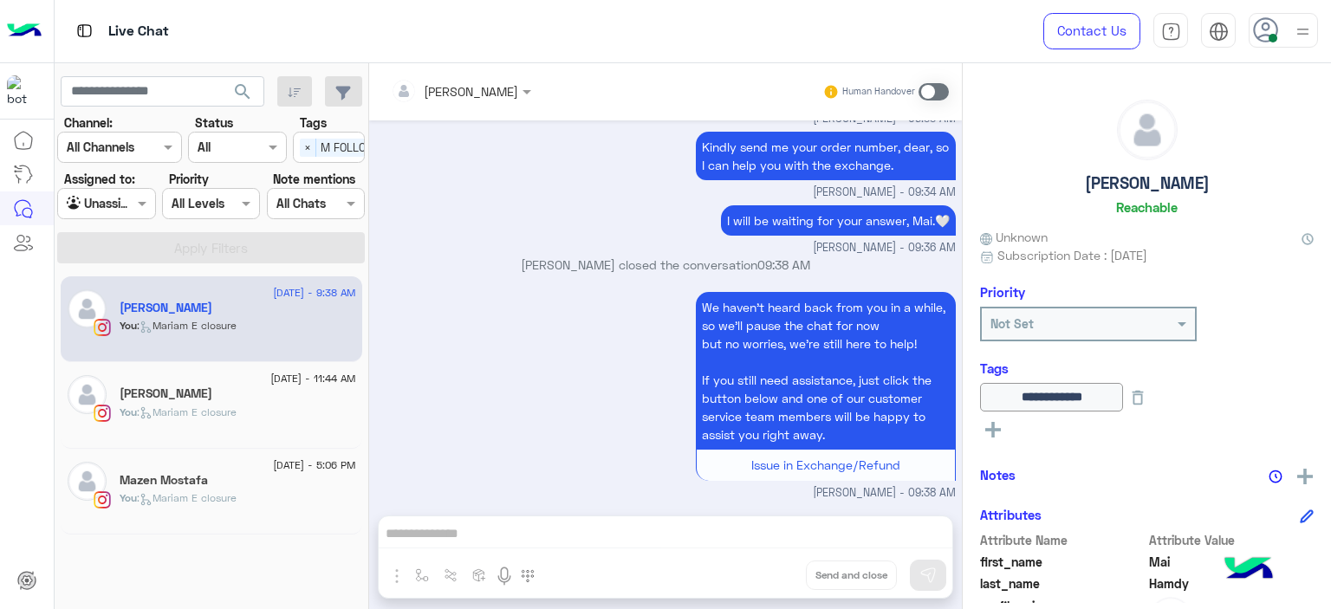
click at [697, 281] on div "Mariam Ahmed closed the conversation 09:38 AM" at bounding box center [666, 271] width 580 height 31
click at [146, 209] on span at bounding box center [144, 203] width 22 height 18
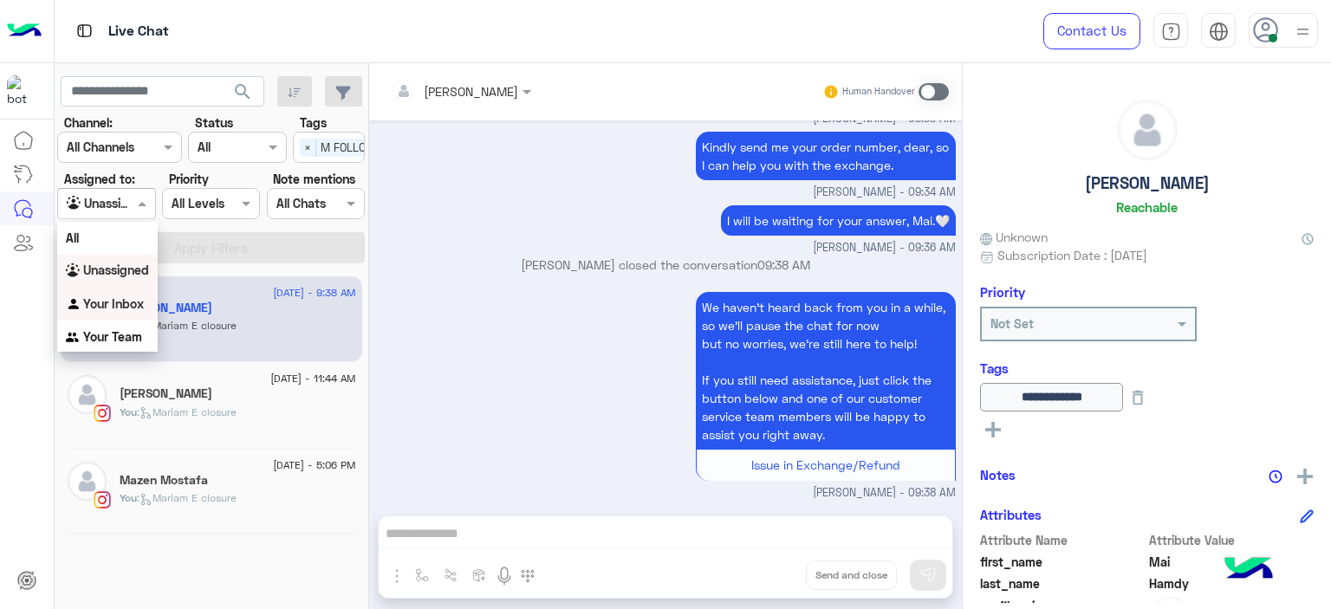
click at [141, 290] on div "Your Inbox" at bounding box center [107, 305] width 101 height 34
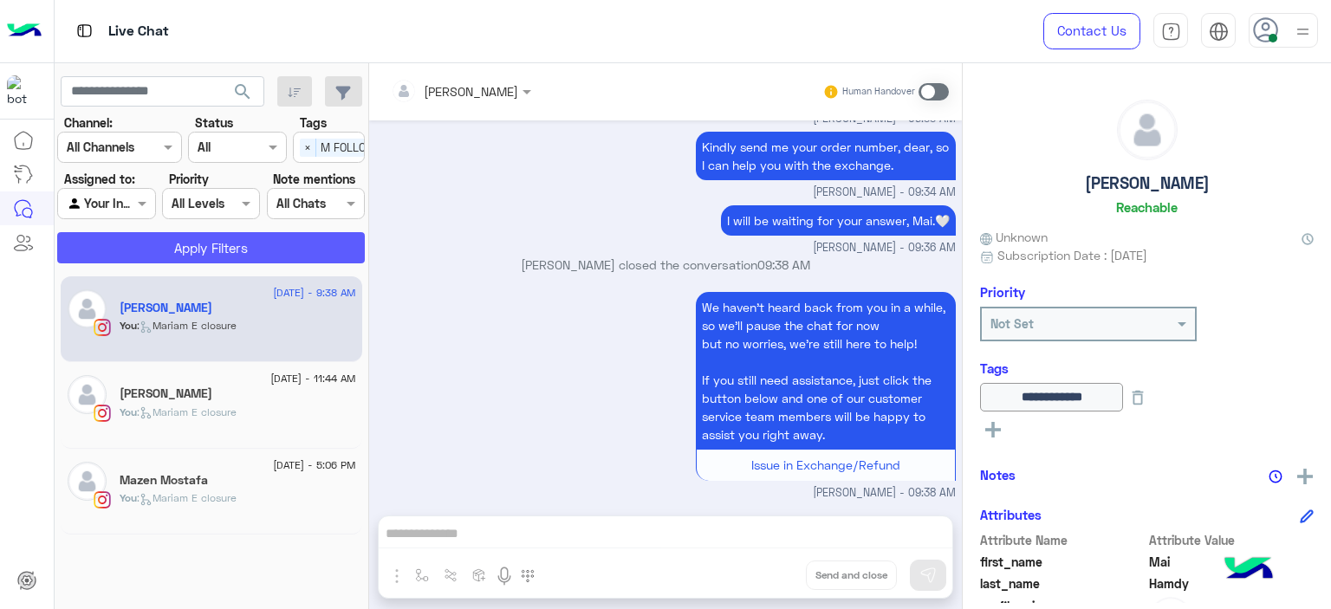
click at [212, 249] on button "Apply Filters" at bounding box center [211, 247] width 308 height 31
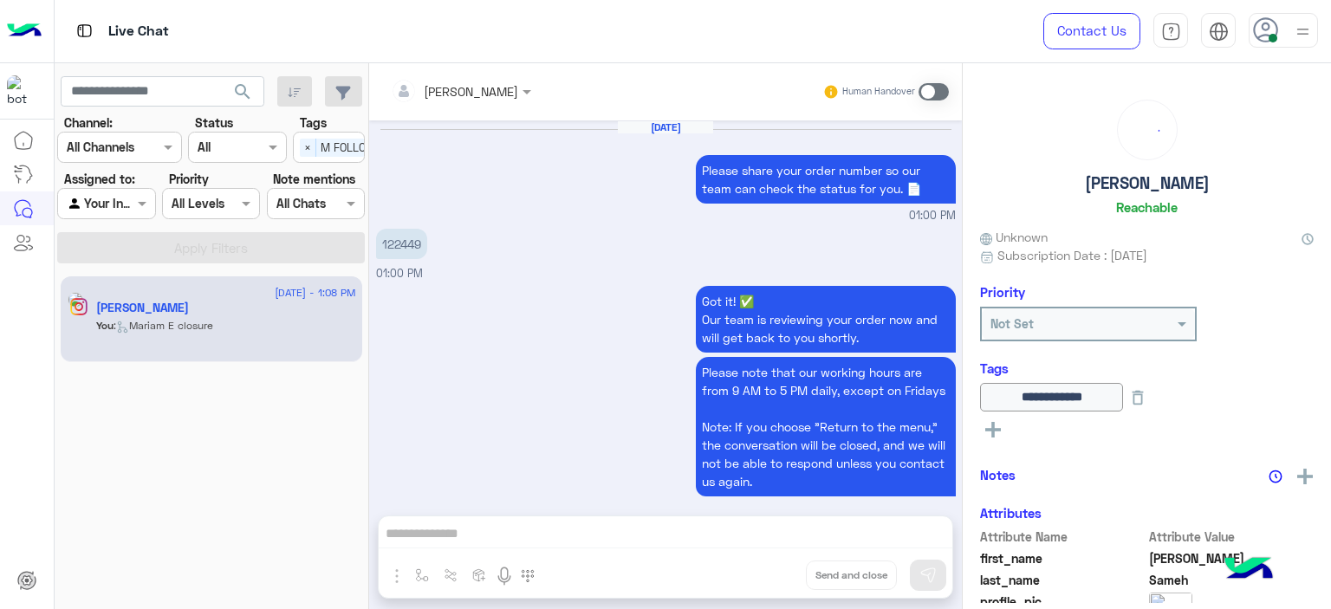
scroll to position [1166, 0]
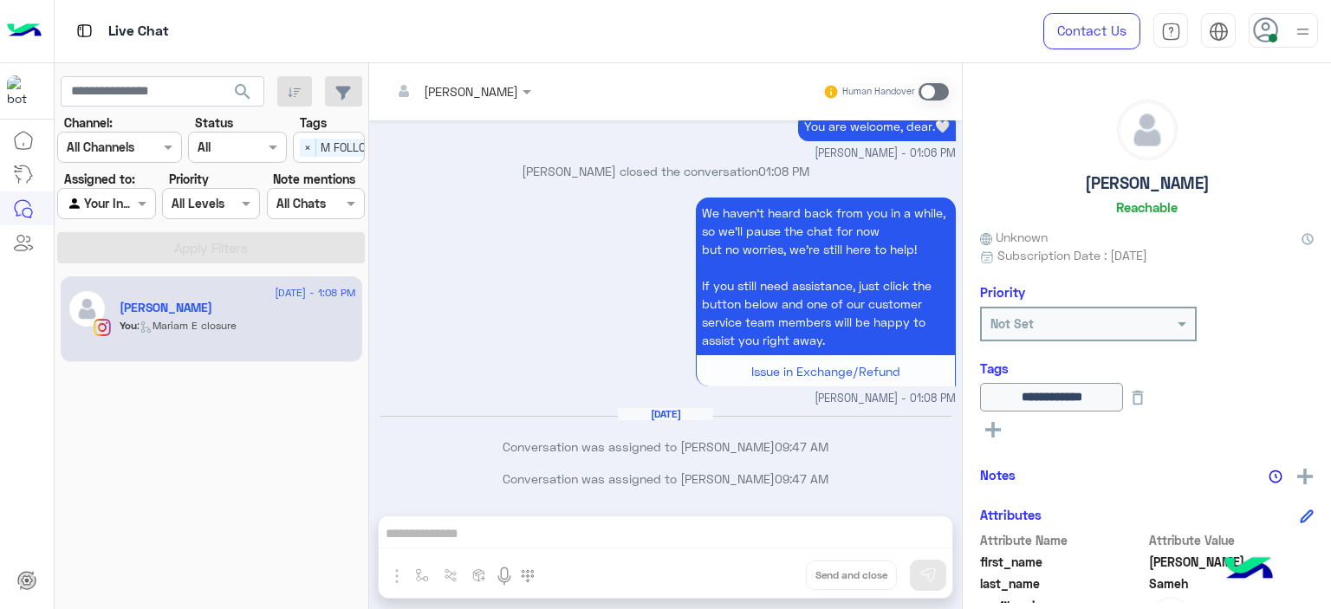
click at [936, 80] on div "Human Handover" at bounding box center [885, 91] width 127 height 31
click at [929, 91] on span at bounding box center [934, 91] width 30 height 17
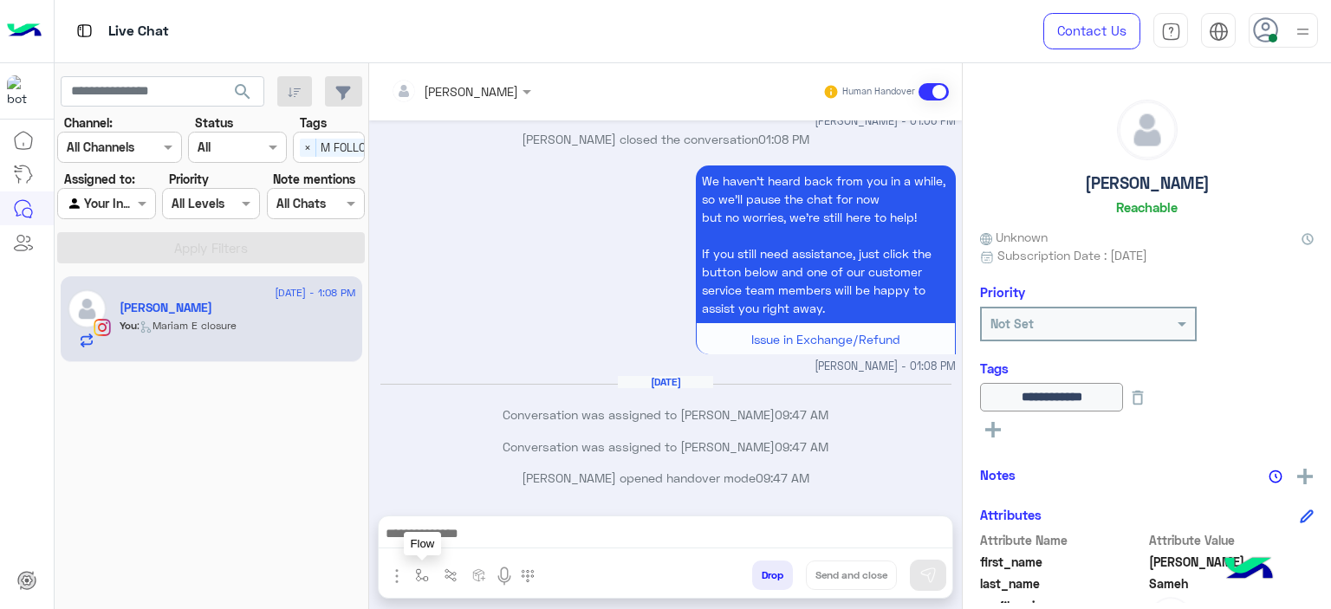
drag, startPoint x: 418, startPoint y: 578, endPoint x: 426, endPoint y: 570, distance: 11.0
click at [419, 578] on img "button" at bounding box center [422, 576] width 14 height 14
click at [437, 543] on input "text" at bounding box center [453, 538] width 71 height 20
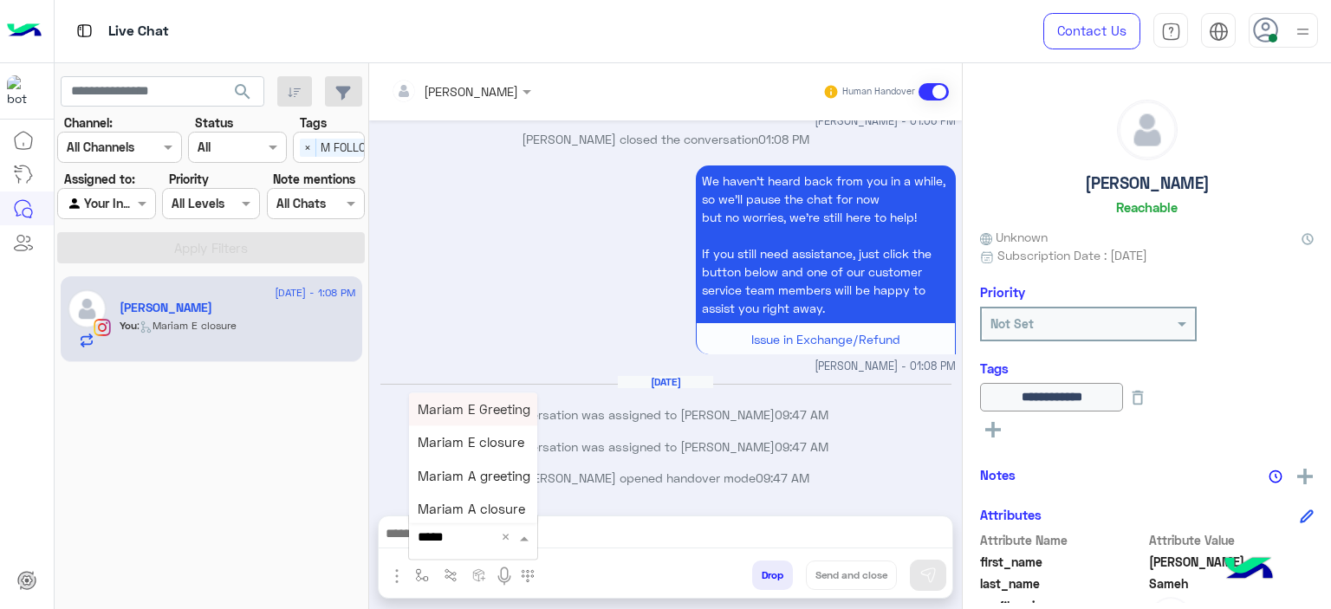
type input "******"
click at [470, 419] on div "Mariam E Greeting" at bounding box center [473, 410] width 128 height 34
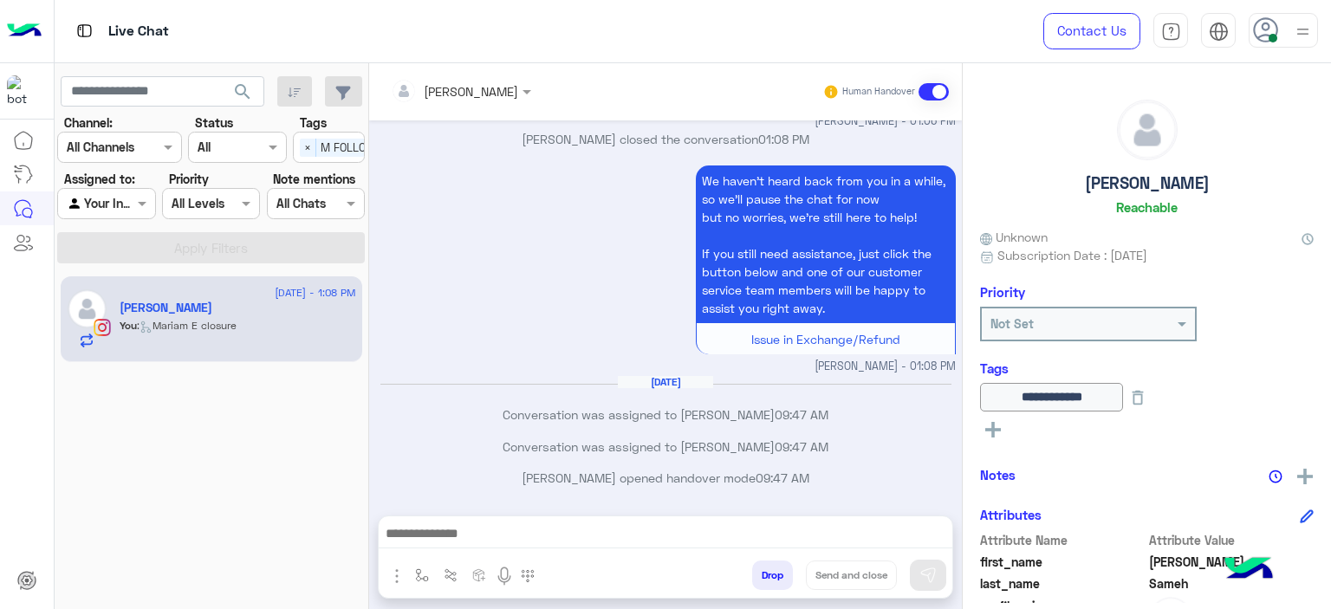
type textarea "**********"
click at [934, 575] on img at bounding box center [927, 575] width 17 height 17
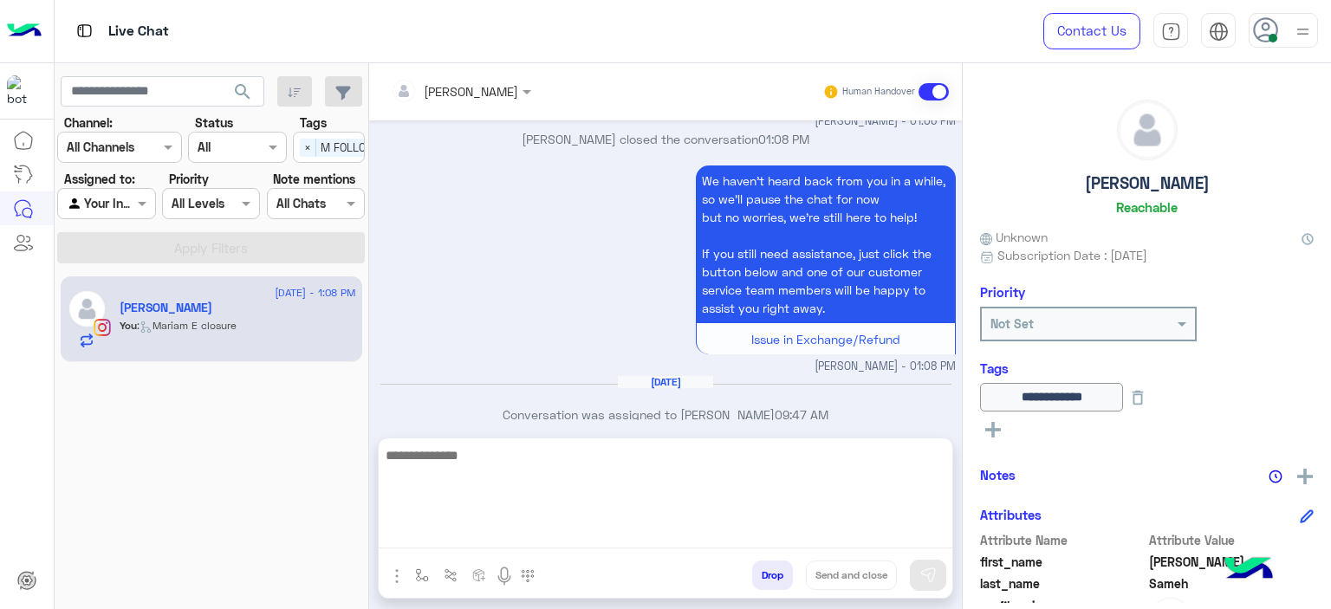
click at [681, 533] on textarea at bounding box center [666, 497] width 574 height 104
type textarea "**********"
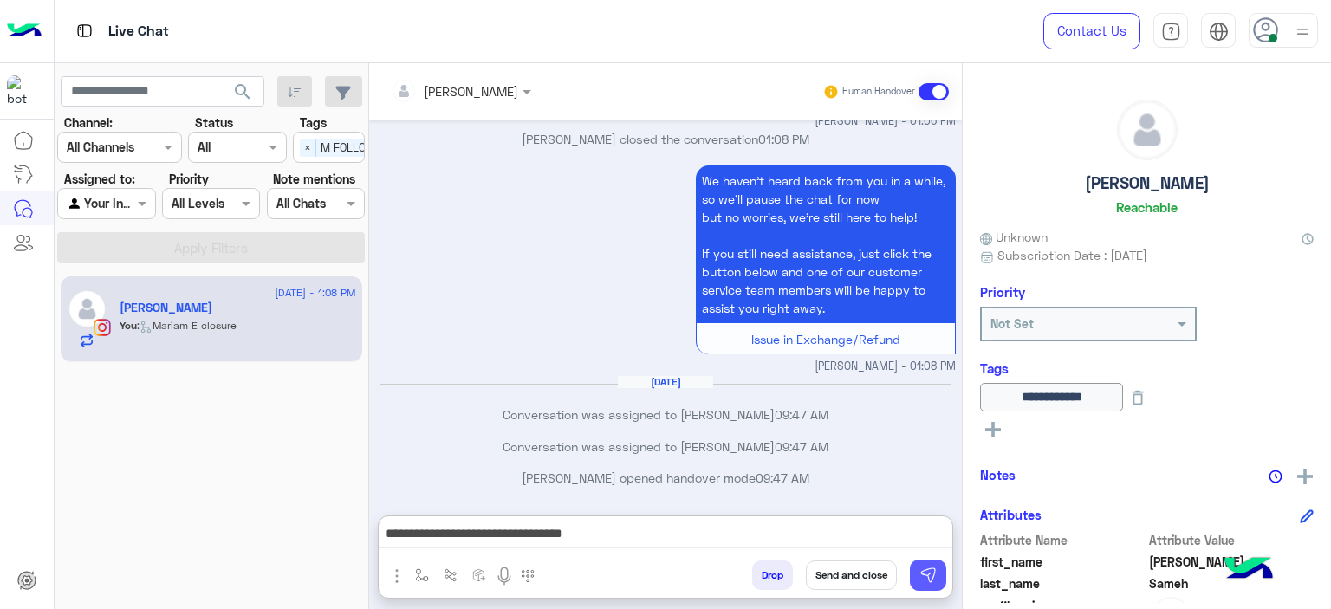
click at [934, 575] on img at bounding box center [927, 575] width 17 height 17
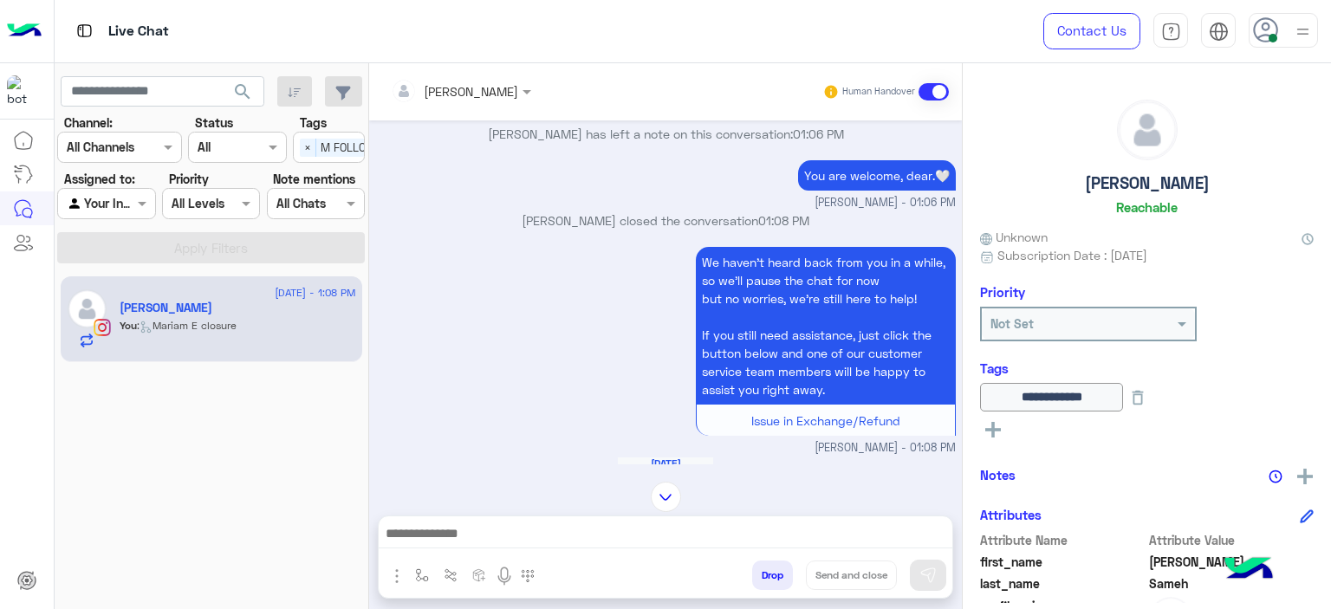
scroll to position [1252, 0]
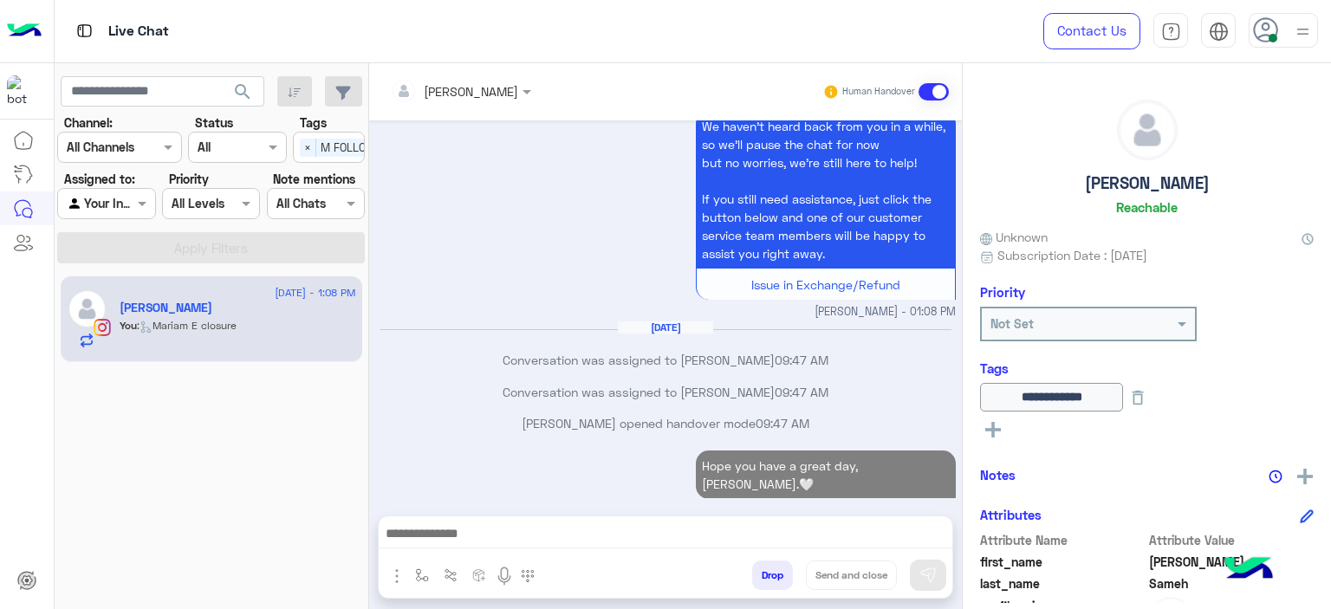
click at [621, 284] on div "We haven’t heard back from you in a while, so we’ll pause the chat for now but …" at bounding box center [666, 214] width 580 height 214
click at [820, 464] on p "Hope you have a great day, [PERSON_NAME].🤍" at bounding box center [826, 475] width 260 height 49
click at [819, 464] on p "Hope you have a great day, [PERSON_NAME].🤍" at bounding box center [826, 475] width 260 height 49
copy p "Hope you have a great day, [PERSON_NAME].🤍"
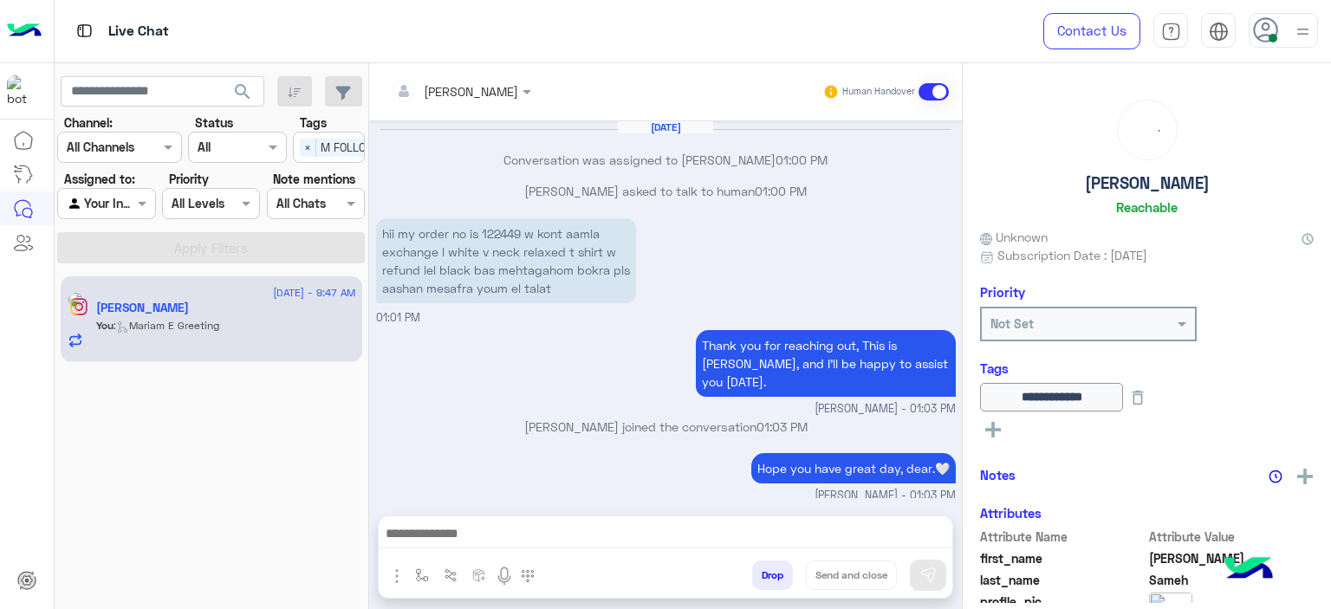
scroll to position [923, 0]
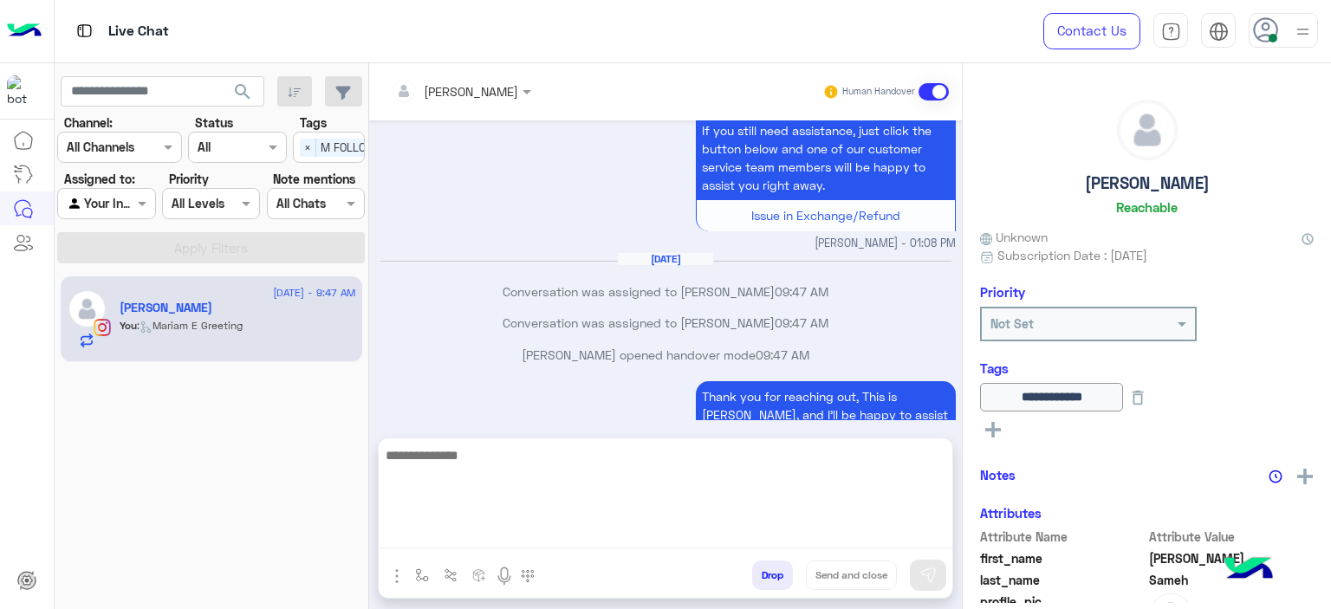
click at [575, 524] on textarea at bounding box center [666, 497] width 574 height 104
paste textarea "**********"
type textarea "**********"
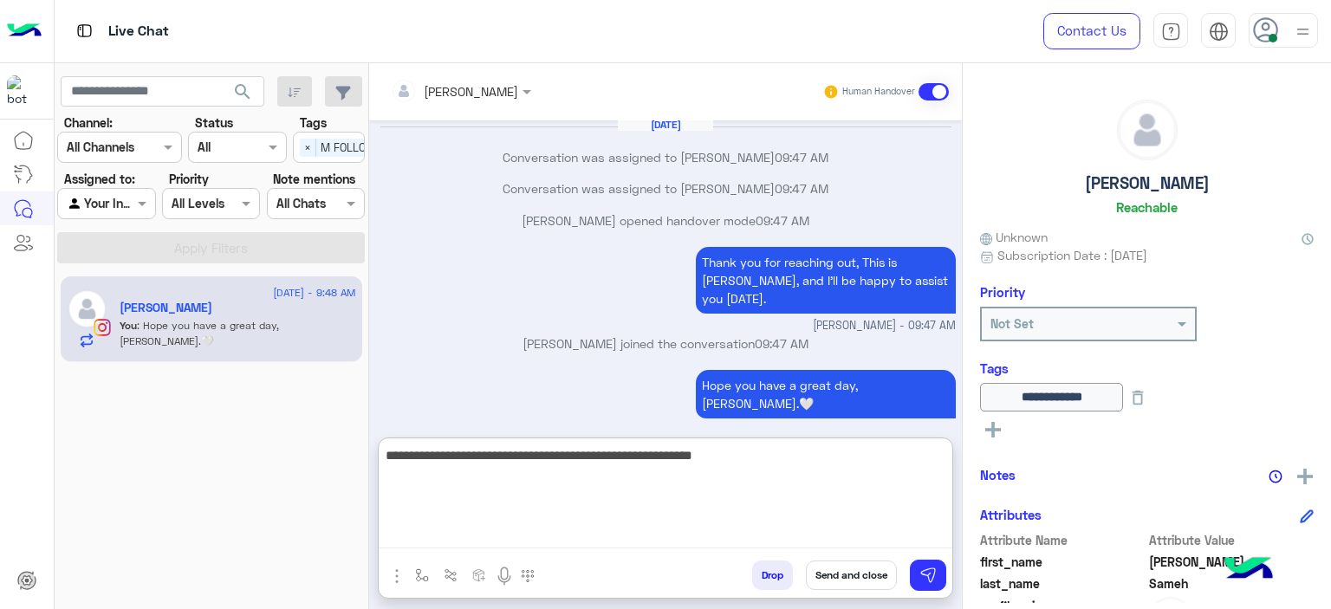
click at [722, 467] on textarea "**********" at bounding box center [666, 497] width 574 height 104
click at [721, 465] on textarea "**********" at bounding box center [666, 497] width 574 height 104
click at [721, 464] on textarea "**********" at bounding box center [666, 497] width 574 height 104
type textarea "**********"
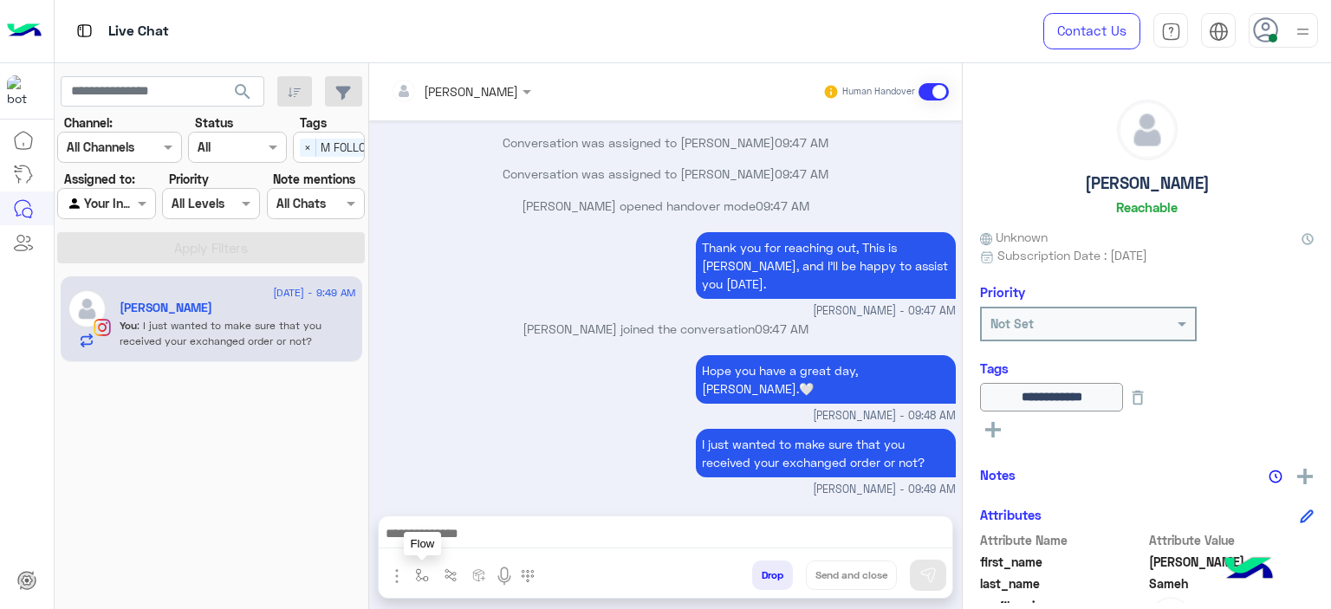
click at [416, 574] on img "button" at bounding box center [422, 576] width 14 height 14
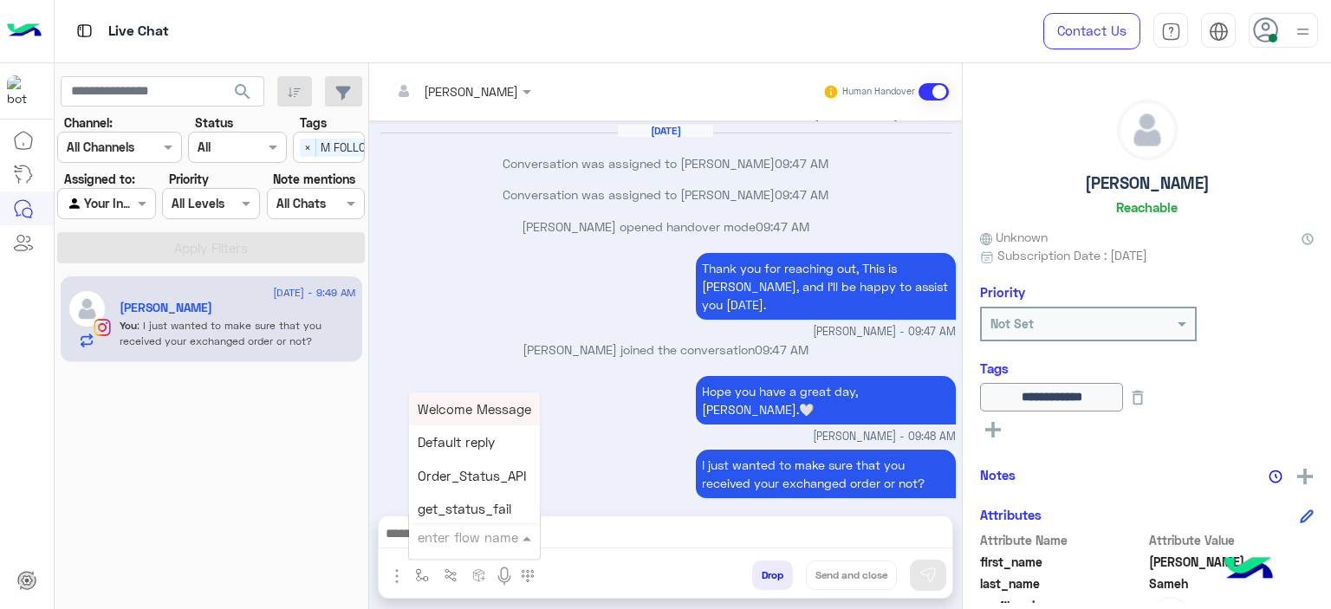
click at [447, 536] on input "text" at bounding box center [453, 538] width 71 height 20
type input "******"
click at [474, 442] on span "Mariam E closure" at bounding box center [471, 443] width 107 height 16
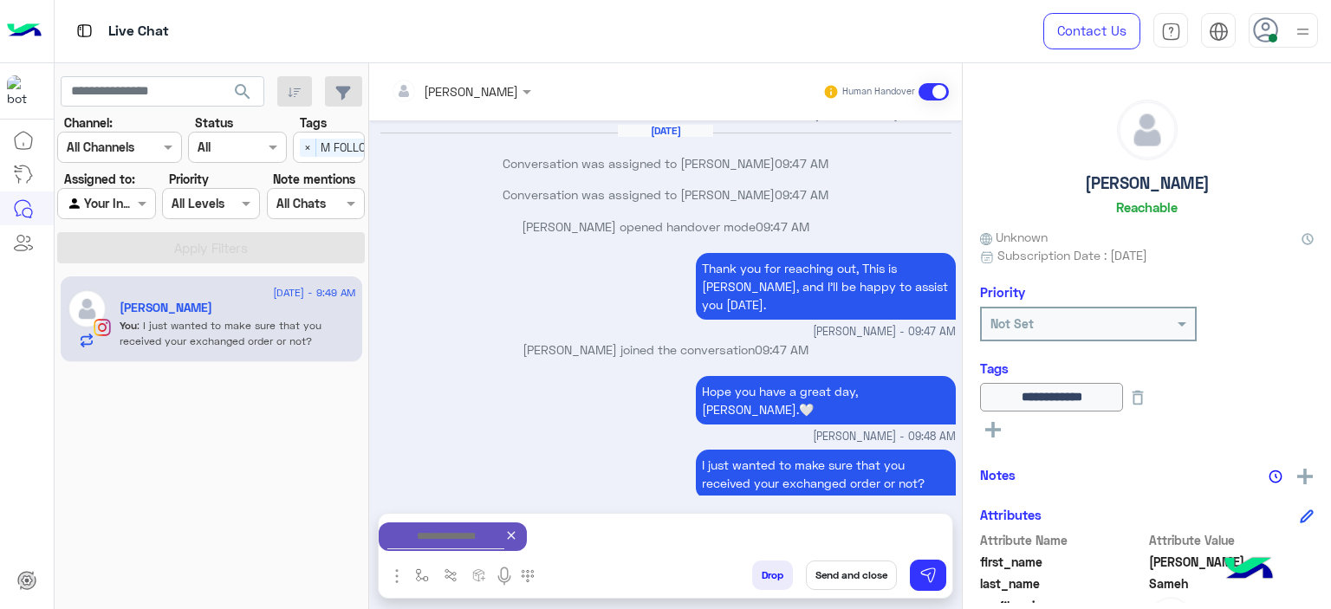
type textarea "**********"
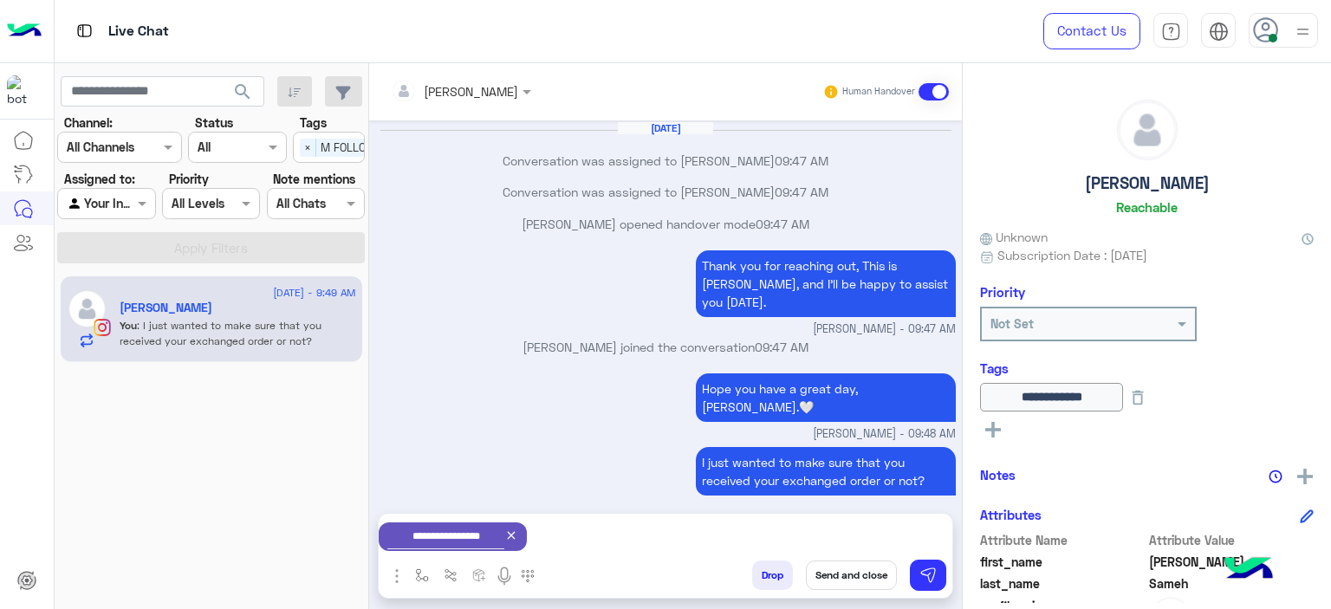
click at [860, 579] on button "Send and close" at bounding box center [851, 575] width 91 height 29
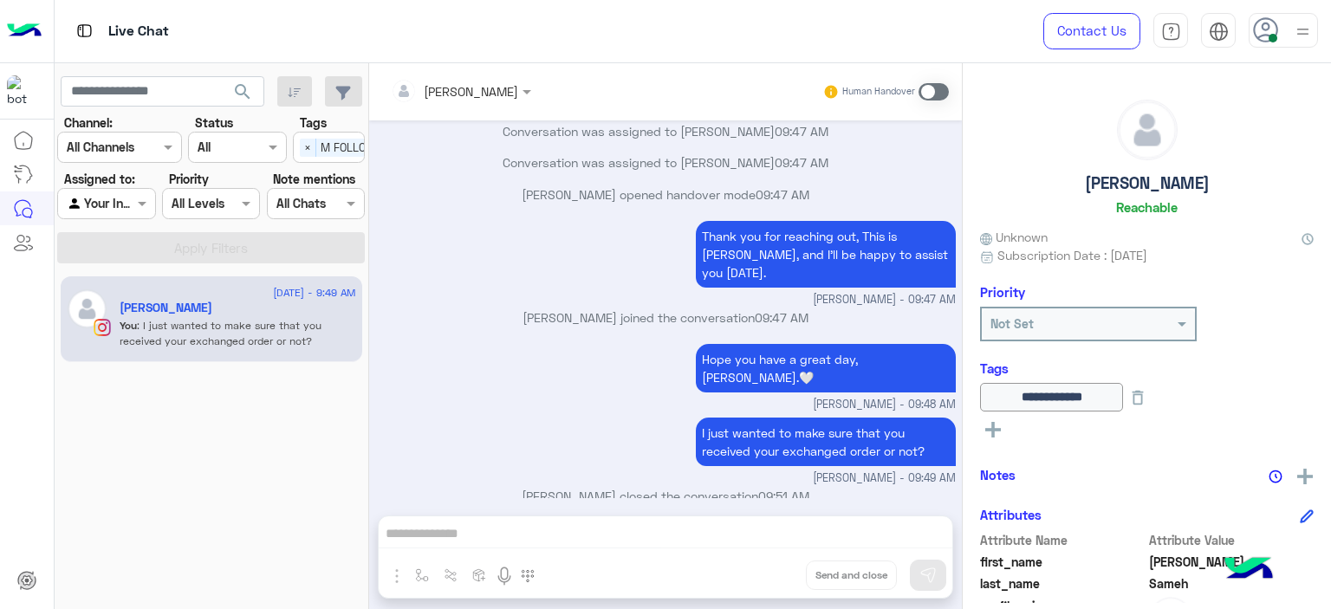
scroll to position [1296, 0]
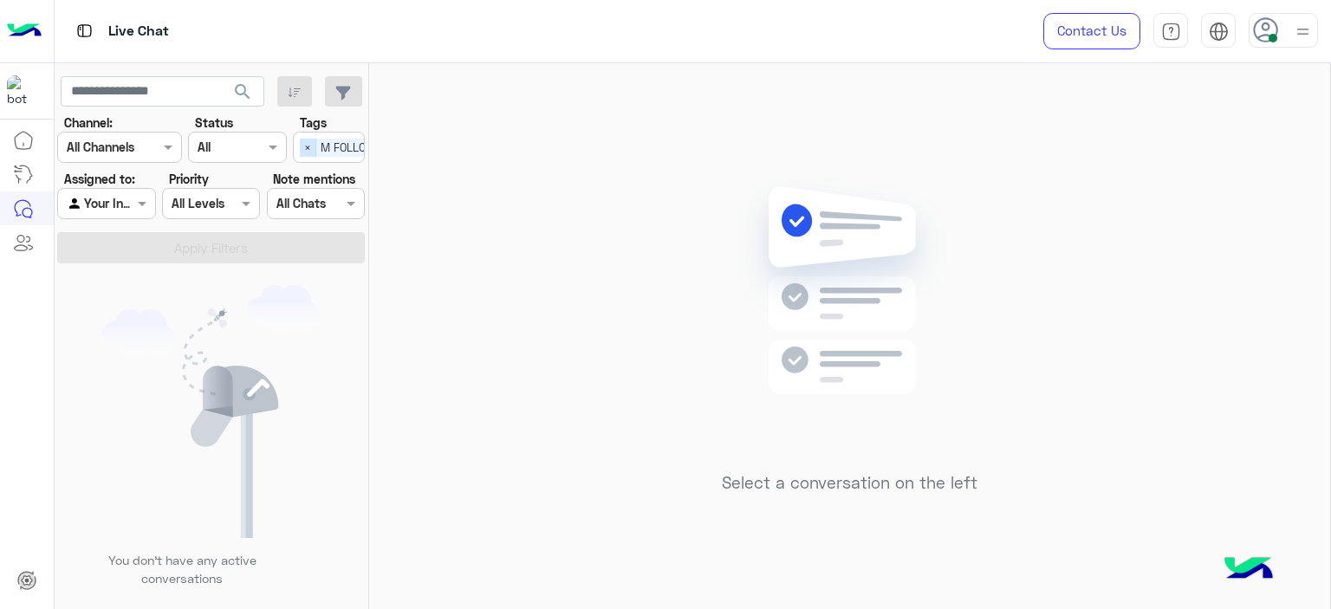
click at [306, 145] on span "×" at bounding box center [308, 148] width 16 height 18
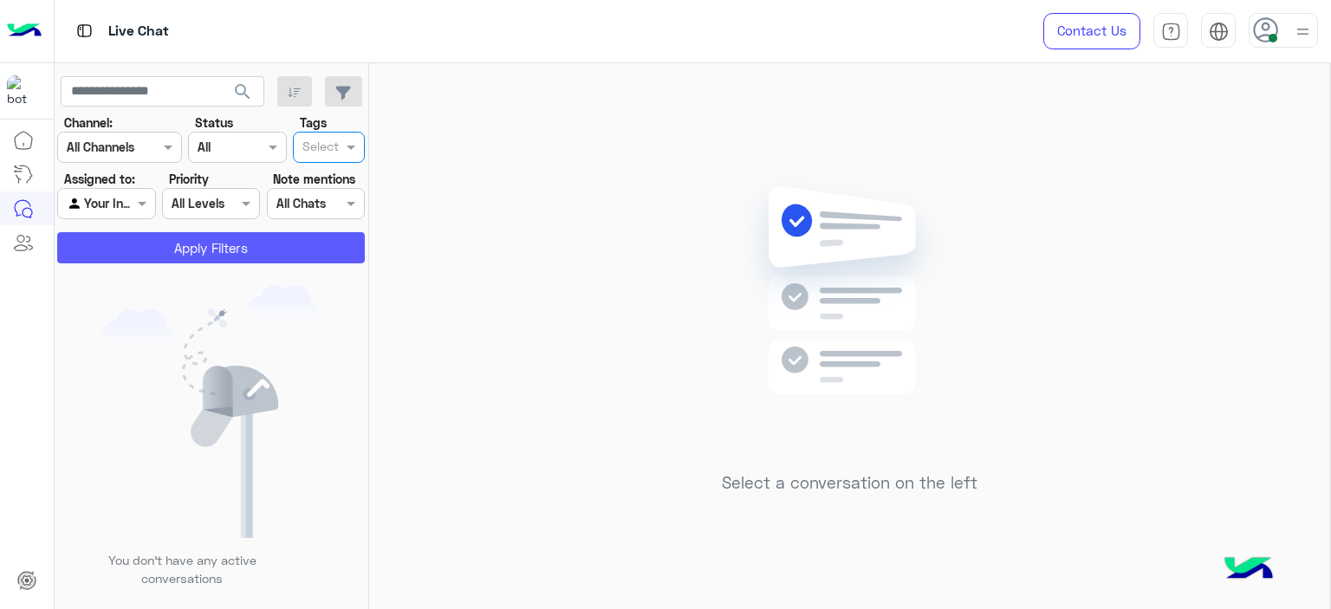
click at [267, 245] on button "Apply Filters" at bounding box center [211, 247] width 308 height 31
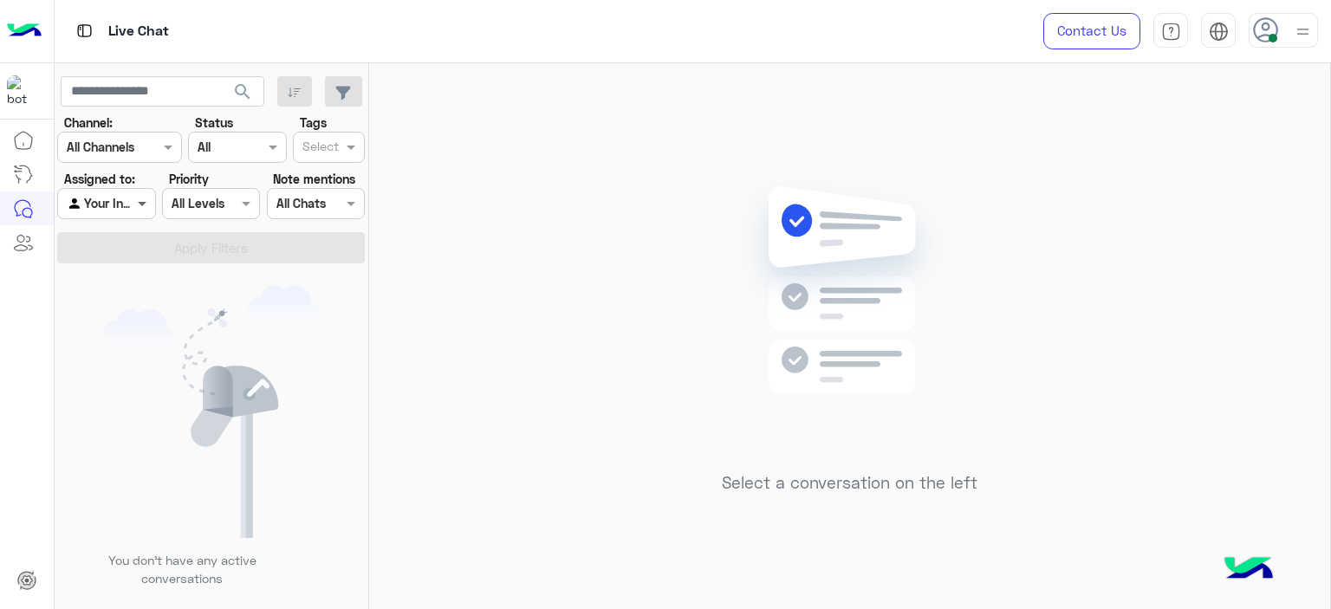
click at [139, 205] on span at bounding box center [144, 203] width 22 height 18
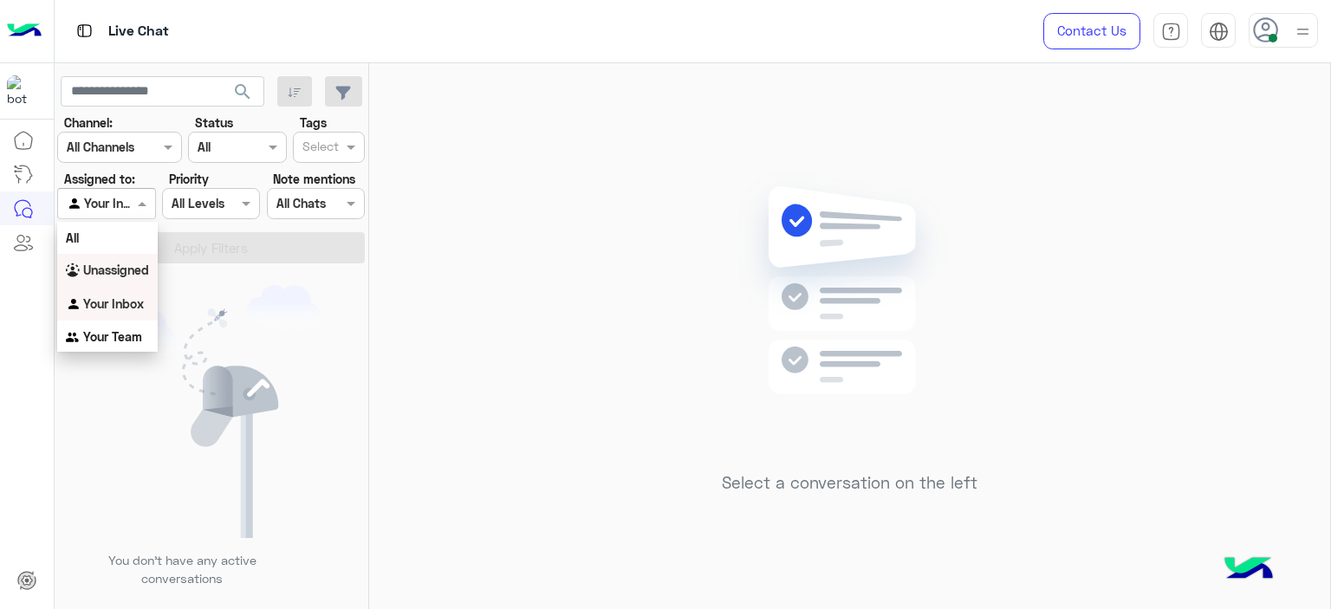
click at [138, 269] on b "Unassigned" at bounding box center [116, 270] width 66 height 15
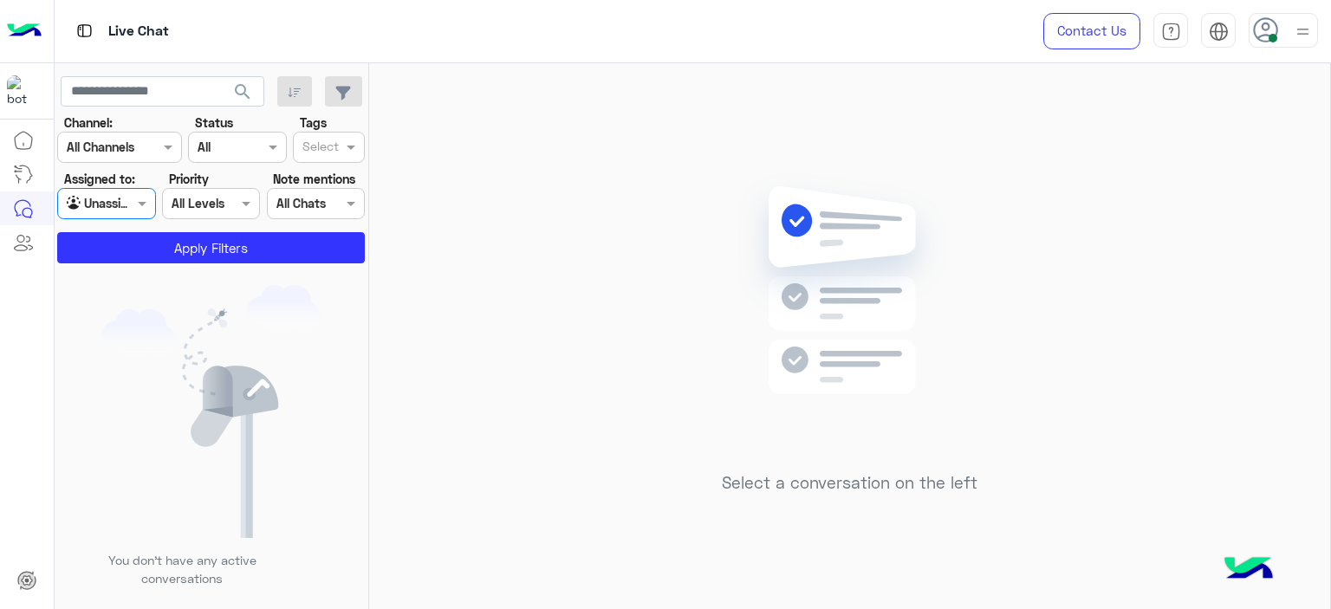
click at [340, 156] on div at bounding box center [321, 149] width 42 height 23
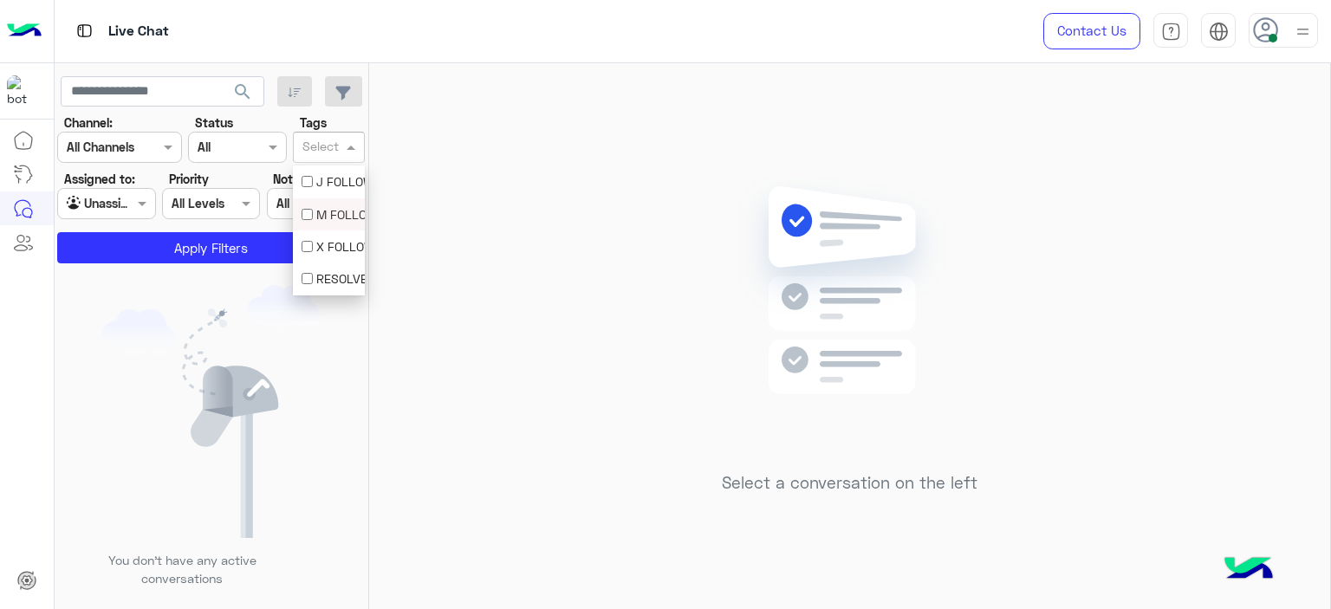
click at [344, 210] on div "M FOLLOW UP" at bounding box center [329, 214] width 55 height 18
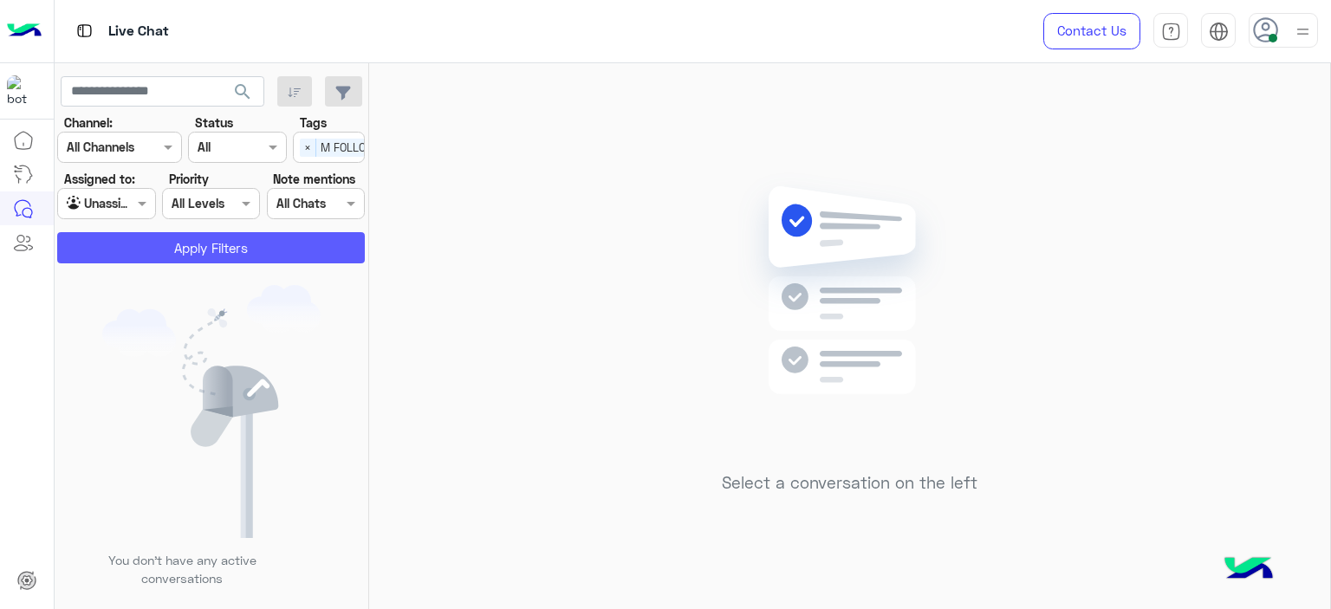
click at [310, 245] on button "Apply Filters" at bounding box center [211, 247] width 308 height 31
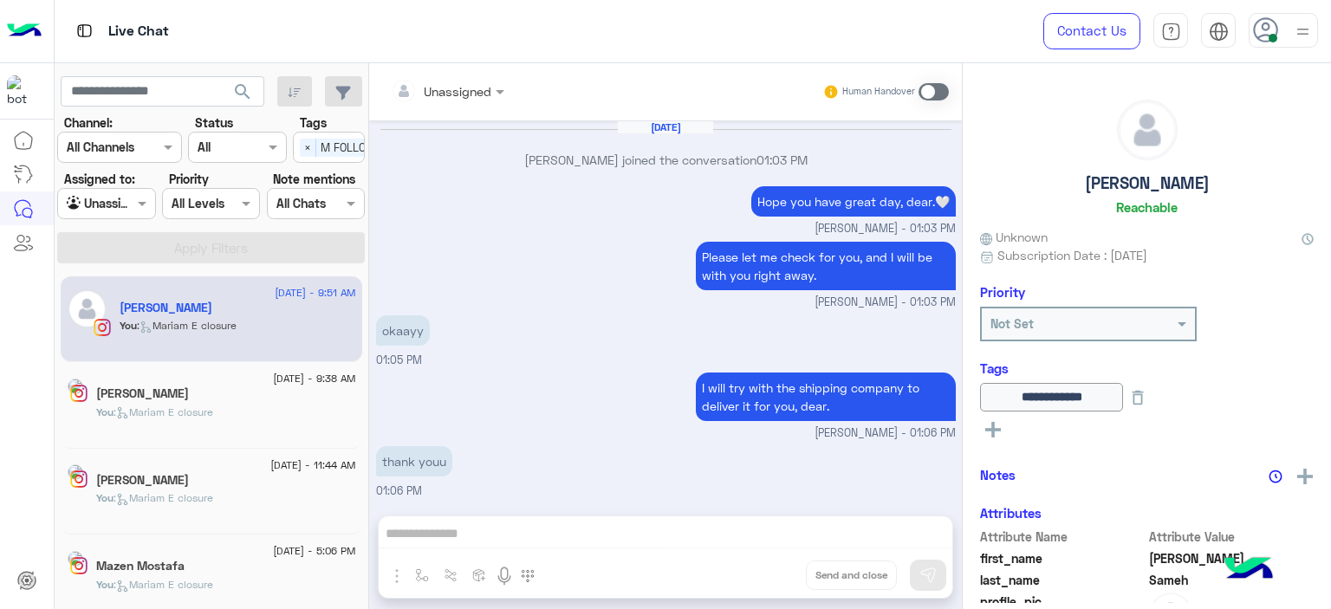
scroll to position [1030, 0]
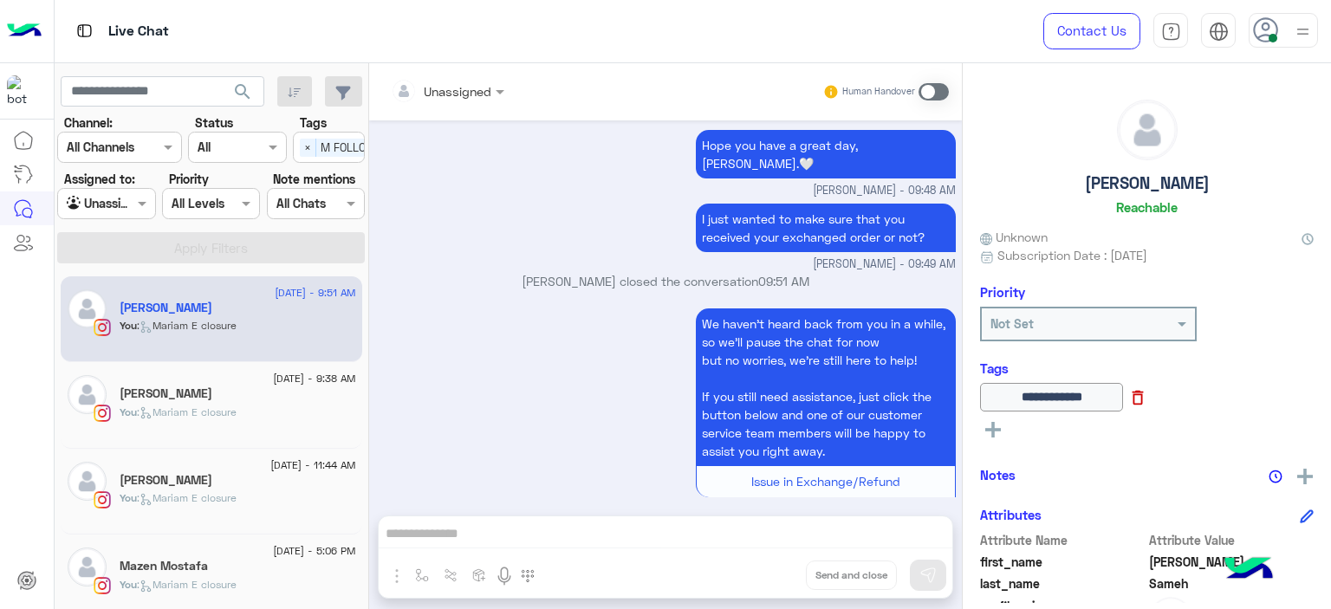
click at [1147, 395] on icon at bounding box center [1137, 397] width 19 height 19
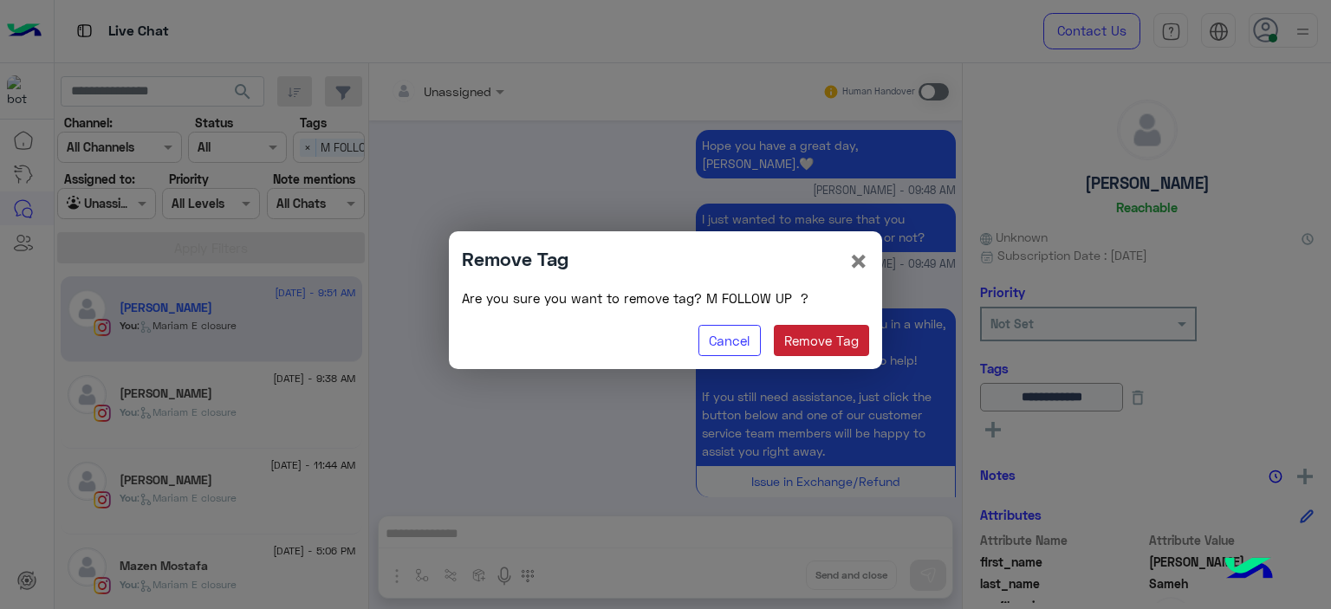
drag, startPoint x: 832, startPoint y: 338, endPoint x: 880, endPoint y: 351, distance: 50.2
click at [835, 338] on button "Remove Tag" at bounding box center [822, 340] width 96 height 31
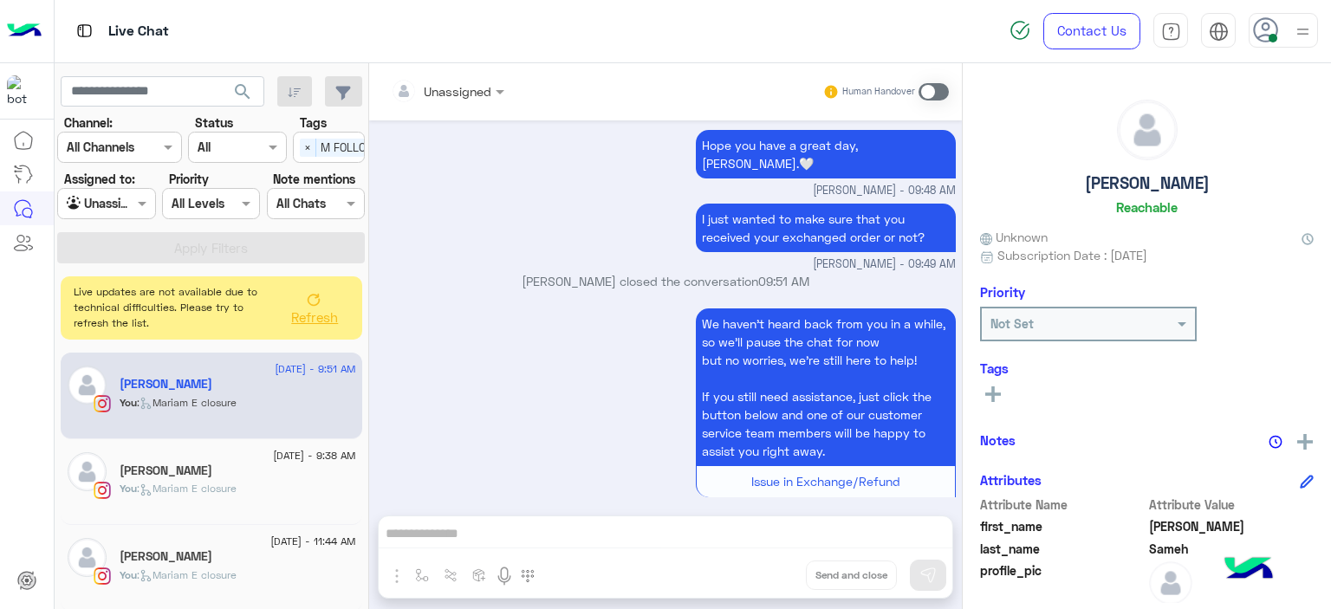
click at [995, 399] on icon at bounding box center [993, 395] width 16 height 16
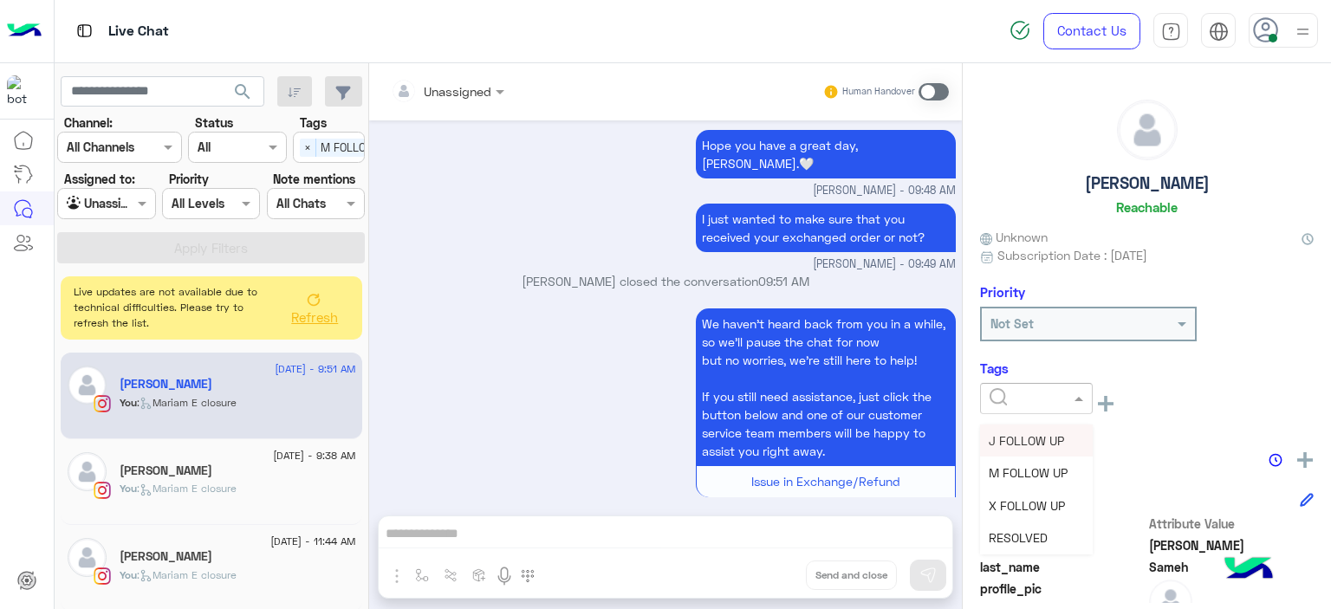
click at [1020, 394] on input "text" at bounding box center [1016, 399] width 53 height 18
click at [1015, 535] on span "RESOLVED" at bounding box center [1018, 537] width 59 height 15
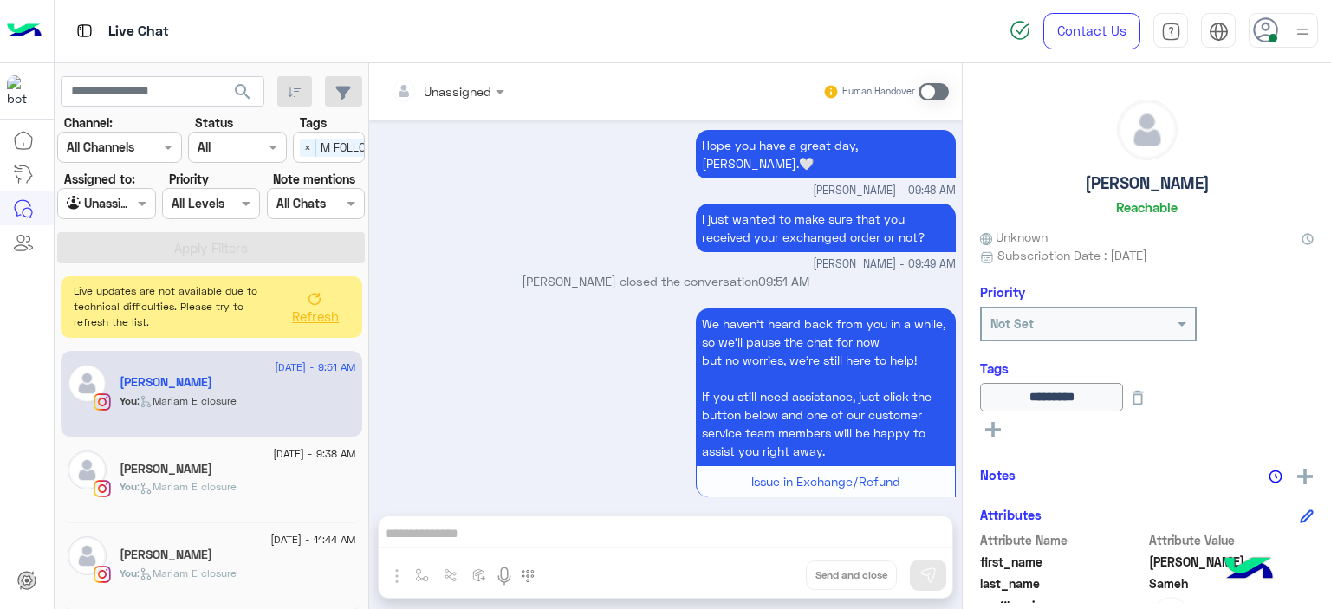
click at [319, 303] on icon at bounding box center [315, 299] width 14 height 14
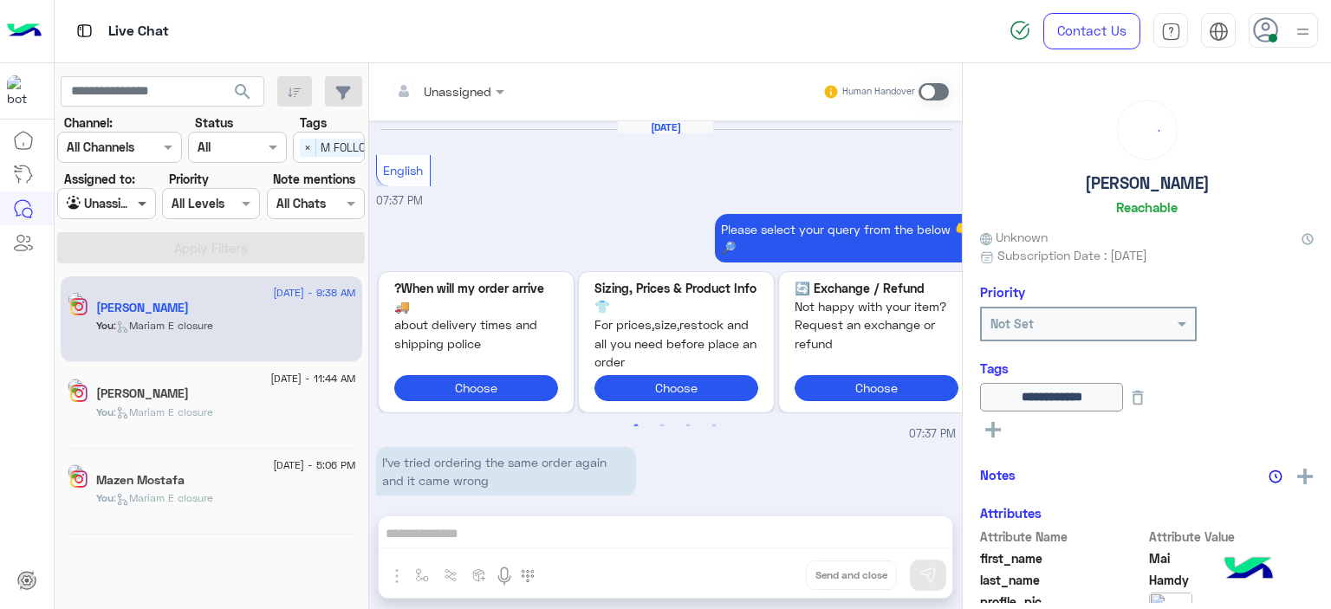
scroll to position [1640, 0]
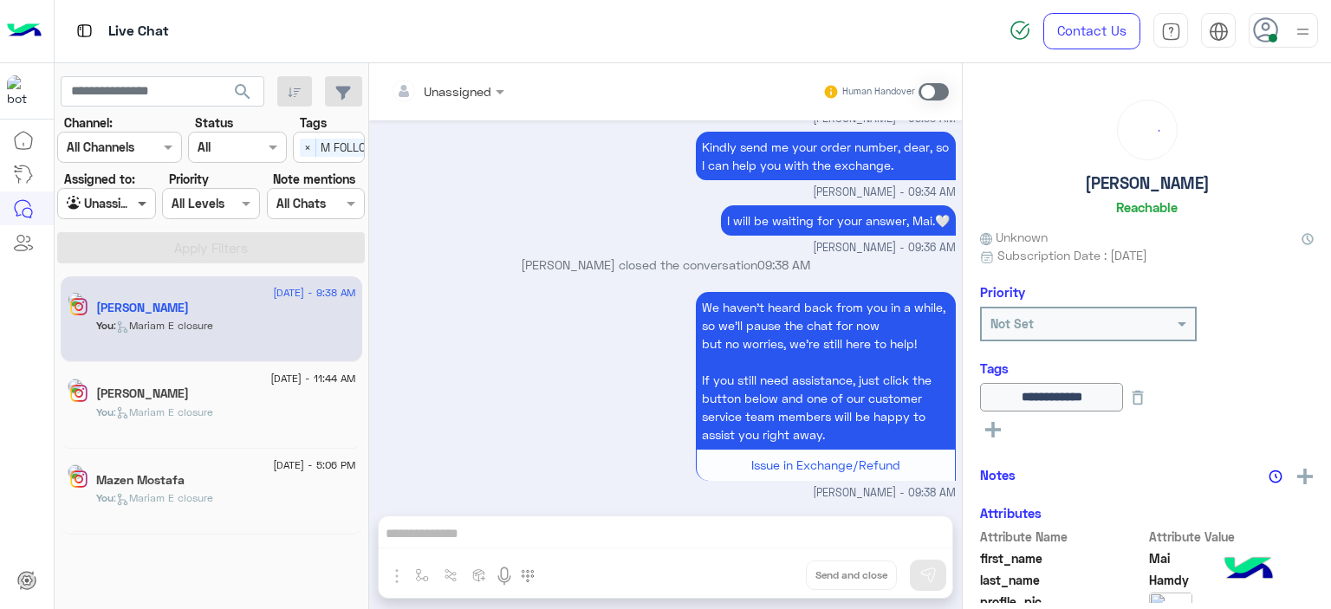
click at [148, 207] on span at bounding box center [144, 203] width 22 height 18
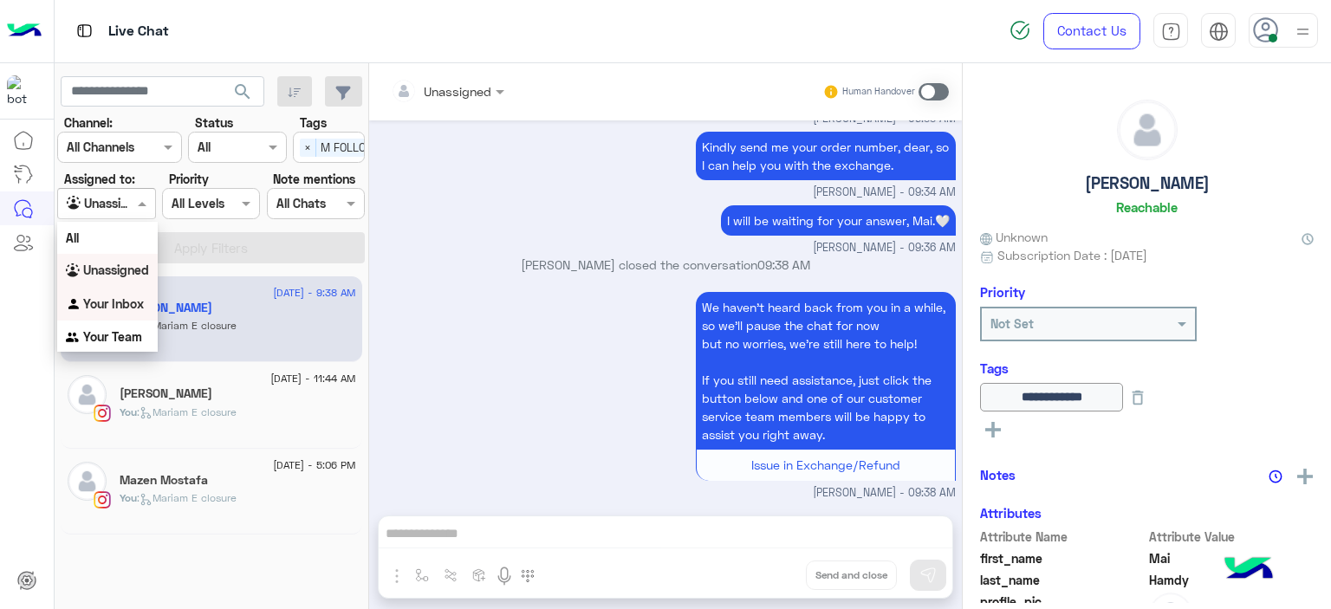
click at [132, 296] on b "Your Inbox" at bounding box center [113, 303] width 61 height 15
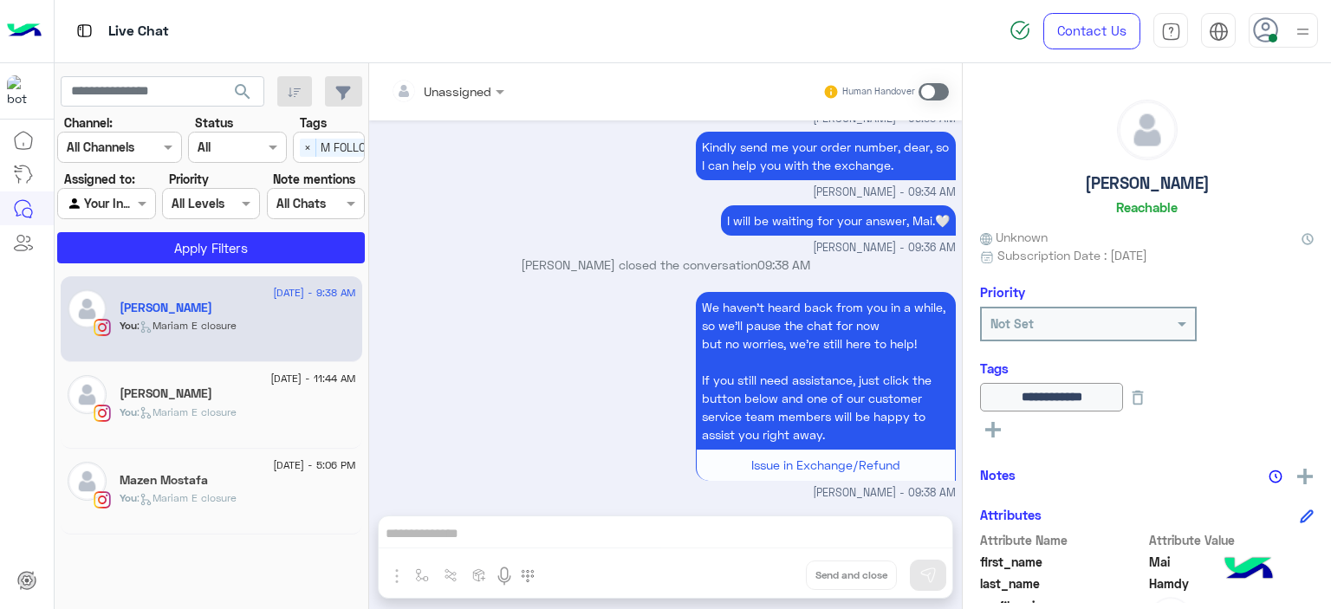
click at [280, 410] on div "You : [PERSON_NAME] closure" at bounding box center [238, 420] width 237 height 30
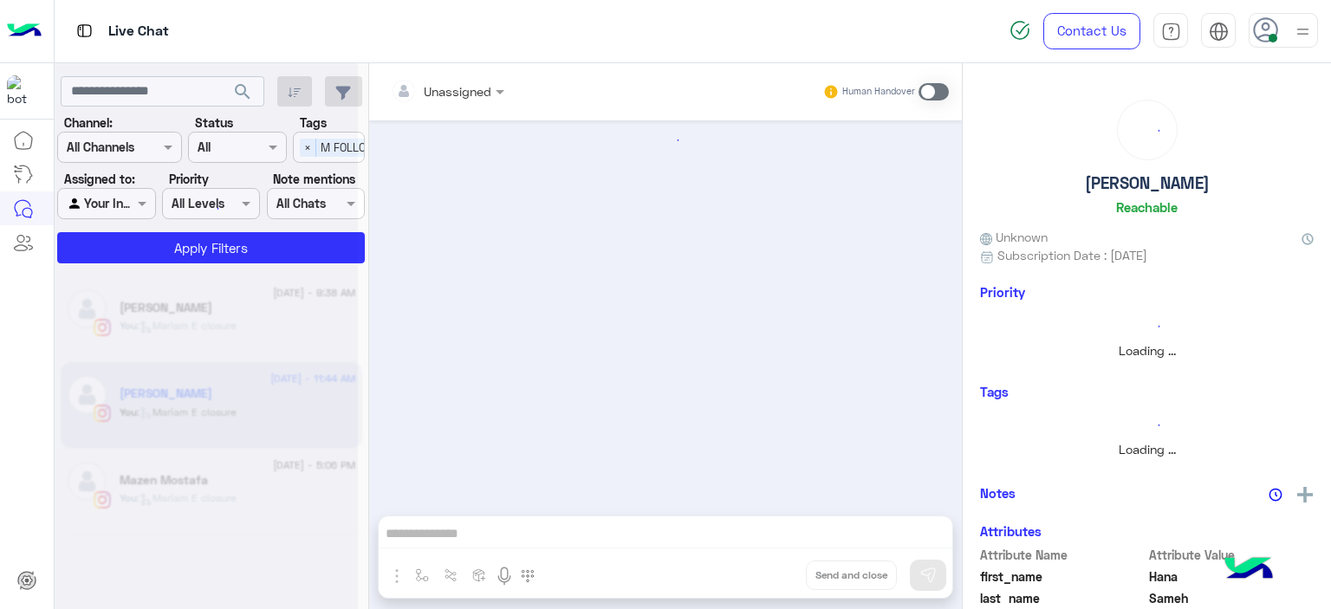
scroll to position [1197, 0]
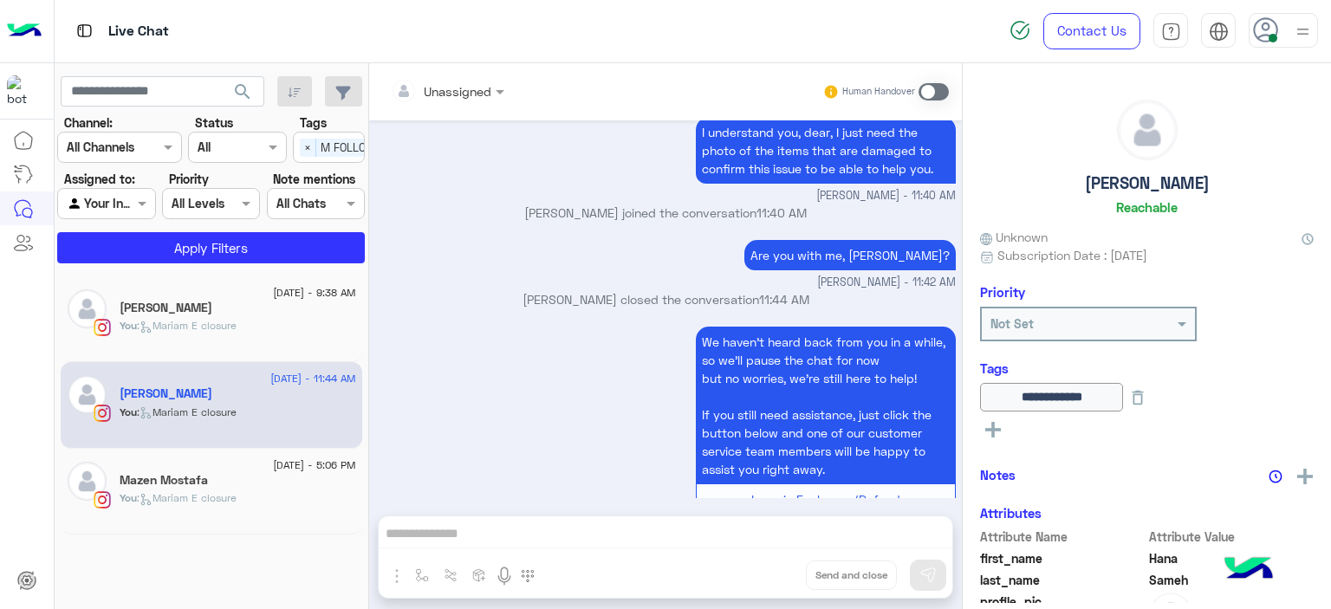
click at [282, 488] on div "Mazen Mostafa" at bounding box center [238, 482] width 237 height 18
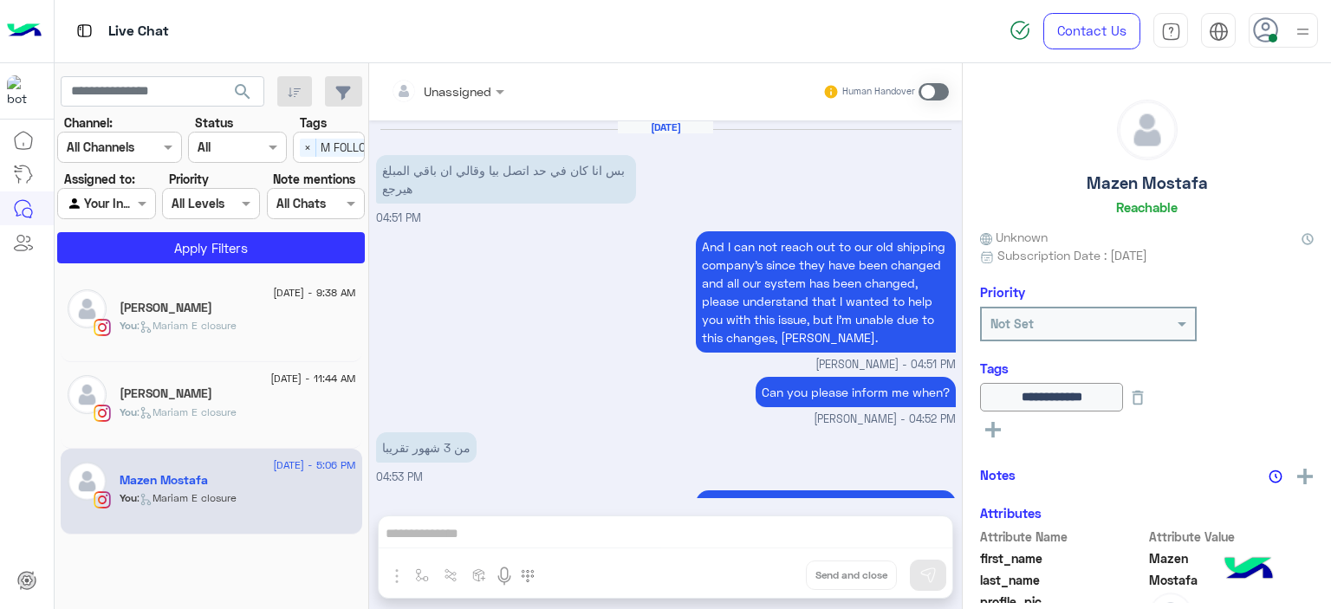
scroll to position [1312, 0]
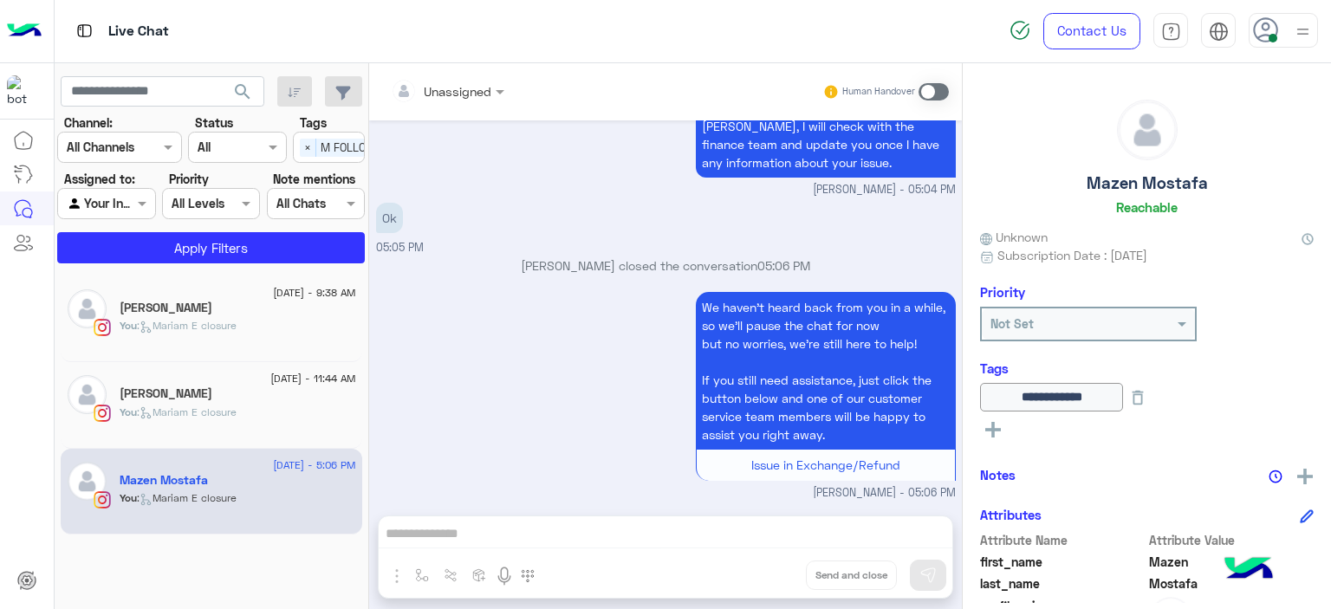
click at [302, 146] on span "×" at bounding box center [308, 148] width 16 height 18
click at [132, 198] on div at bounding box center [106, 203] width 96 height 20
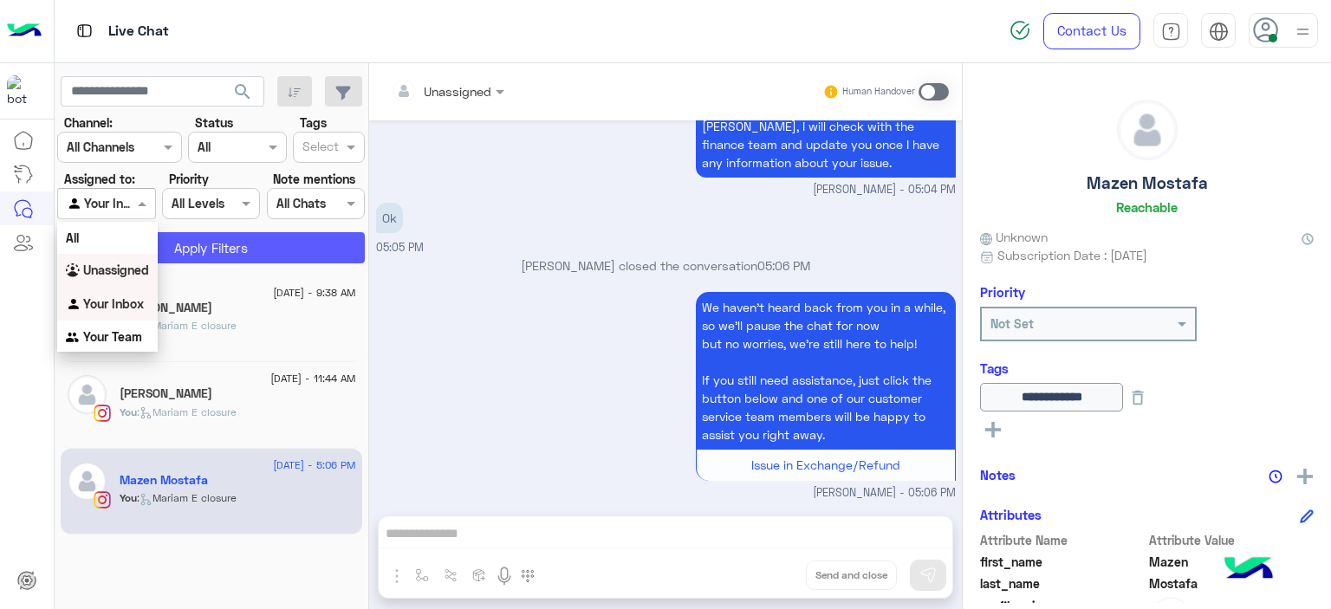
click at [217, 245] on button "Apply Filters" at bounding box center [211, 247] width 308 height 31
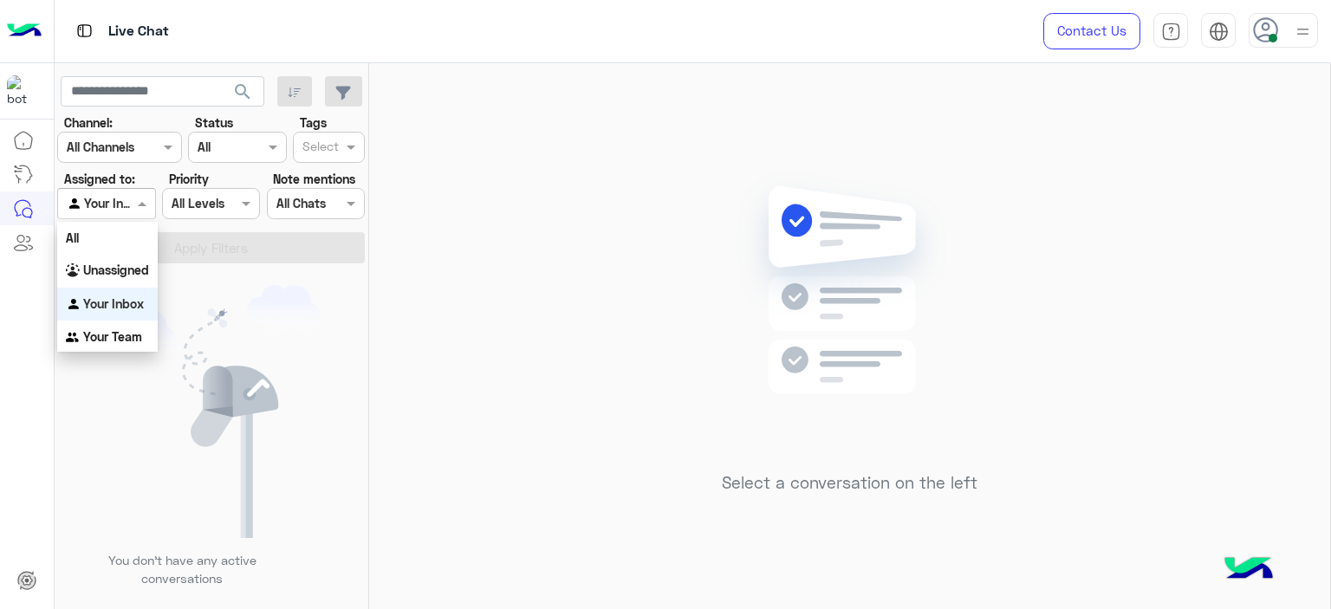
click at [135, 205] on span at bounding box center [144, 203] width 22 height 18
click at [138, 335] on b "Your Team" at bounding box center [112, 336] width 59 height 15
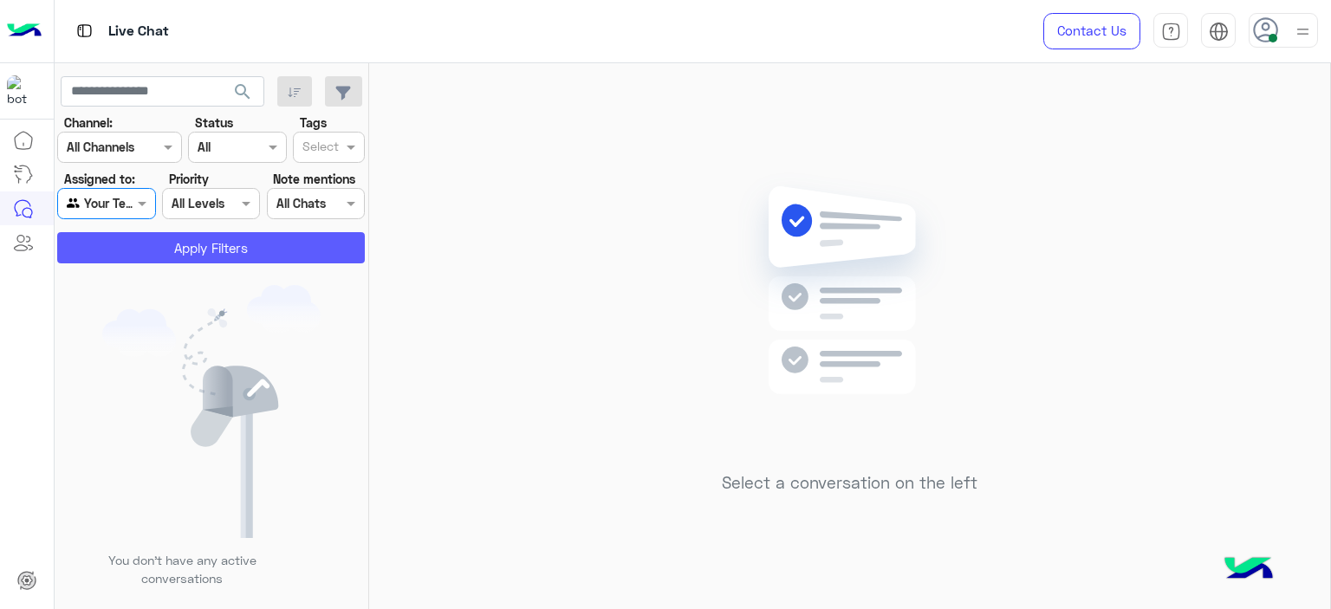
click at [233, 245] on button "Apply Filters" at bounding box center [211, 247] width 308 height 31
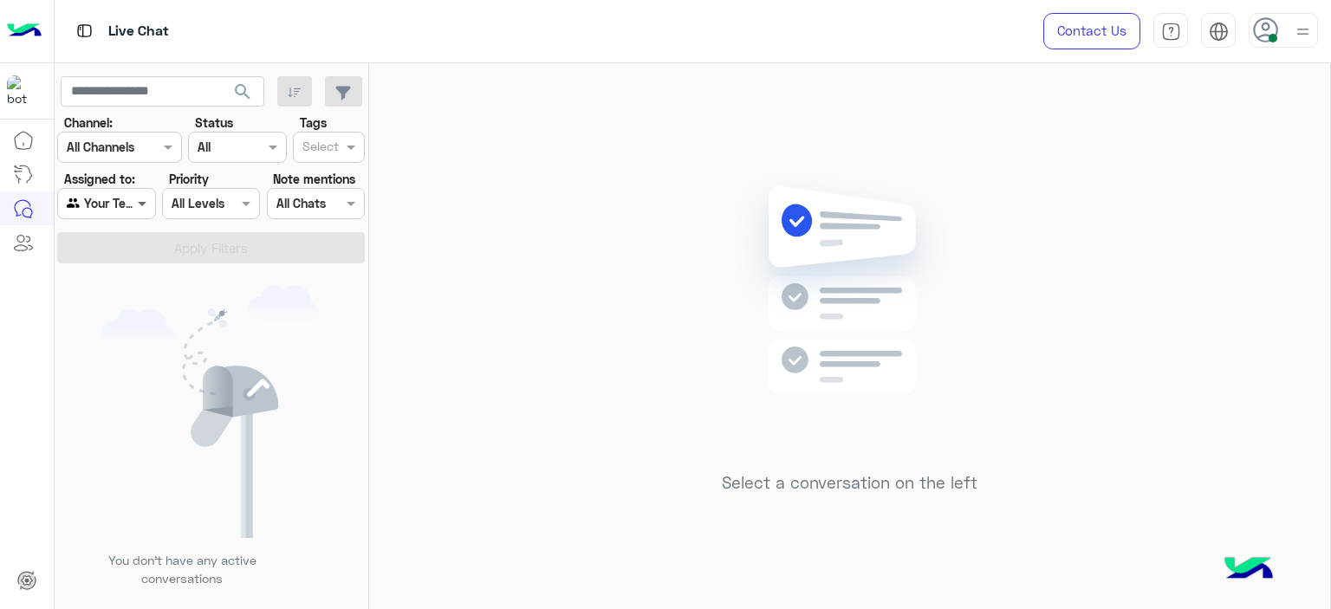
click at [137, 204] on span at bounding box center [144, 203] width 22 height 18
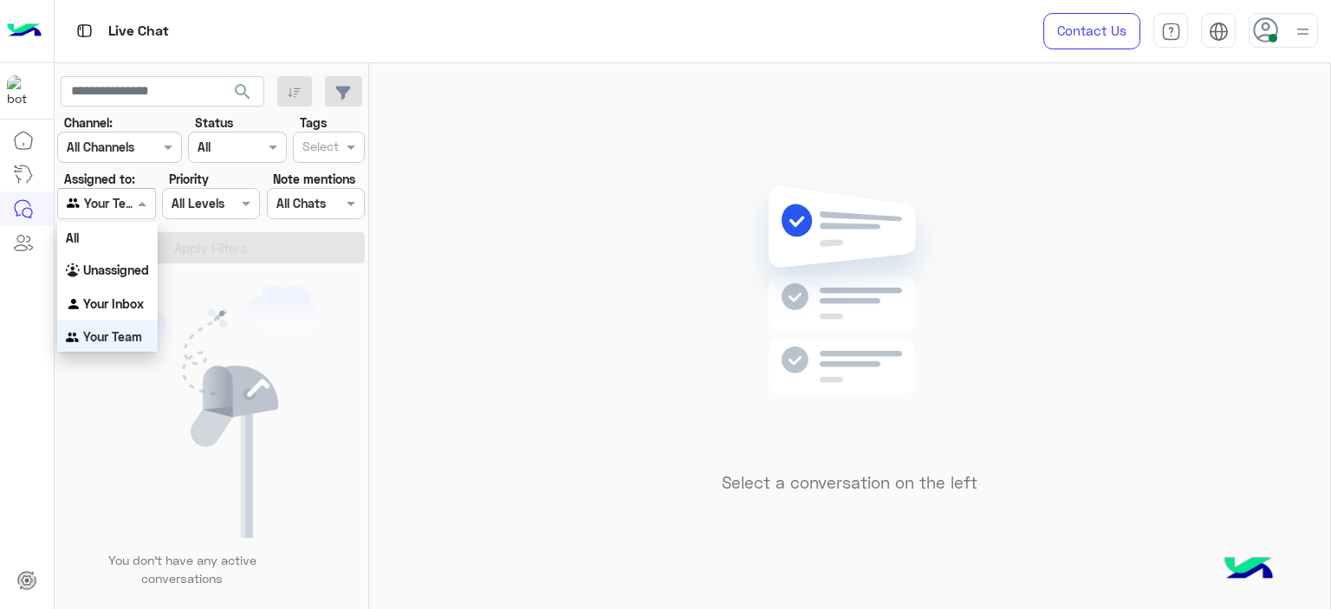
scroll to position [2, 0]
drag, startPoint x: 133, startPoint y: 263, endPoint x: 211, endPoint y: 235, distance: 83.1
click at [133, 265] on b "Unassigned" at bounding box center [116, 268] width 66 height 15
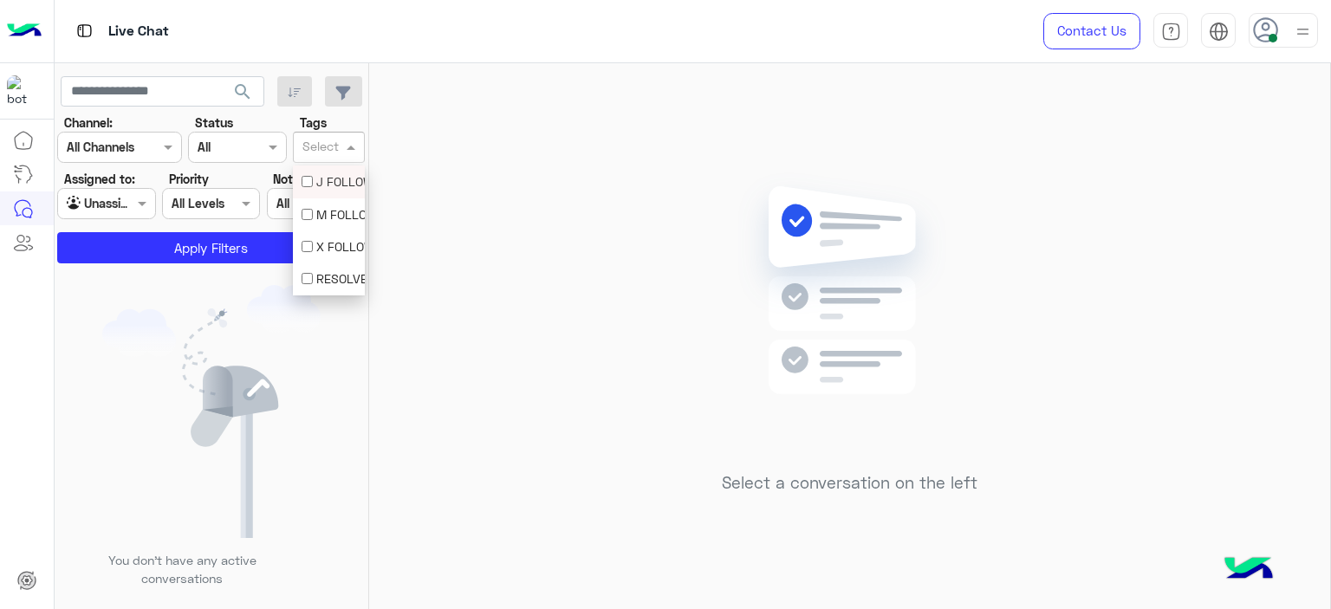
click at [313, 146] on input "text" at bounding box center [320, 149] width 36 height 18
click at [312, 221] on div "M FOLLOW UP" at bounding box center [329, 214] width 55 height 18
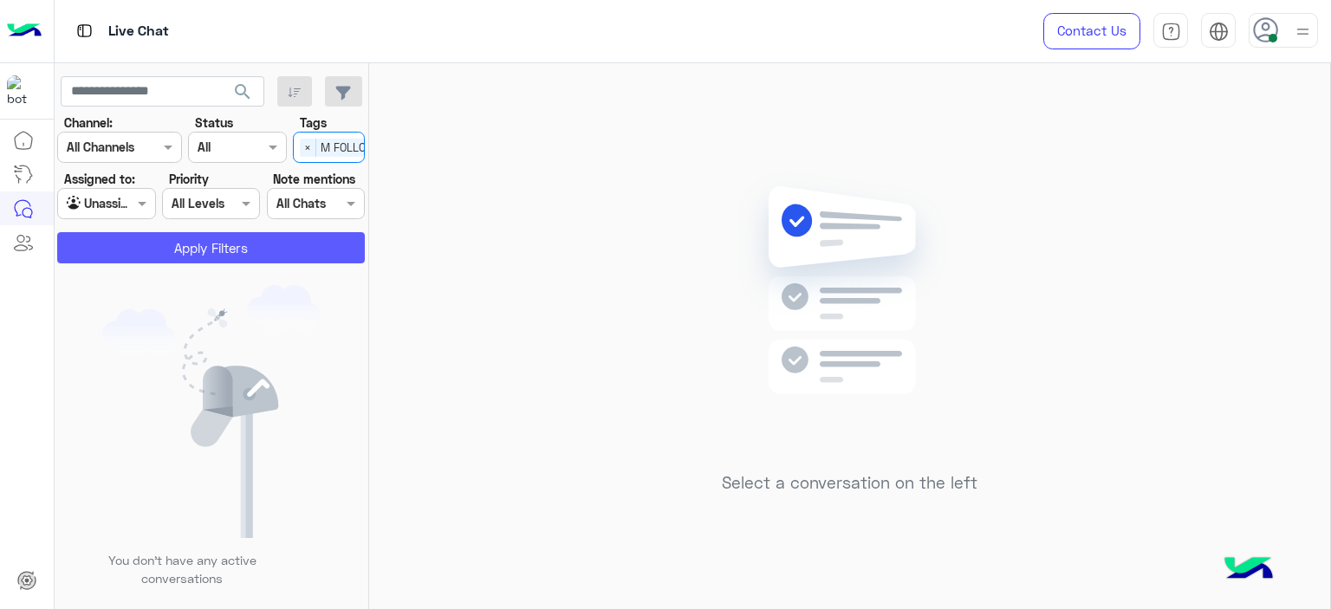
click at [281, 252] on button "Apply Filters" at bounding box center [211, 247] width 308 height 31
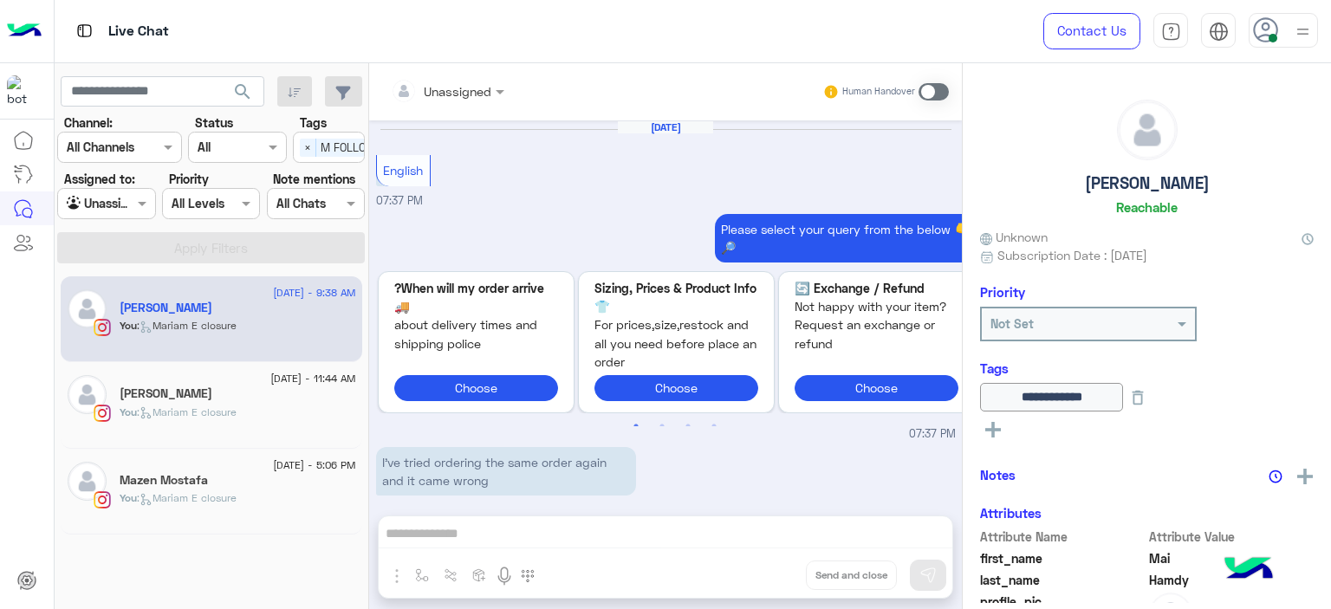
scroll to position [1640, 0]
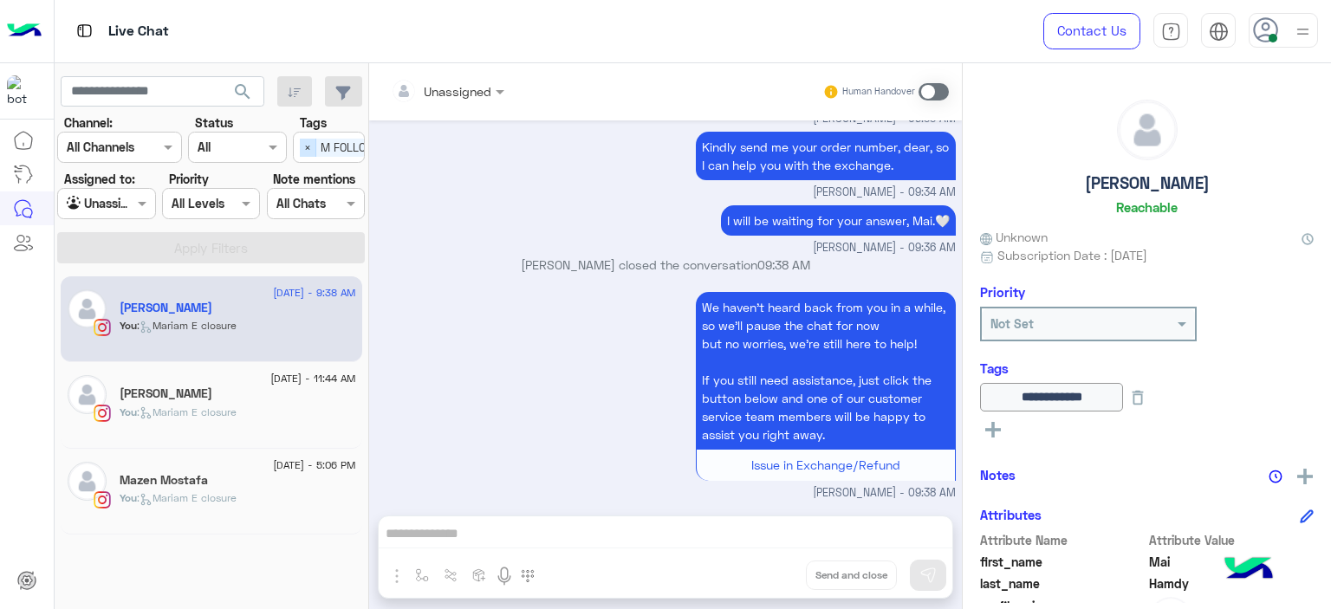
click at [312, 143] on span "×" at bounding box center [308, 148] width 16 height 18
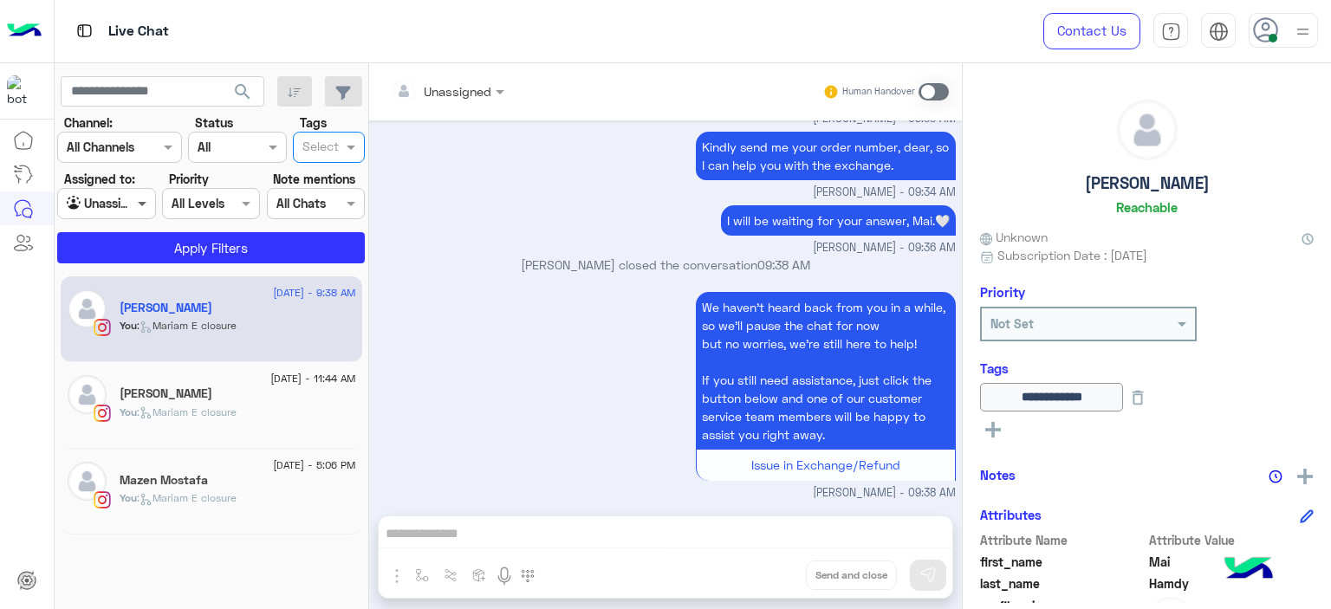
click at [146, 204] on span at bounding box center [144, 203] width 22 height 18
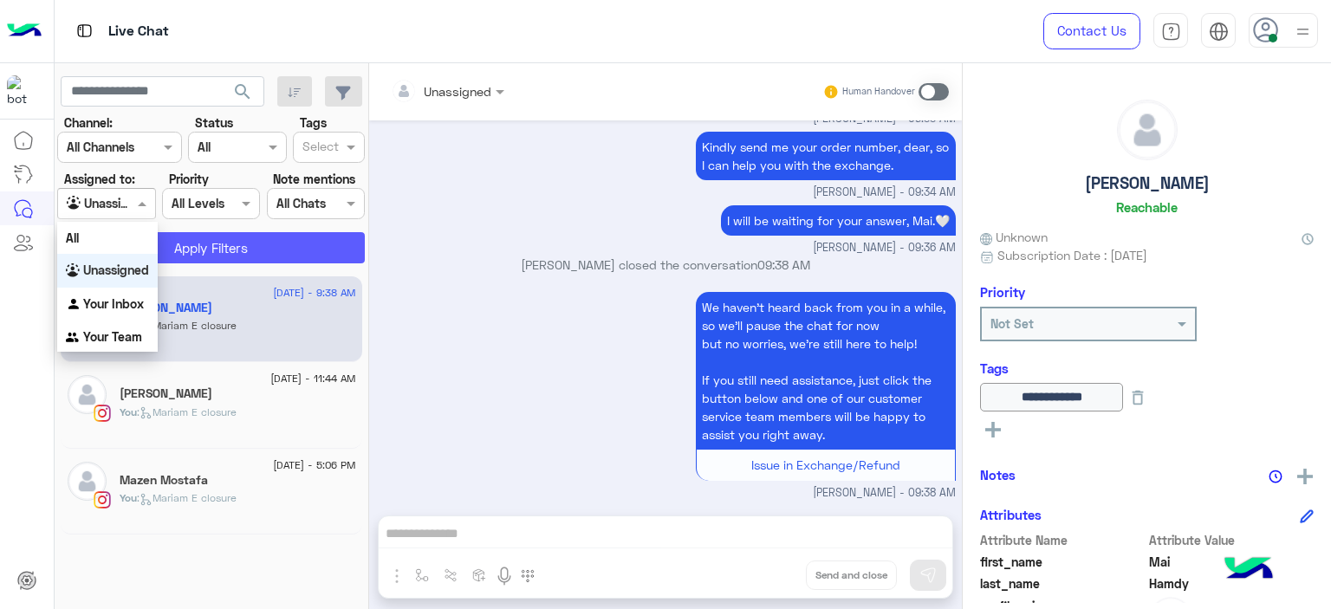
click at [211, 246] on button "Apply Filters" at bounding box center [211, 247] width 308 height 31
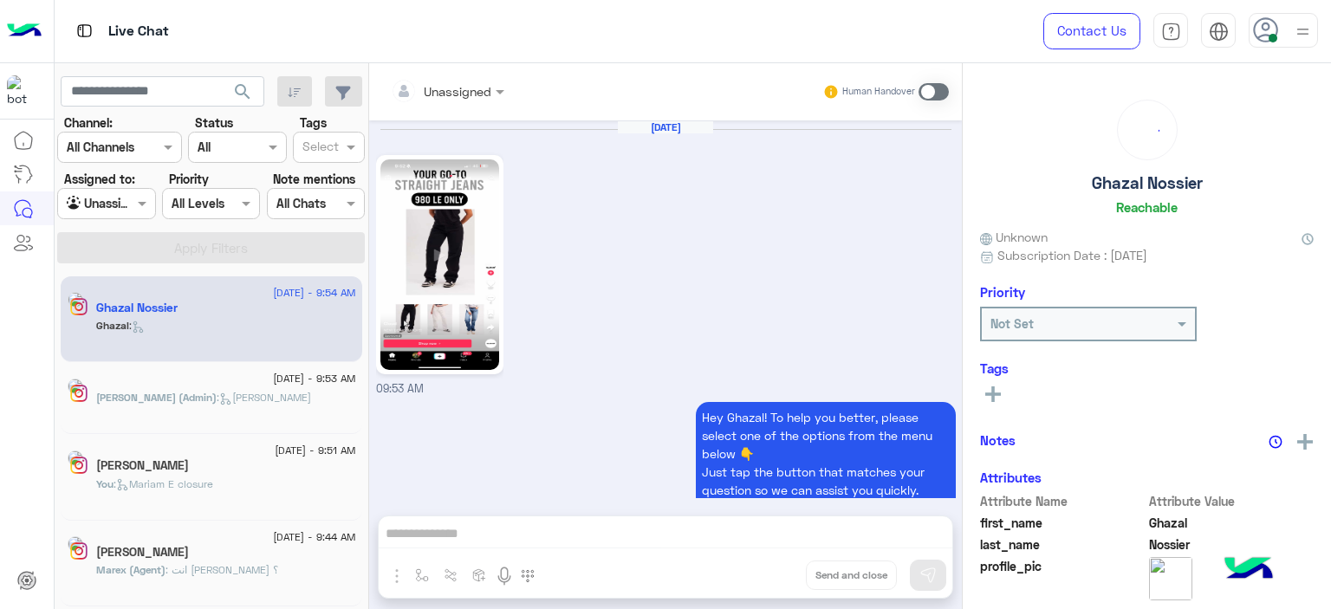
scroll to position [2238, 0]
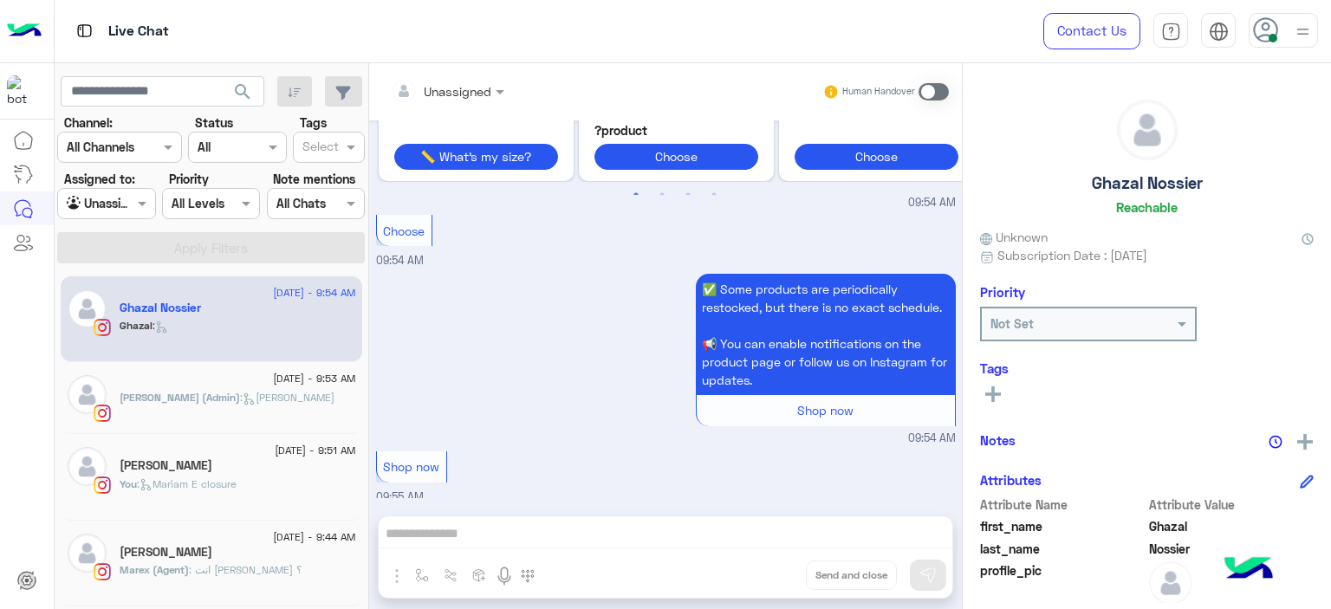
click at [229, 483] on span ": Mariam E closure" at bounding box center [187, 484] width 100 height 13
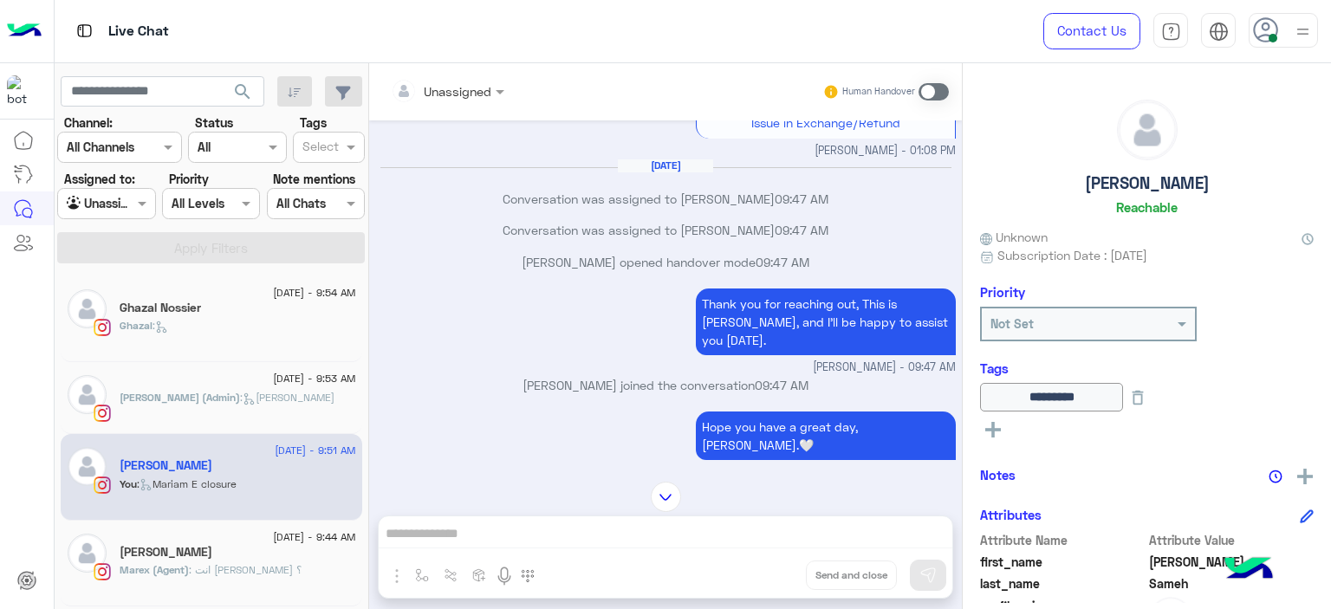
scroll to position [1030, 0]
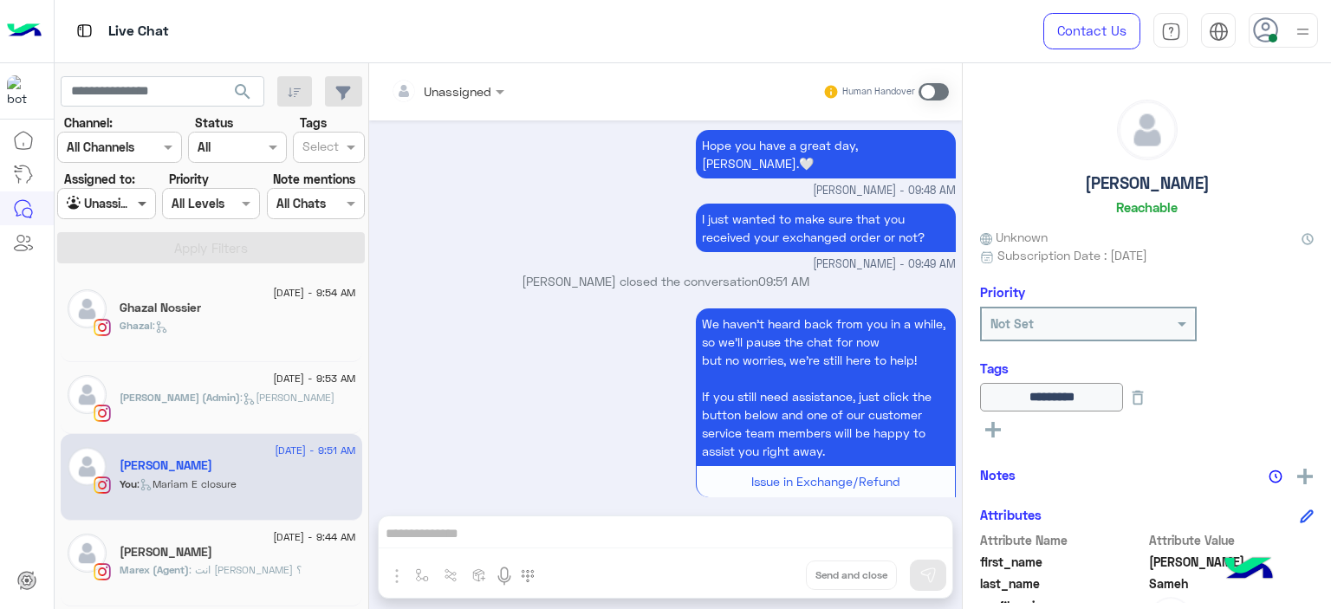
click at [136, 198] on span at bounding box center [144, 203] width 22 height 18
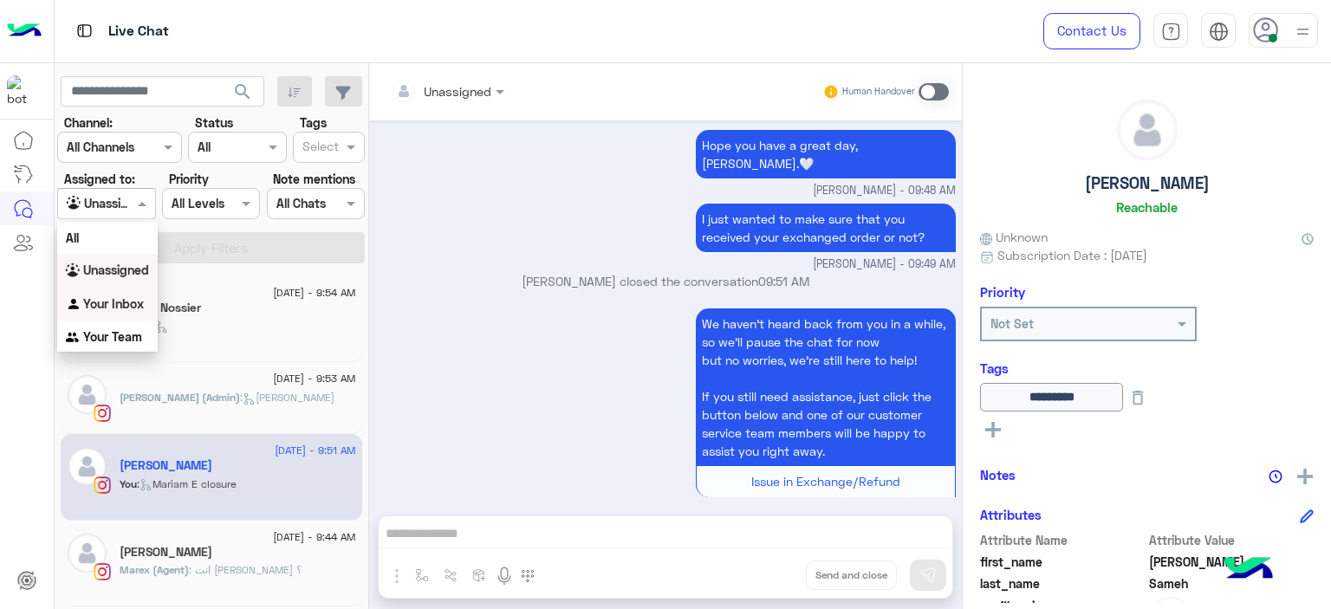
drag, startPoint x: 139, startPoint y: 302, endPoint x: 166, endPoint y: 301, distance: 27.7
click at [138, 302] on b "Your Inbox" at bounding box center [113, 303] width 61 height 15
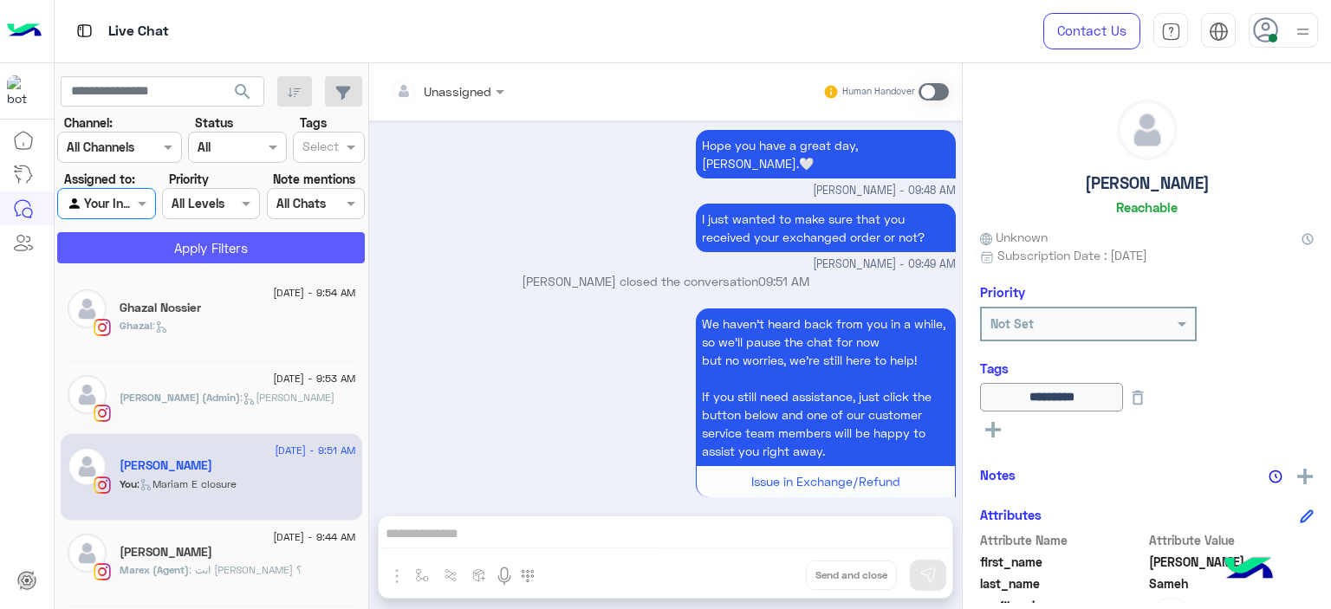
click at [245, 238] on button "Apply Filters" at bounding box center [211, 247] width 308 height 31
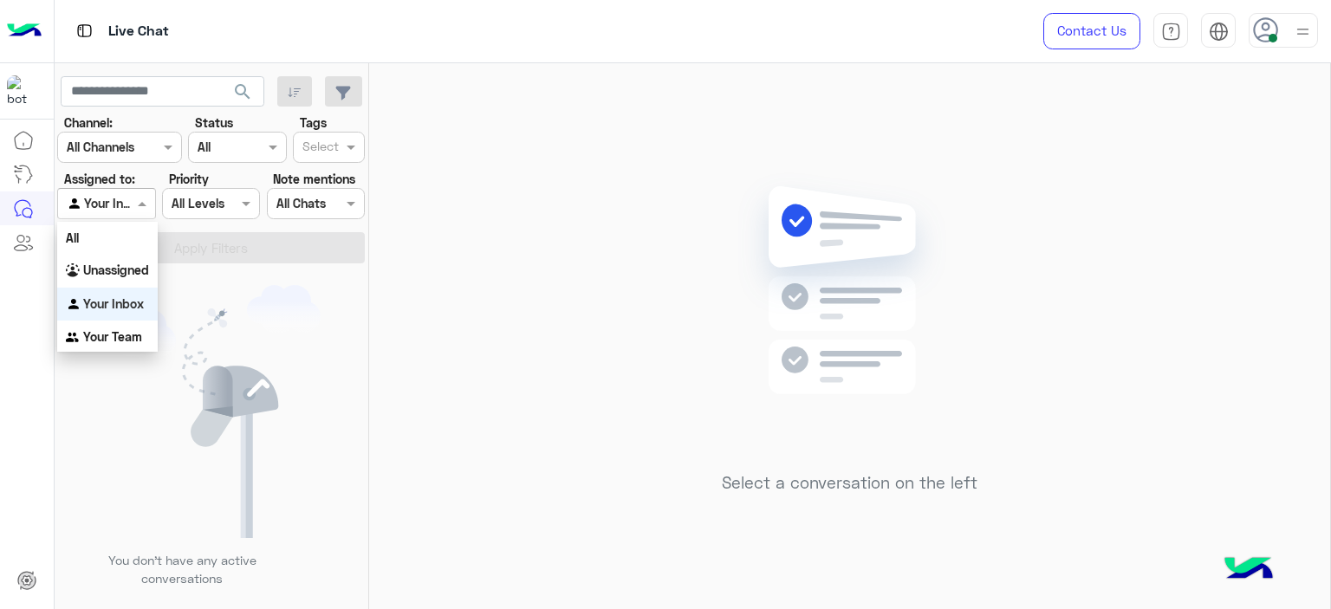
click at [140, 193] on div "Agent Filter Your Inbox" at bounding box center [106, 203] width 98 height 31
click at [142, 272] on b "Unassigned" at bounding box center [116, 270] width 66 height 15
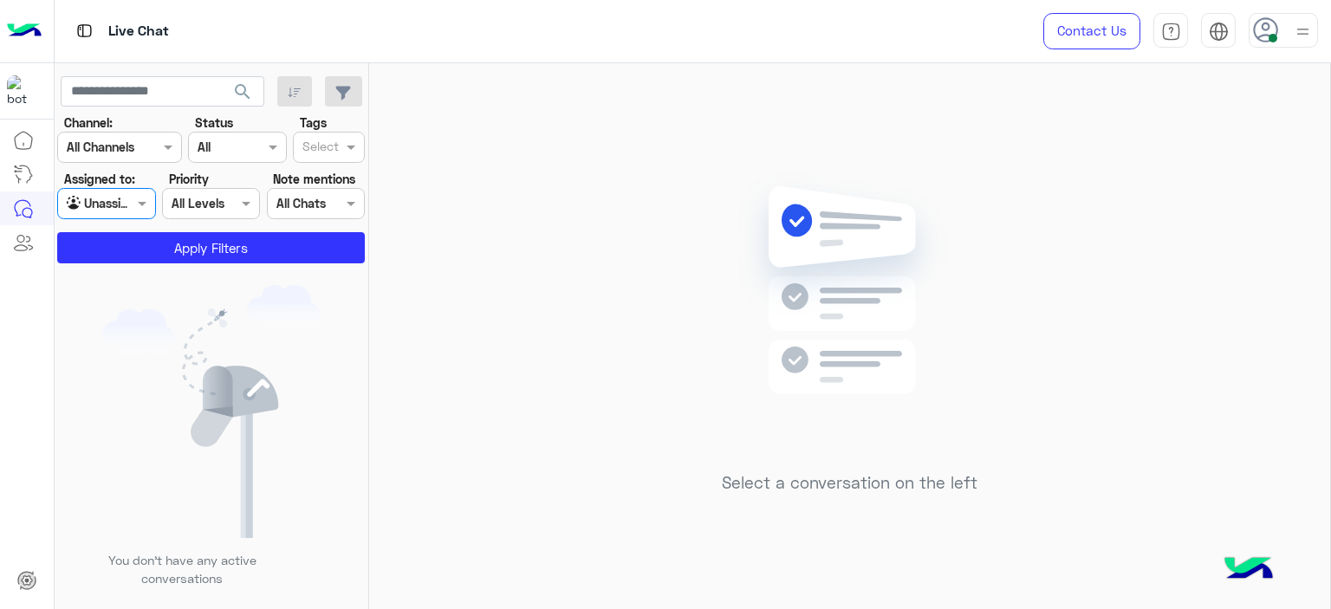
click at [320, 151] on input "text" at bounding box center [320, 149] width 36 height 18
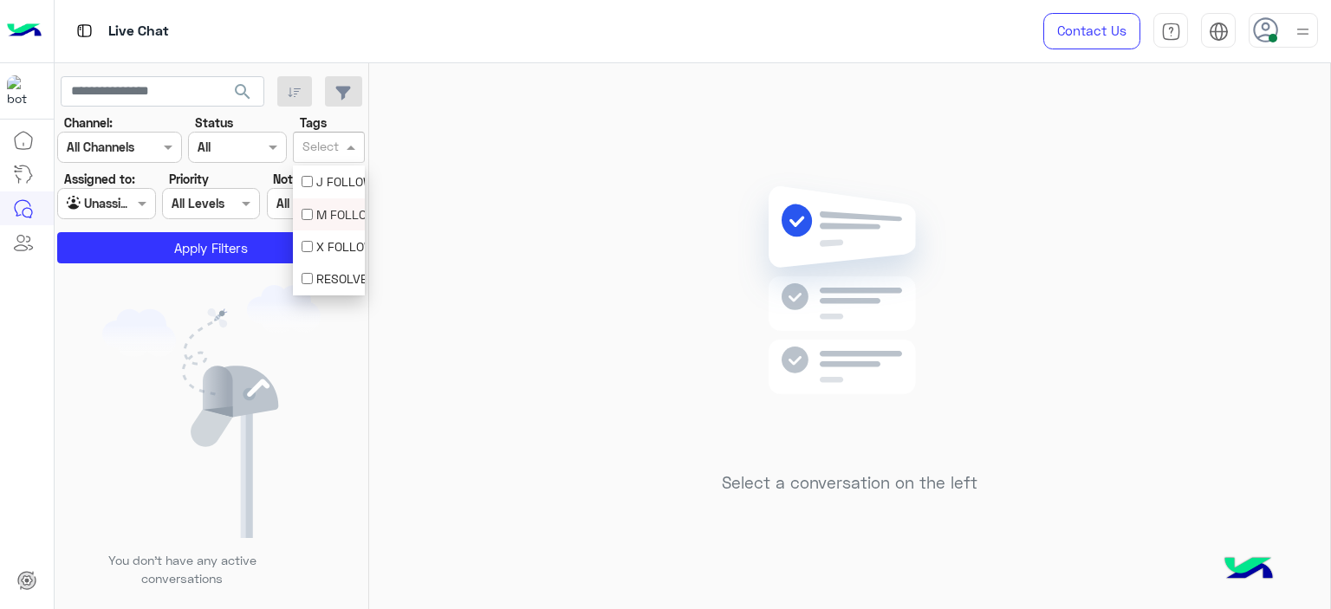
click at [321, 222] on div "M FOLLOW UP" at bounding box center [329, 214] width 55 height 18
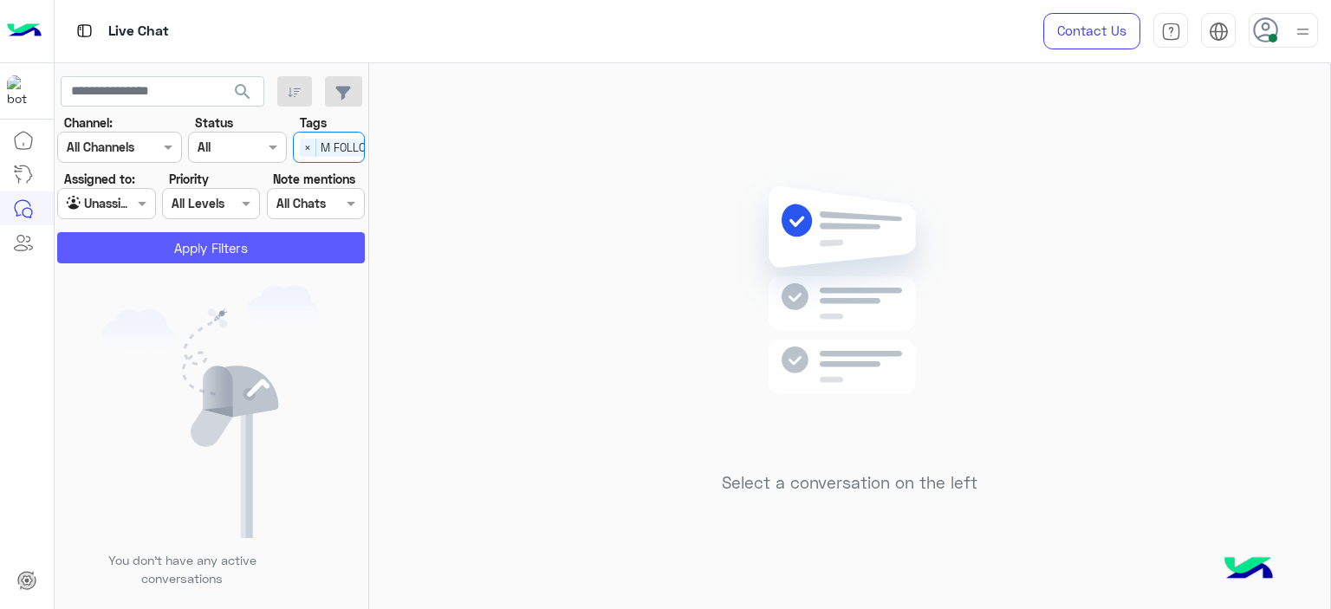
click at [301, 249] on button "Apply Filters" at bounding box center [211, 247] width 308 height 31
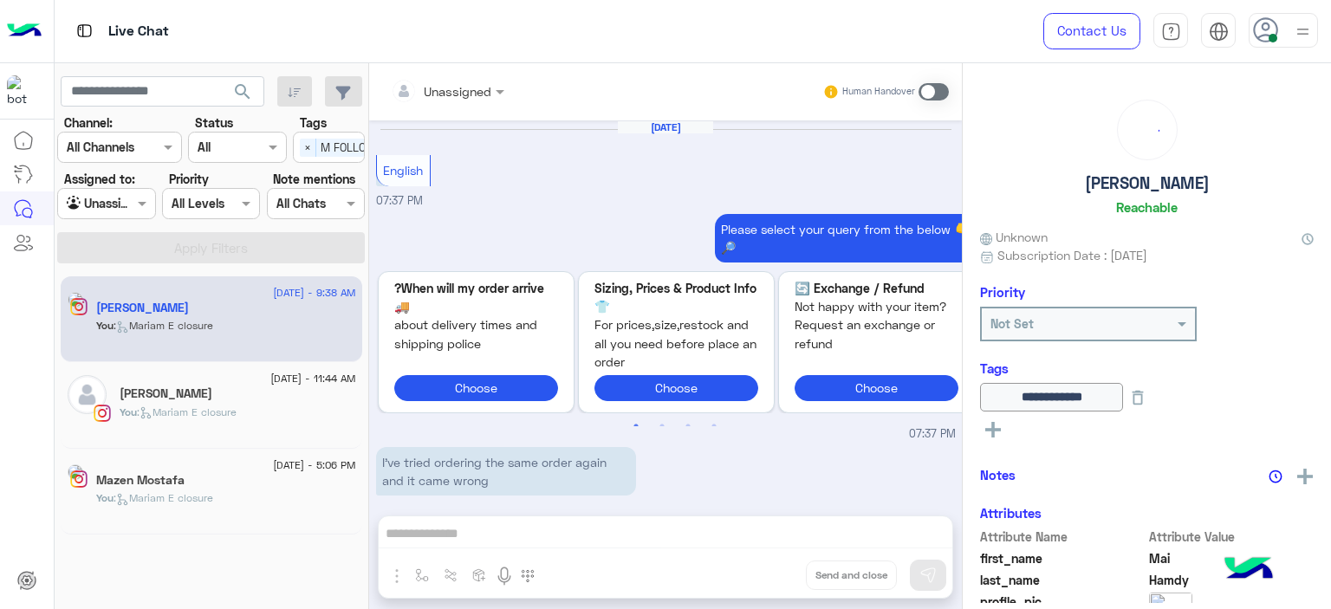
scroll to position [1640, 0]
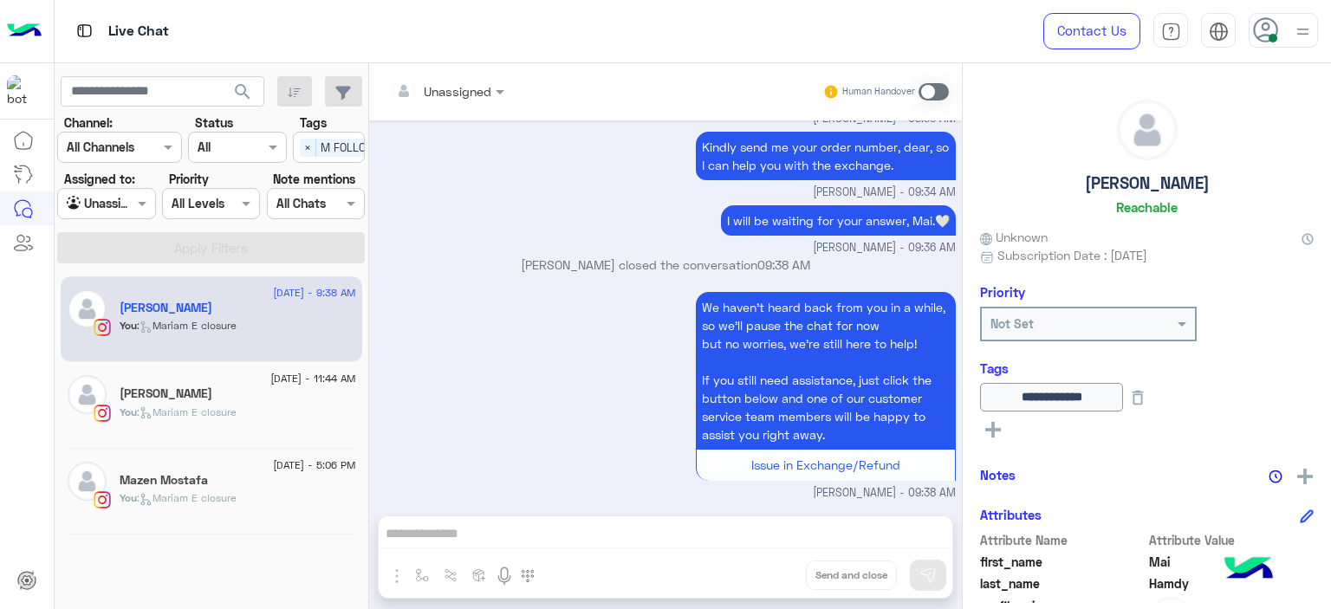
click at [270, 400] on div "[PERSON_NAME]" at bounding box center [238, 396] width 237 height 18
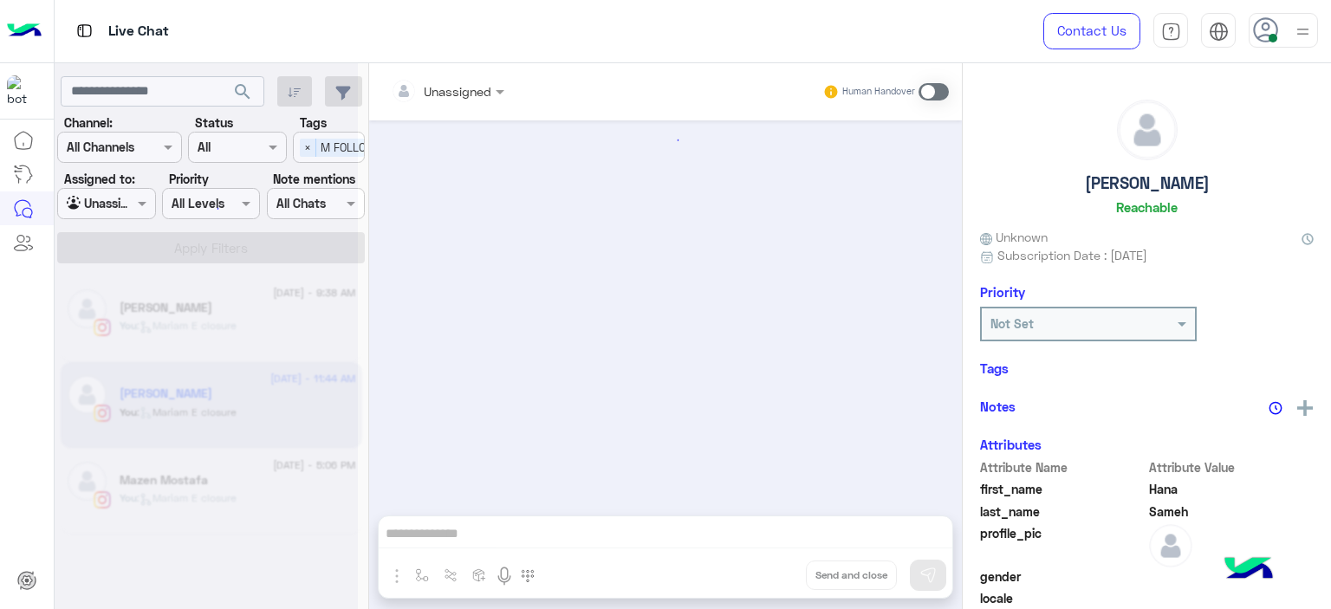
scroll to position [1197, 0]
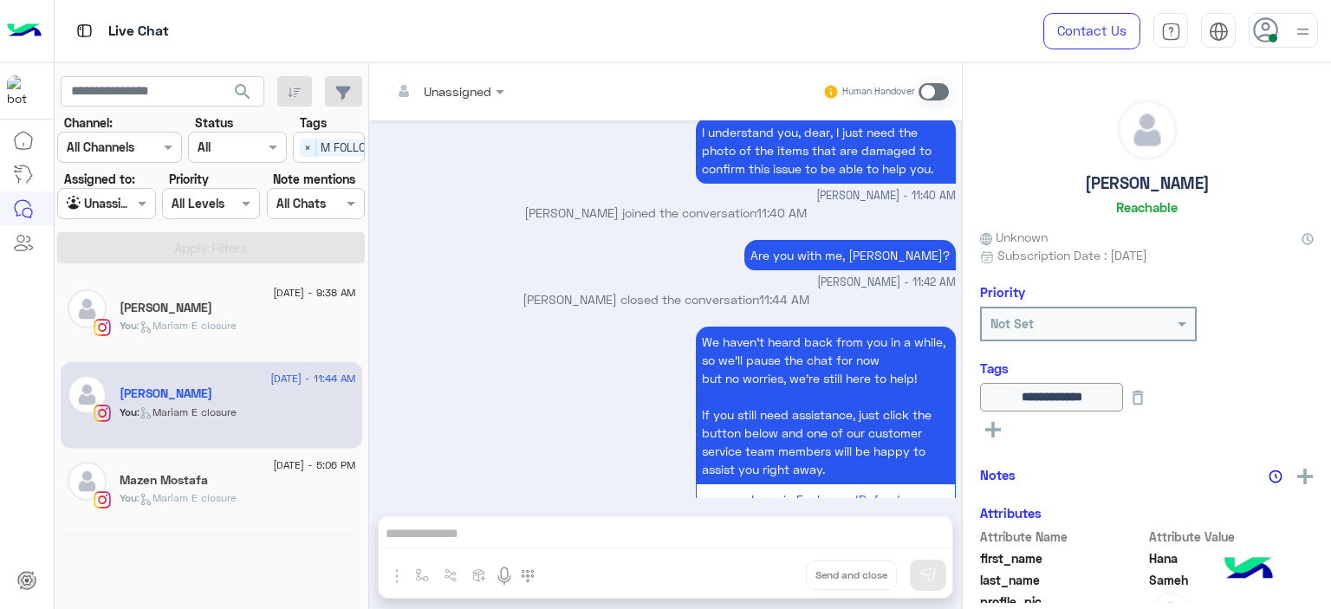
click at [282, 311] on div "[PERSON_NAME]" at bounding box center [238, 310] width 237 height 18
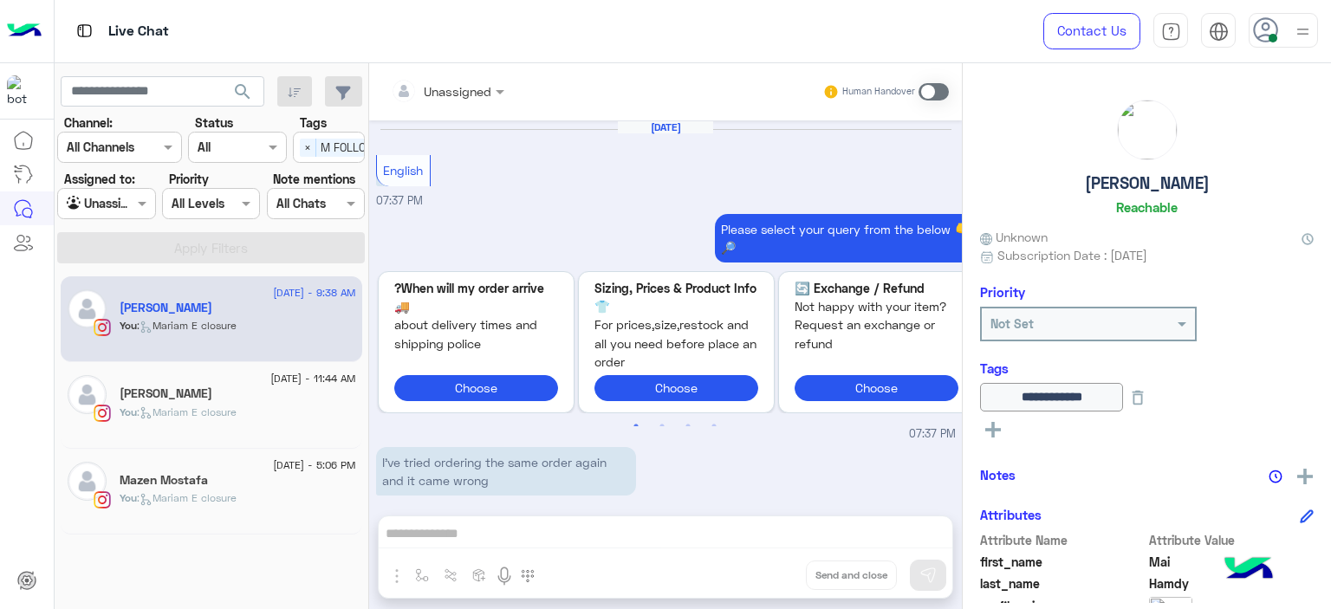
scroll to position [1640, 0]
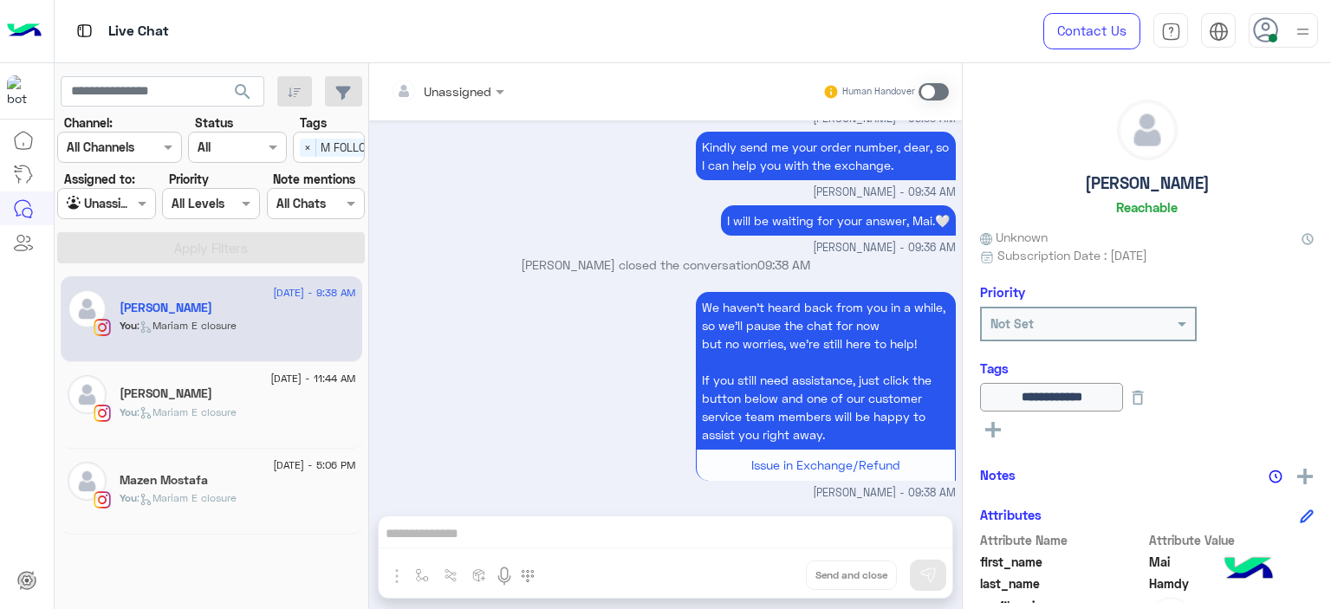
click at [216, 475] on div "Mazen Mostafa" at bounding box center [238, 482] width 237 height 18
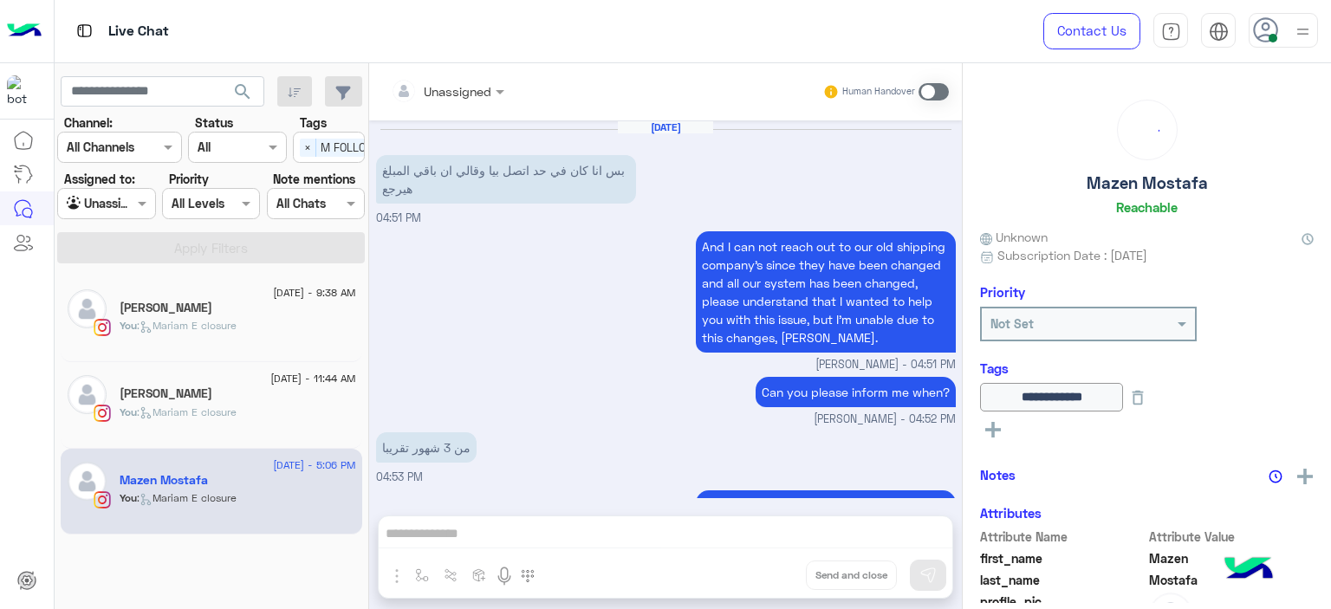
scroll to position [1312, 0]
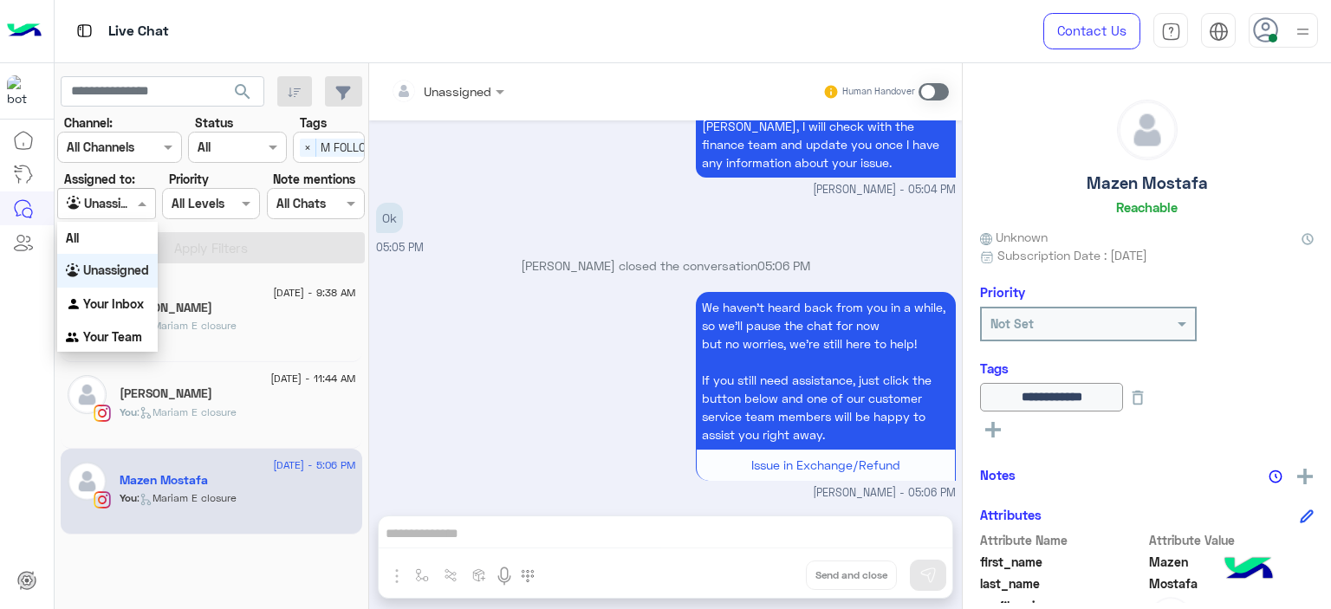
drag, startPoint x: 138, startPoint y: 192, endPoint x: 126, endPoint y: 221, distance: 31.1
click at [137, 193] on div "Agent Filter Unassigned" at bounding box center [106, 203] width 98 height 31
click at [120, 308] on b "Your Inbox" at bounding box center [113, 303] width 61 height 15
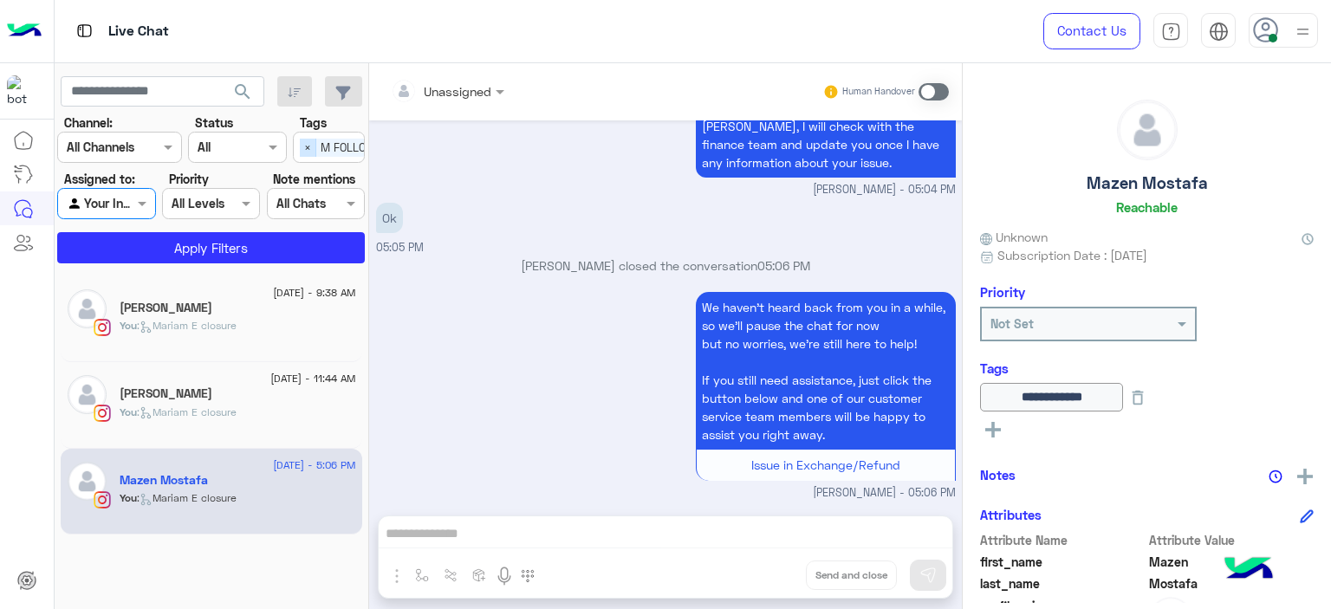
click at [308, 154] on span "×" at bounding box center [308, 148] width 16 height 18
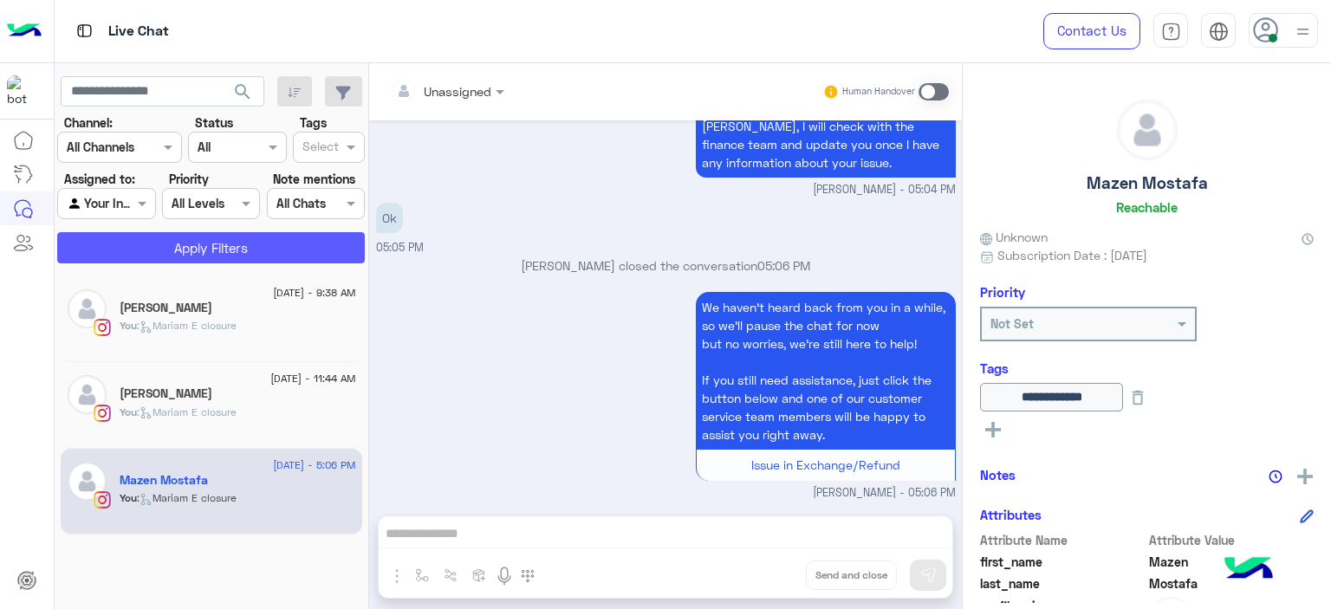
click at [298, 235] on button "Apply Filters" at bounding box center [211, 247] width 308 height 31
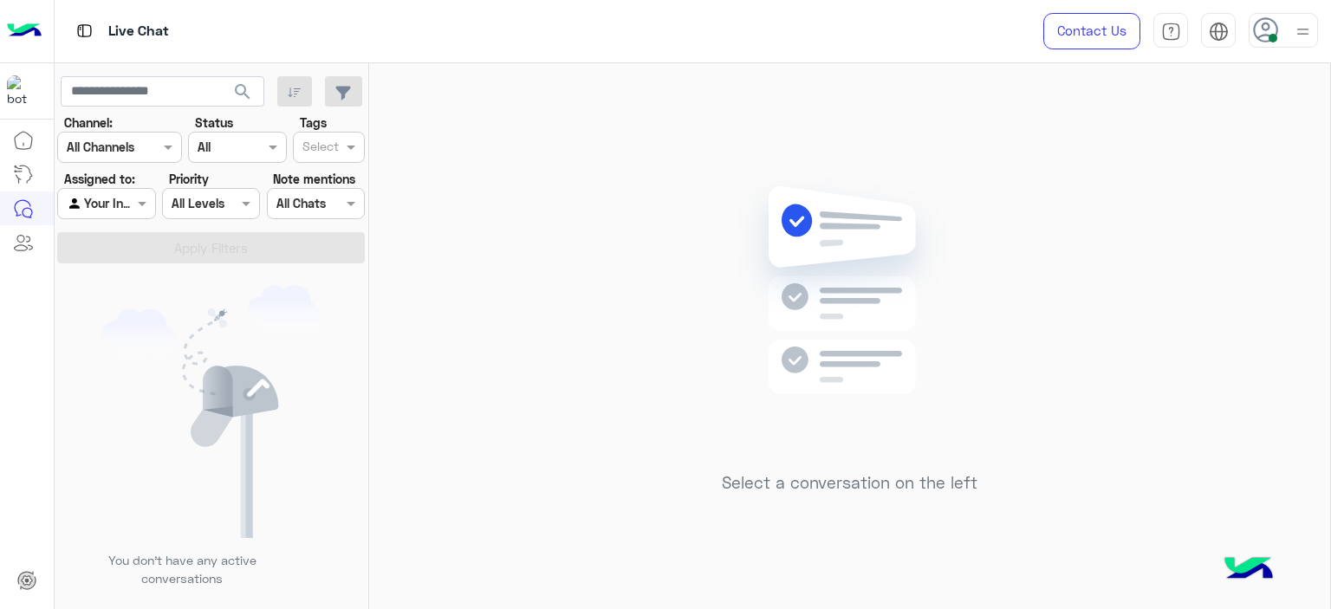
click at [129, 200] on div at bounding box center [106, 203] width 96 height 20
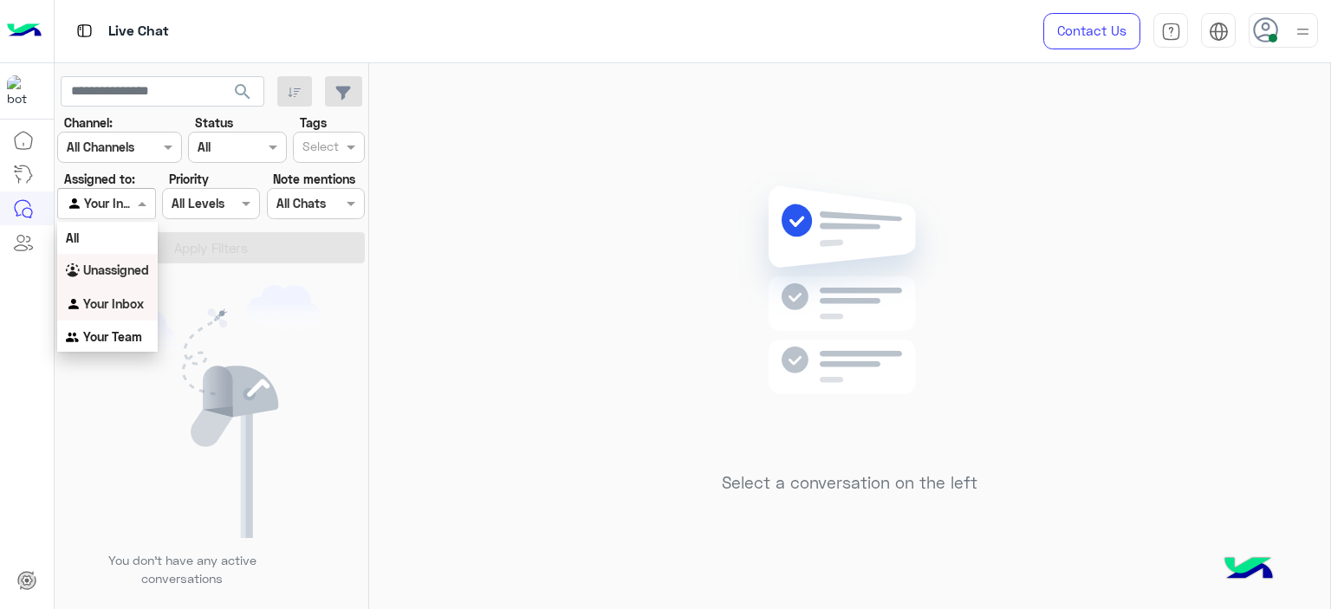
click at [140, 270] on b "Unassigned" at bounding box center [116, 270] width 66 height 15
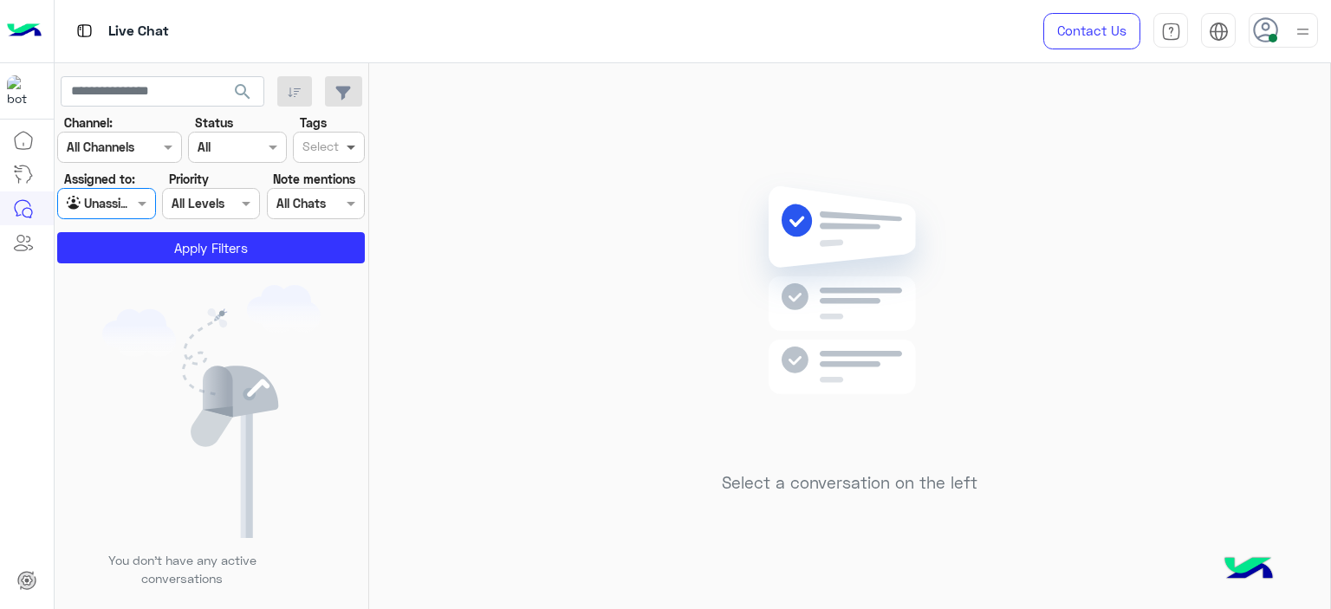
click at [344, 144] on span at bounding box center [353, 147] width 22 height 18
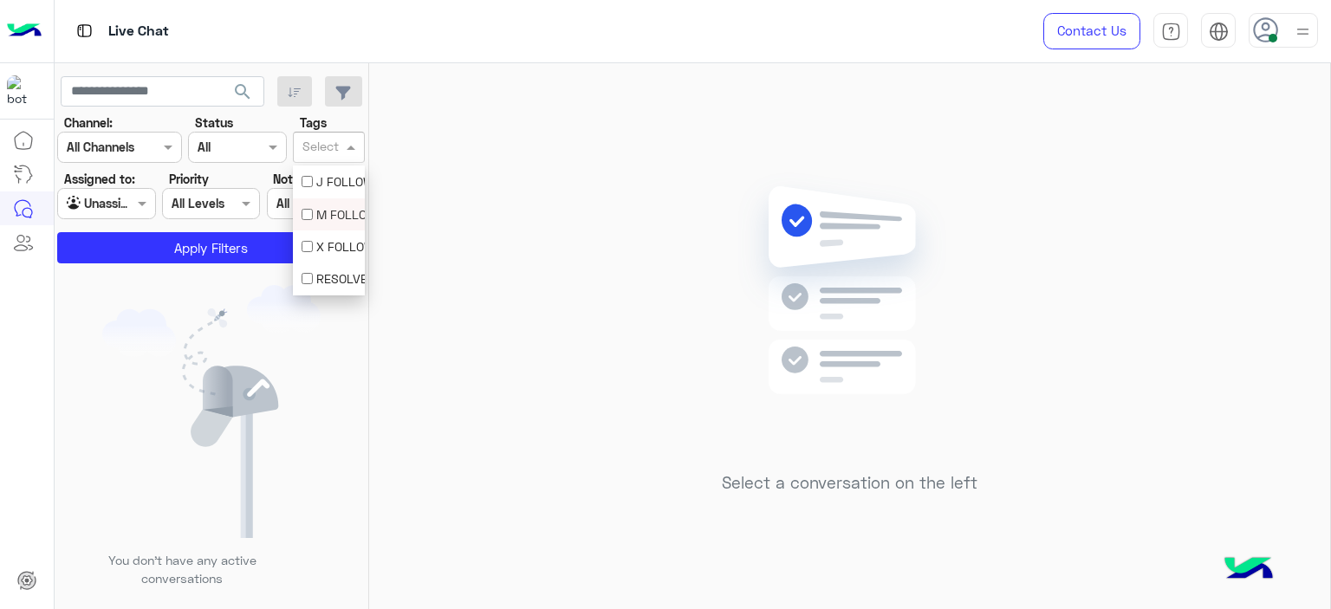
click at [338, 211] on div "M FOLLOW UP" at bounding box center [329, 214] width 55 height 18
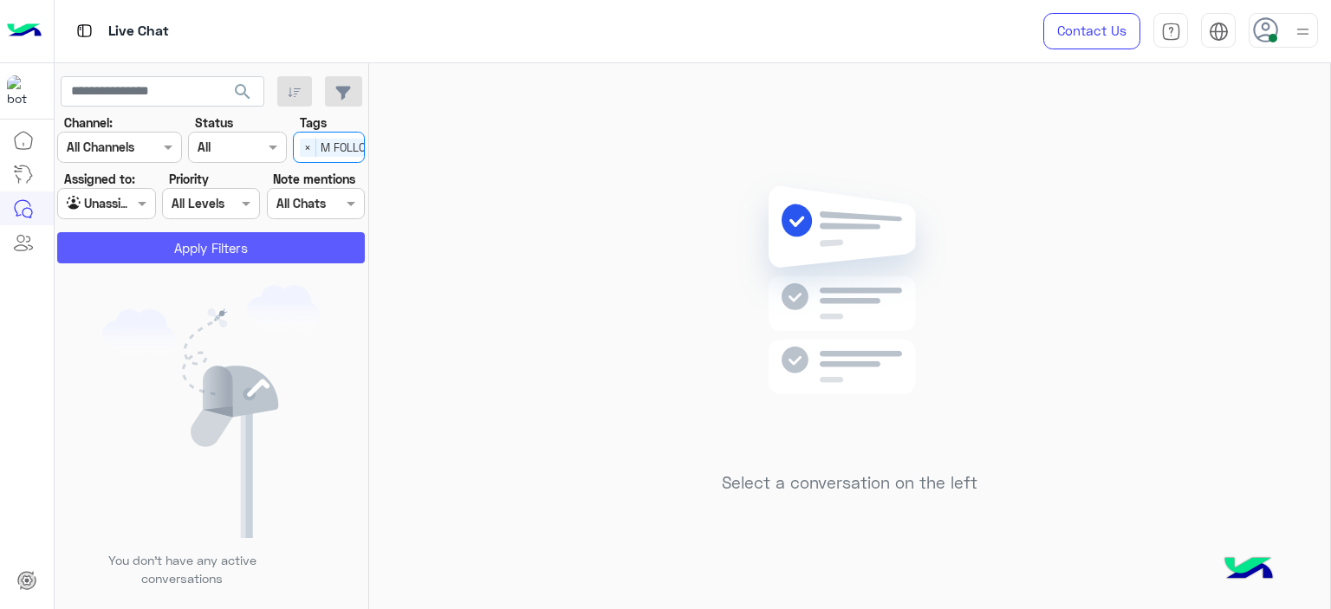
click at [308, 246] on button "Apply Filters" at bounding box center [211, 247] width 308 height 31
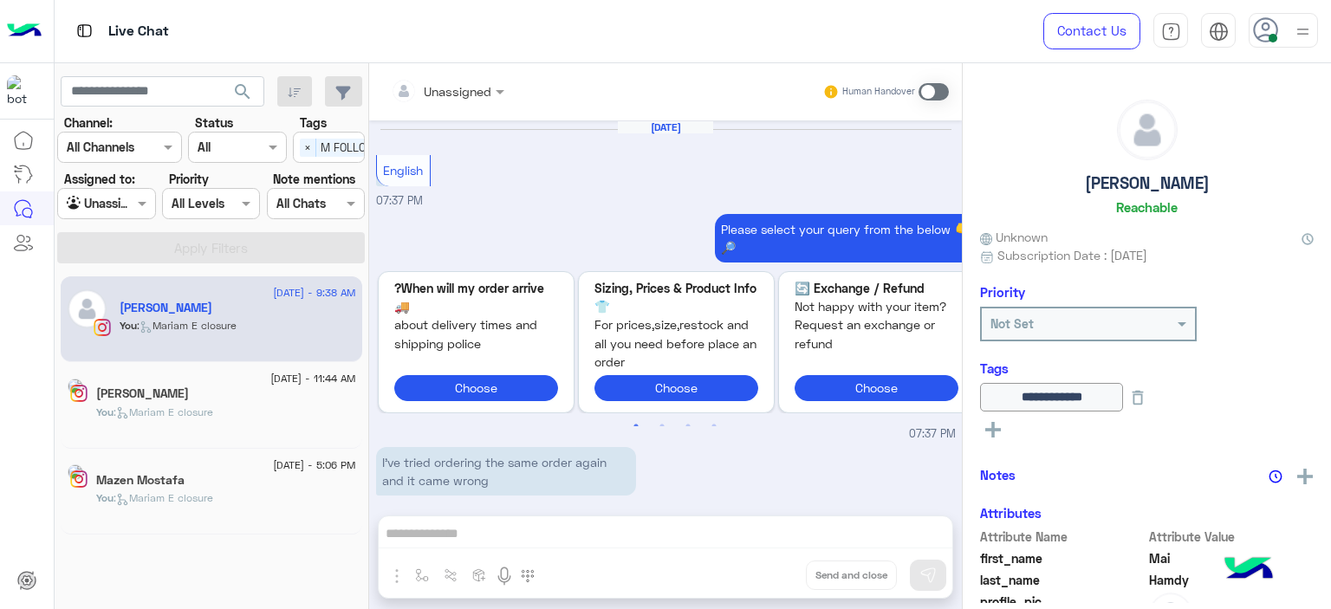
scroll to position [1640, 0]
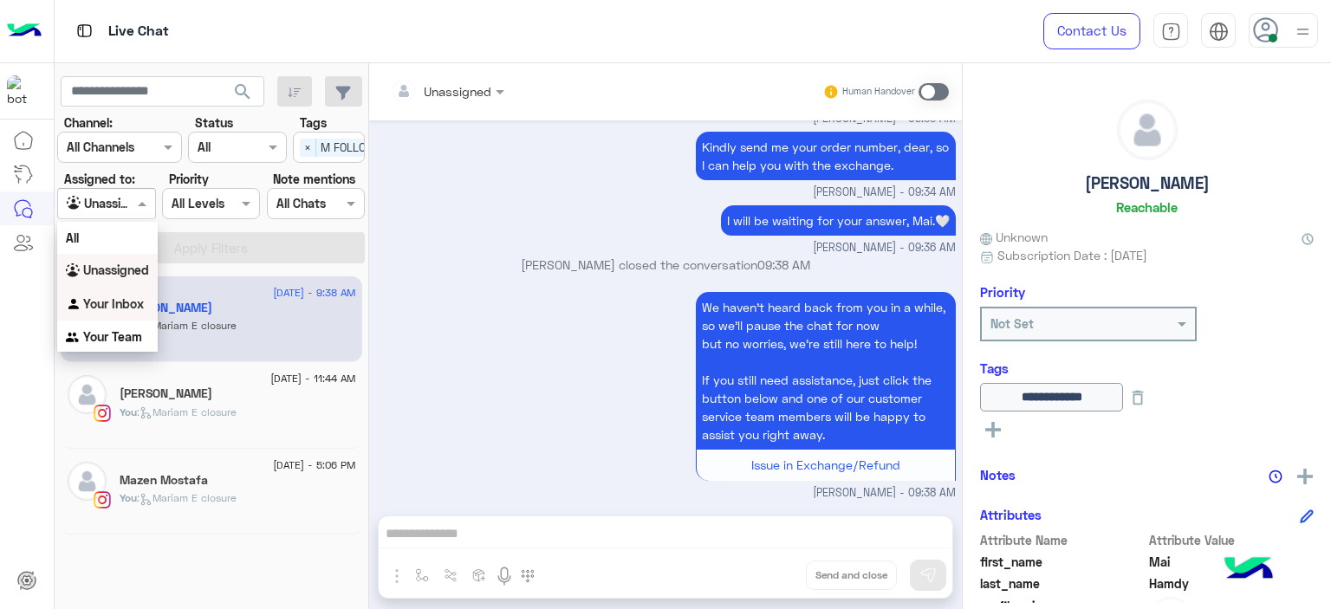
drag, startPoint x: 139, startPoint y: 202, endPoint x: 137, endPoint y: 295, distance: 92.7
click at [137, 295] on body "Live Chat Contact Us Help Center عربي English search Channel: Channel All Chann…" at bounding box center [665, 304] width 1331 height 609
click at [137, 295] on div "Your Inbox" at bounding box center [107, 305] width 101 height 34
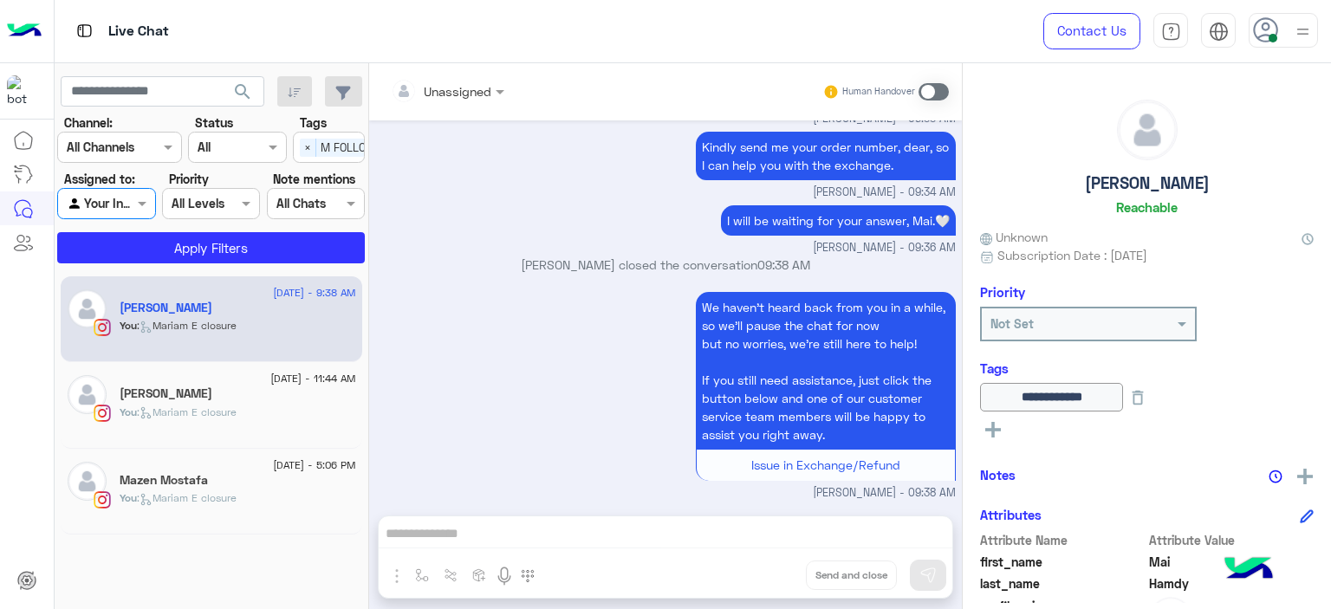
click at [308, 146] on span "×" at bounding box center [308, 148] width 16 height 18
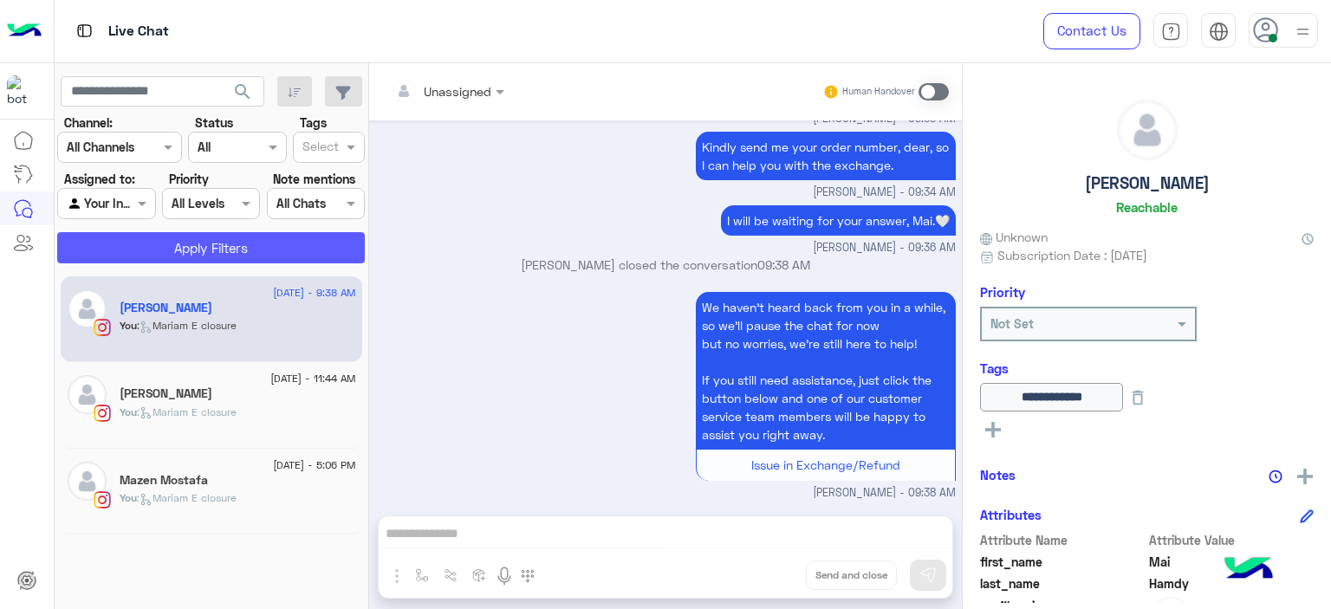
click at [294, 256] on button "Apply Filters" at bounding box center [211, 247] width 308 height 31
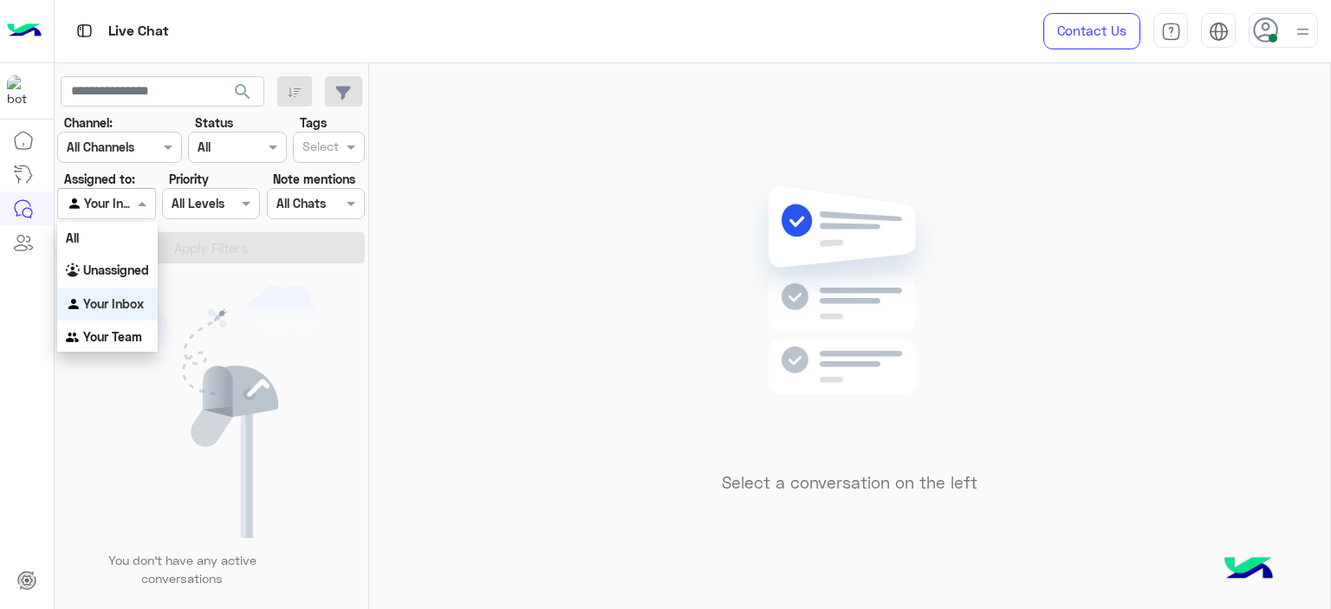
click at [147, 201] on span at bounding box center [144, 203] width 22 height 18
click at [133, 276] on b "Unassigned" at bounding box center [116, 270] width 66 height 15
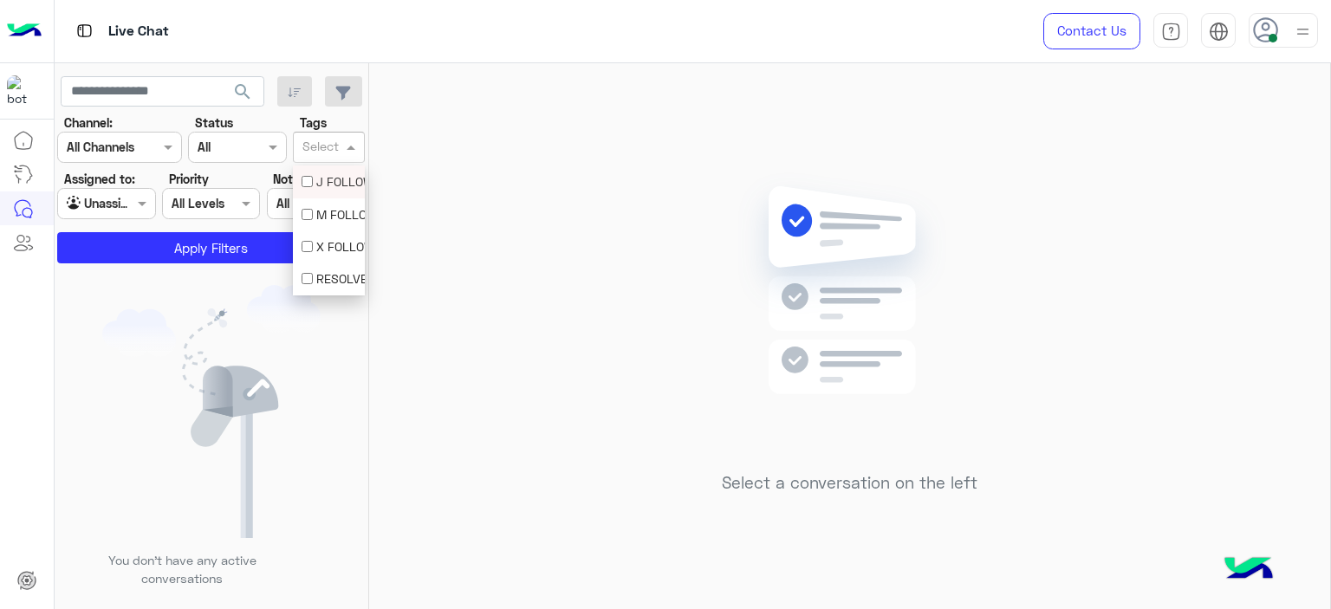
drag, startPoint x: 353, startPoint y: 147, endPoint x: 350, endPoint y: 198, distance: 50.3
click at [350, 198] on body "Live Chat Contact Us Help Center عربي English search Channel: Channel All Chann…" at bounding box center [665, 304] width 1331 height 609
click at [350, 198] on div "M FOLLOW UP" at bounding box center [329, 214] width 72 height 32
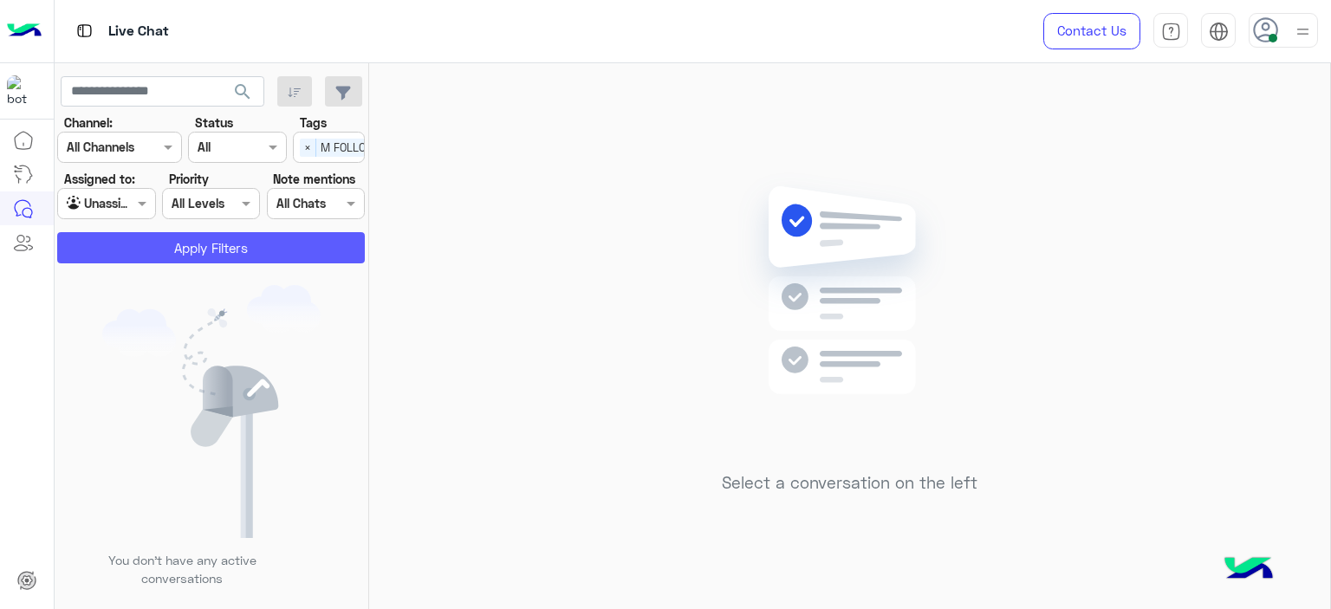
click at [292, 243] on button "Apply Filters" at bounding box center [211, 247] width 308 height 31
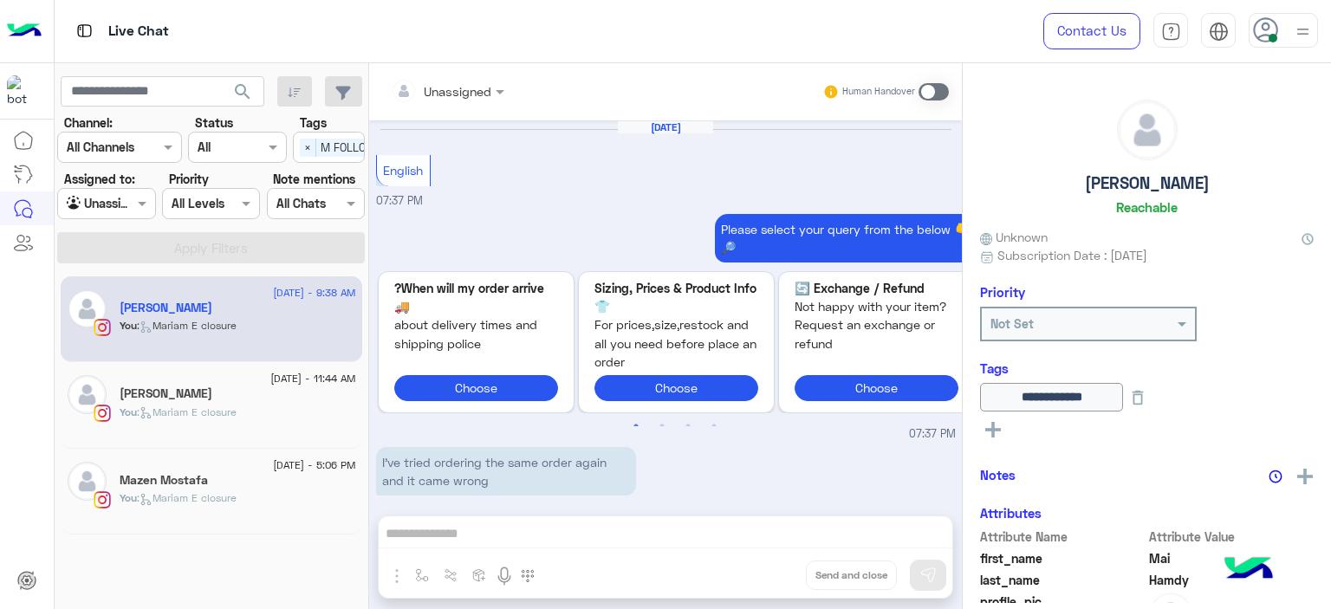
scroll to position [1640, 0]
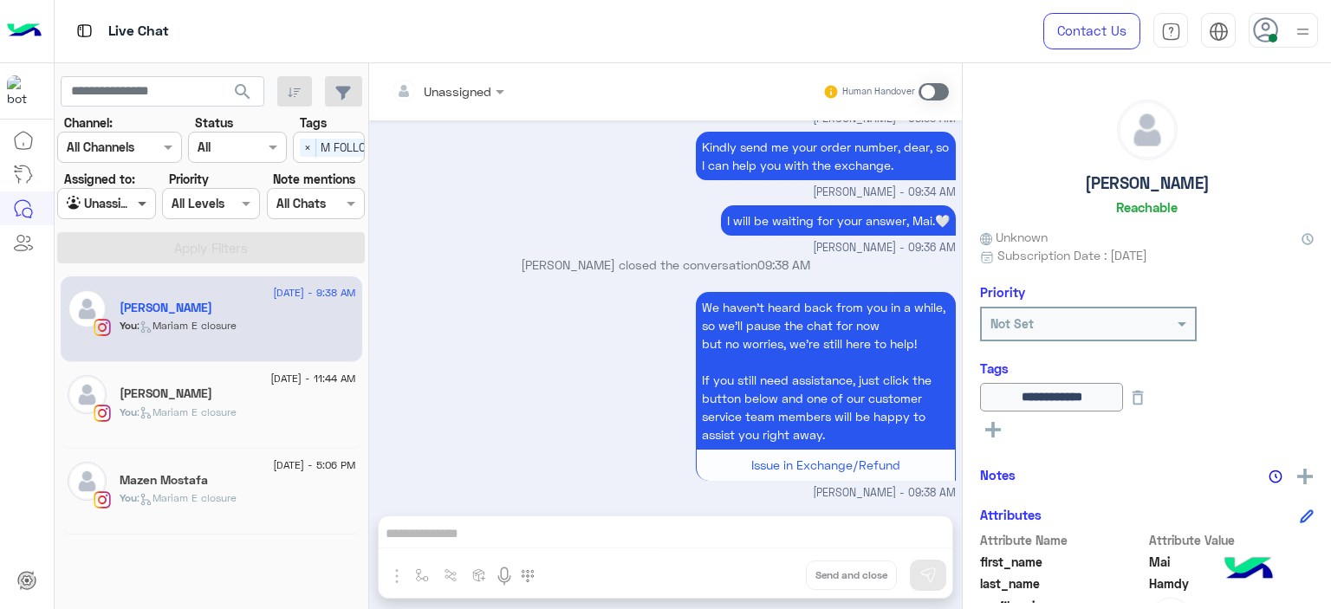
click at [140, 205] on span at bounding box center [144, 203] width 22 height 18
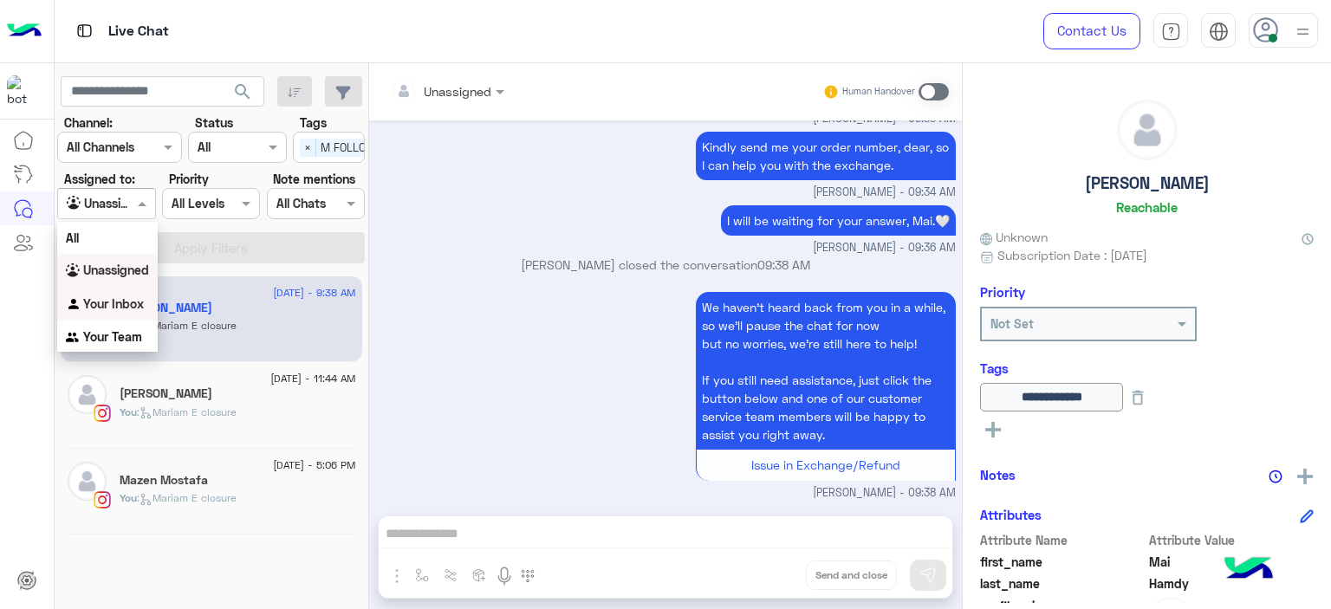
click at [127, 301] on b "Your Inbox" at bounding box center [113, 303] width 61 height 15
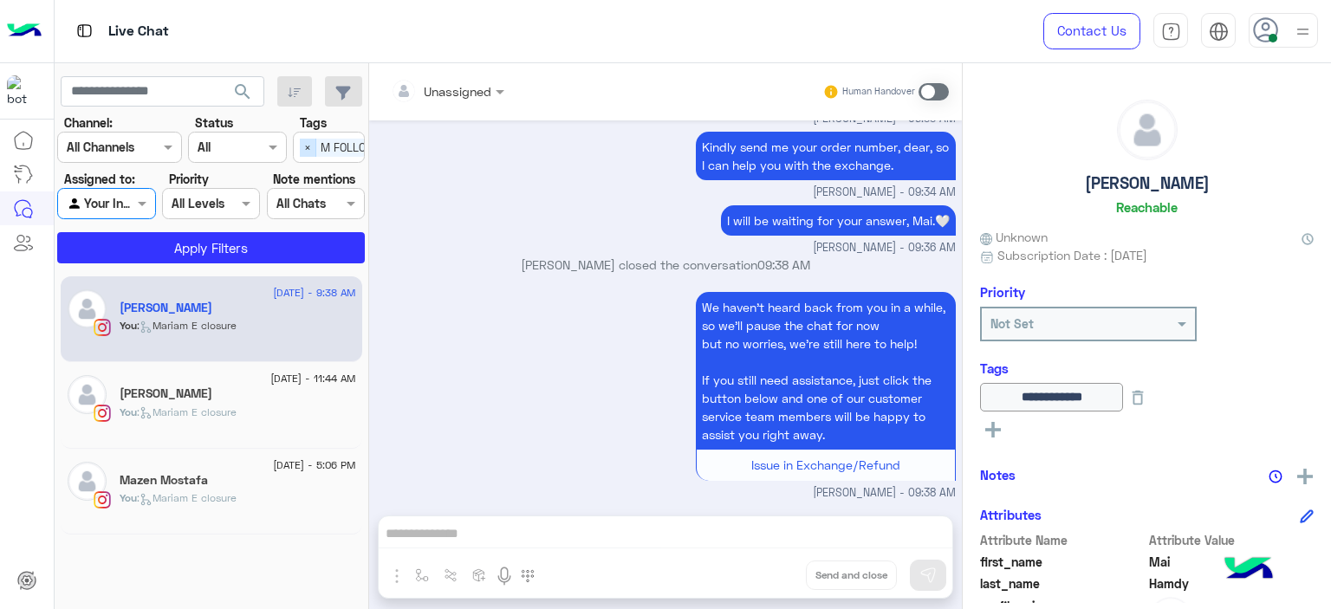
click at [305, 139] on span "×" at bounding box center [308, 148] width 16 height 18
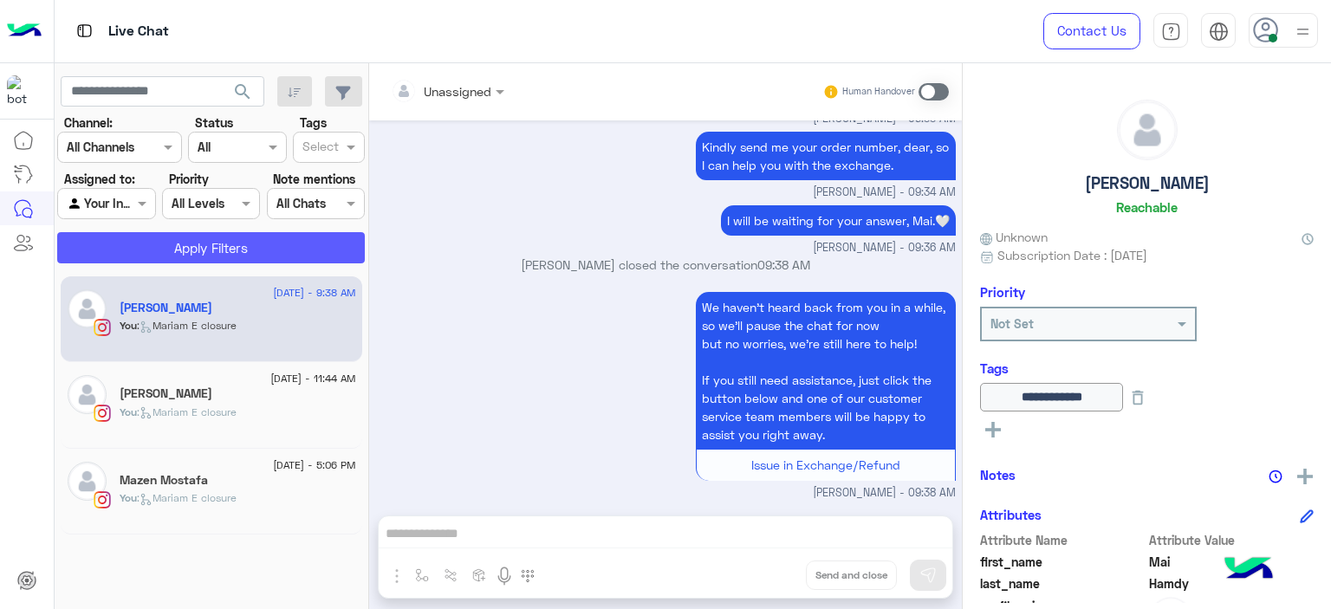
click at [302, 256] on button "Apply Filters" at bounding box center [211, 247] width 308 height 31
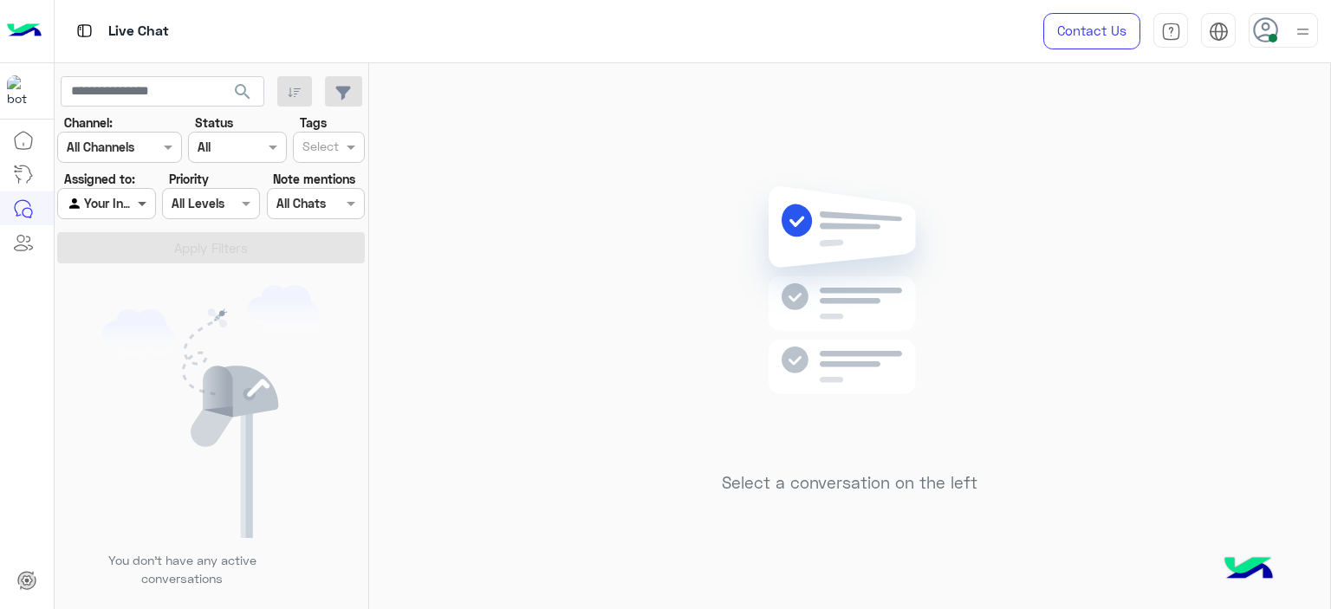
click at [138, 204] on span at bounding box center [144, 203] width 22 height 18
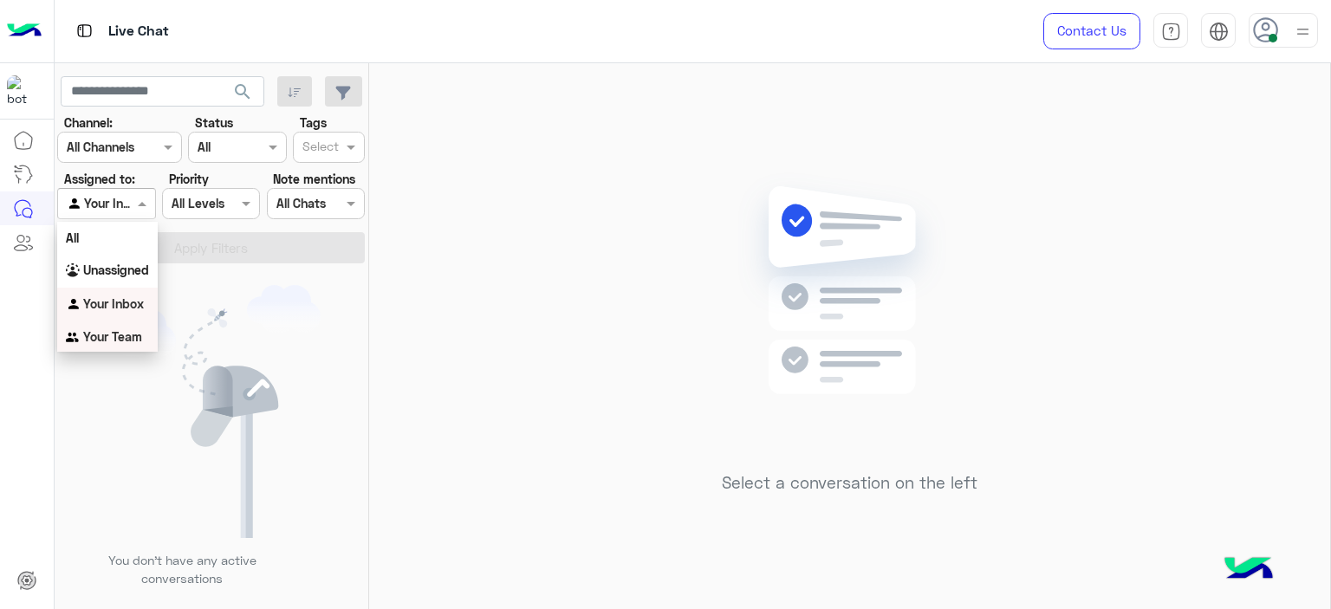
click at [137, 328] on div "Your Team" at bounding box center [107, 338] width 101 height 34
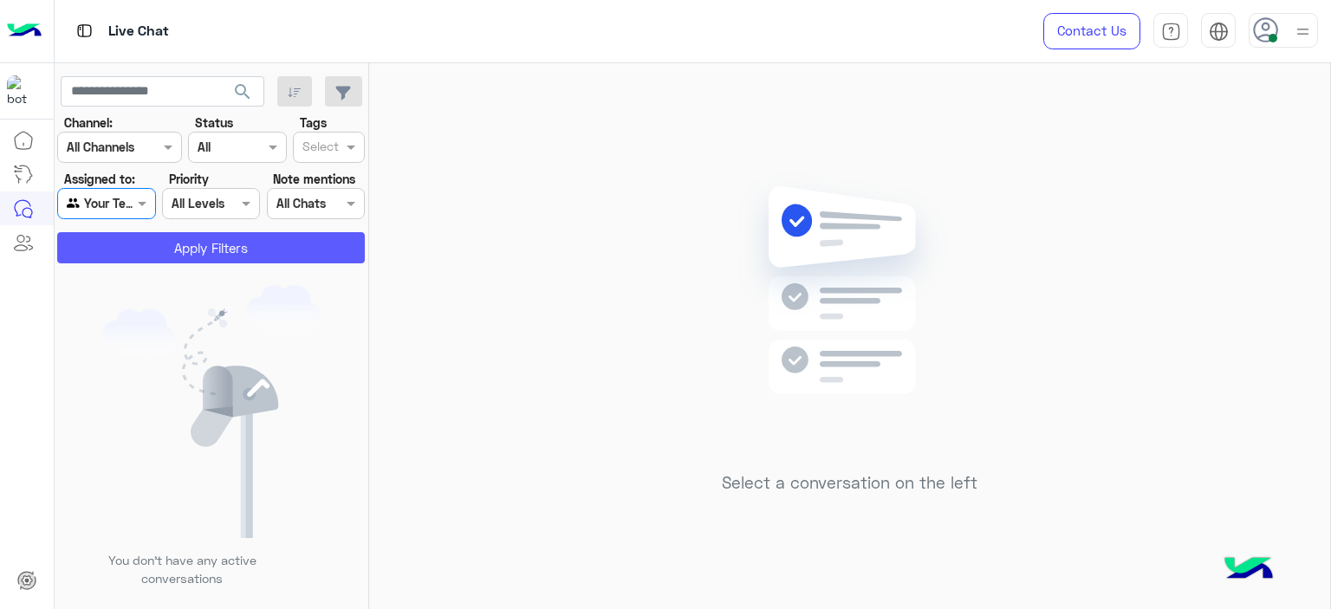
click at [250, 256] on button "Apply Filters" at bounding box center [211, 247] width 308 height 31
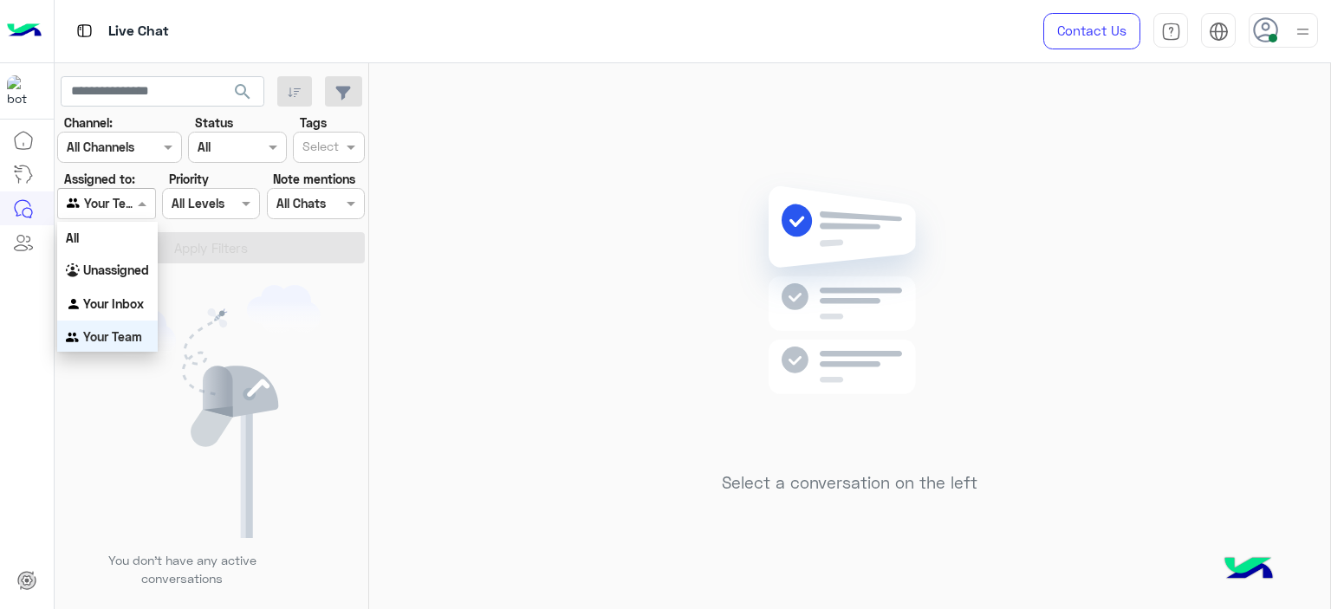
click at [140, 204] on span at bounding box center [144, 203] width 22 height 18
drag, startPoint x: 140, startPoint y: 290, endPoint x: 156, endPoint y: 289, distance: 16.6
click at [140, 290] on div "Your Inbox" at bounding box center [107, 305] width 101 height 34
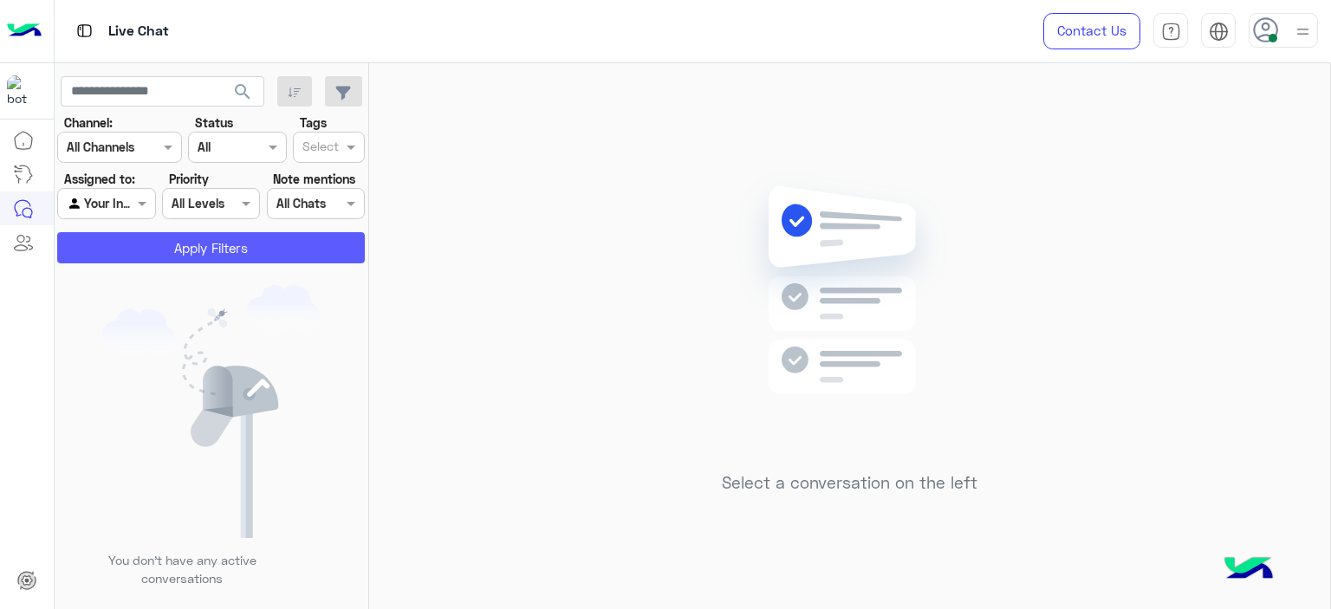
click at [164, 247] on button "Apply Filters" at bounding box center [211, 247] width 308 height 31
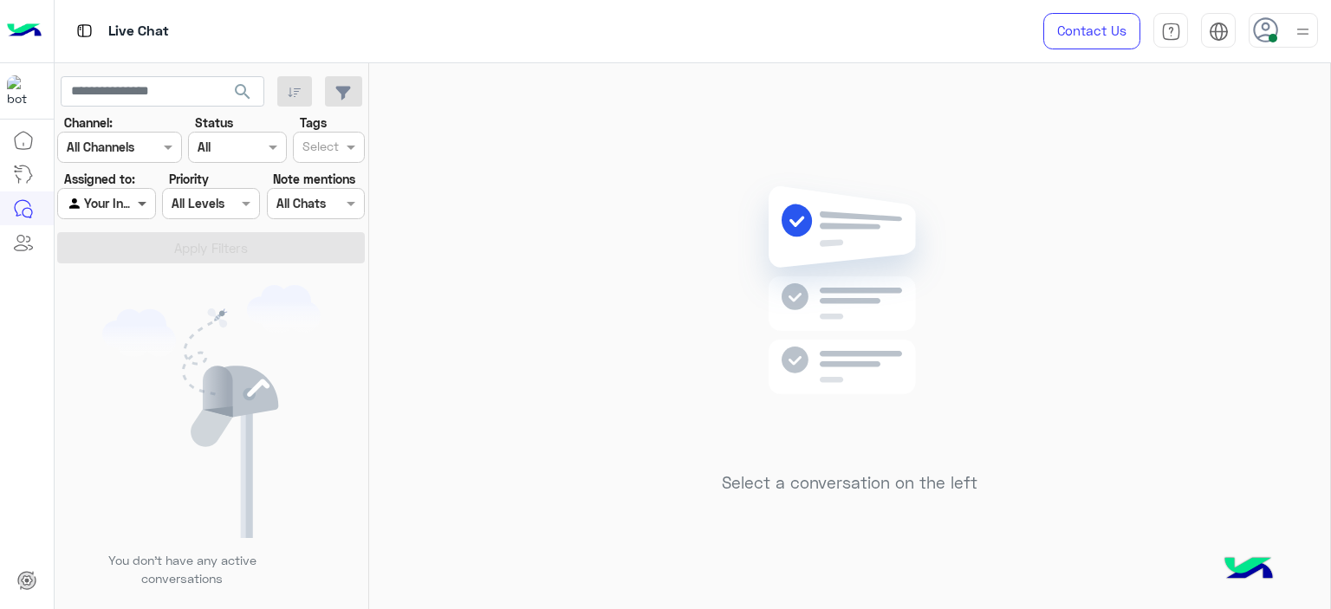
click at [149, 198] on span at bounding box center [144, 203] width 22 height 18
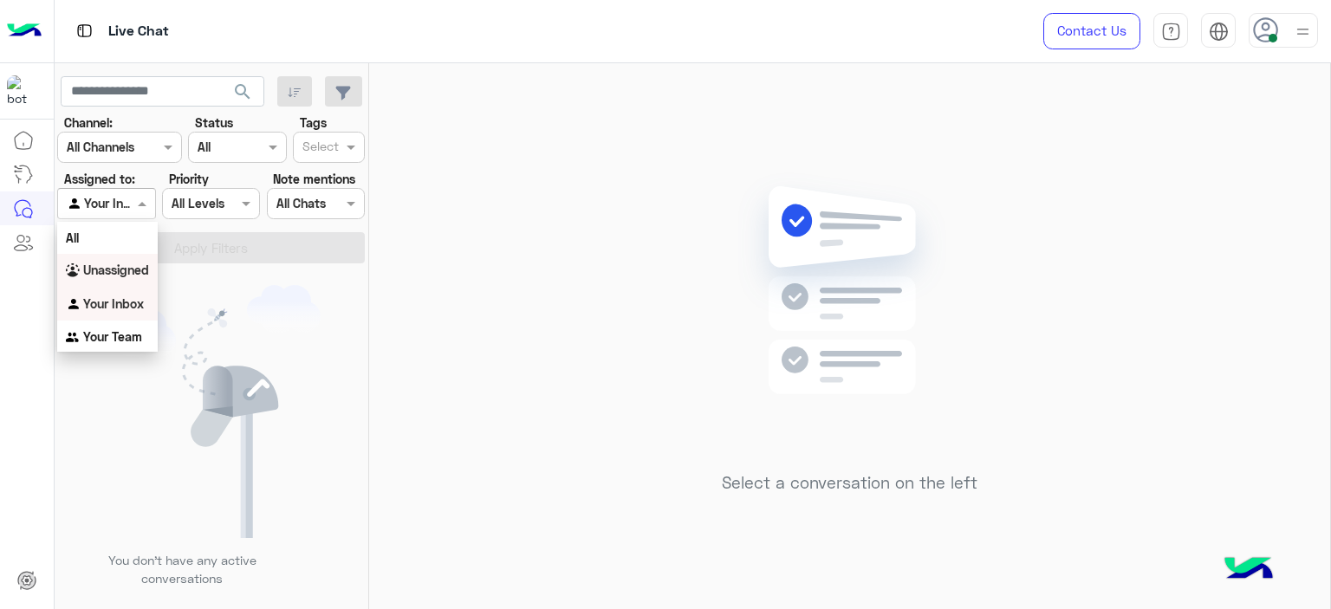
click at [149, 274] on b "Unassigned" at bounding box center [116, 270] width 66 height 15
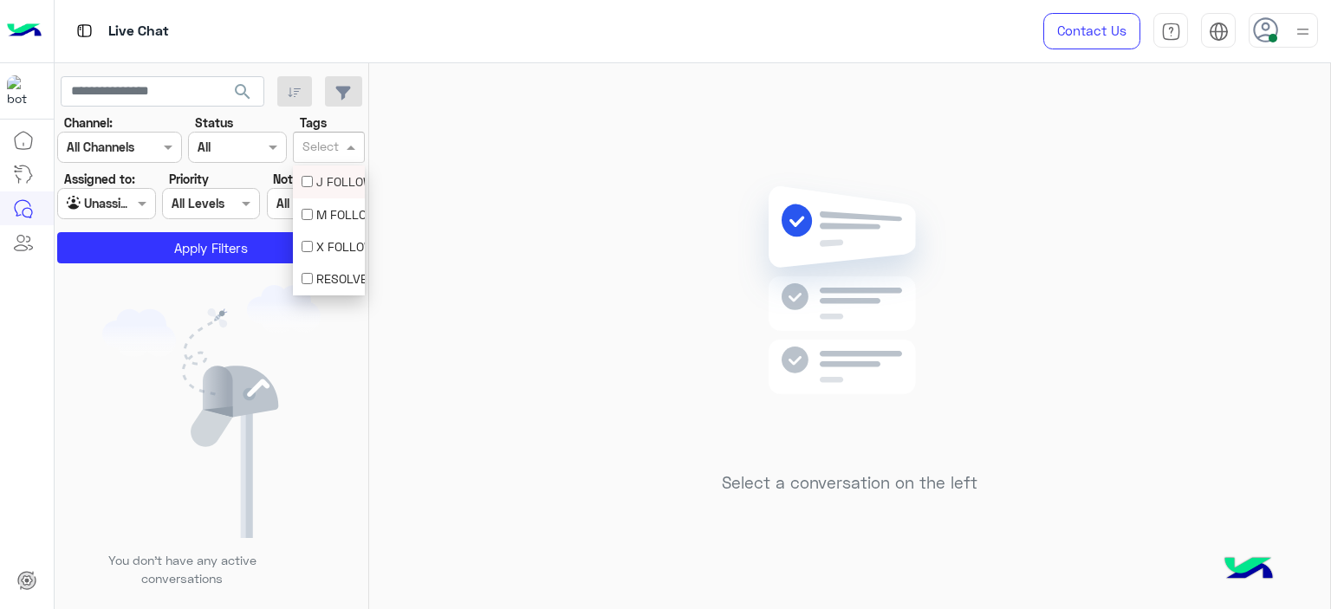
click at [337, 155] on input "text" at bounding box center [320, 149] width 36 height 18
click at [327, 212] on div "M FOLLOW UP" at bounding box center [329, 214] width 55 height 18
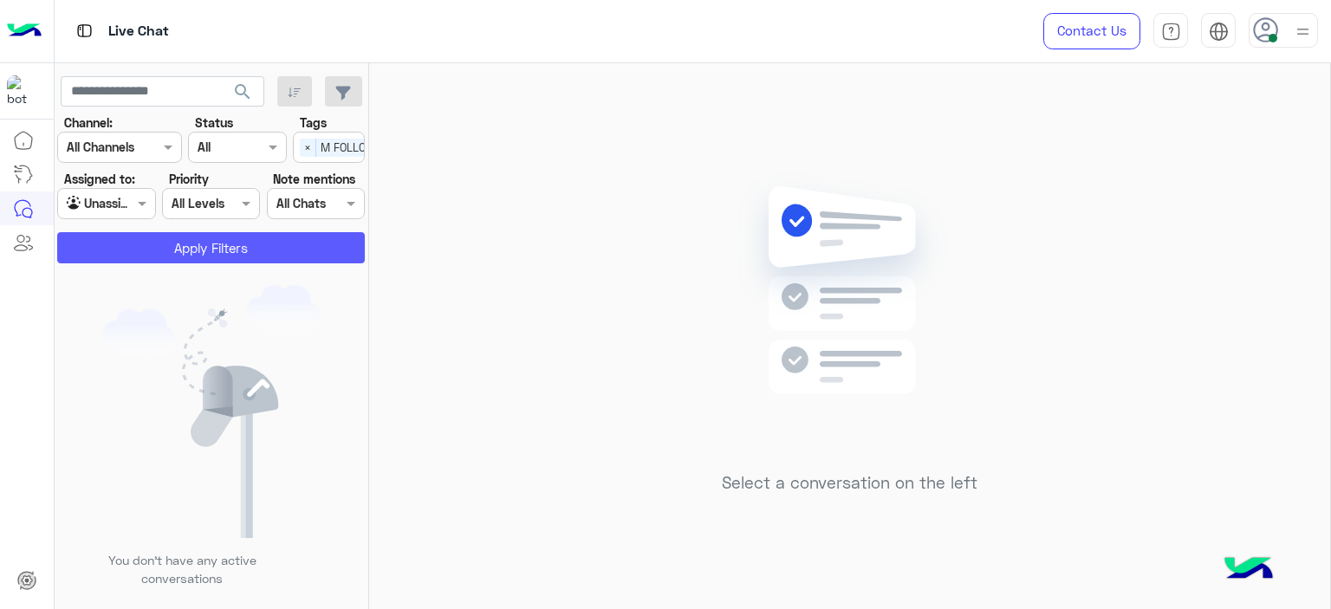
click at [258, 240] on button "Apply Filters" at bounding box center [211, 247] width 308 height 31
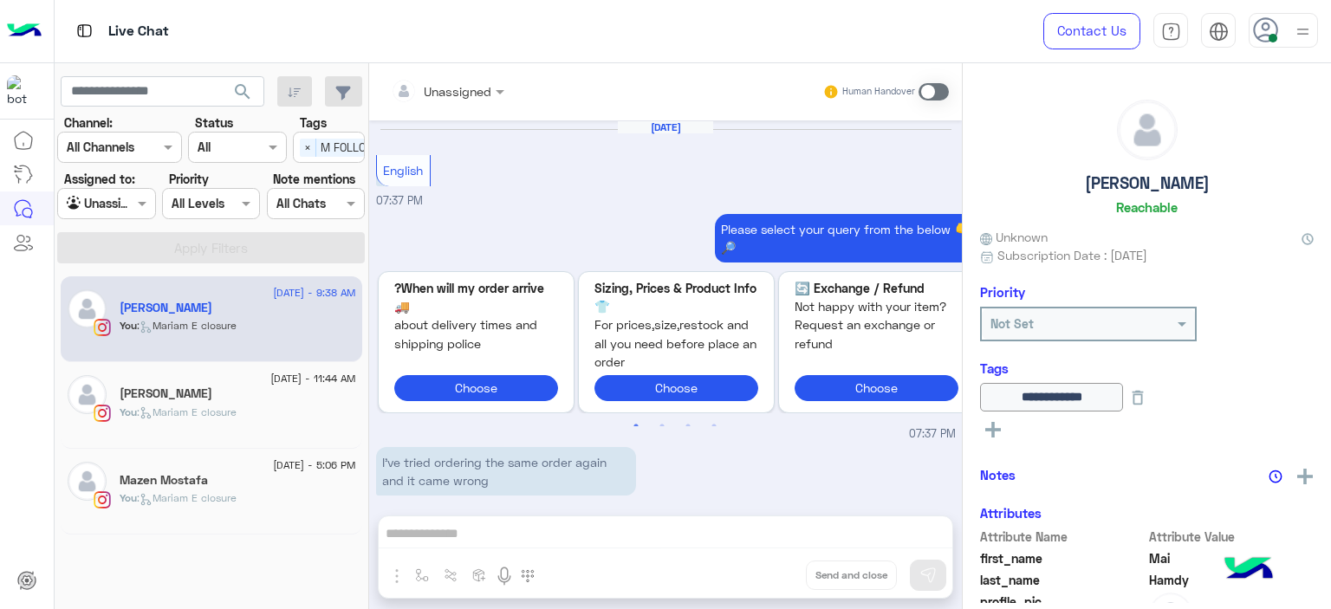
scroll to position [1640, 0]
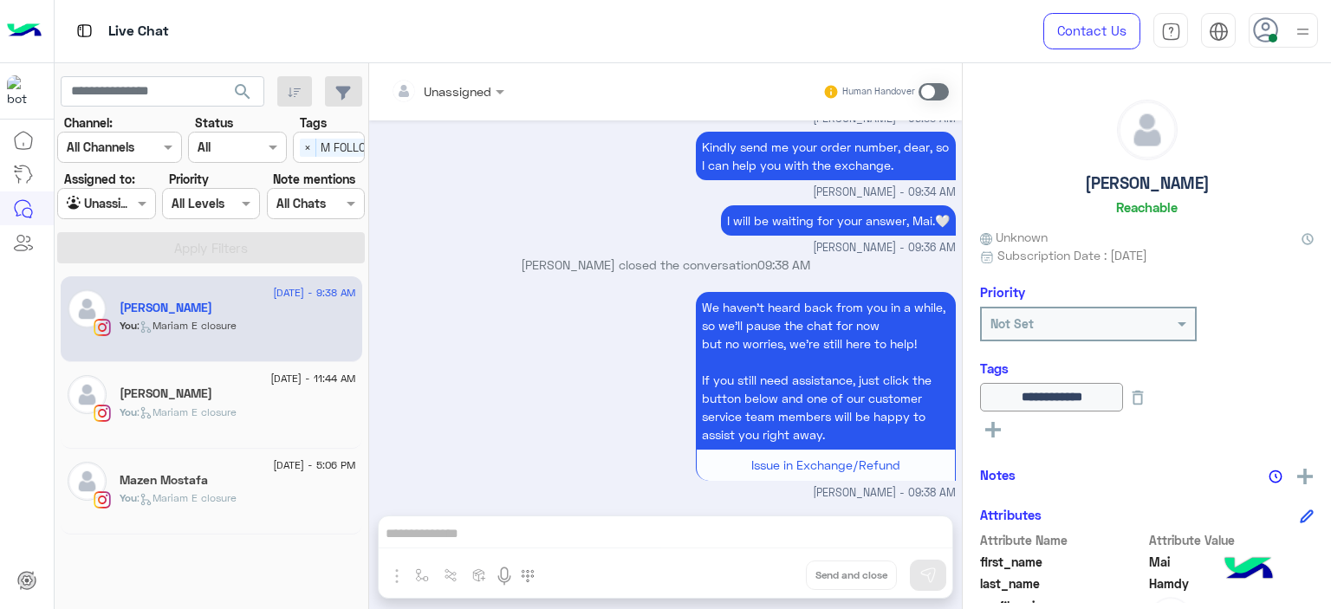
click at [231, 391] on div "[PERSON_NAME]" at bounding box center [238, 396] width 237 height 18
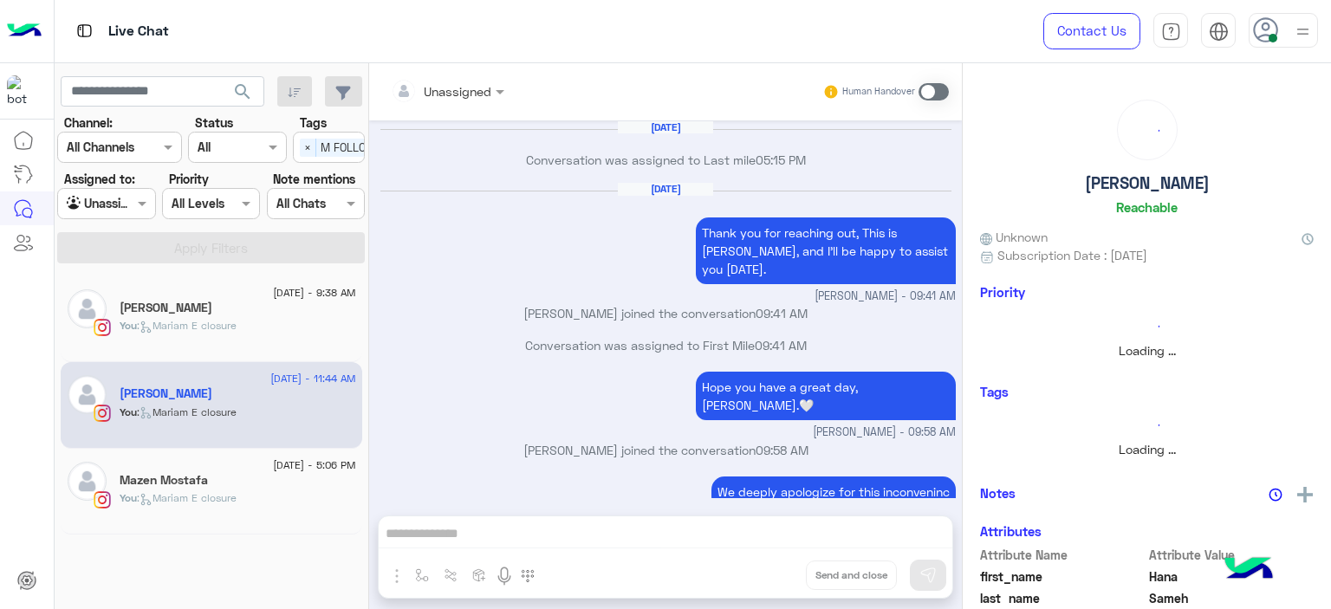
scroll to position [1197, 0]
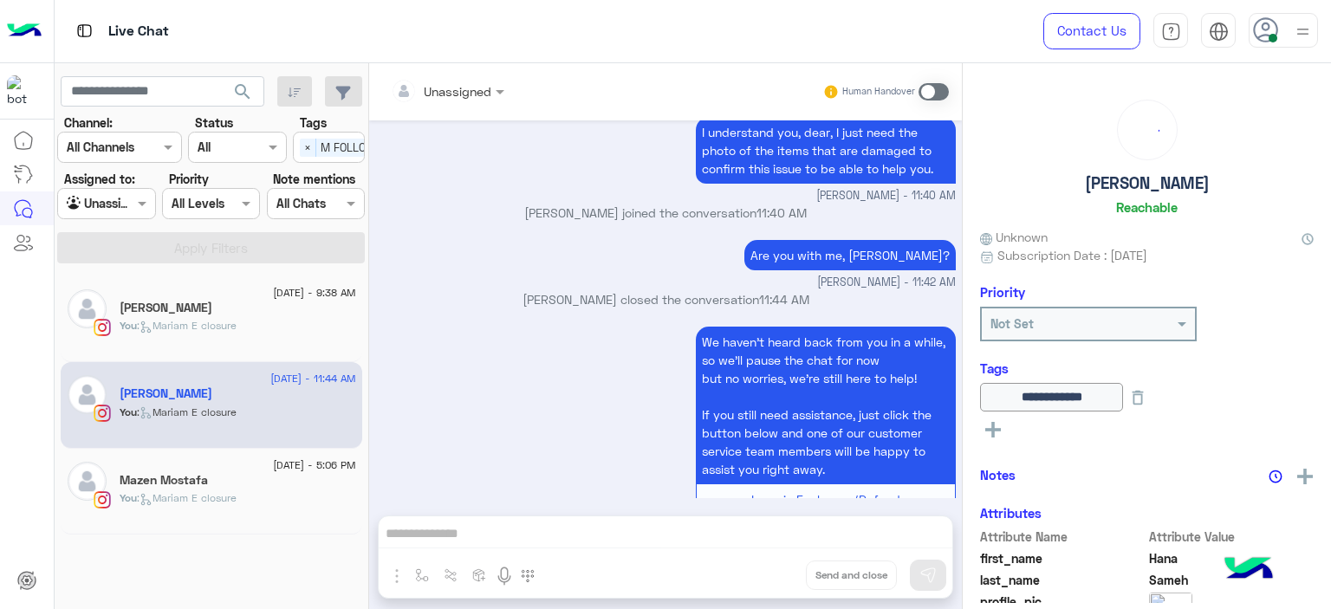
click at [242, 488] on div "Mazen Mostafa" at bounding box center [238, 482] width 237 height 18
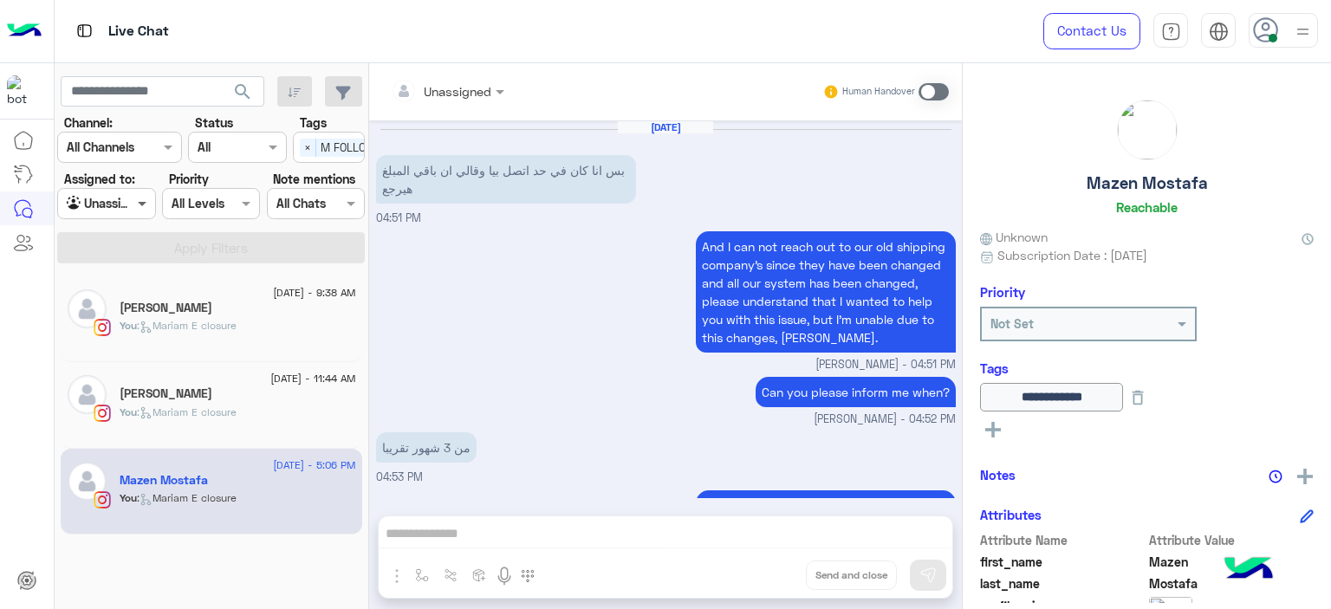
scroll to position [1312, 0]
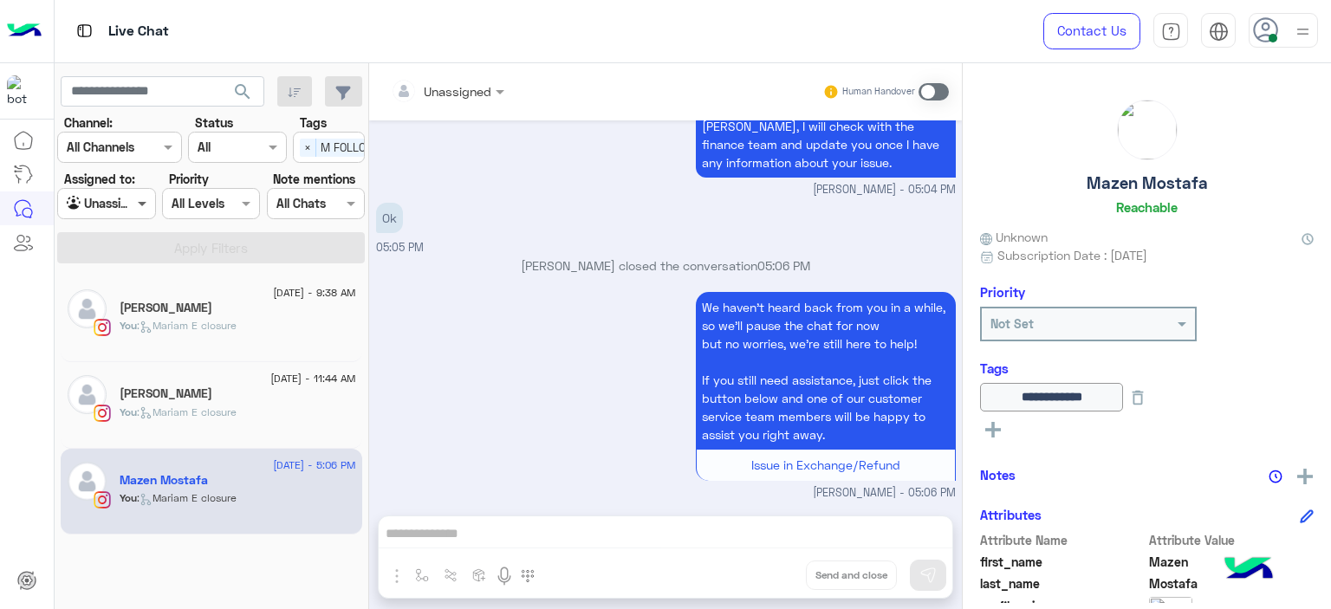
click at [146, 197] on span at bounding box center [144, 203] width 22 height 18
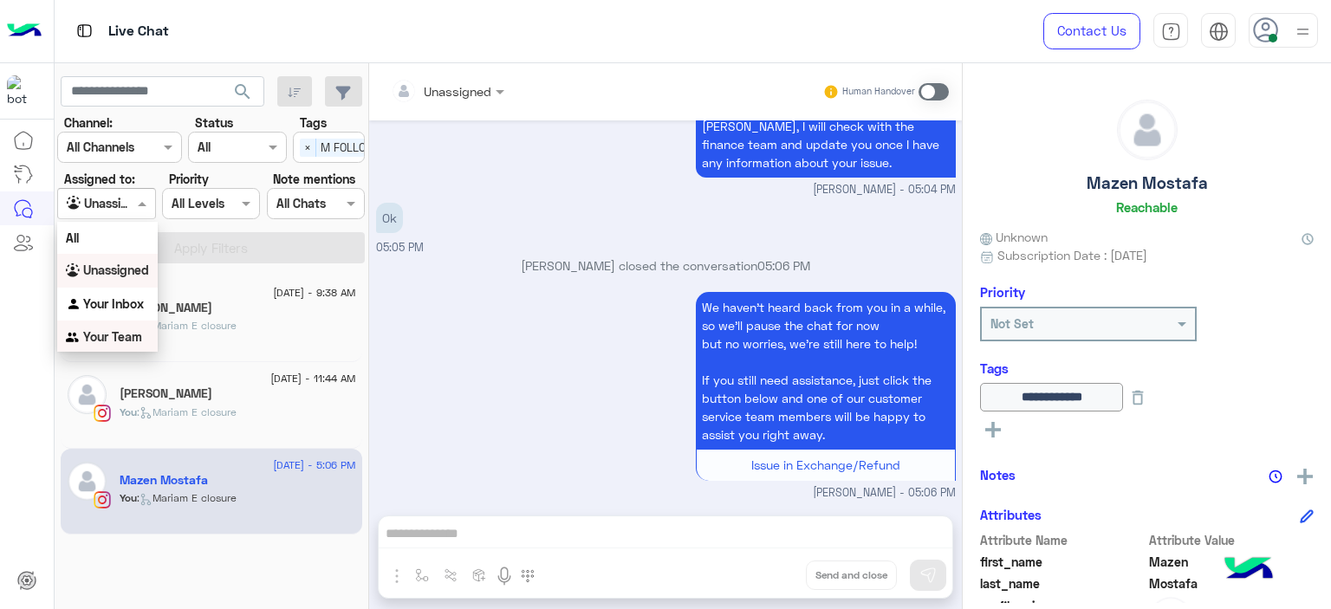
click at [135, 328] on div "Your Team" at bounding box center [107, 338] width 101 height 34
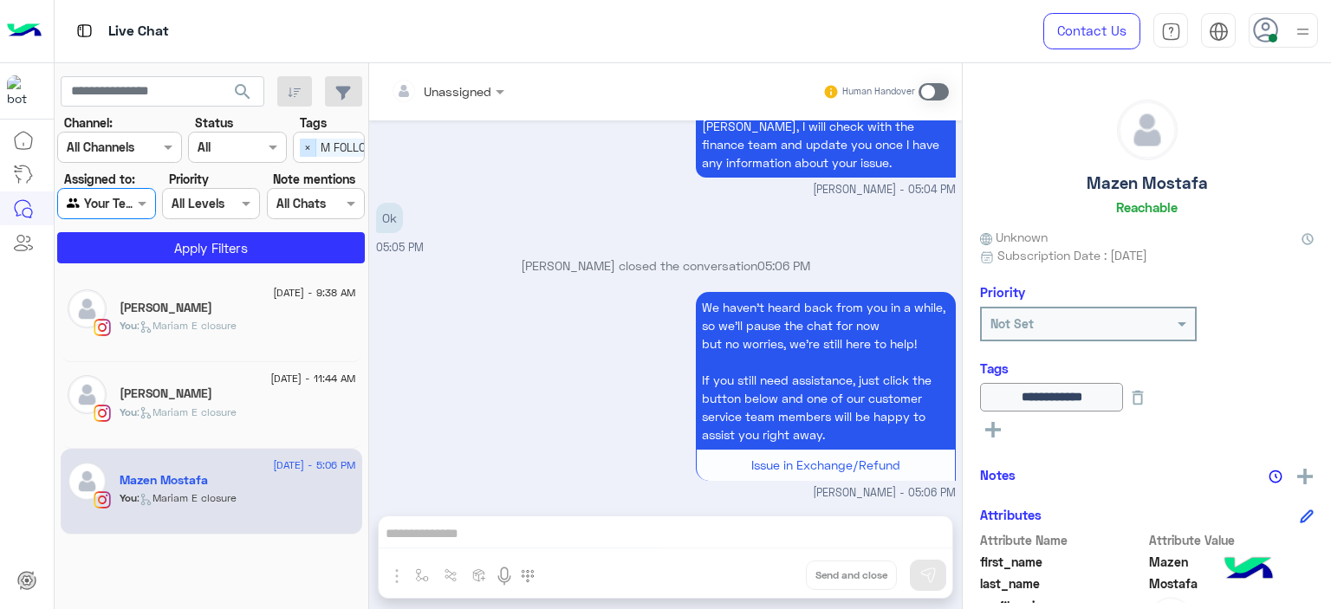
click at [309, 145] on span "×" at bounding box center [308, 148] width 16 height 18
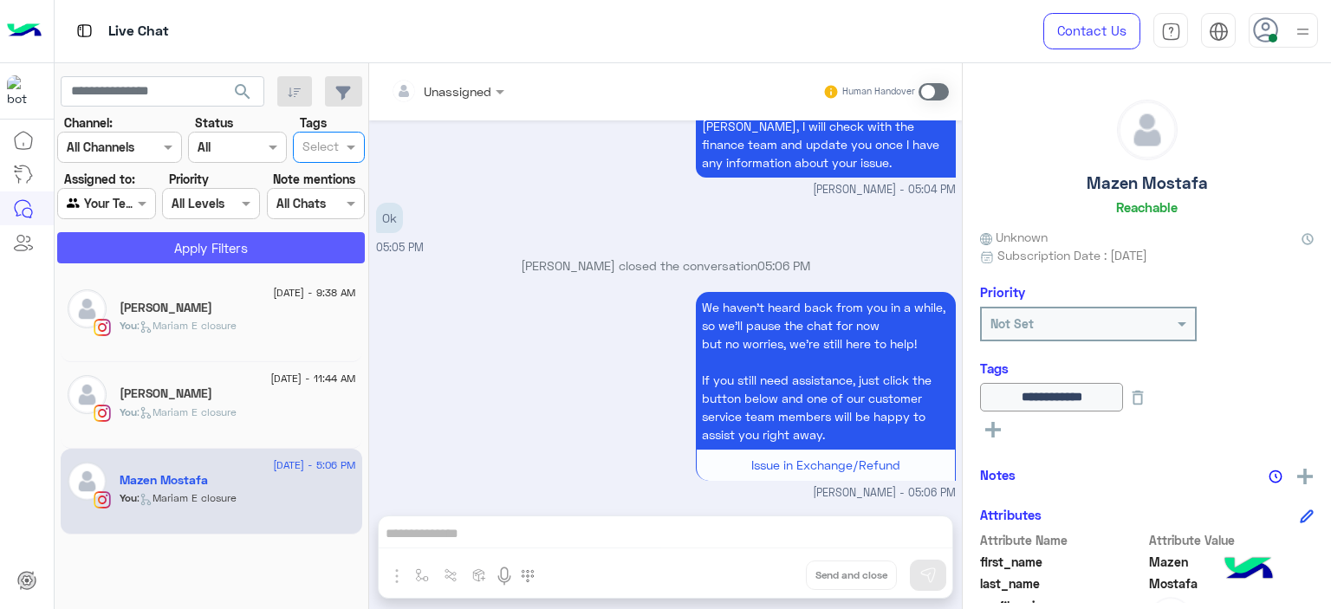
scroll to position [0, 0]
click at [239, 250] on button "Apply Filters" at bounding box center [211, 247] width 308 height 31
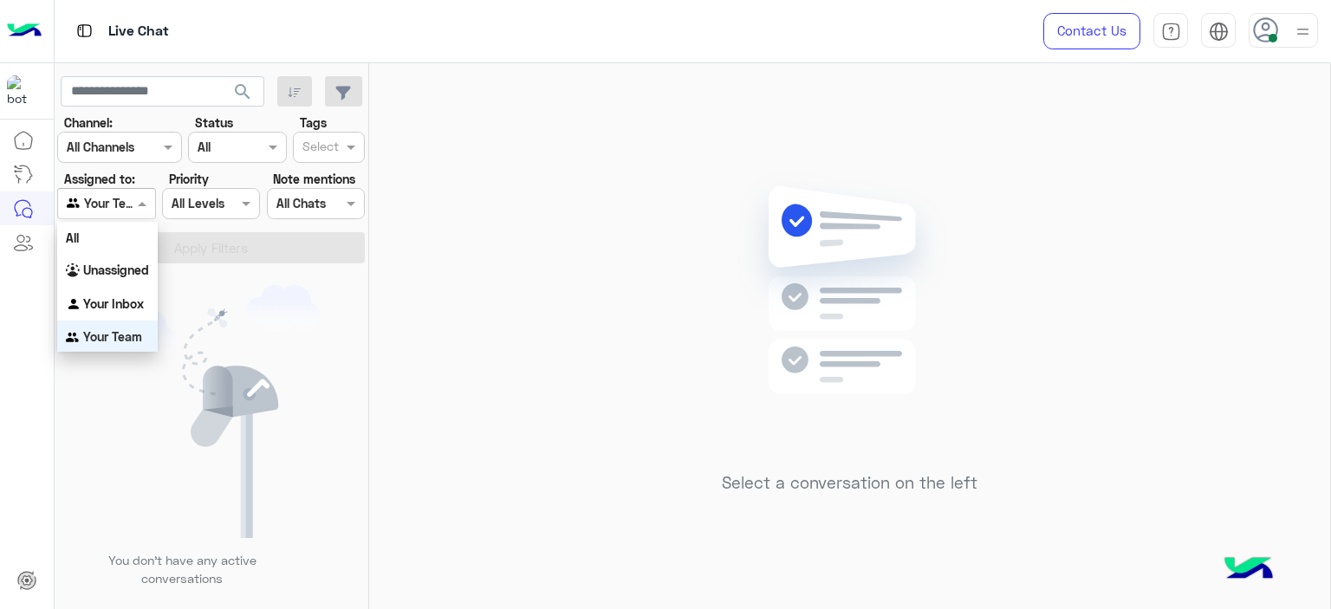
scroll to position [2, 0]
click at [148, 202] on span at bounding box center [144, 203] width 22 height 18
click at [128, 292] on div "Your Inbox" at bounding box center [107, 303] width 101 height 34
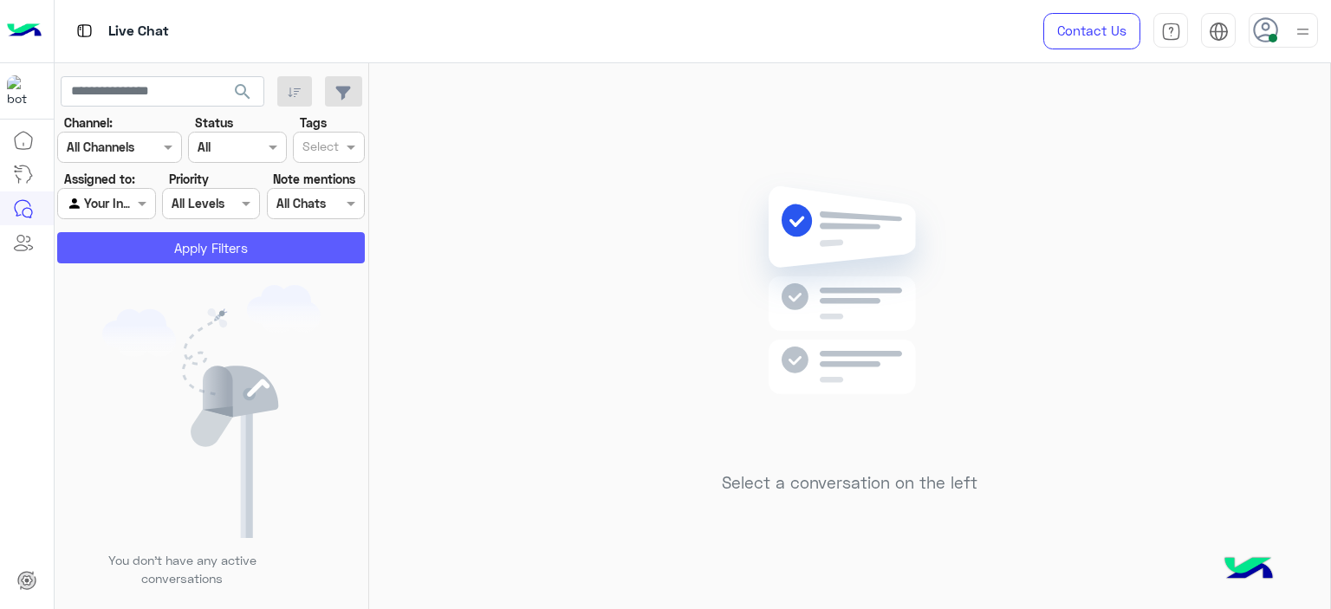
click at [205, 249] on button "Apply Filters" at bounding box center [211, 247] width 308 height 31
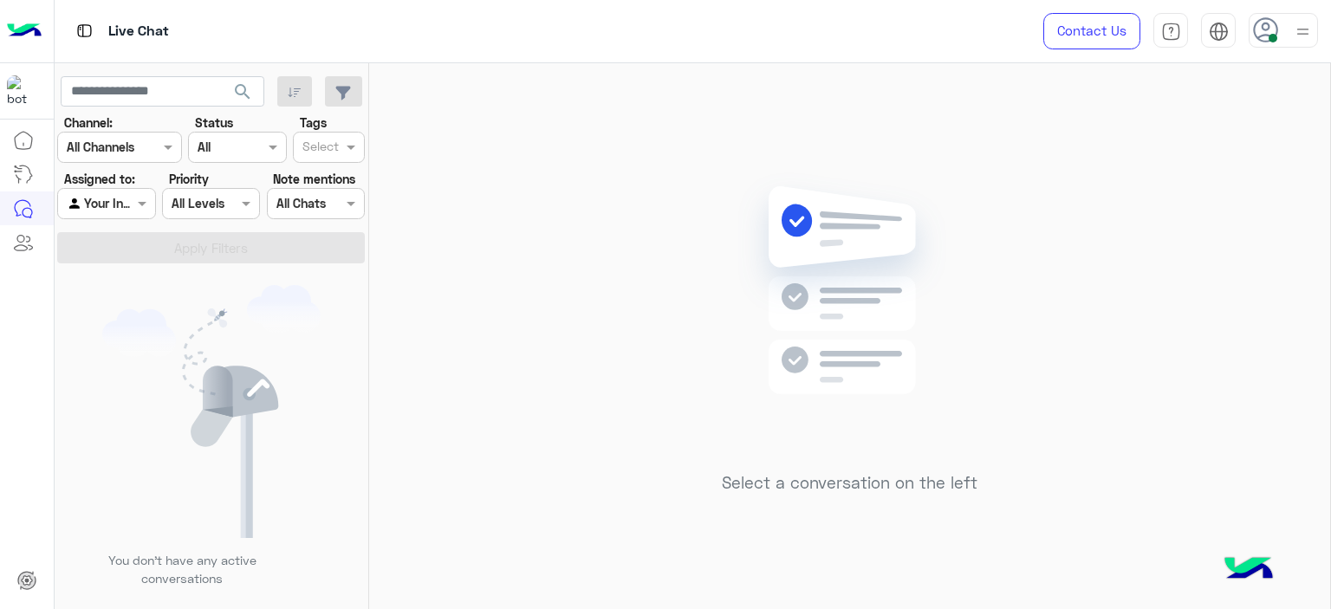
click at [513, 273] on div "Select a conversation on the left" at bounding box center [849, 339] width 961 height 553
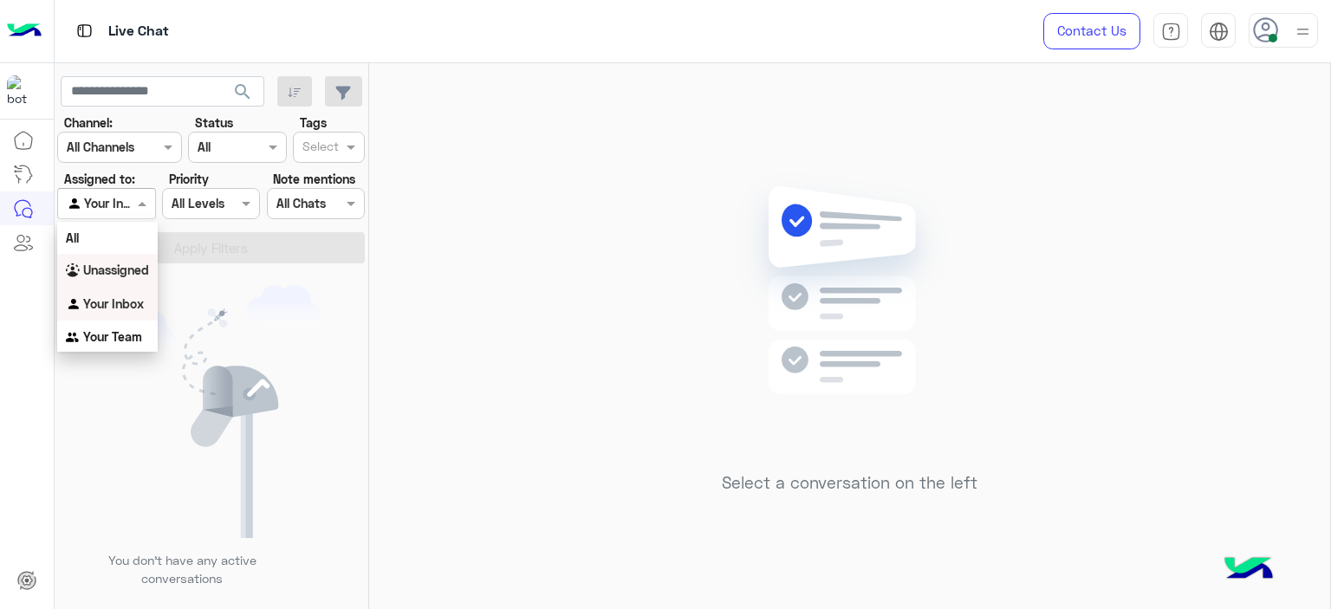
drag, startPoint x: 141, startPoint y: 204, endPoint x: 137, endPoint y: 271, distance: 67.7
click at [137, 271] on body "Live Chat Contact Us Help Center عربي English search Channel: Channel All Chann…" at bounding box center [665, 304] width 1331 height 609
click at [137, 271] on b "Unassigned" at bounding box center [116, 270] width 66 height 15
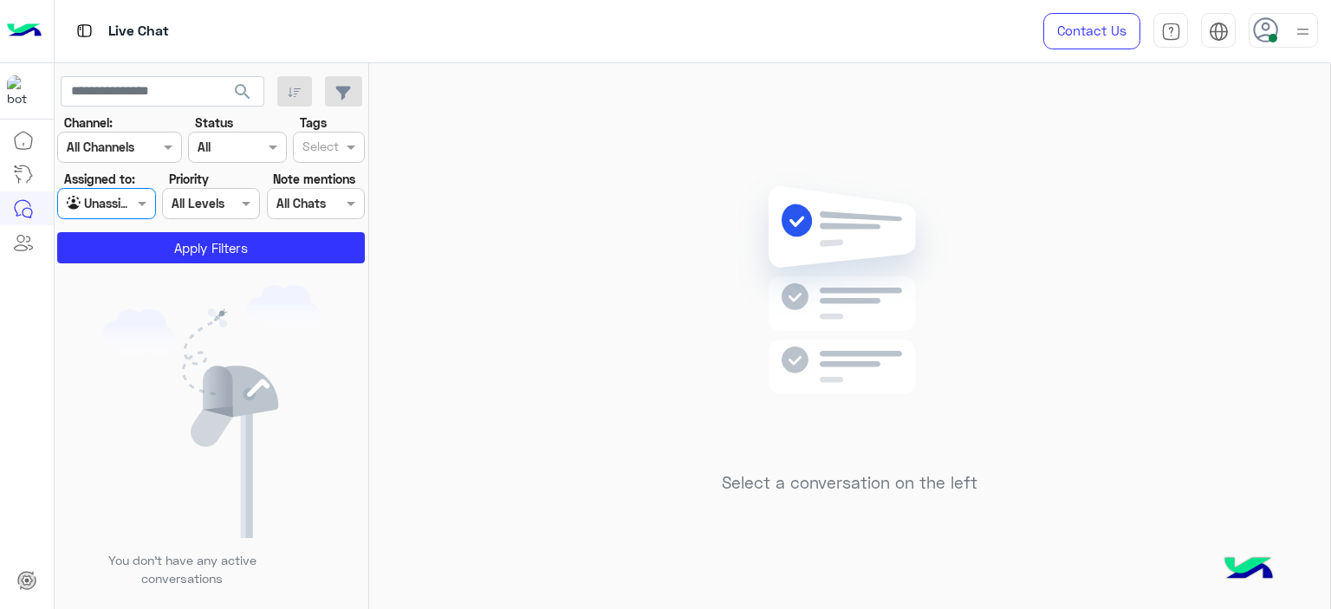
click at [326, 133] on div "Select" at bounding box center [329, 147] width 72 height 31
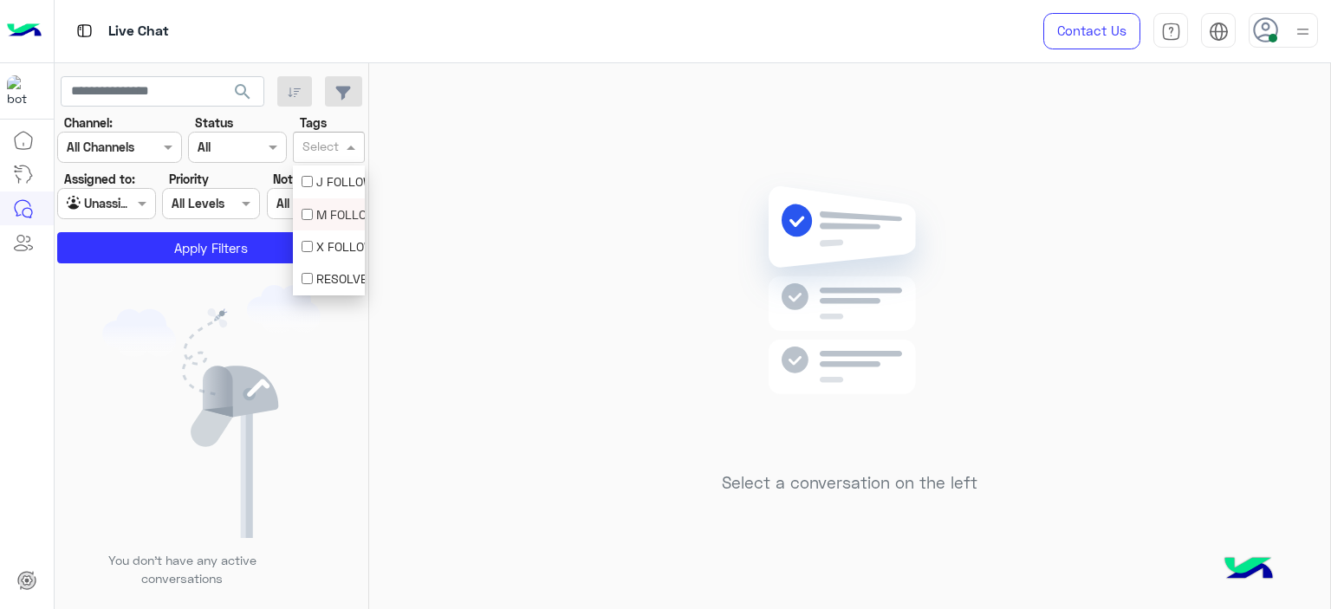
click at [330, 211] on div "M FOLLOW UP" at bounding box center [329, 214] width 55 height 18
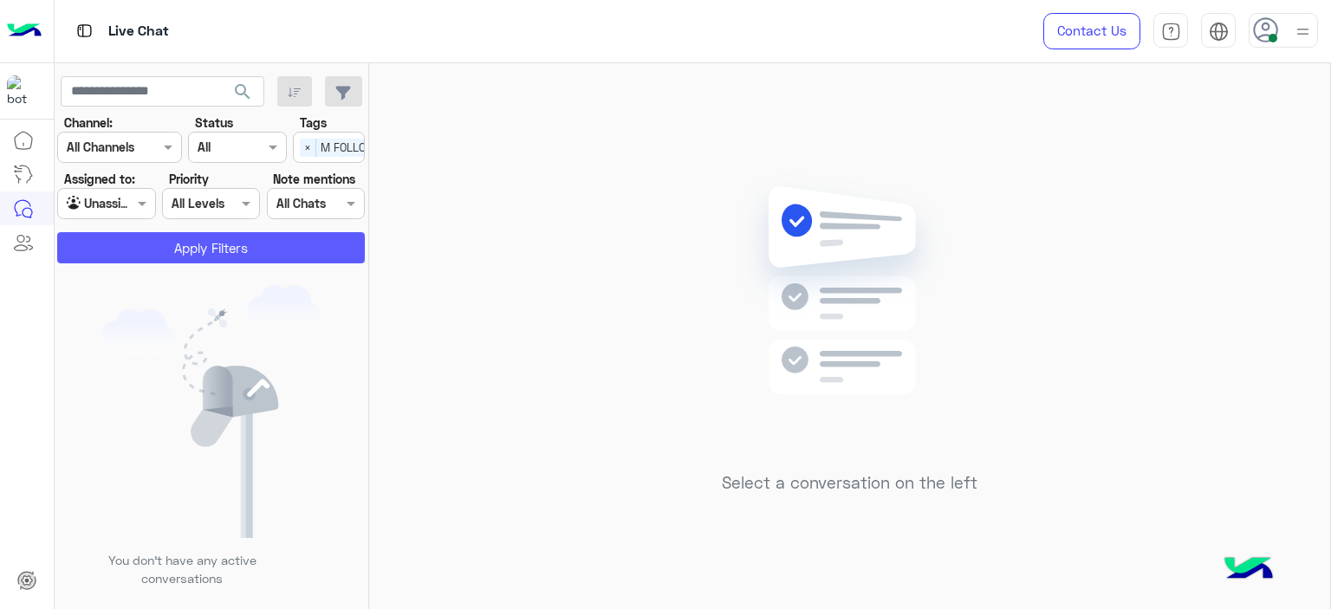
click at [290, 244] on button "Apply Filters" at bounding box center [211, 247] width 308 height 31
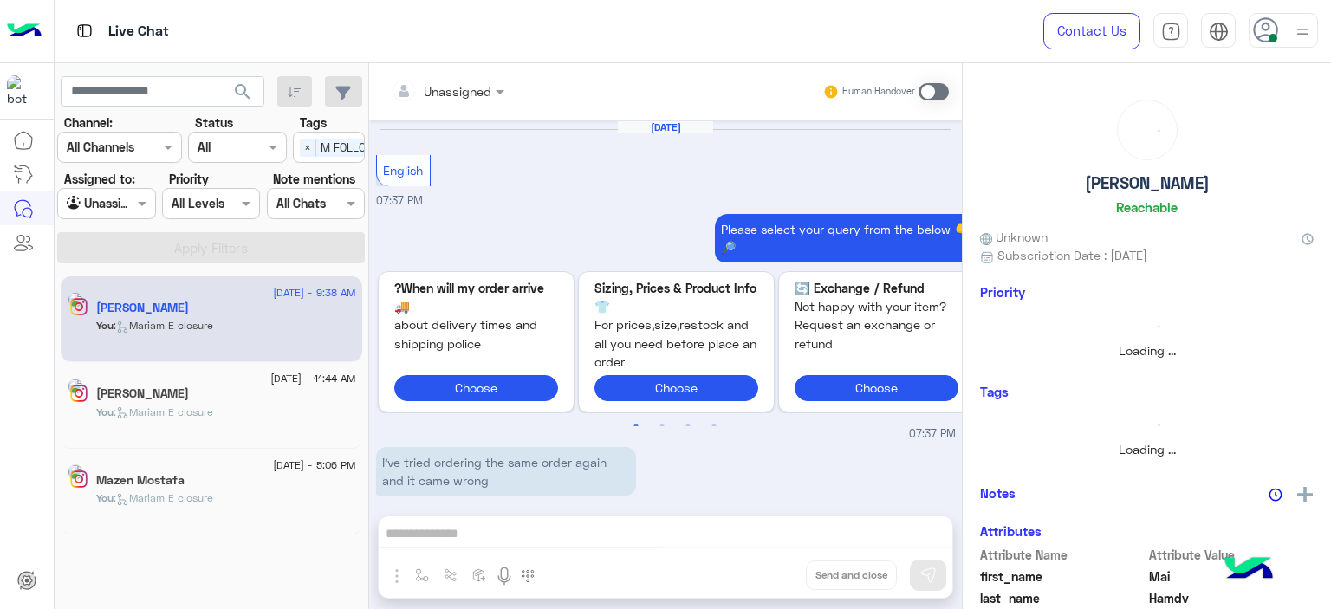
scroll to position [1640, 0]
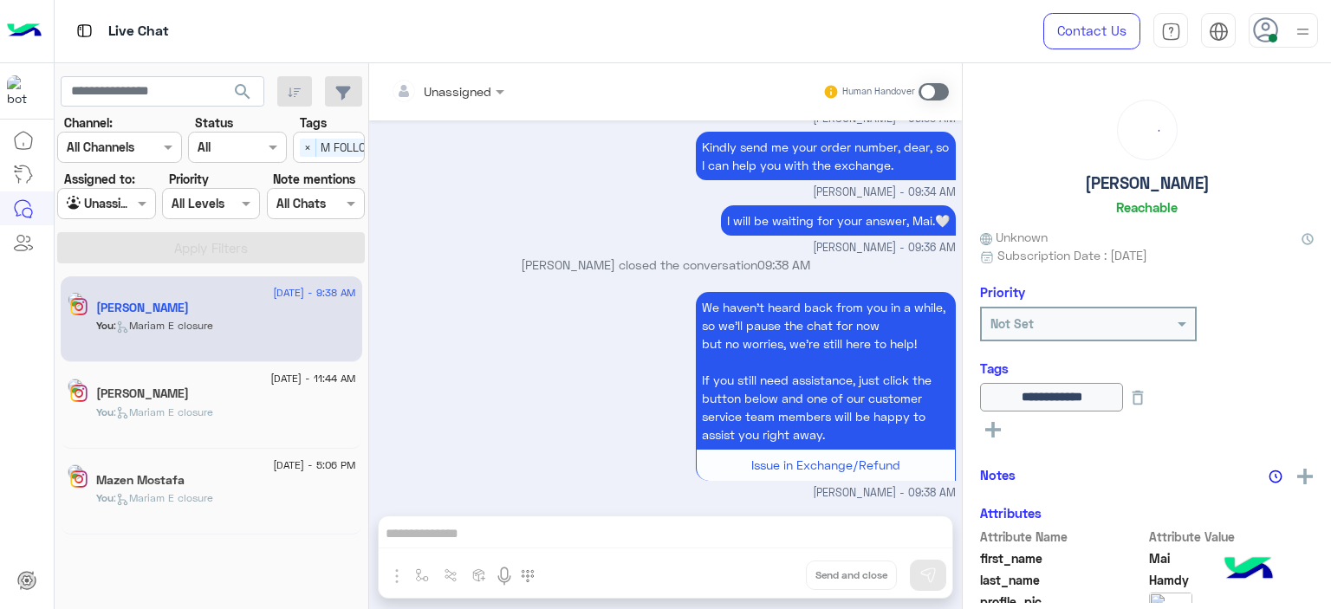
click at [296, 470] on span "31 August - 5:06 PM" at bounding box center [314, 466] width 82 height 16
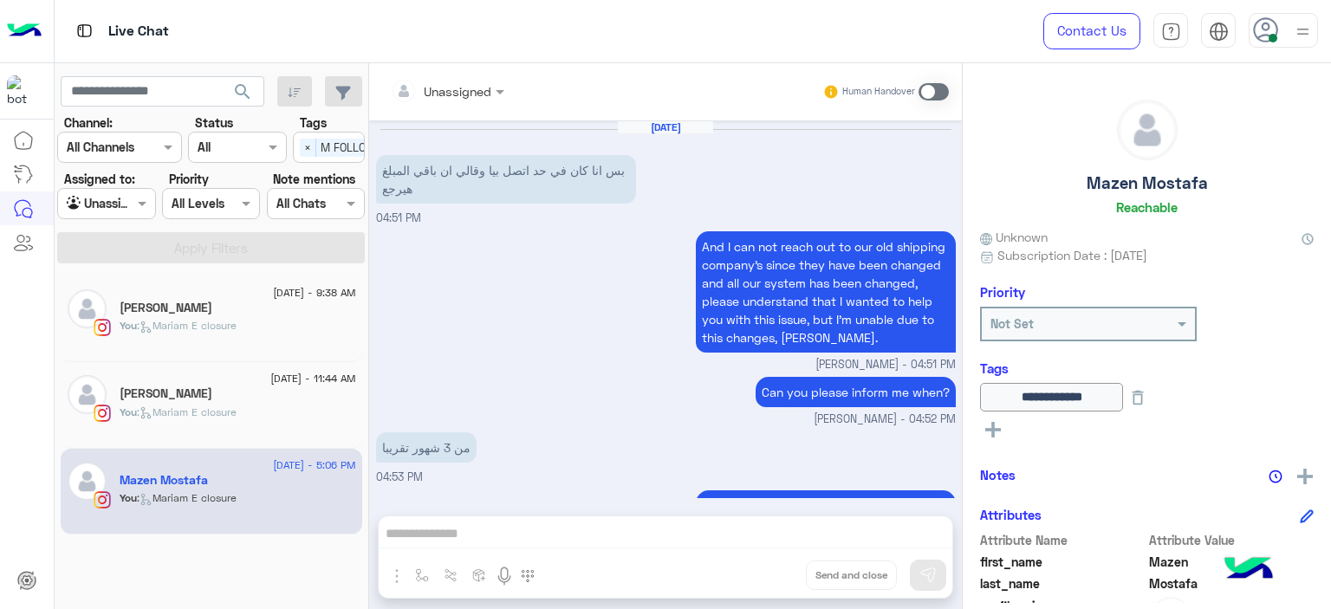
scroll to position [1312, 0]
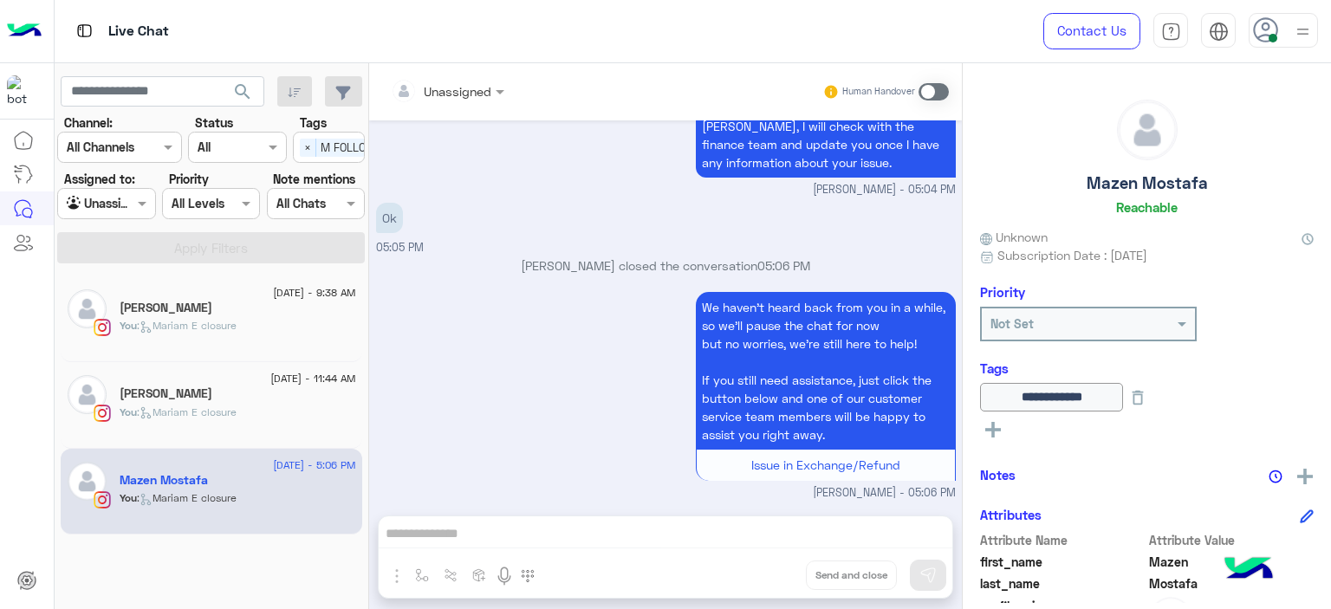
click at [283, 406] on div "You : Mariam E closure" at bounding box center [238, 420] width 237 height 30
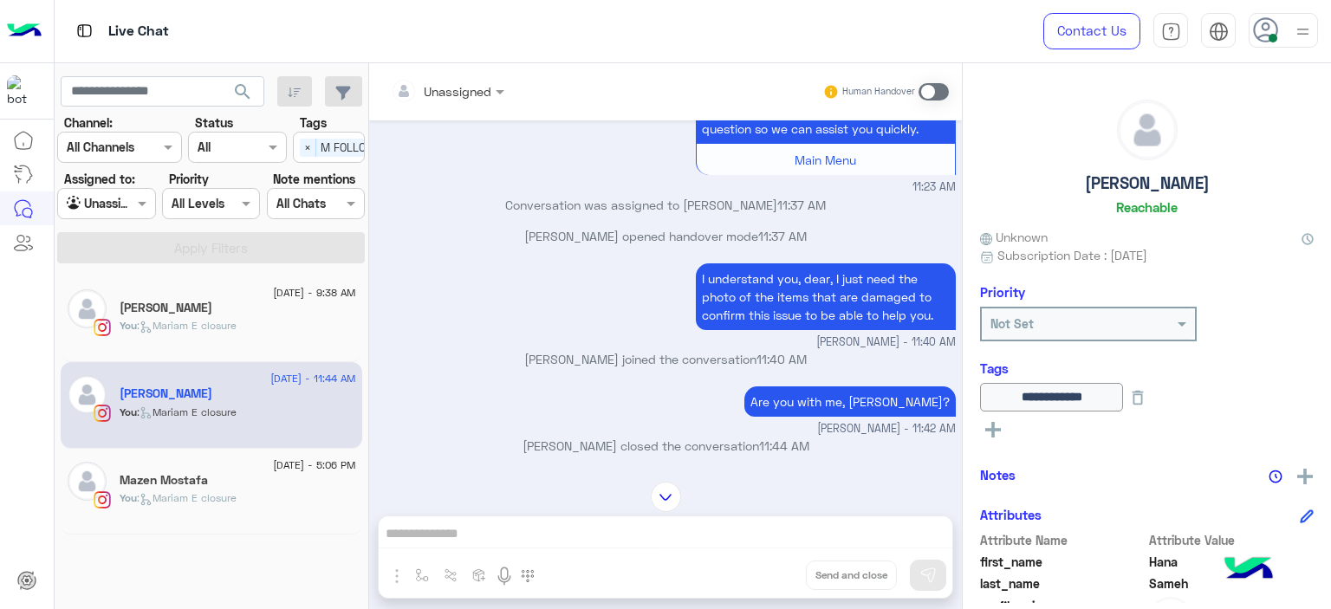
scroll to position [1051, 0]
click at [246, 318] on div "You : Mariam E closure" at bounding box center [238, 333] width 237 height 30
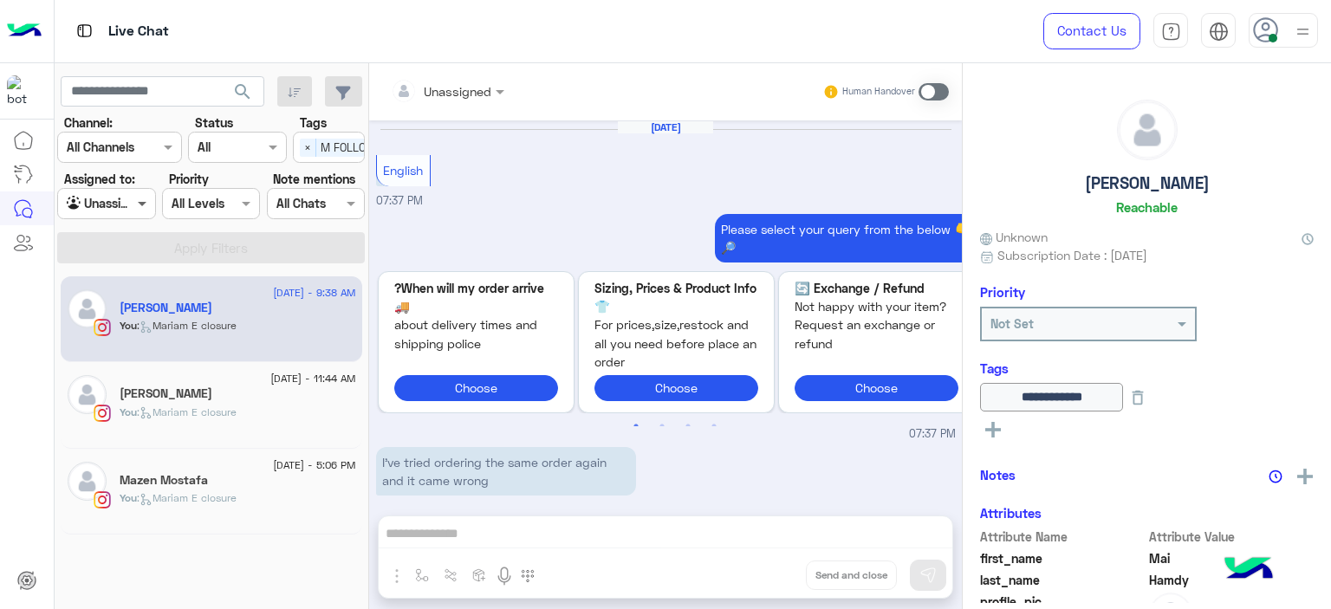
scroll to position [1640, 0]
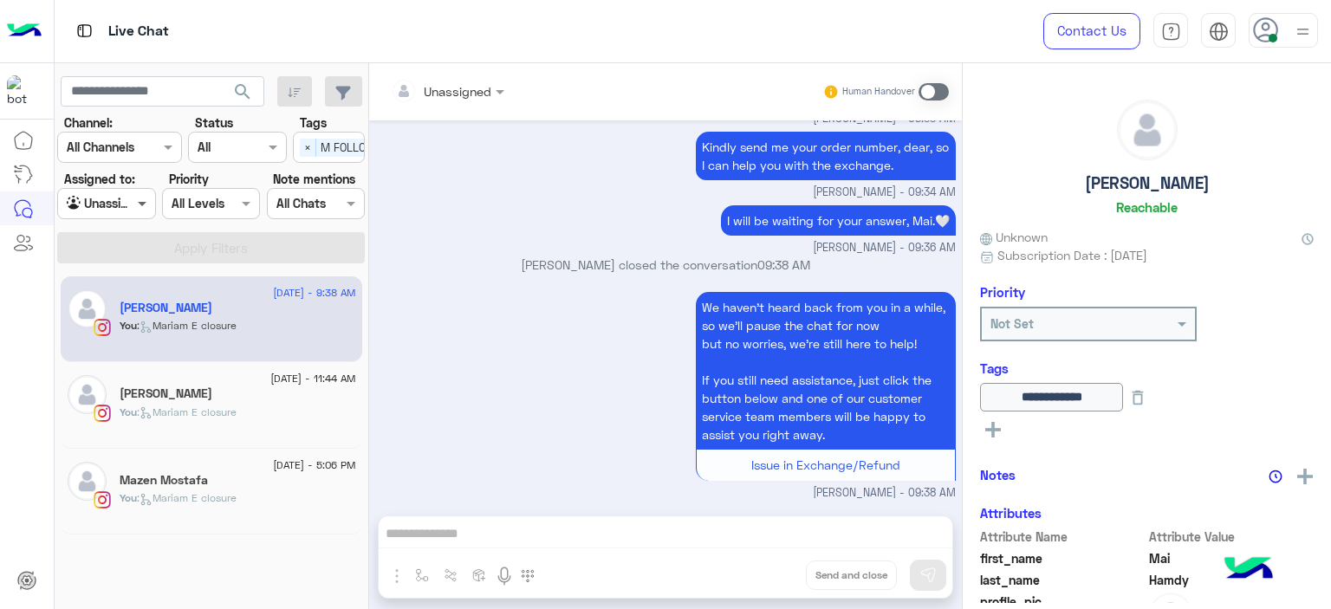
click at [151, 204] on span at bounding box center [144, 203] width 22 height 18
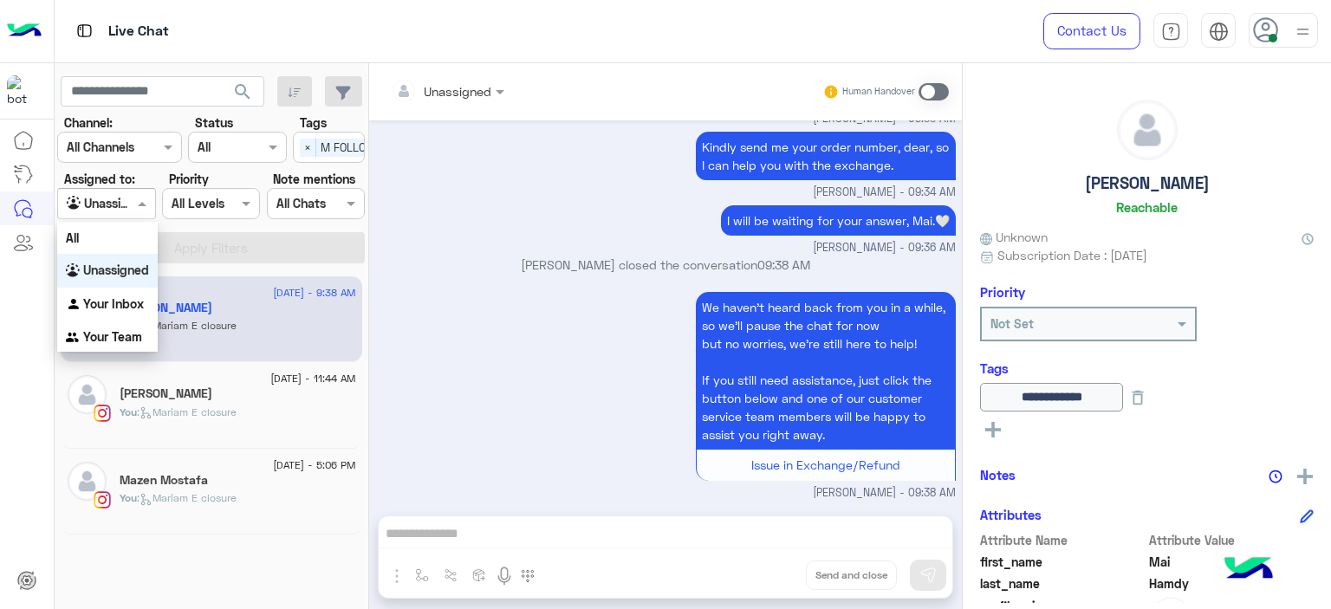
click at [151, 204] on span at bounding box center [144, 203] width 22 height 18
click at [141, 301] on b "Your Inbox" at bounding box center [113, 303] width 61 height 15
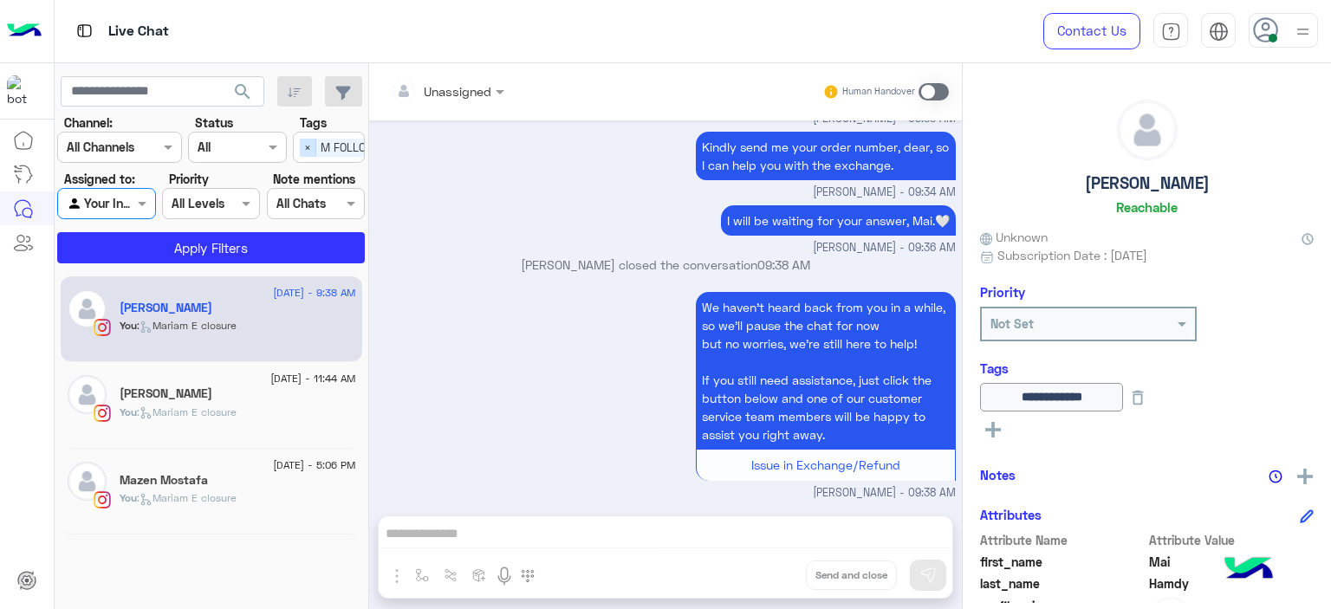
click at [313, 149] on span "×" at bounding box center [308, 148] width 16 height 18
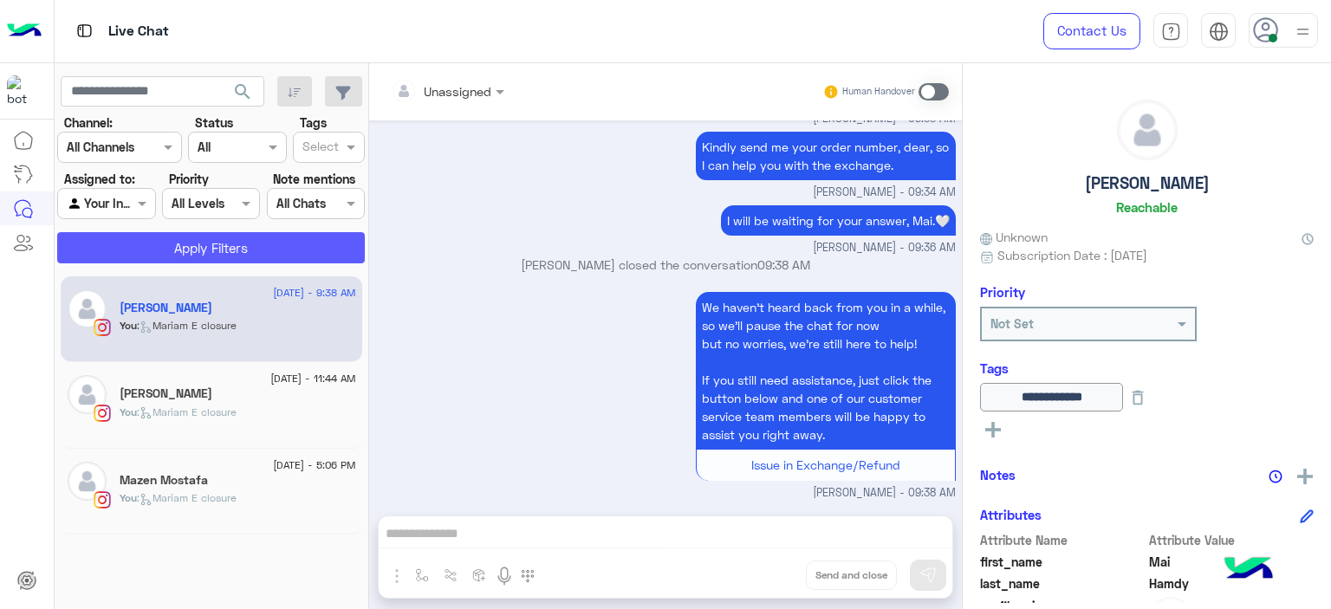
click at [270, 242] on button "Apply Filters" at bounding box center [211, 247] width 308 height 31
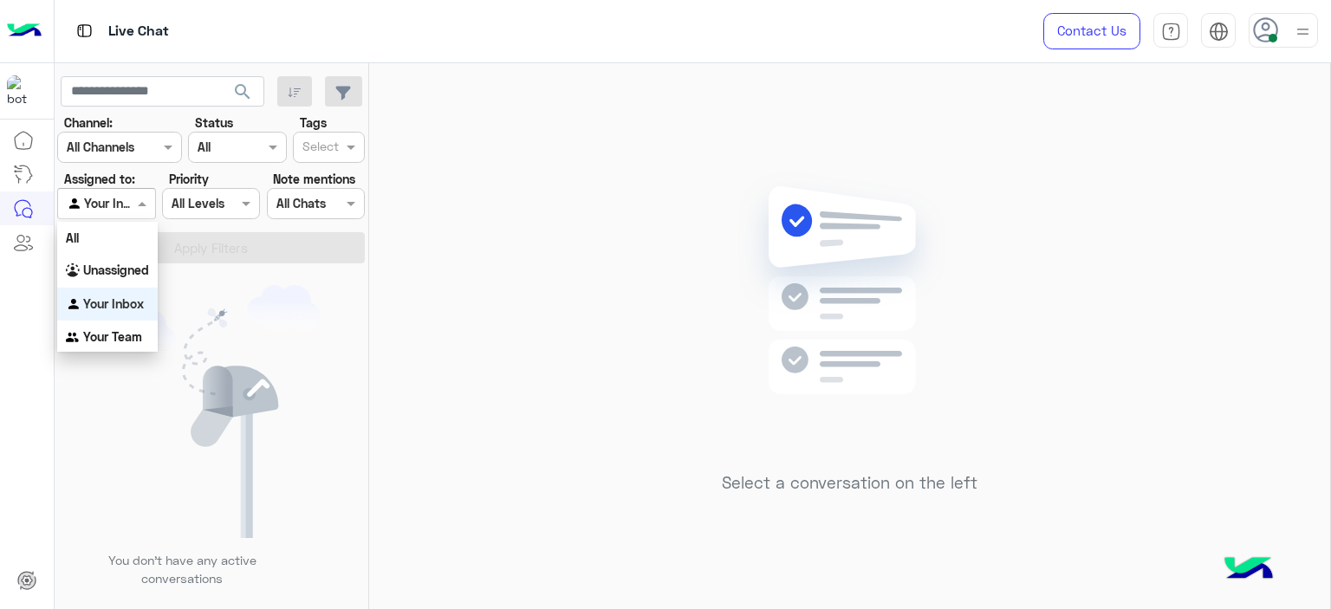
click at [139, 209] on span at bounding box center [144, 203] width 22 height 18
click at [140, 270] on b "Unassigned" at bounding box center [116, 270] width 66 height 15
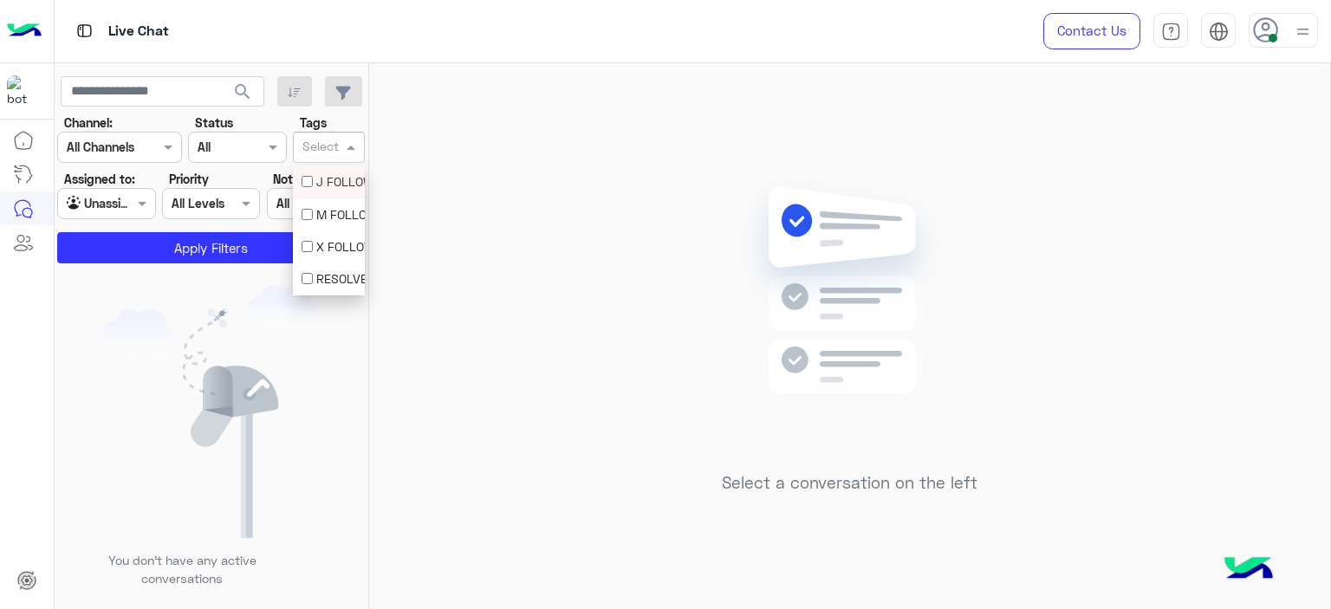
click at [331, 152] on input "text" at bounding box center [320, 149] width 36 height 18
click at [335, 214] on div "M FOLLOW UP" at bounding box center [329, 214] width 55 height 18
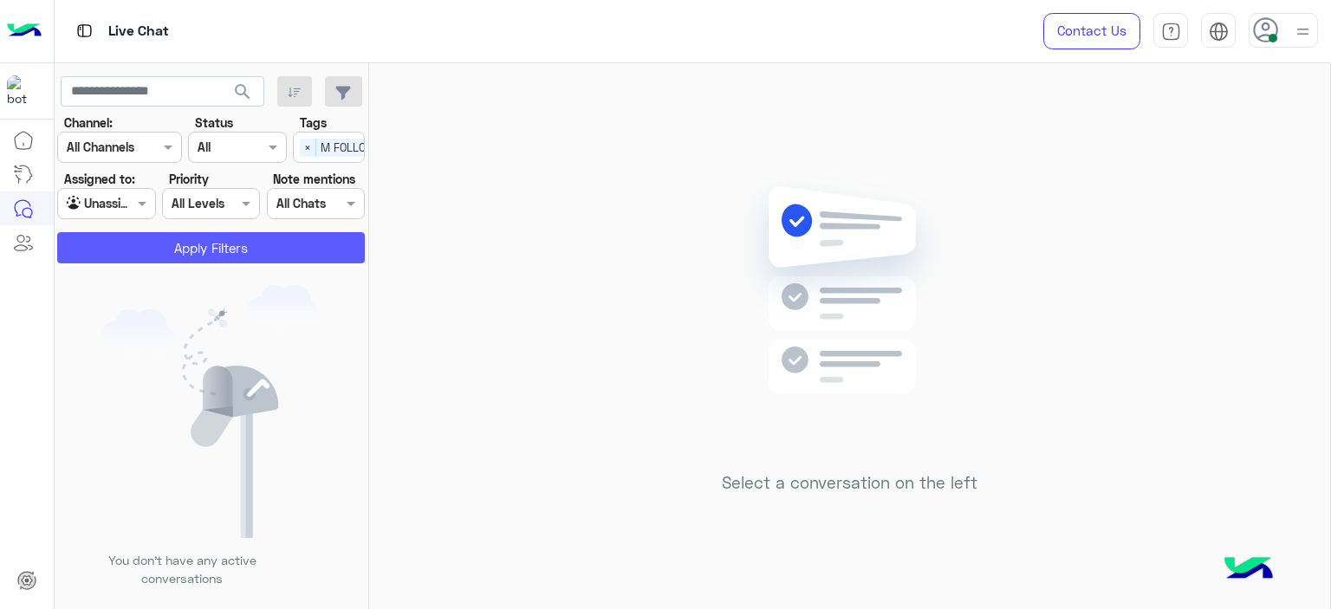
click at [308, 256] on button "Apply Filters" at bounding box center [211, 247] width 308 height 31
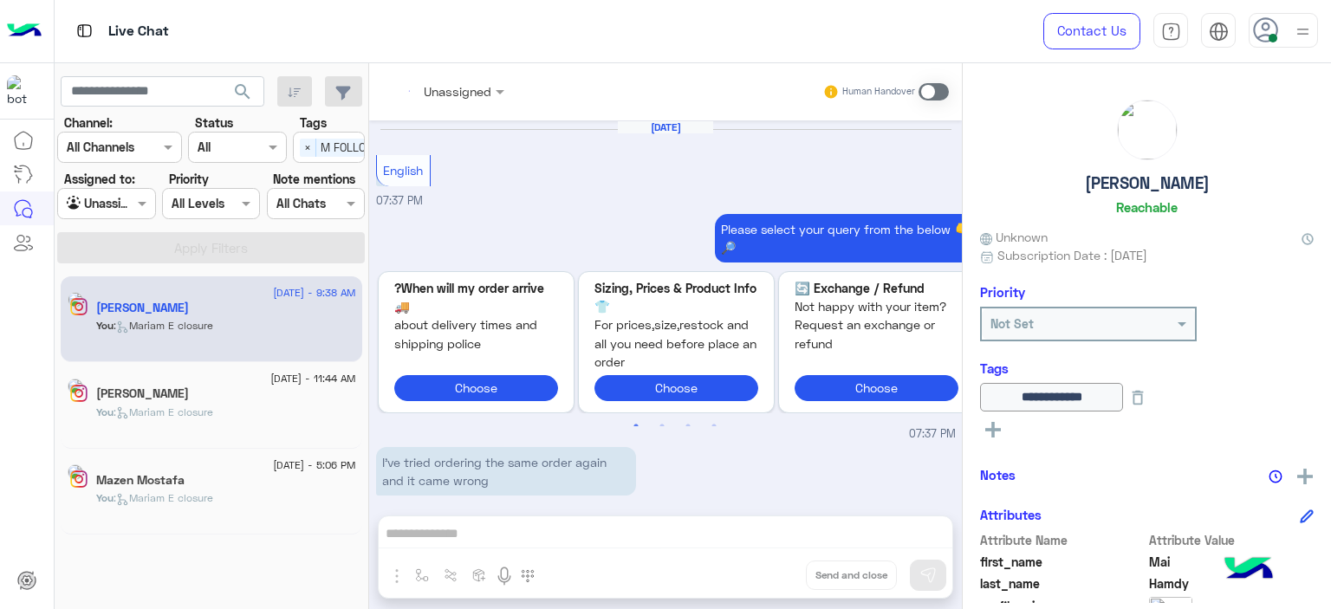
scroll to position [1640, 0]
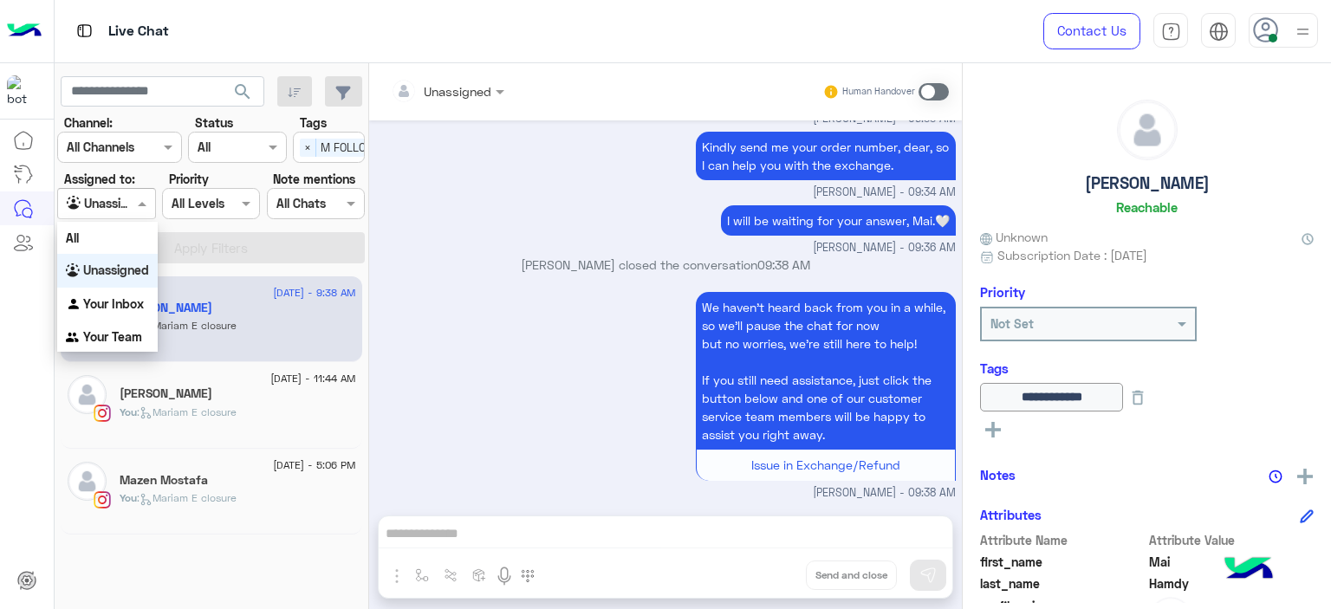
drag, startPoint x: 131, startPoint y: 198, endPoint x: 139, endPoint y: 216, distance: 19.8
click at [132, 198] on div at bounding box center [106, 203] width 96 height 20
click at [127, 346] on div "Your Team" at bounding box center [107, 338] width 101 height 34
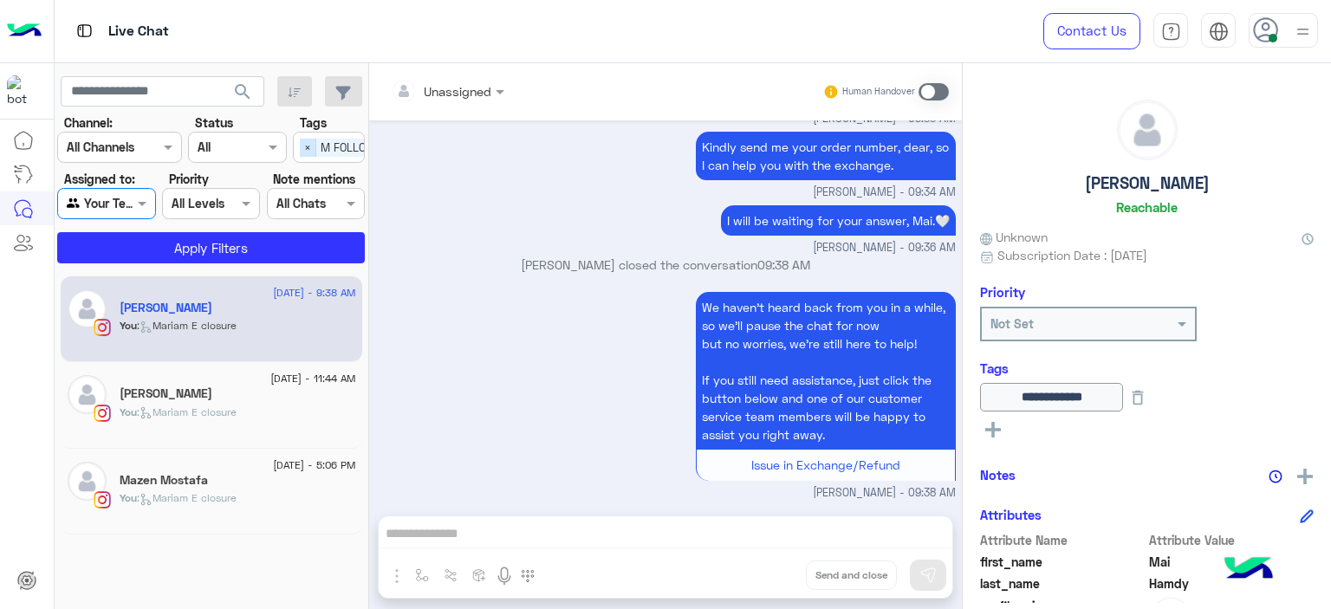
click at [302, 152] on span "×" at bounding box center [308, 148] width 16 height 18
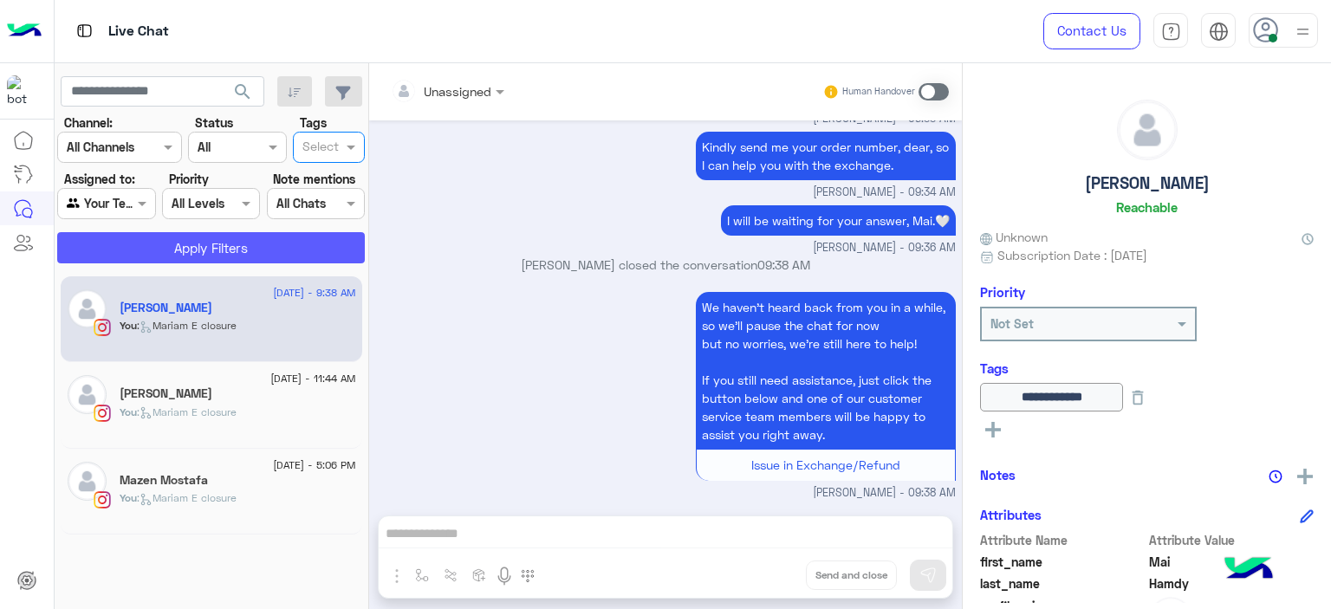
click at [296, 250] on button "Apply Filters" at bounding box center [211, 247] width 308 height 31
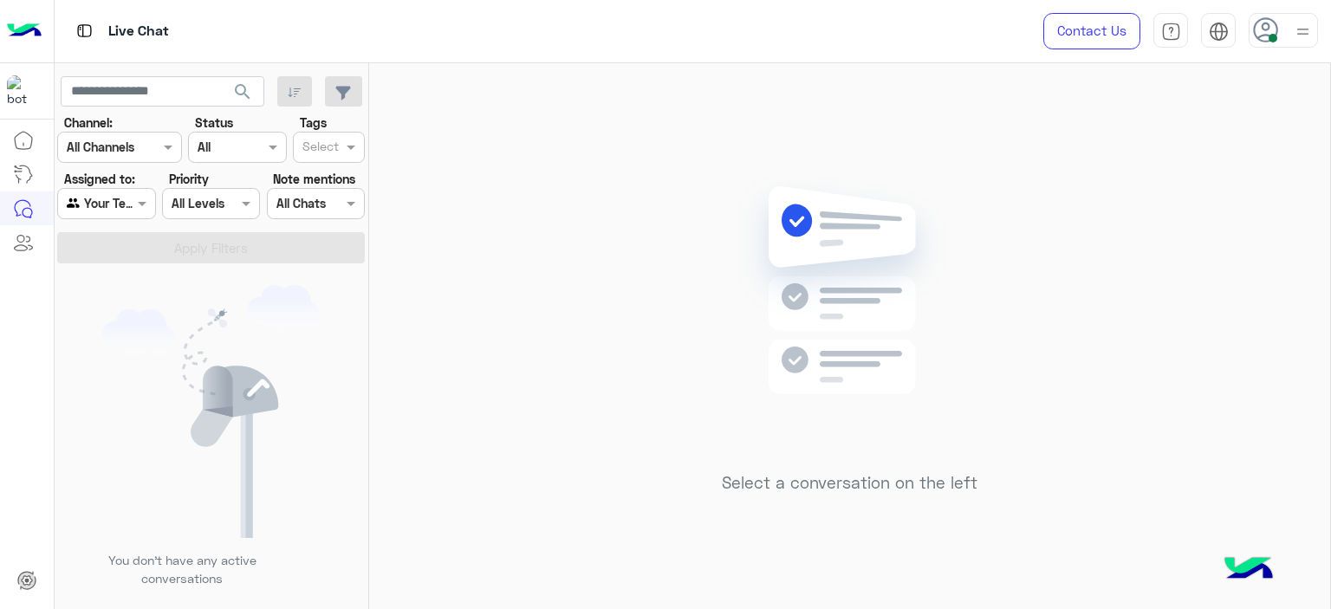
click at [322, 146] on input "text" at bounding box center [320, 149] width 36 height 18
click at [315, 212] on div "M FOLLOW UP" at bounding box center [329, 214] width 55 height 18
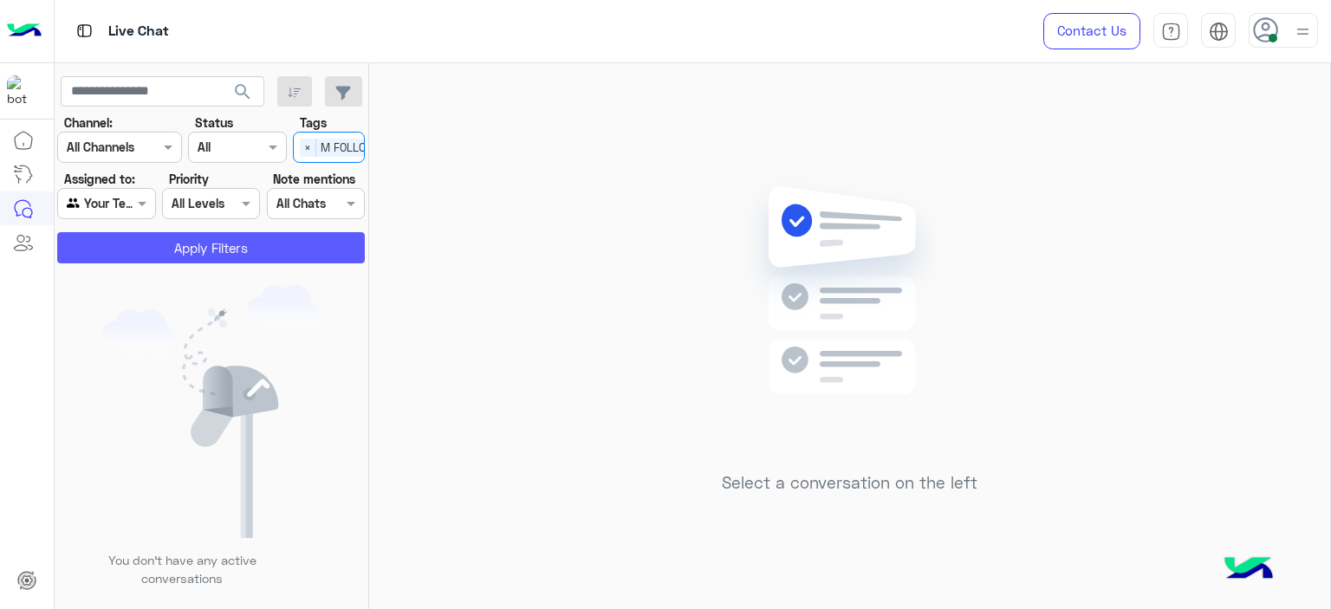
click at [302, 235] on button "Apply Filters" at bounding box center [211, 247] width 308 height 31
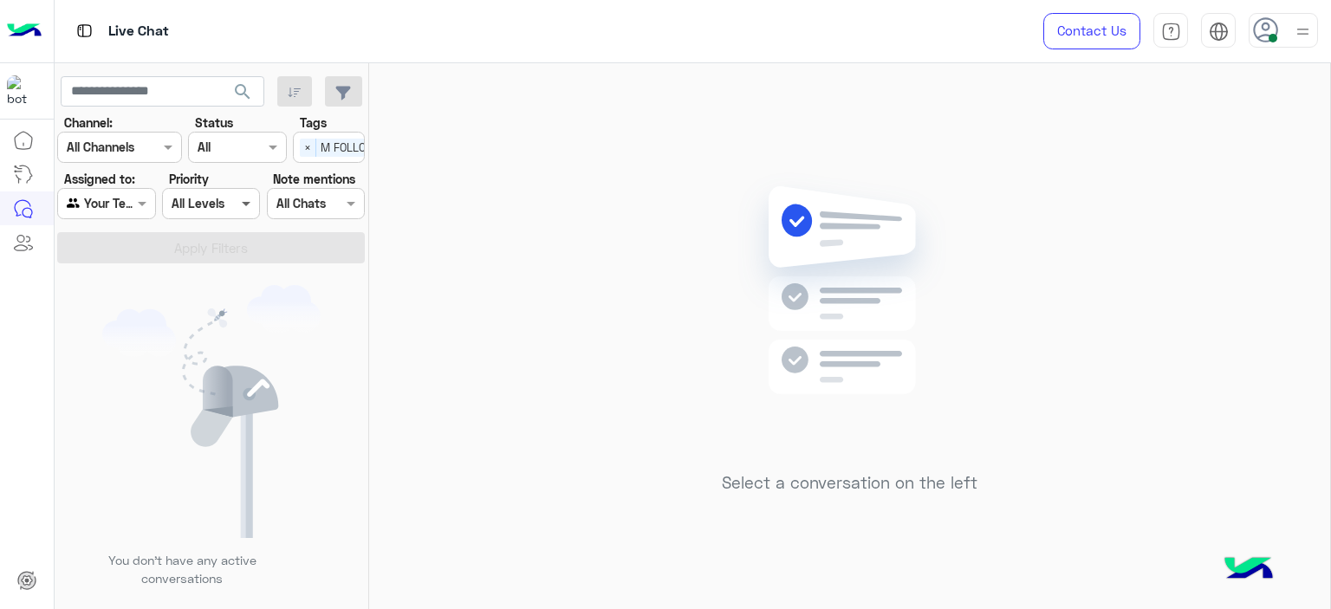
drag, startPoint x: 309, startPoint y: 143, endPoint x: 257, endPoint y: 205, distance: 80.6
click at [309, 144] on span "×" at bounding box center [308, 148] width 16 height 18
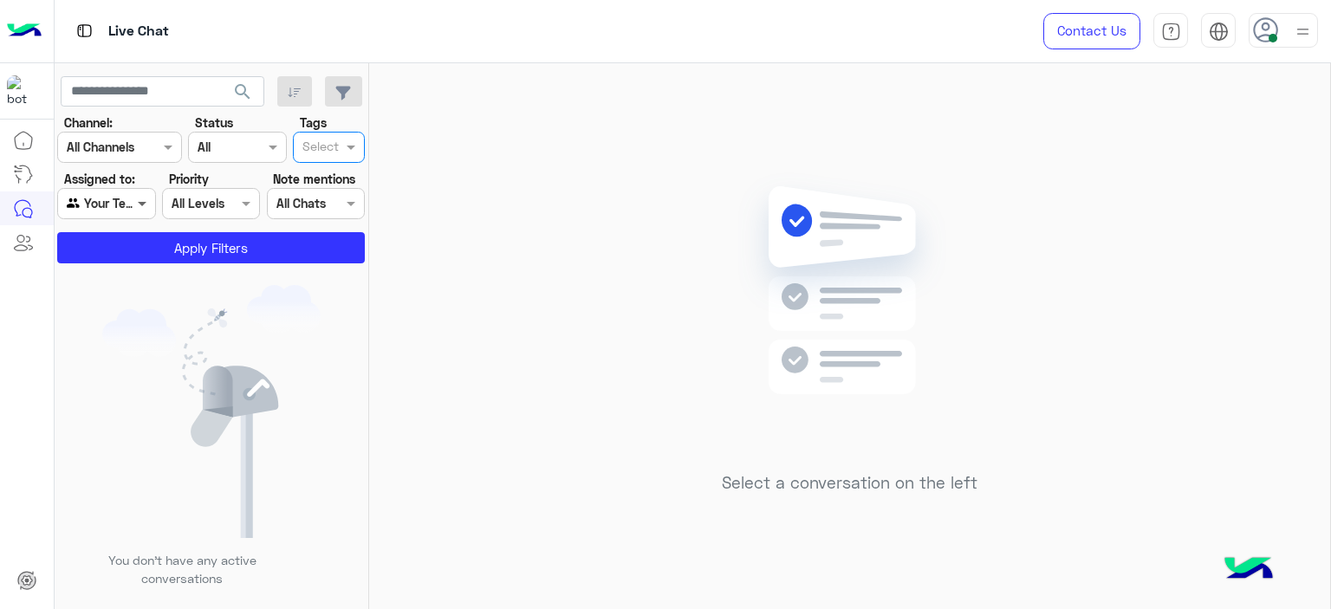
drag, startPoint x: 142, startPoint y: 200, endPoint x: 146, endPoint y: 218, distance: 18.5
click at [142, 200] on span at bounding box center [144, 203] width 22 height 18
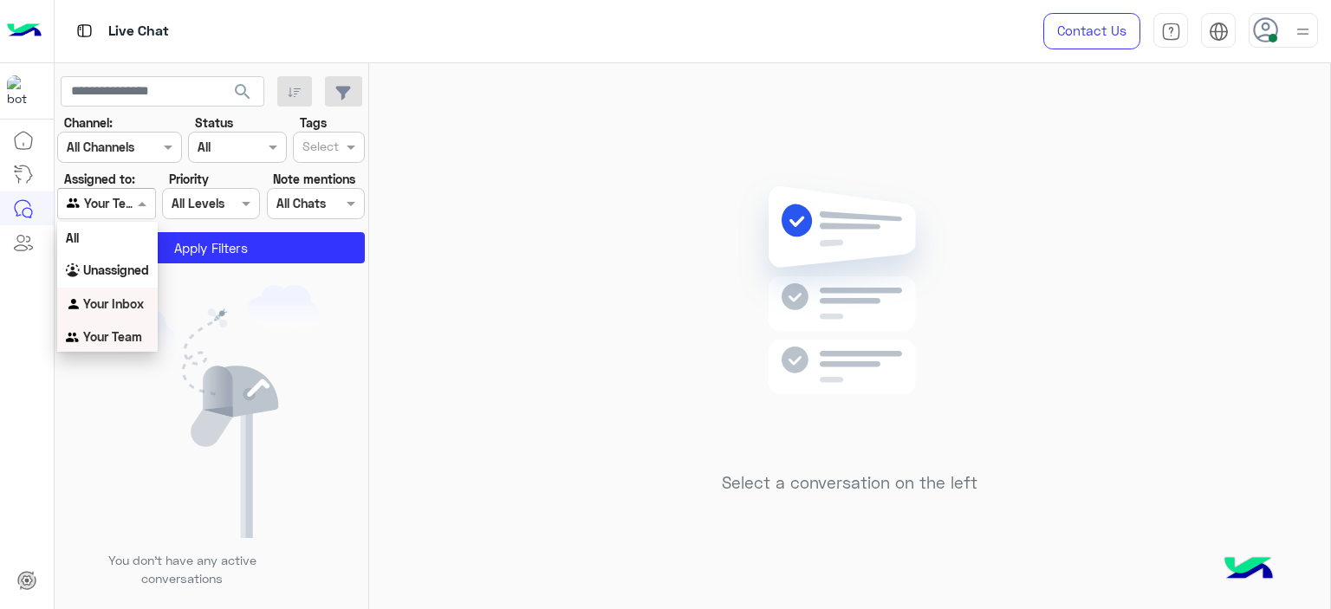
click at [132, 295] on div "Your Inbox" at bounding box center [107, 305] width 101 height 34
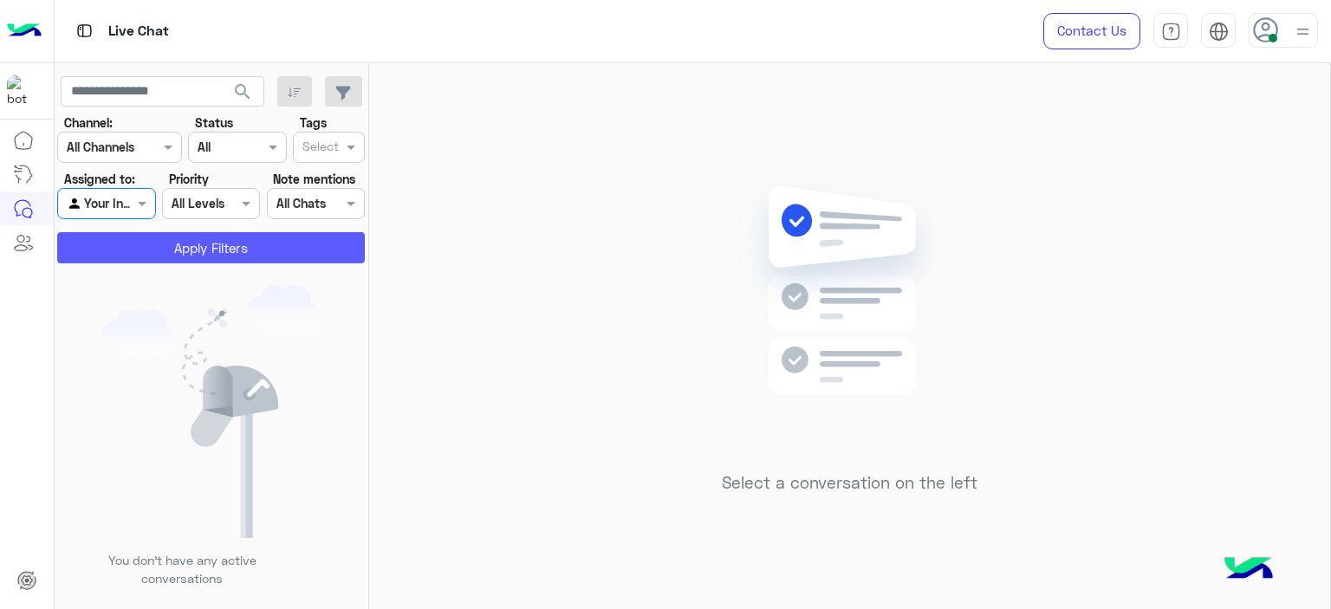
click at [201, 242] on button "Apply Filters" at bounding box center [211, 247] width 308 height 31
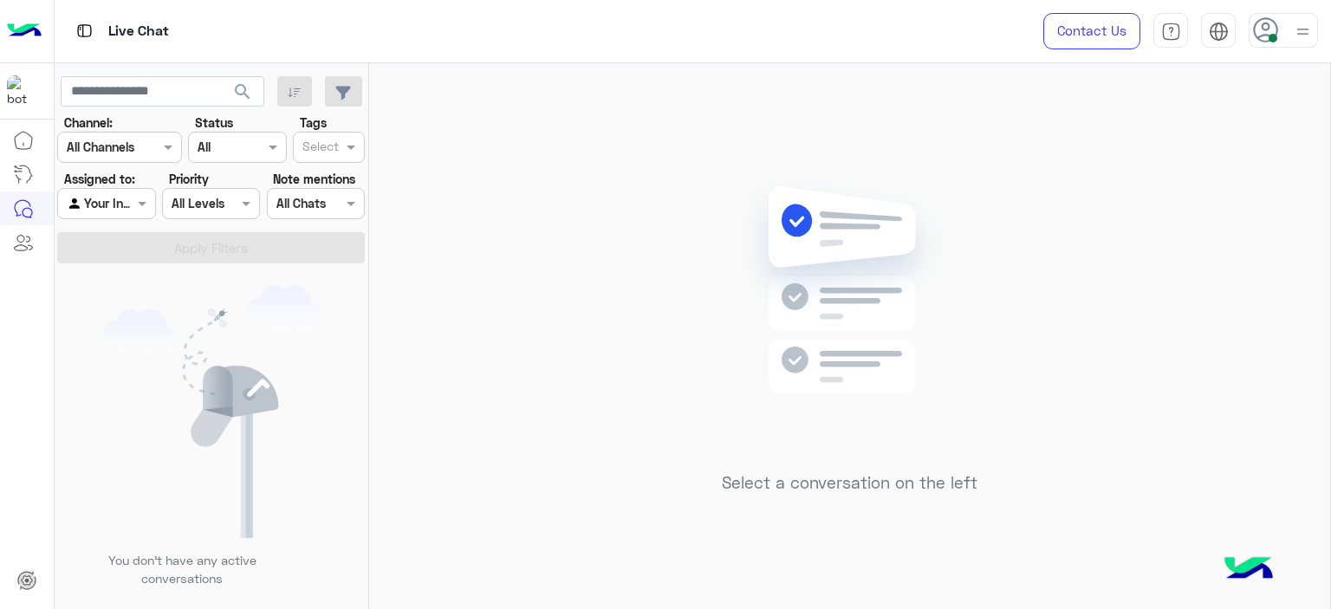
drag, startPoint x: 347, startPoint y: 3, endPoint x: 454, endPoint y: 223, distance: 244.2
click at [454, 223] on div "Select a conversation on the left" at bounding box center [849, 339] width 961 height 553
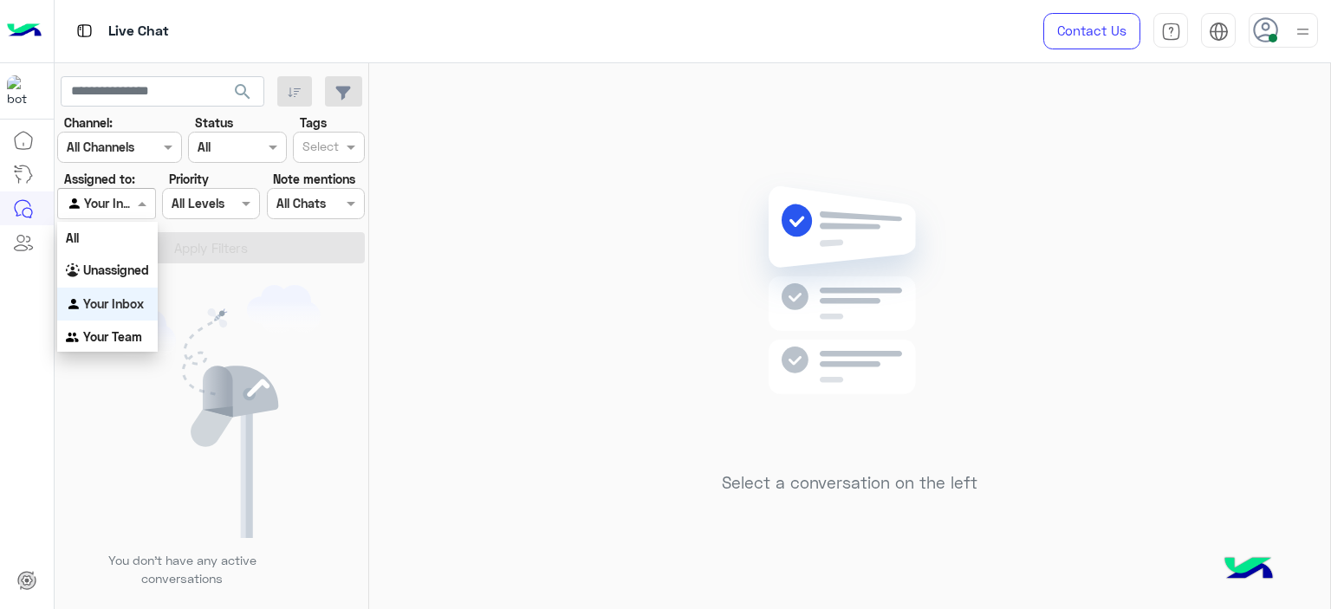
click at [139, 217] on div "Agent Filter Your Inbox" at bounding box center [106, 203] width 98 height 31
click at [146, 276] on b "Unassigned" at bounding box center [116, 270] width 66 height 15
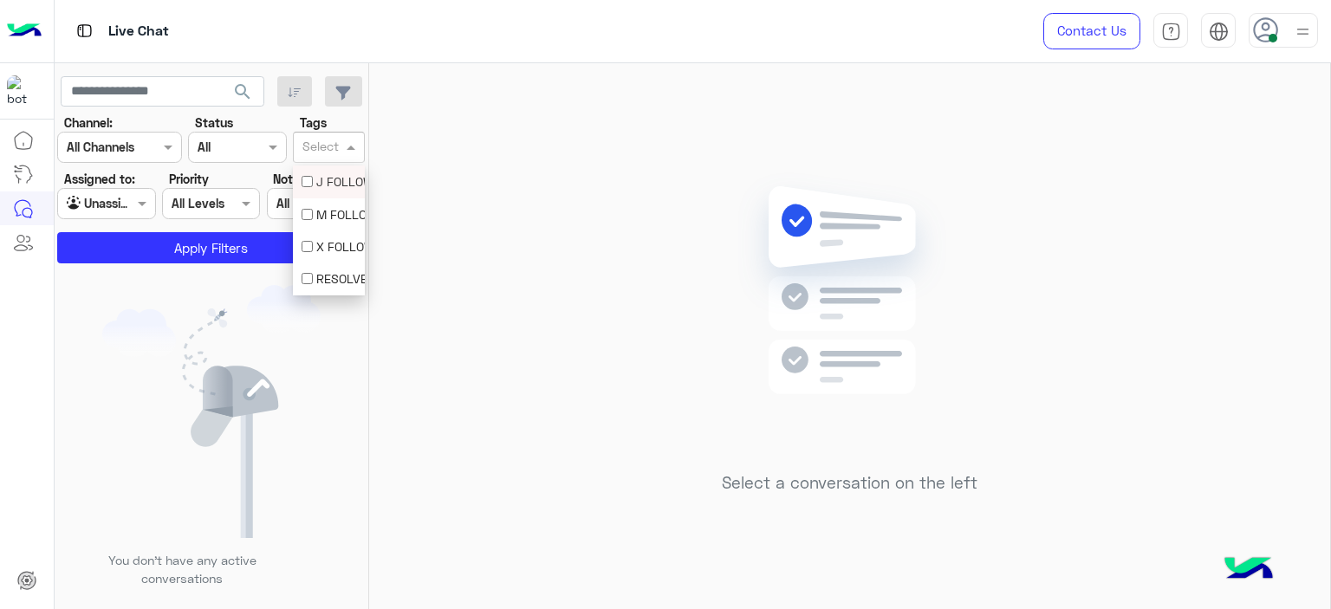
click at [325, 145] on input "text" at bounding box center [320, 149] width 36 height 18
click at [318, 204] on div "M FOLLOW UP" at bounding box center [329, 214] width 72 height 32
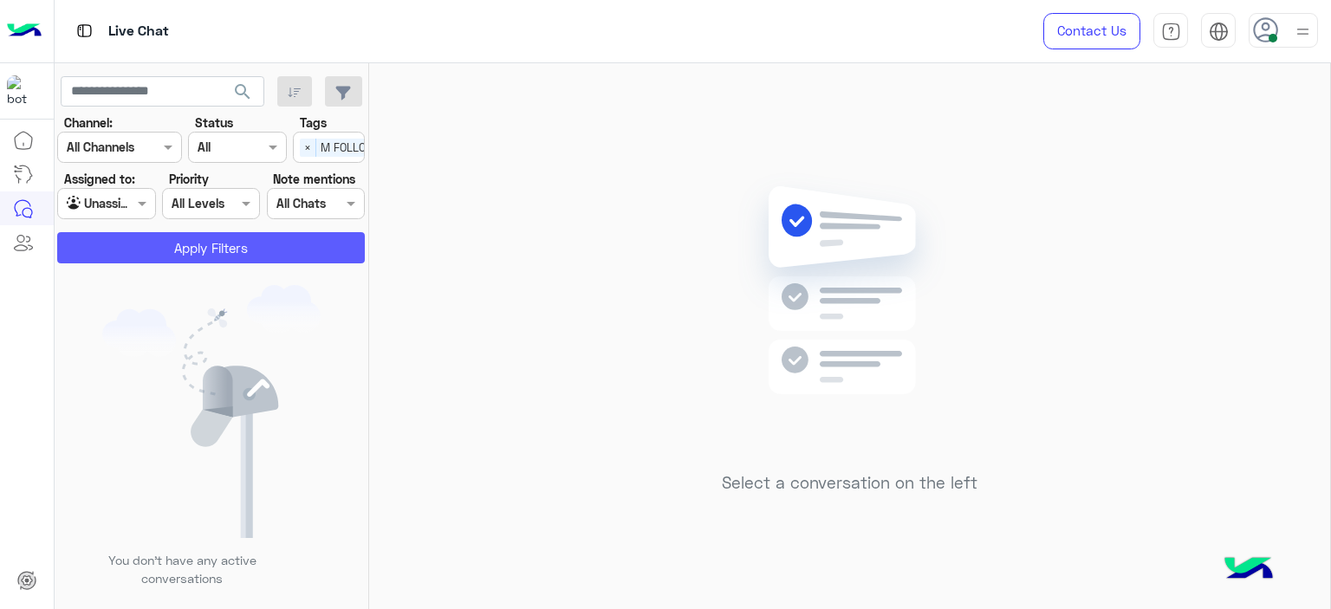
click at [277, 232] on button "Apply Filters" at bounding box center [211, 247] width 308 height 31
